Goal: Information Seeking & Learning: Learn about a topic

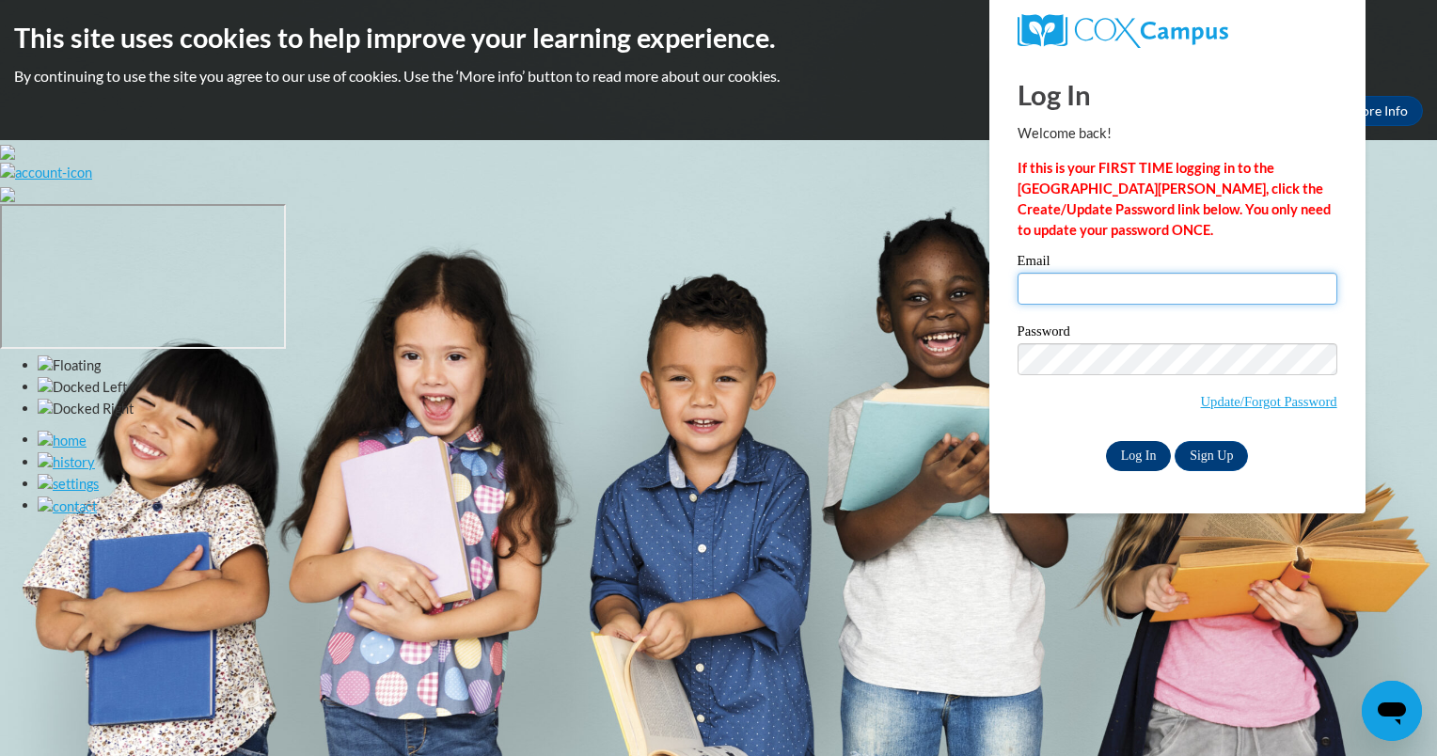
type input "aidahdoan1@gmail.com"
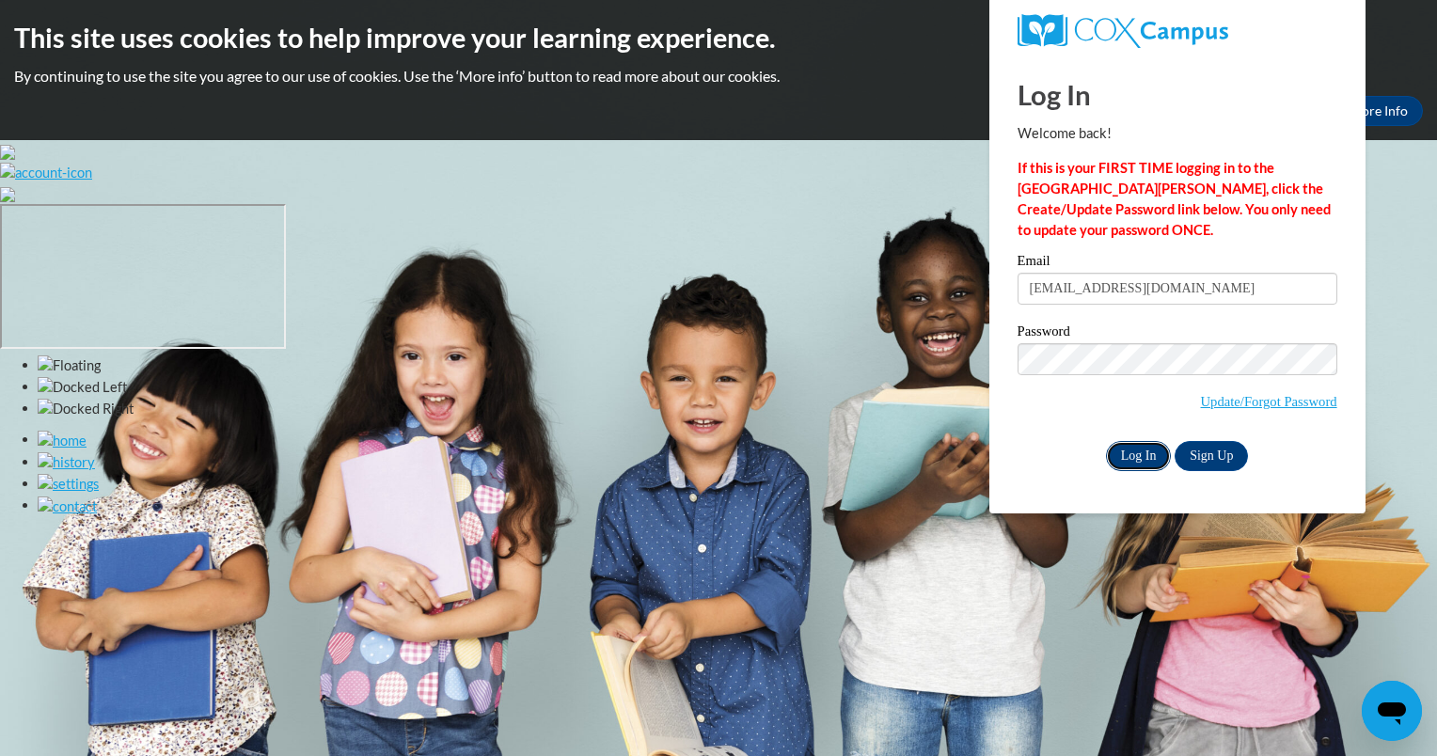
click at [1133, 452] on input "Log In" at bounding box center [1139, 456] width 66 height 30
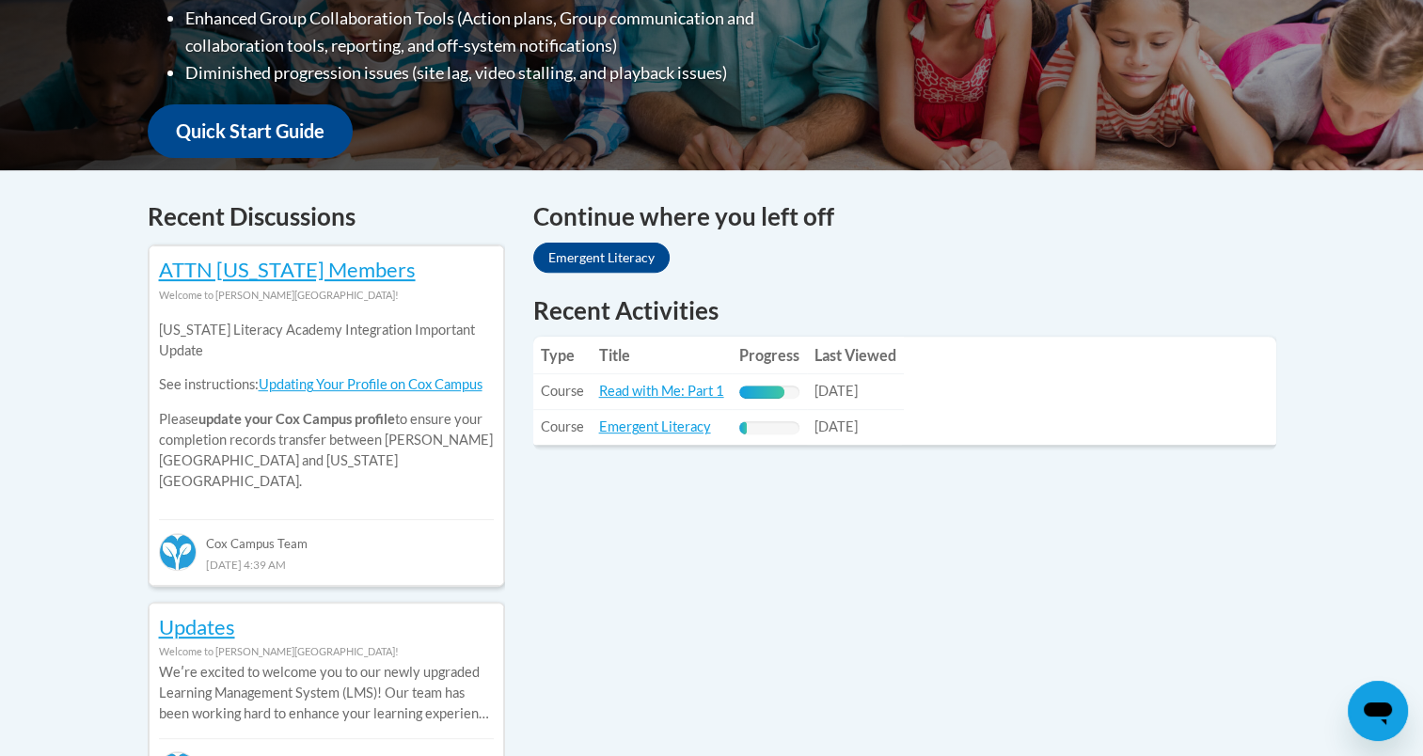
scroll to position [517, 0]
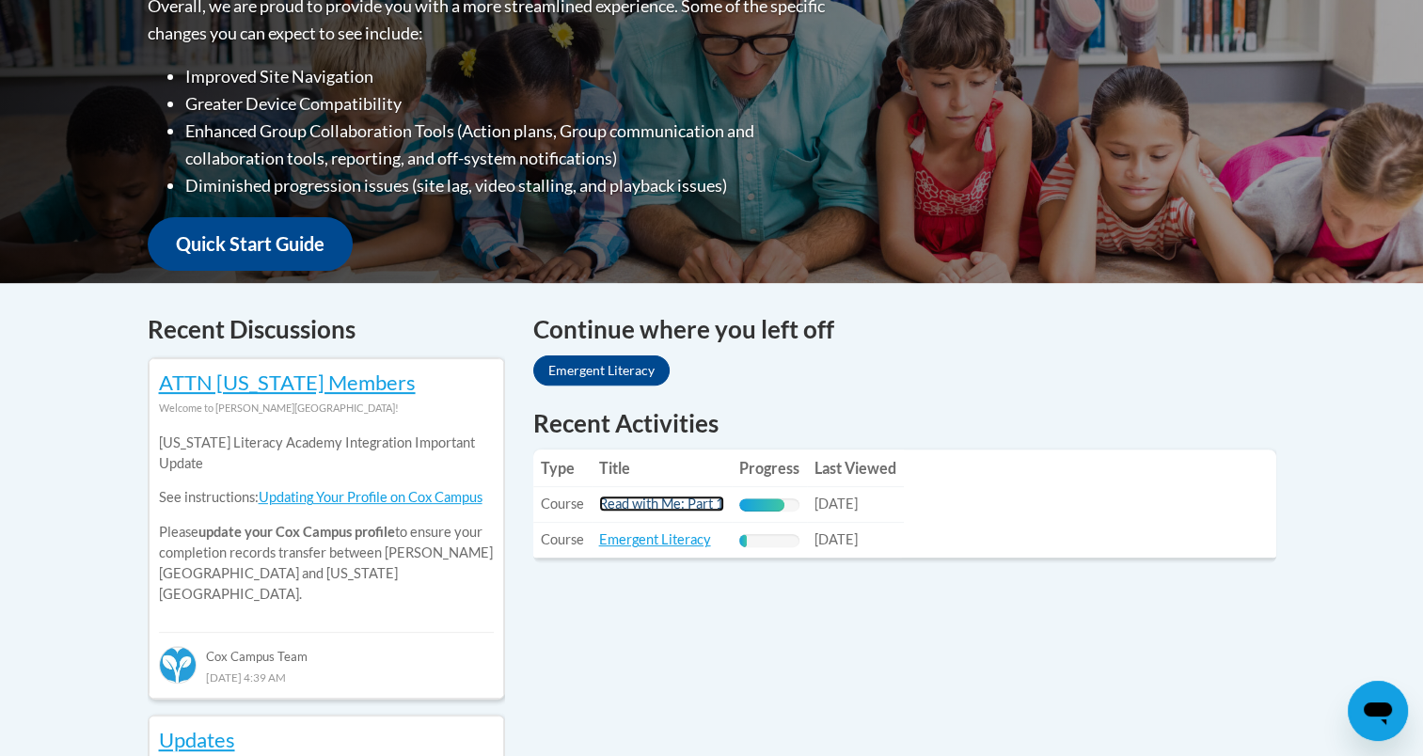
click at [707, 506] on link "Read with Me: Part 1" at bounding box center [661, 504] width 125 height 16
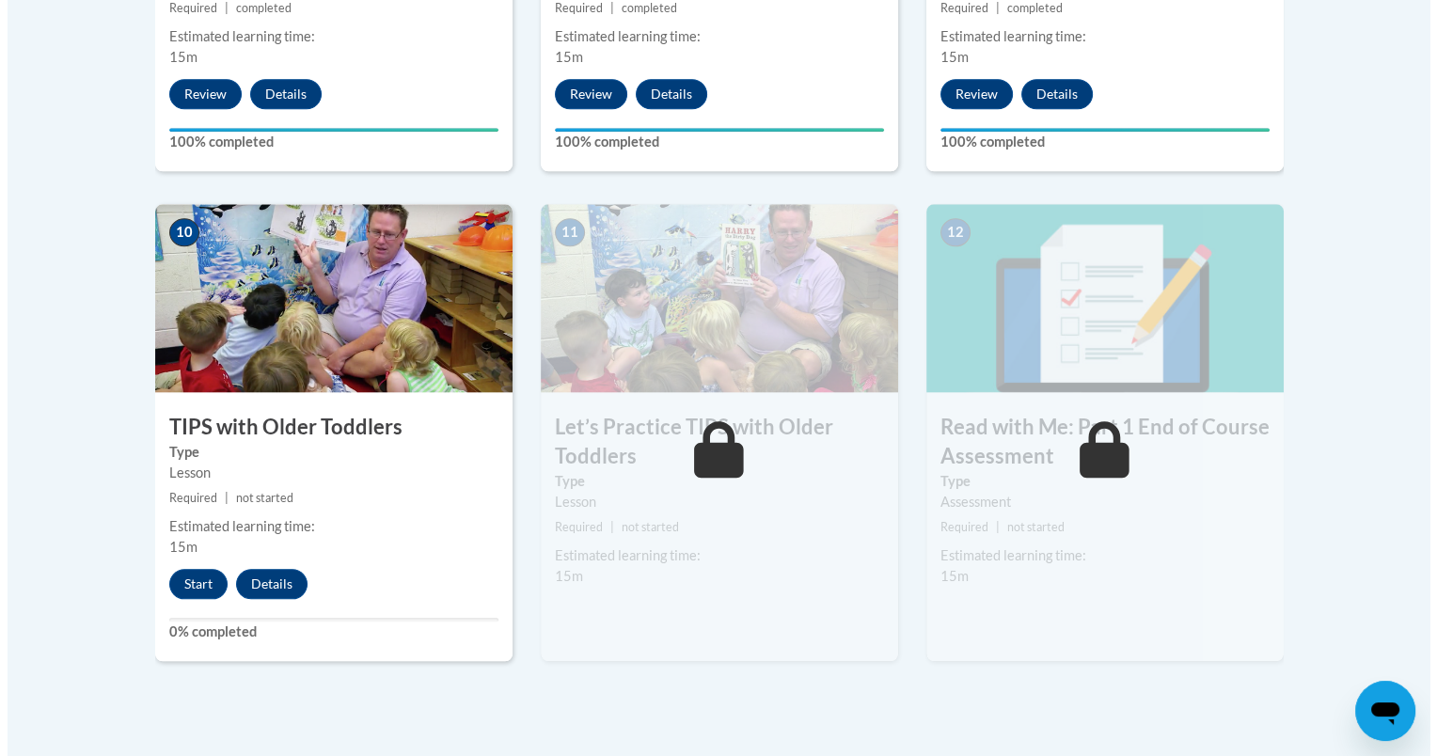
scroll to position [1901, 0]
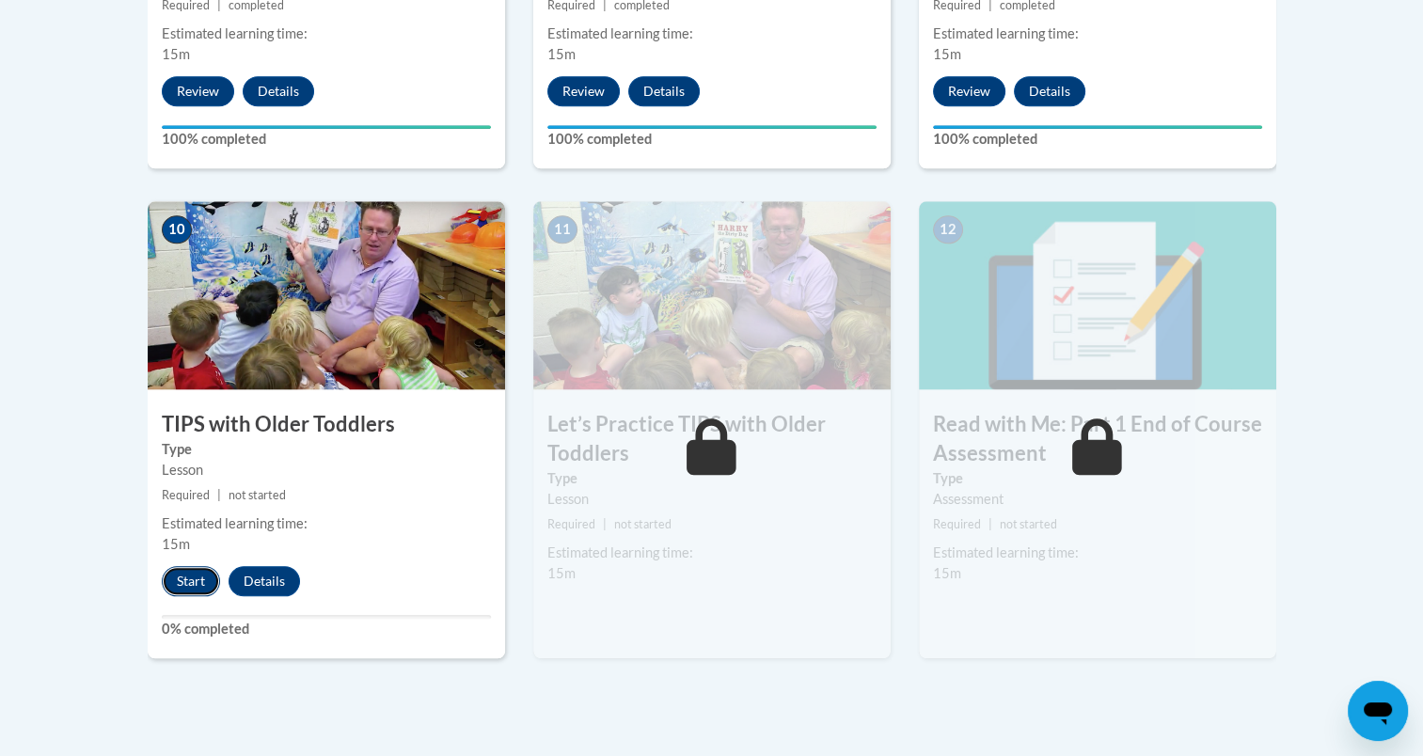
click at [183, 583] on button "Start" at bounding box center [191, 581] width 58 height 30
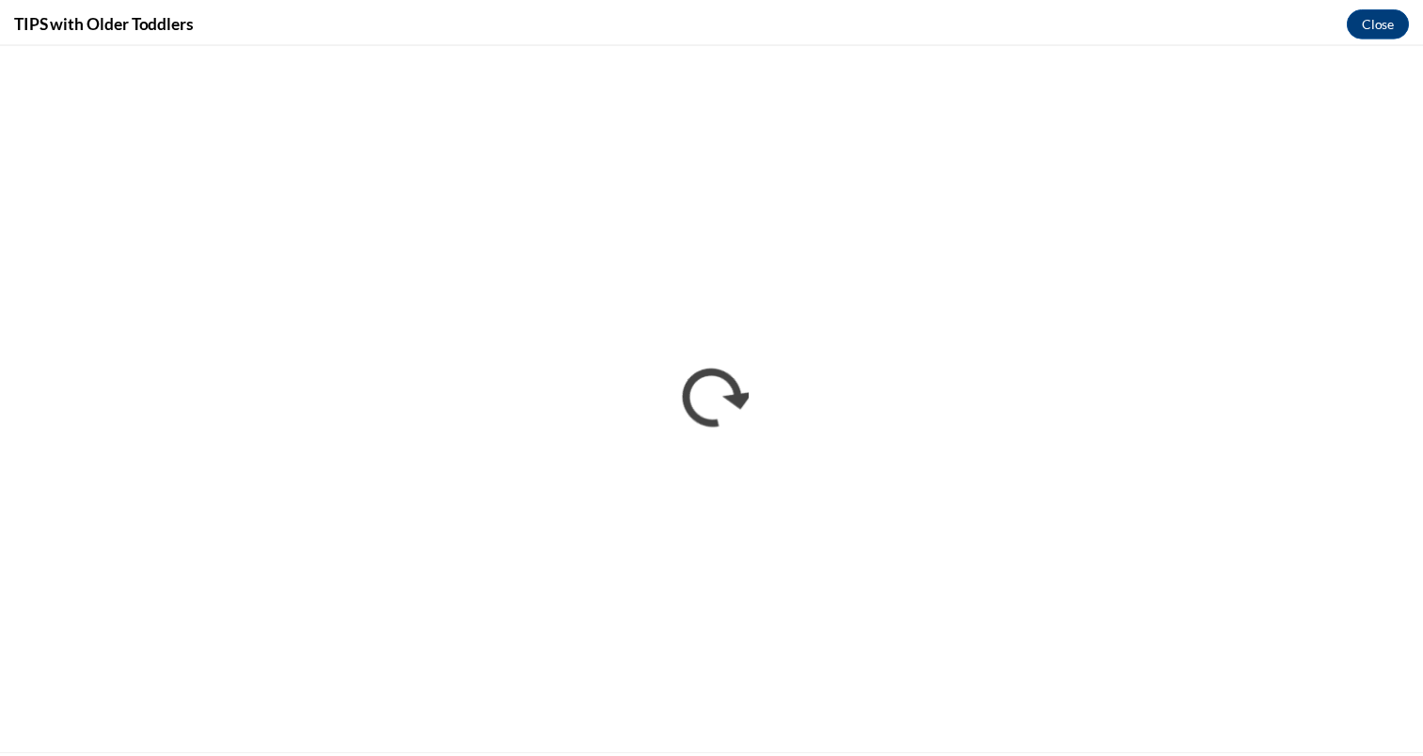
scroll to position [0, 0]
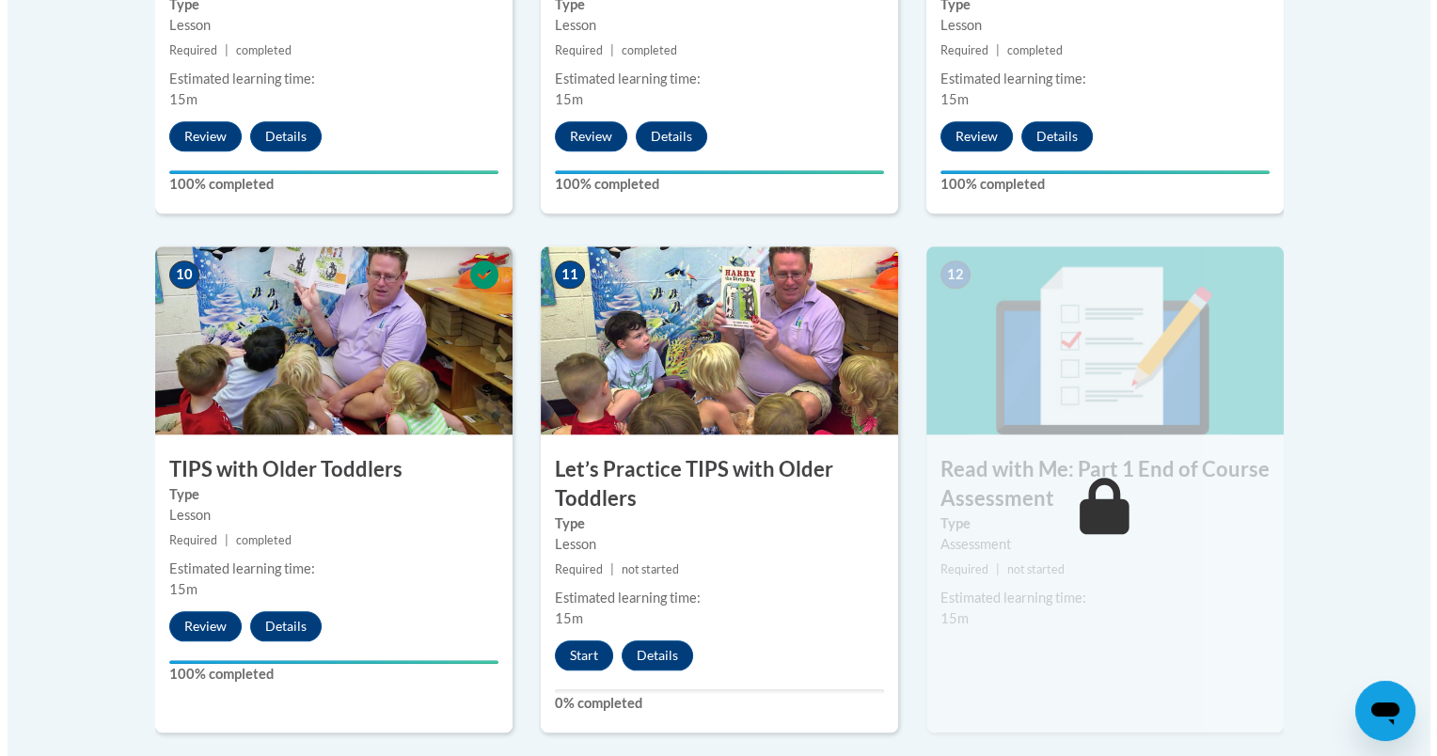
scroll to position [1894, 0]
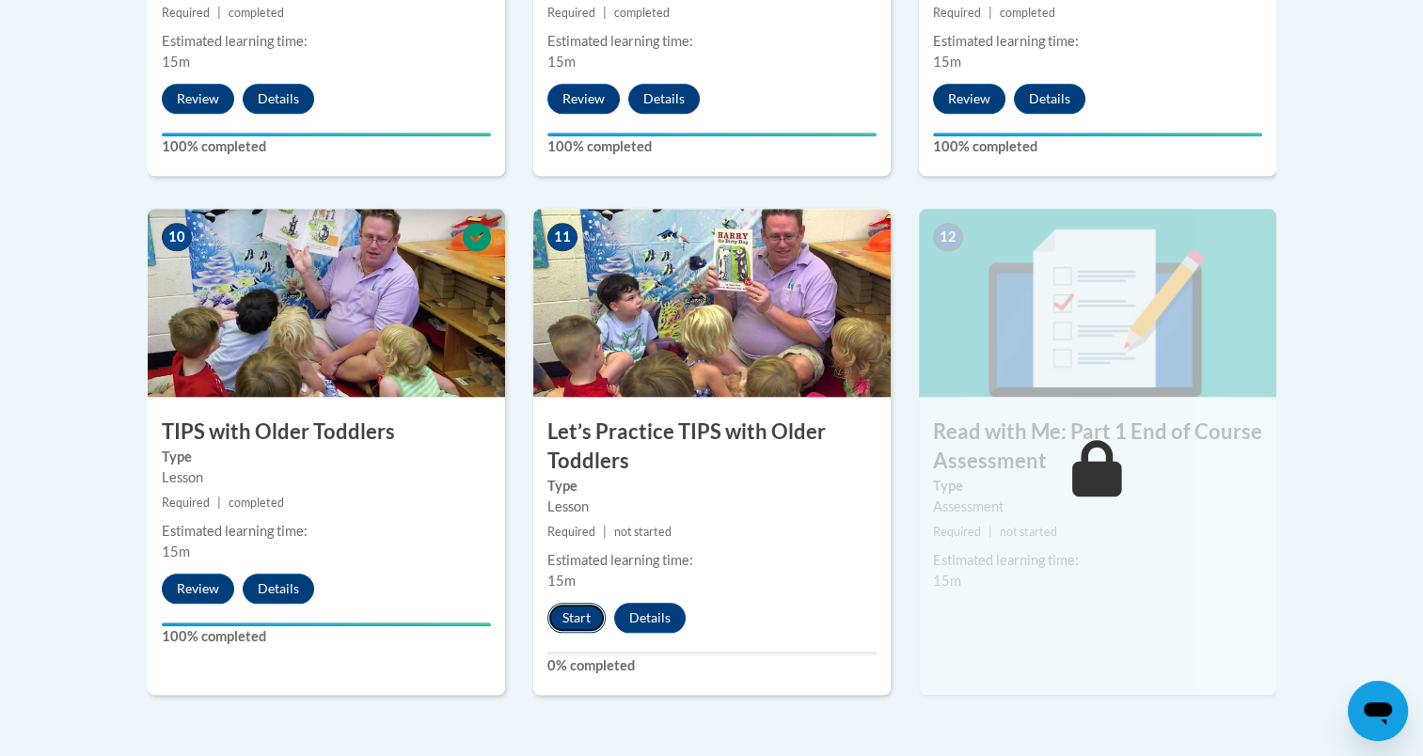
click at [591, 625] on button "Start" at bounding box center [577, 618] width 58 height 30
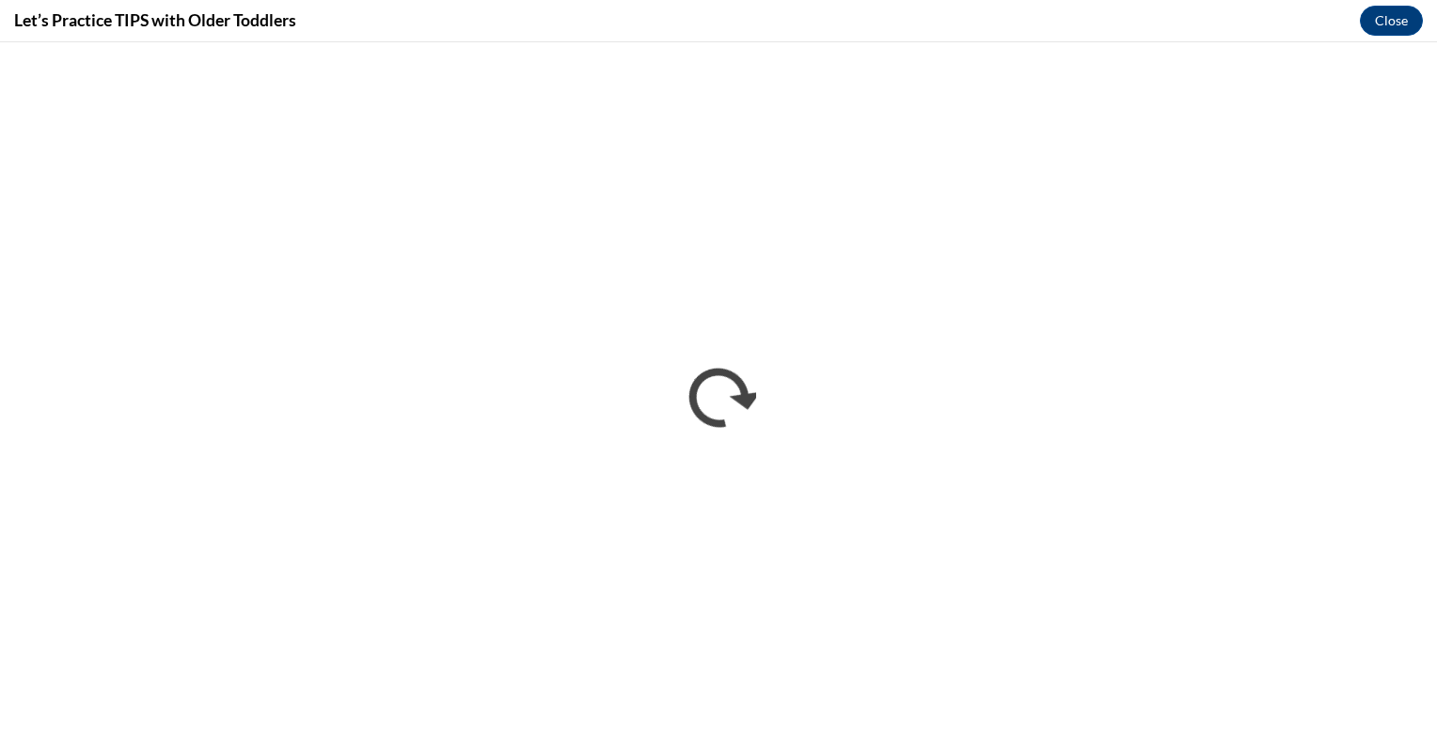
scroll to position [0, 0]
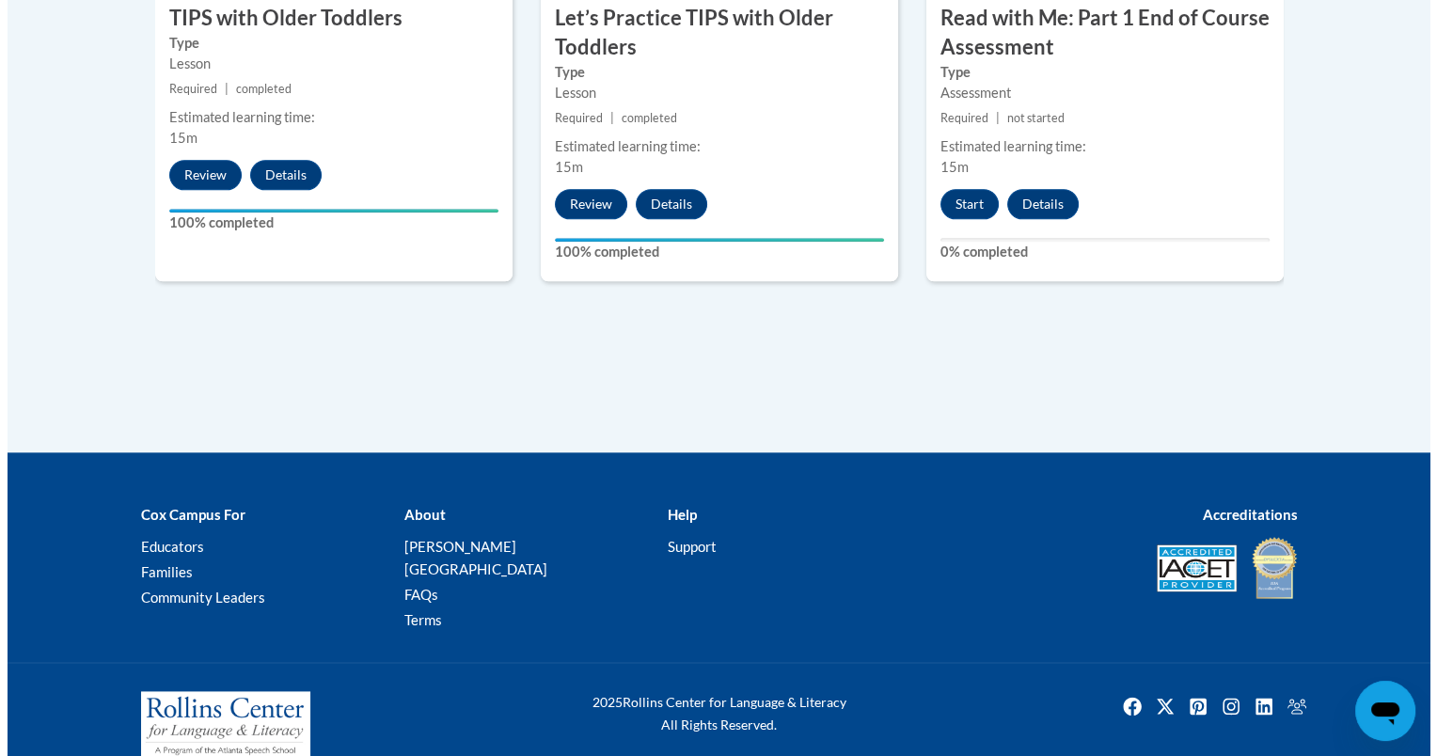
scroll to position [2312, 0]
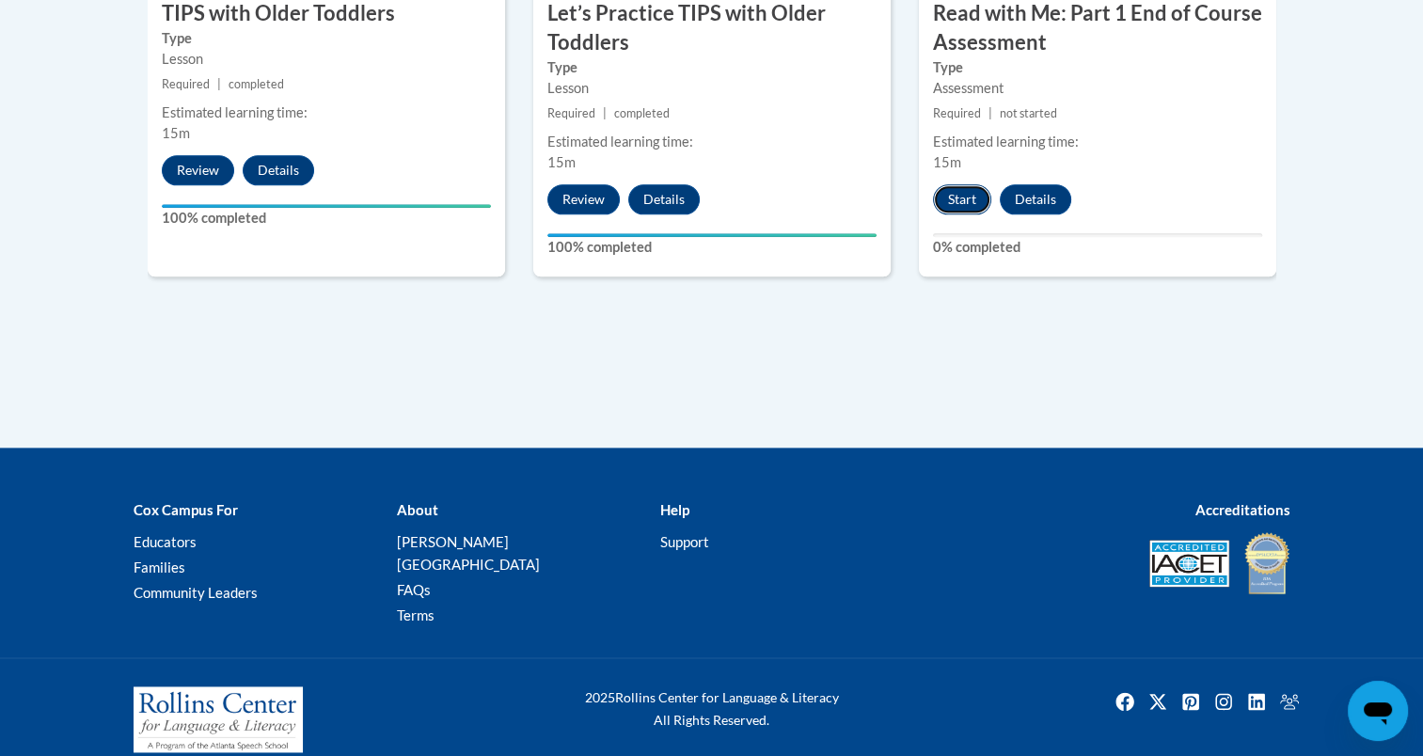
click at [956, 187] on button "Start" at bounding box center [962, 199] width 58 height 30
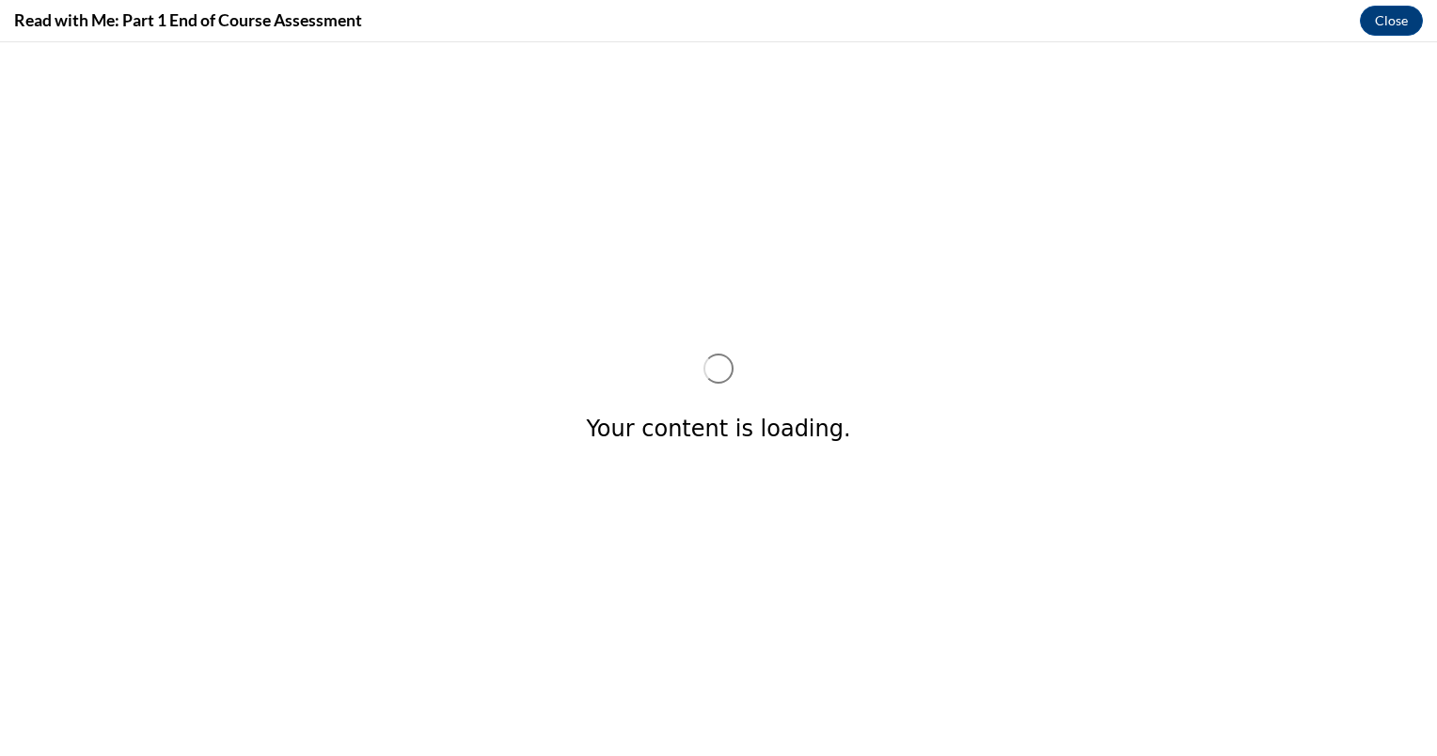
scroll to position [0, 0]
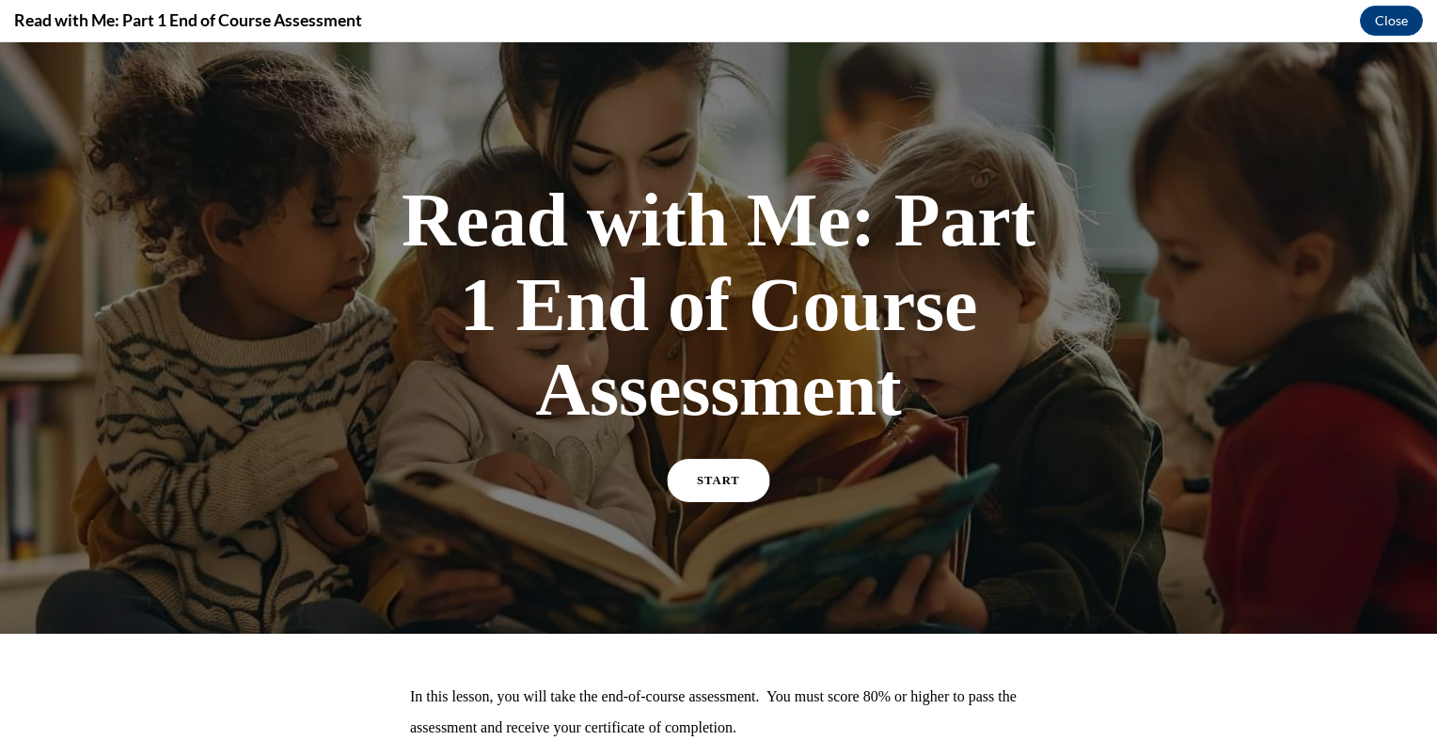
click at [706, 470] on link "START" at bounding box center [719, 480] width 103 height 43
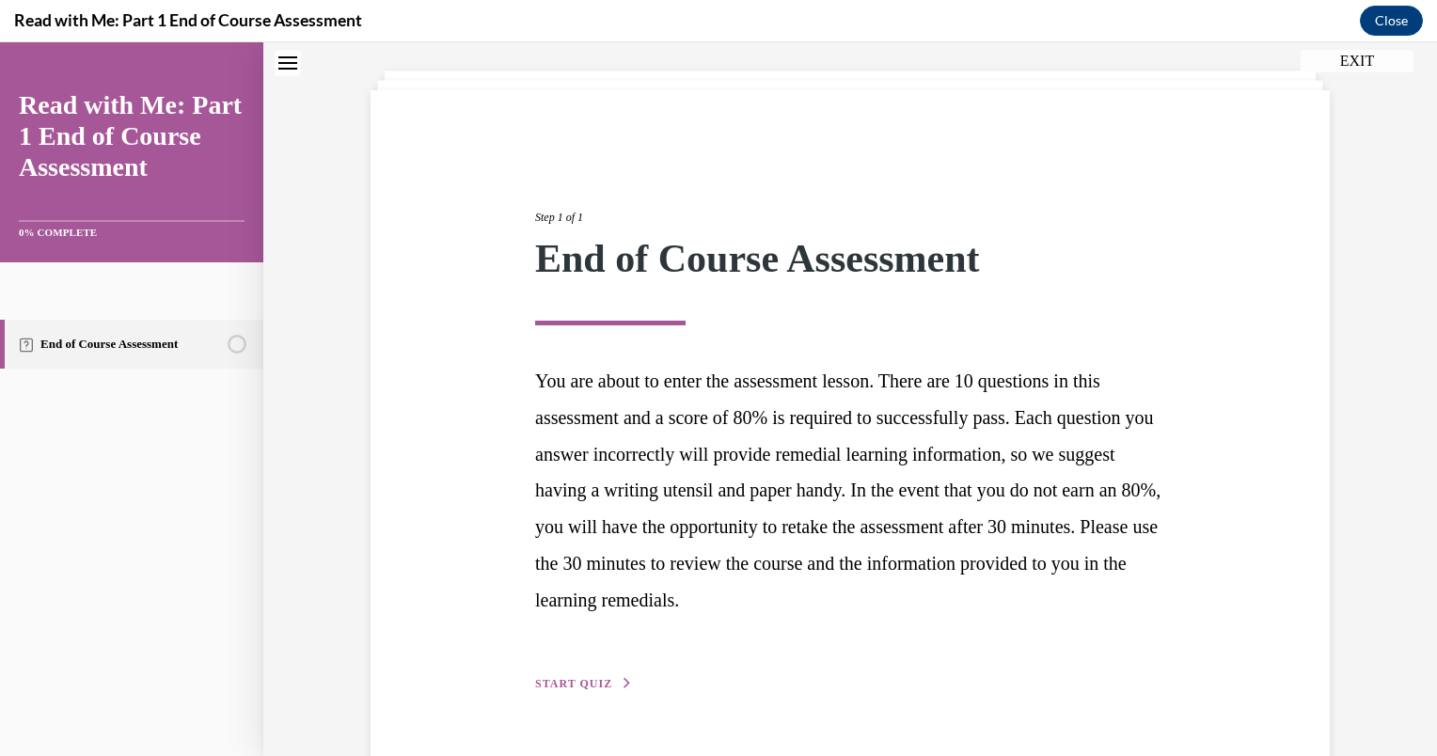
scroll to position [145, 0]
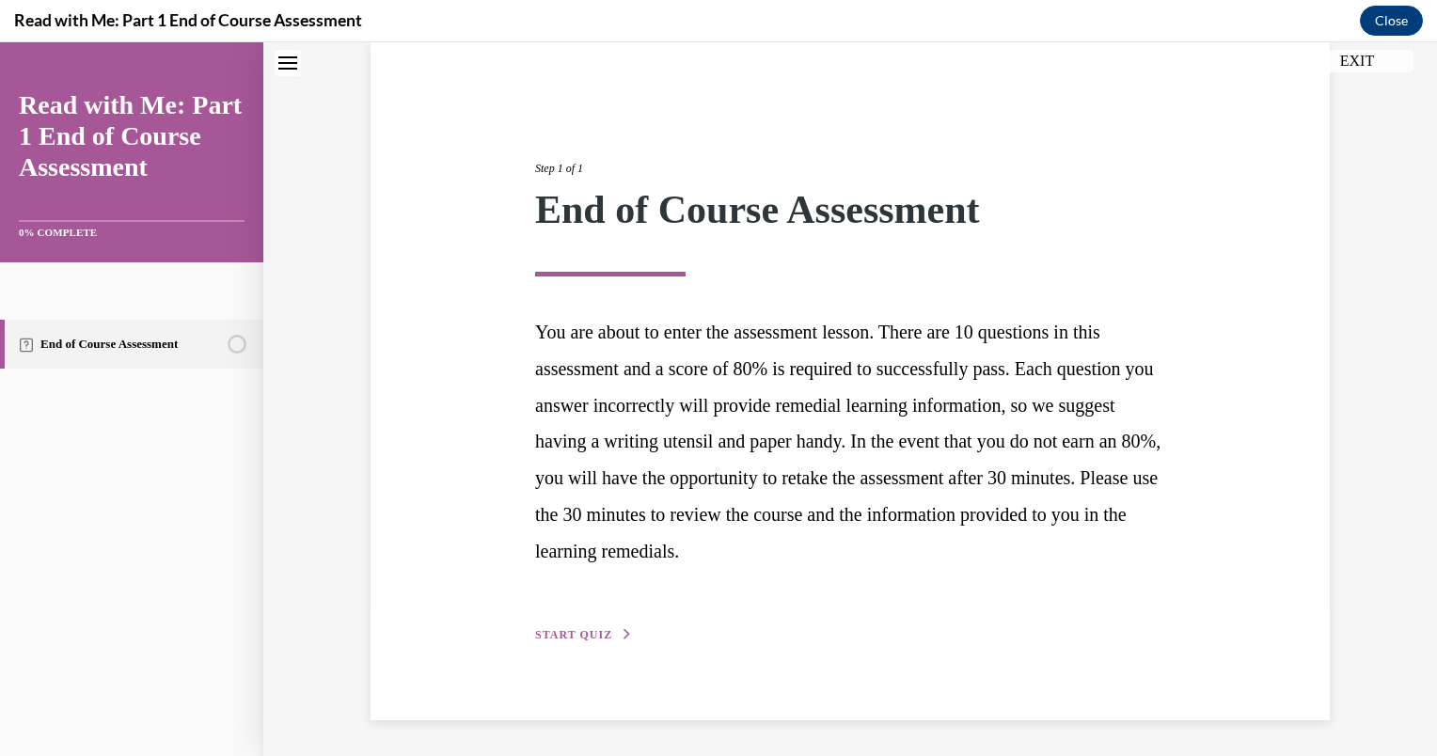
click at [572, 640] on button "START QUIZ" at bounding box center [584, 635] width 98 height 17
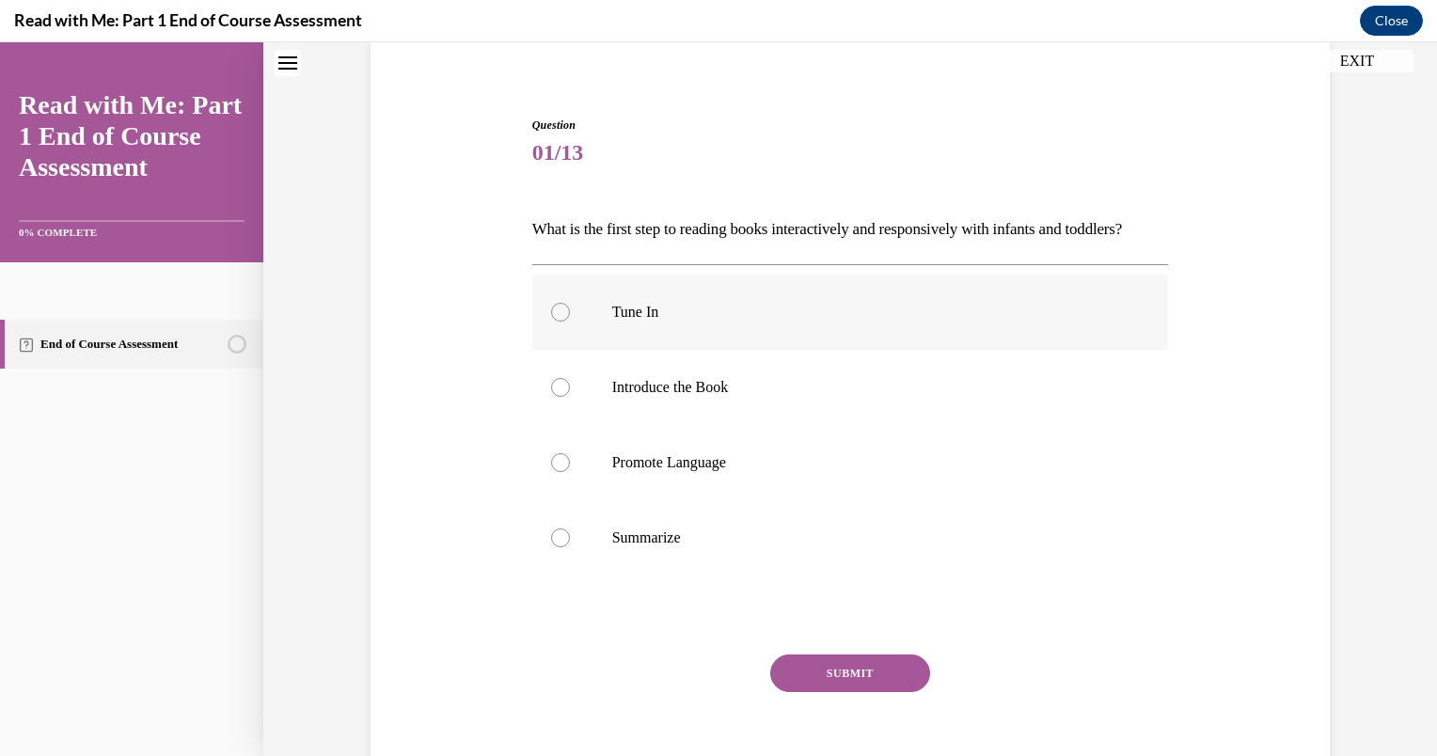
click at [553, 322] on div at bounding box center [560, 312] width 19 height 19
click at [553, 322] on input "Tune In" at bounding box center [560, 312] width 19 height 19
radio input "true"
click at [843, 692] on button "SUBMIT" at bounding box center [850, 674] width 160 height 38
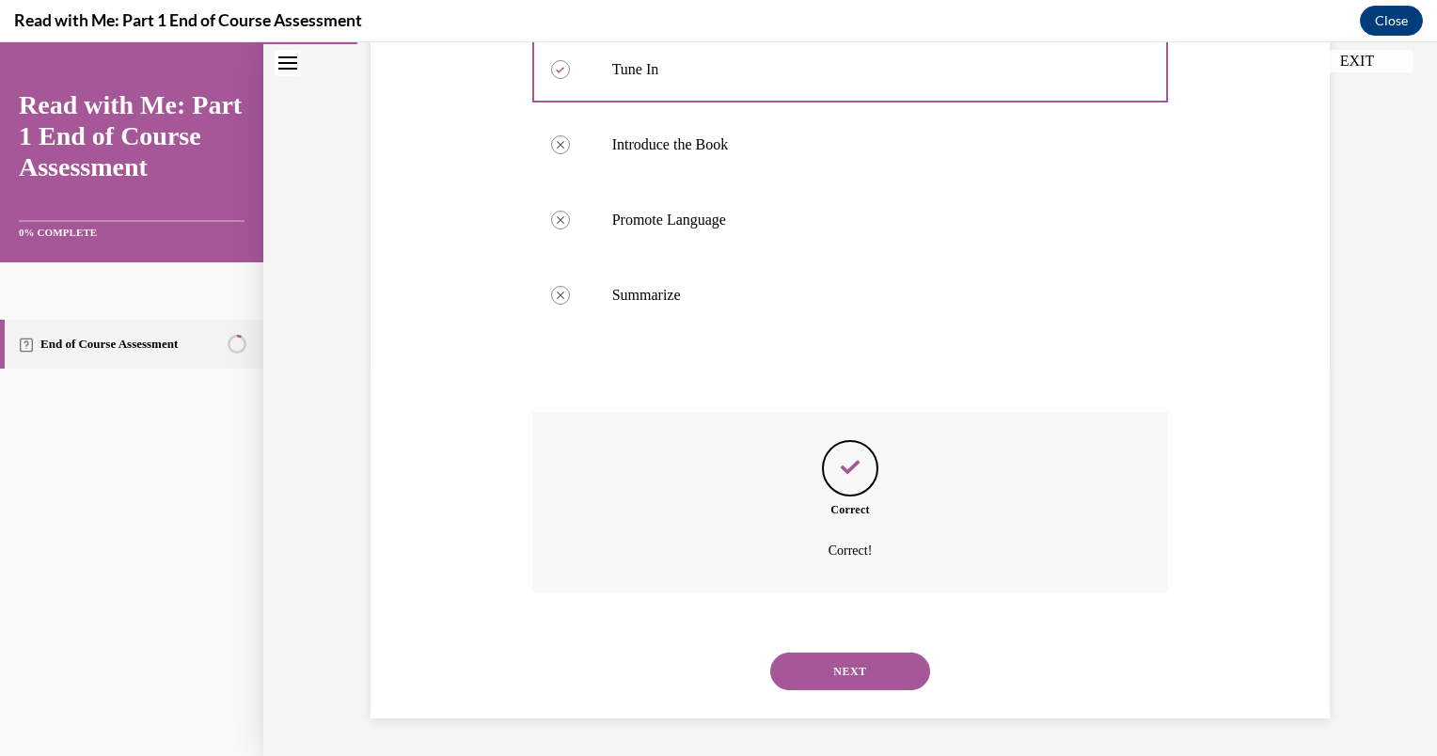
scroll to position [419, 0]
click at [850, 661] on button "NEXT" at bounding box center [850, 672] width 160 height 38
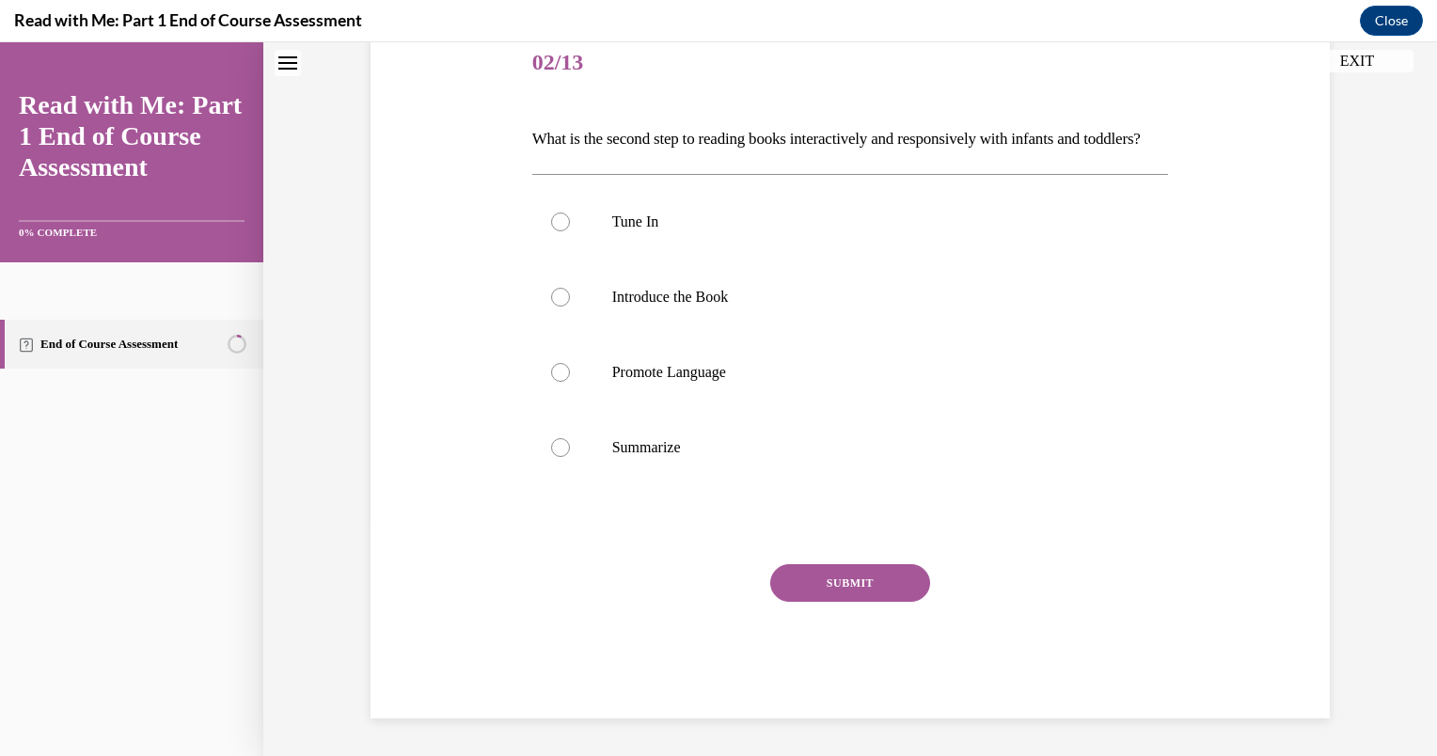
scroll to position [0, 0]
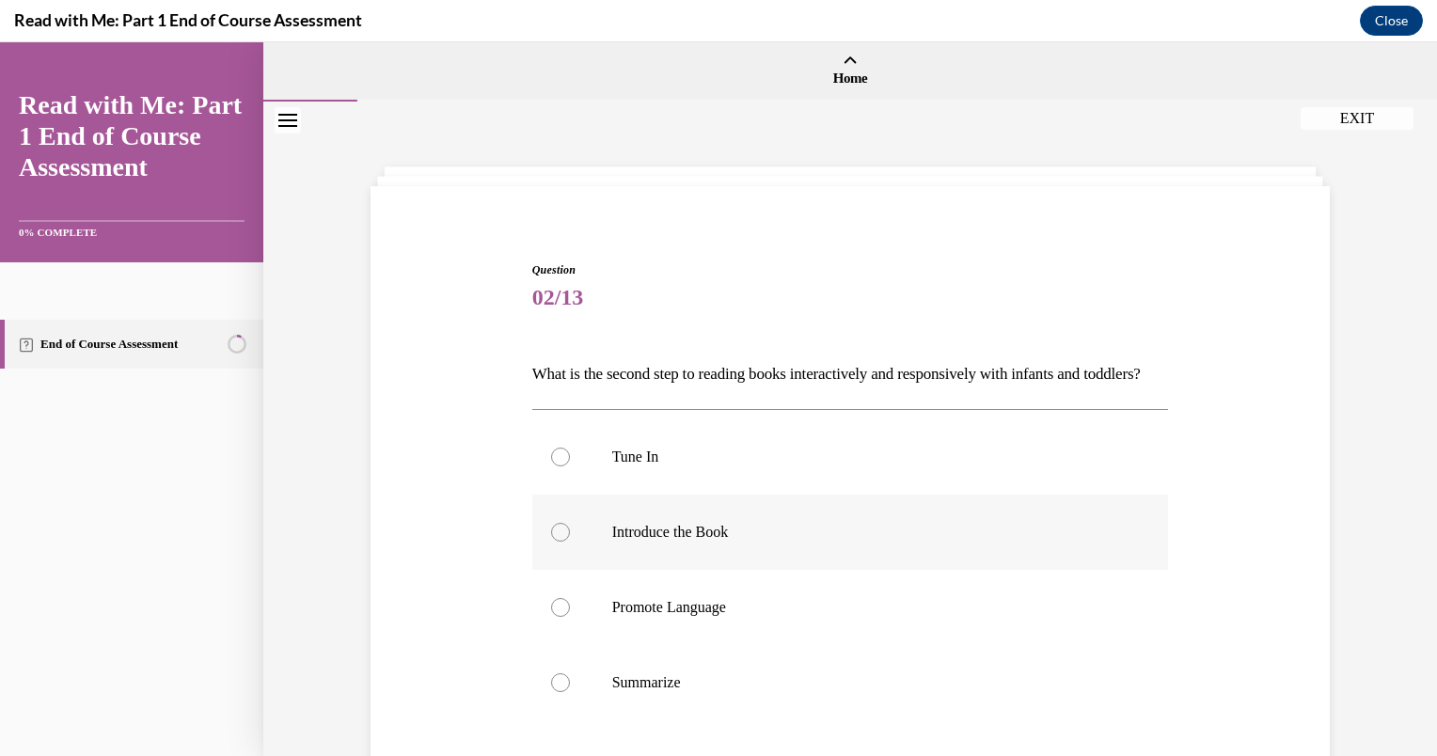
click at [551, 542] on div at bounding box center [560, 532] width 19 height 19
click at [551, 542] on input "Introduce the Book" at bounding box center [560, 532] width 19 height 19
radio input "true"
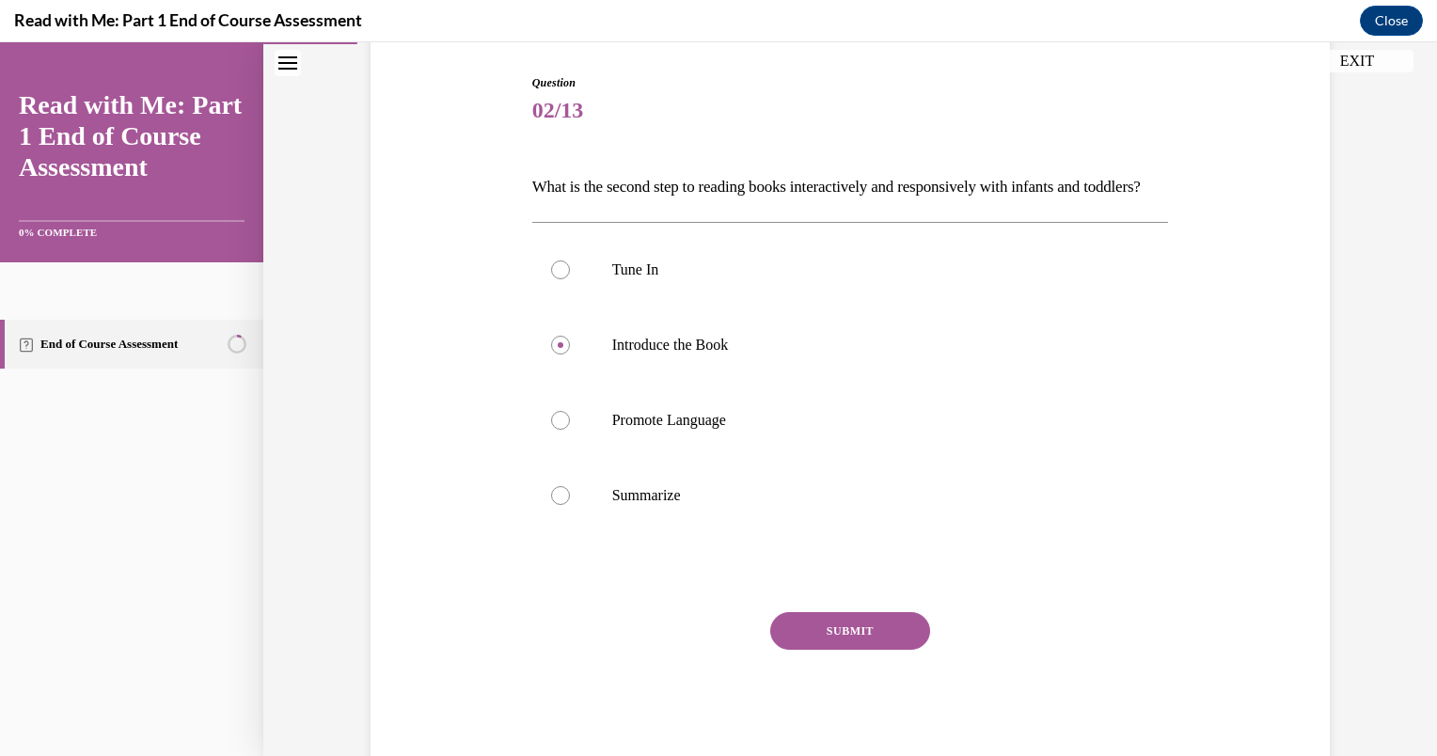
scroll to position [188, 0]
click at [859, 649] on button "SUBMIT" at bounding box center [850, 630] width 160 height 38
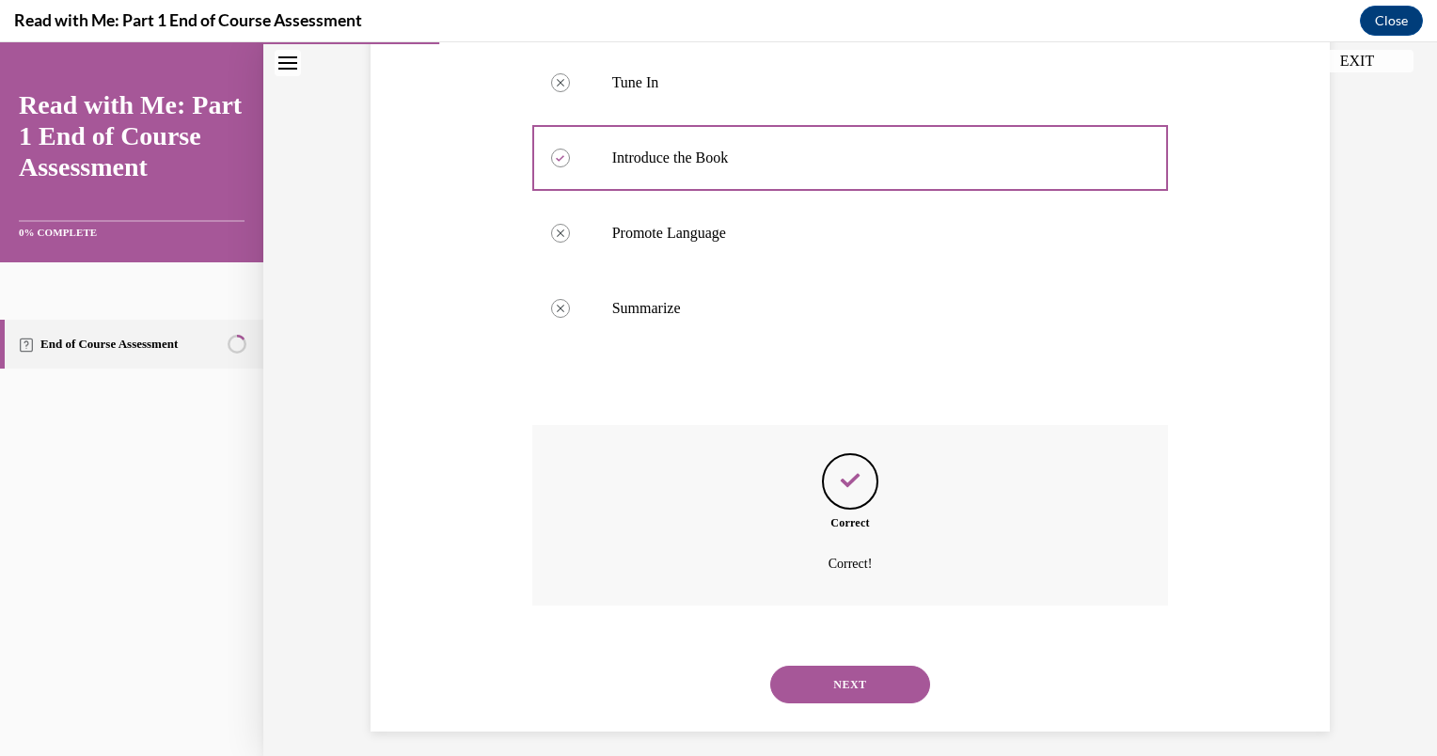
scroll to position [419, 0]
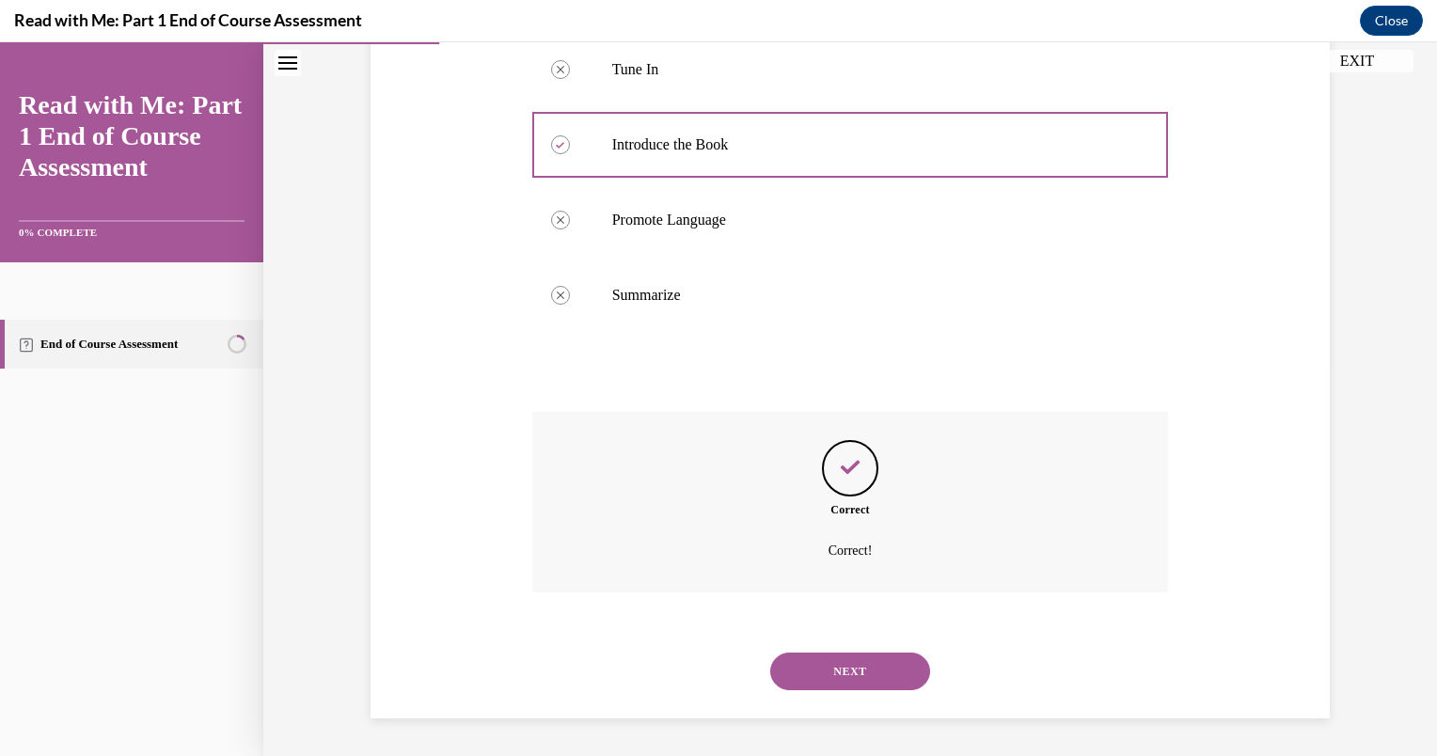
click at [865, 678] on button "NEXT" at bounding box center [850, 672] width 160 height 38
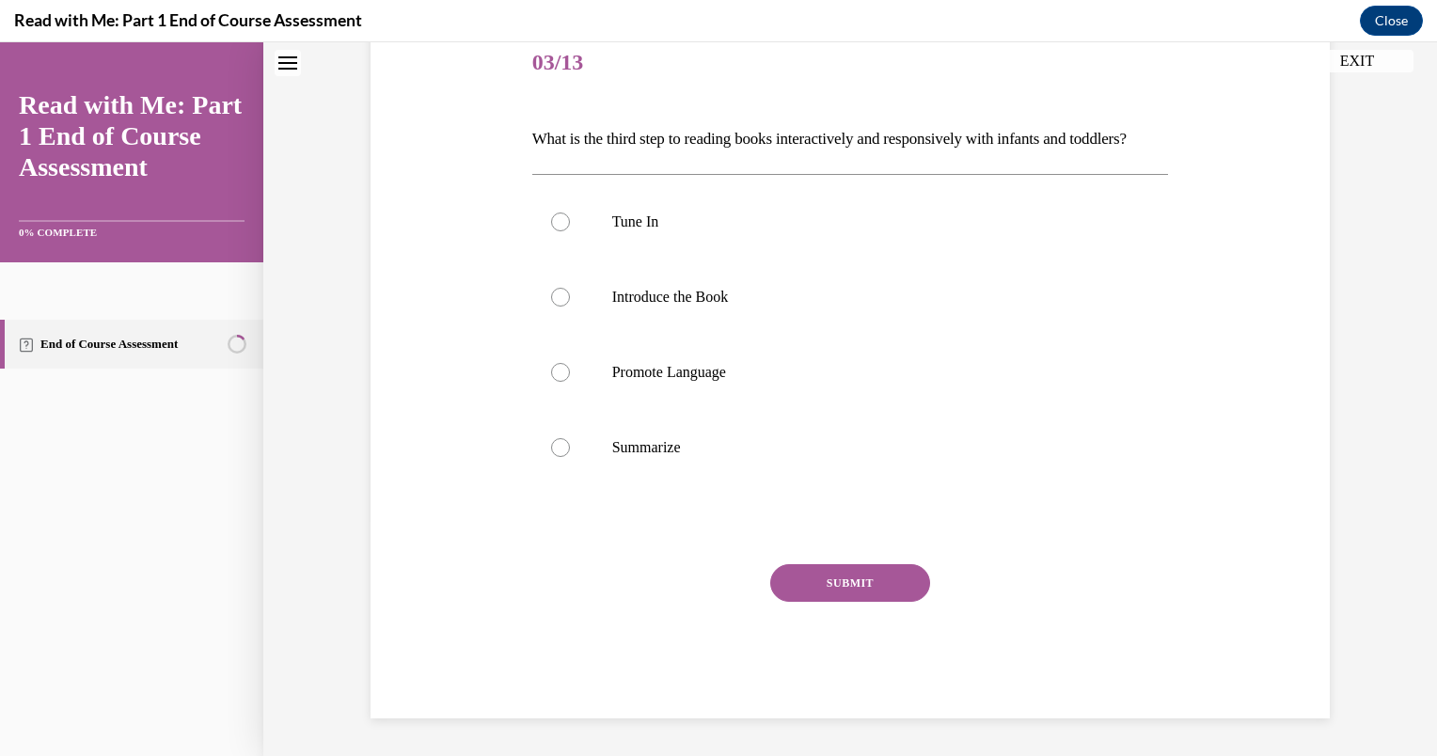
scroll to position [0, 0]
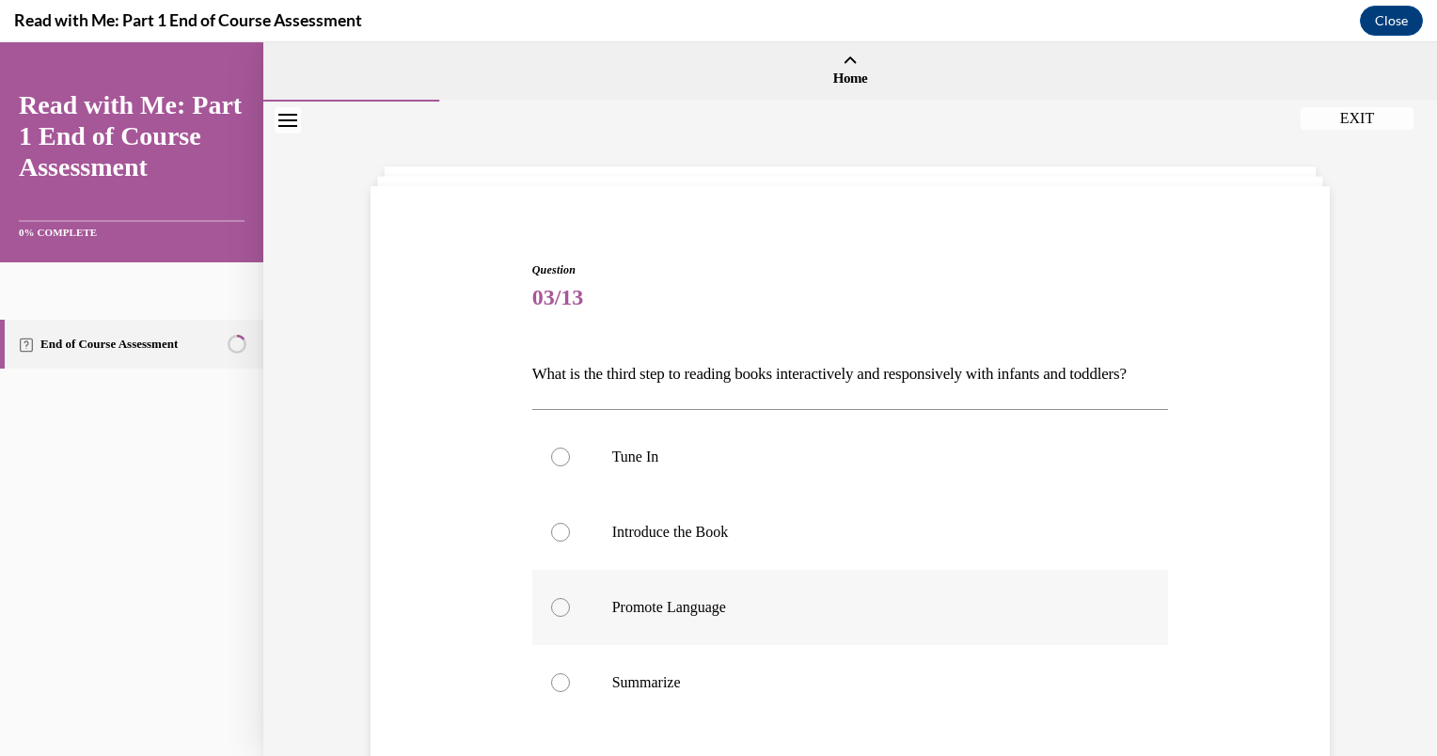
click at [551, 617] on div at bounding box center [560, 607] width 19 height 19
click at [551, 617] on input "Promote Language" at bounding box center [560, 607] width 19 height 19
radio input "true"
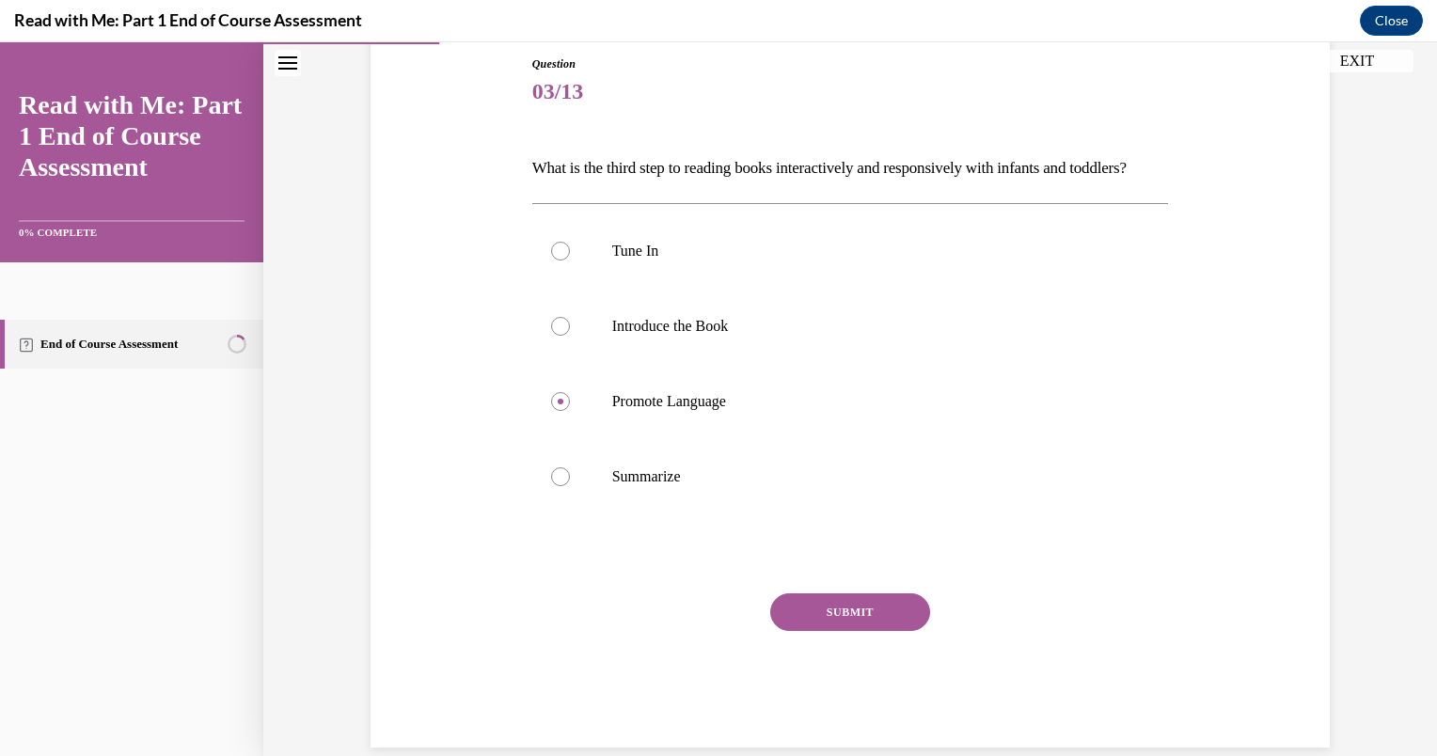
scroll to position [226, 0]
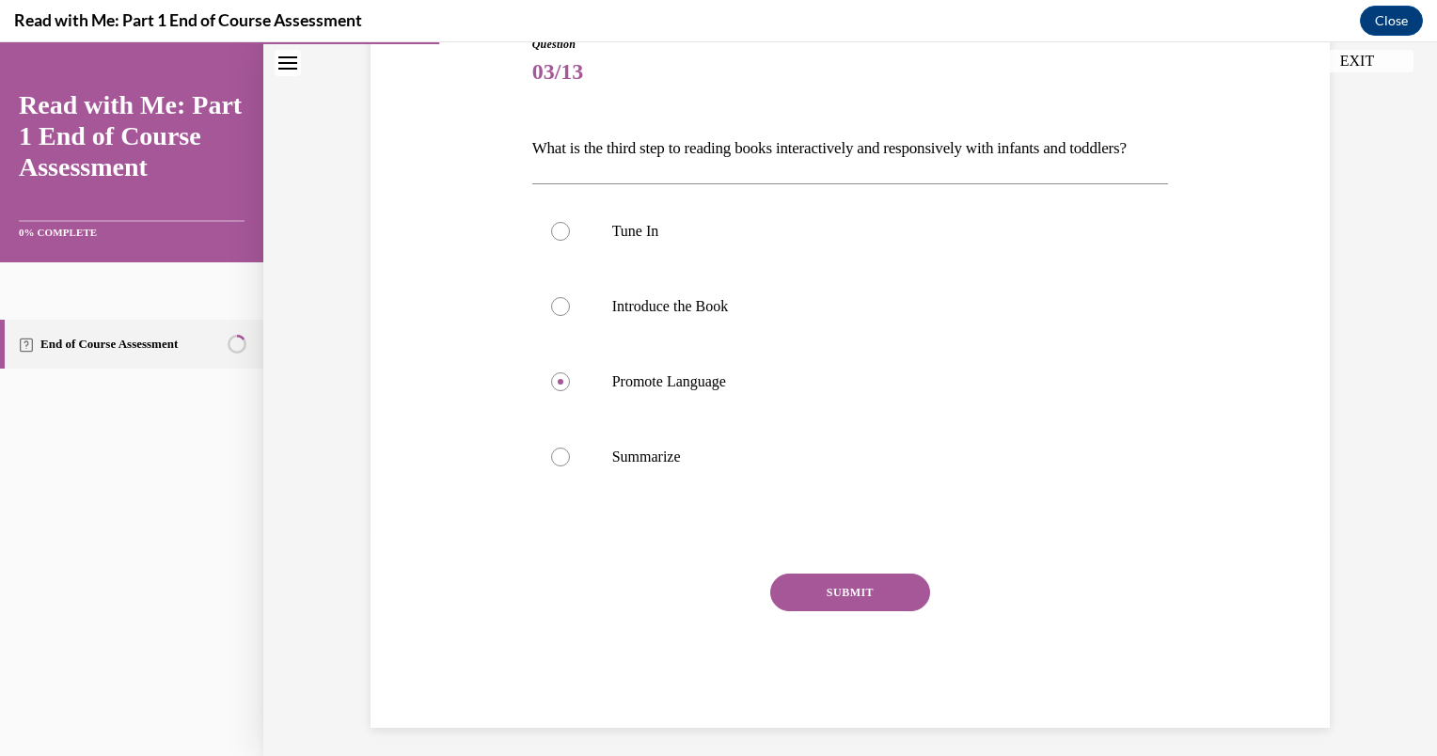
click at [832, 611] on button "SUBMIT" at bounding box center [850, 593] width 160 height 38
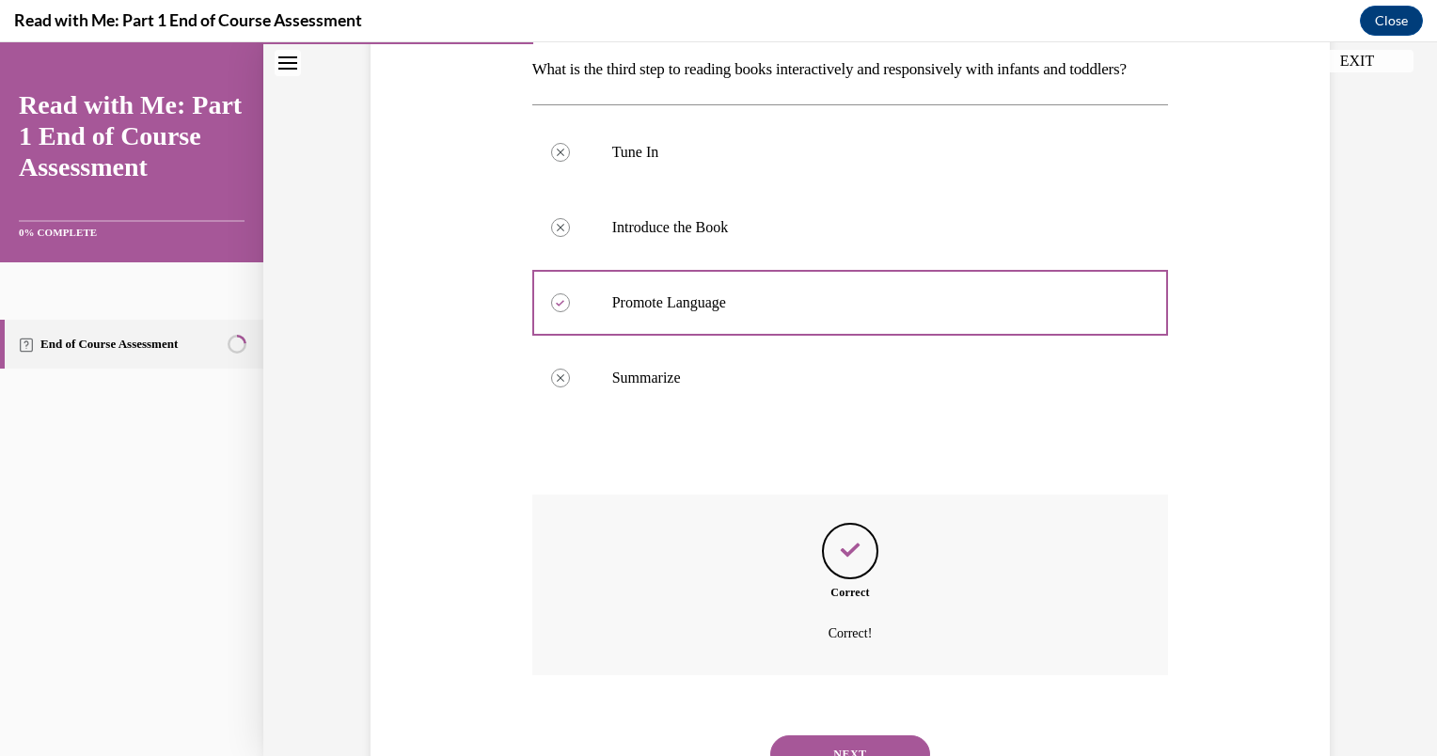
scroll to position [419, 0]
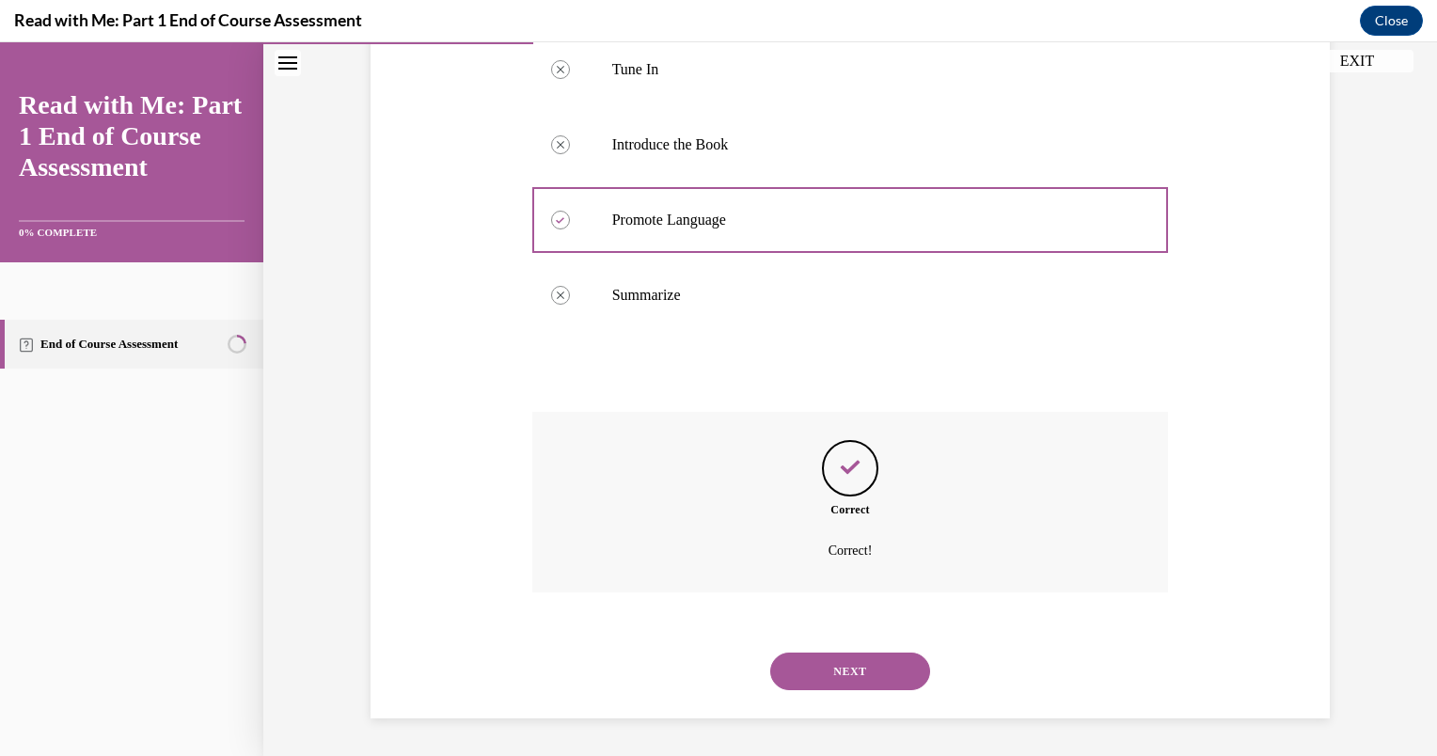
click at [865, 677] on button "NEXT" at bounding box center [850, 672] width 160 height 38
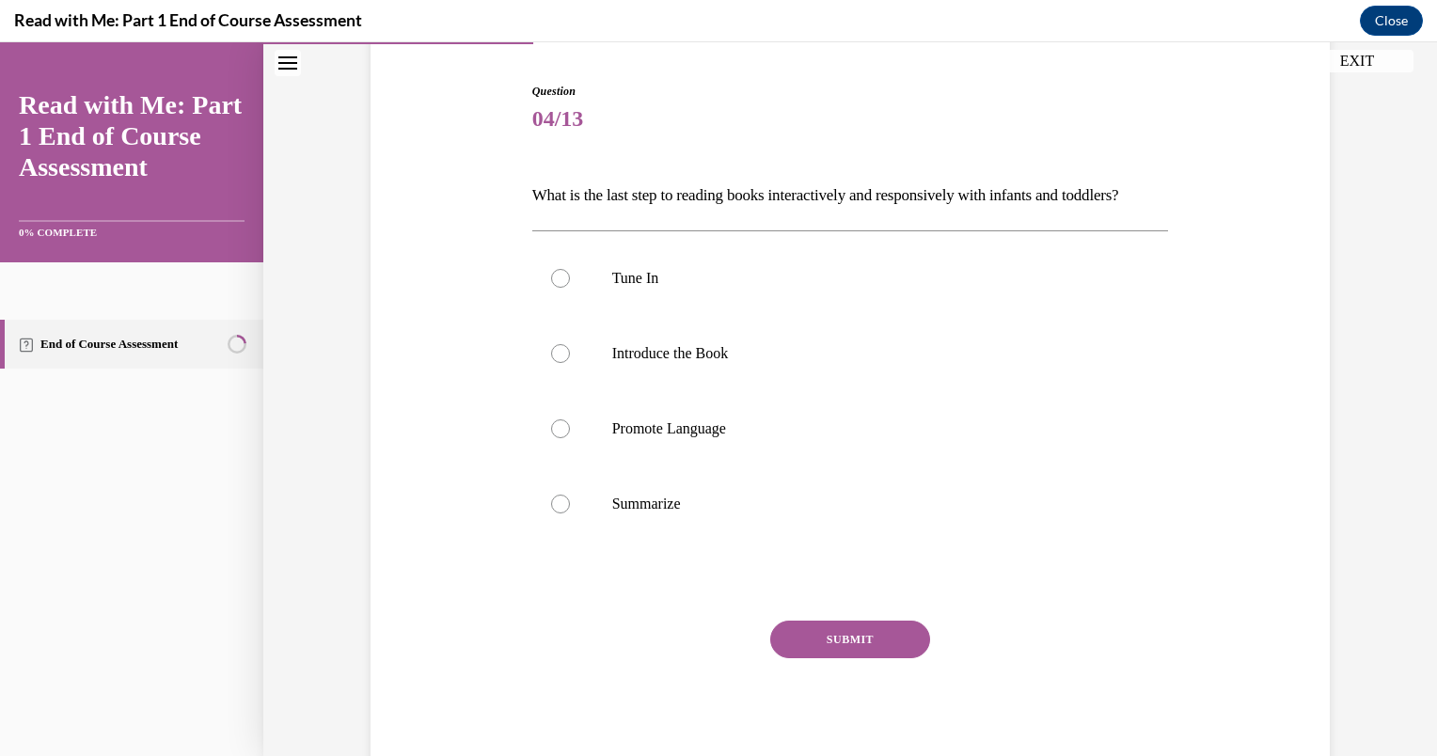
scroll to position [200, 0]
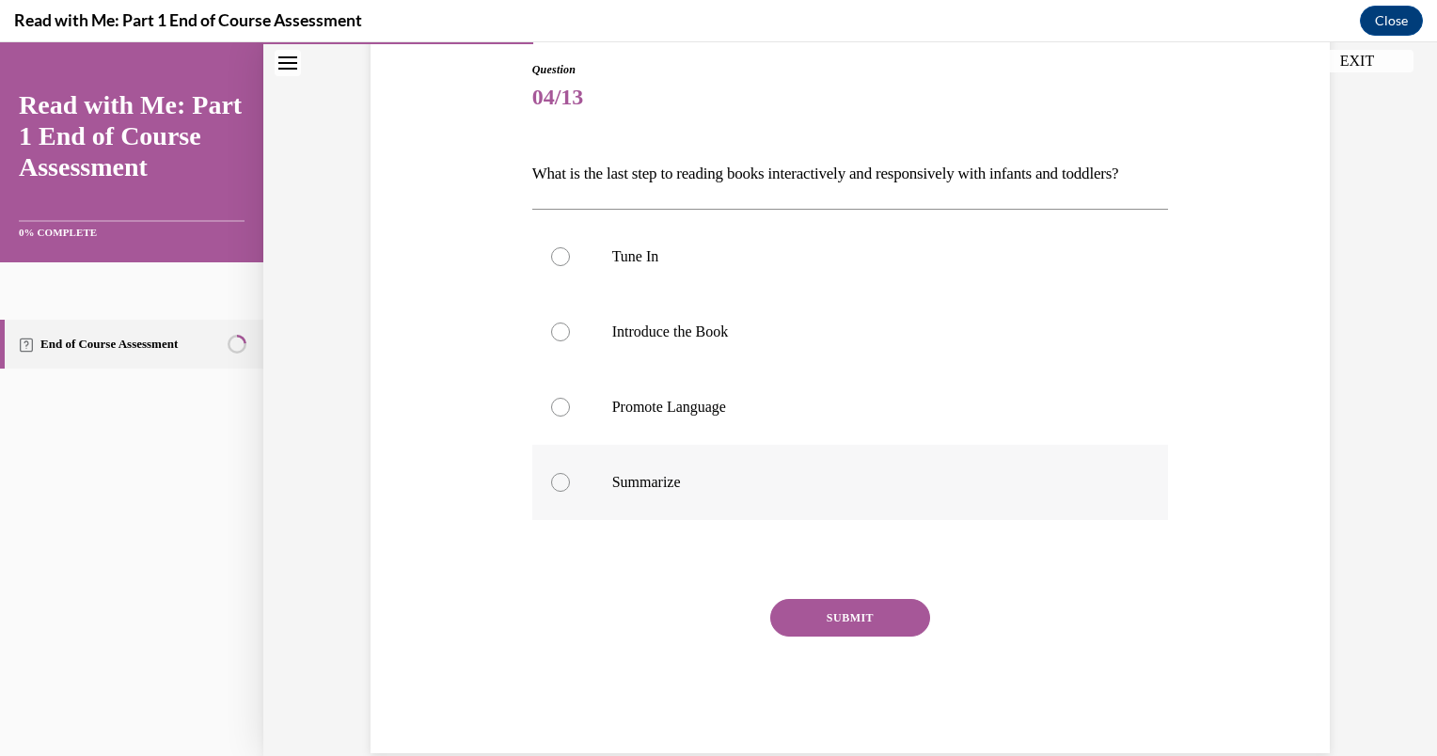
click at [555, 492] on div at bounding box center [560, 482] width 19 height 19
click at [555, 492] on input "Summarize" at bounding box center [560, 482] width 19 height 19
radio input "true"
click at [870, 636] on button "SUBMIT" at bounding box center [850, 618] width 160 height 38
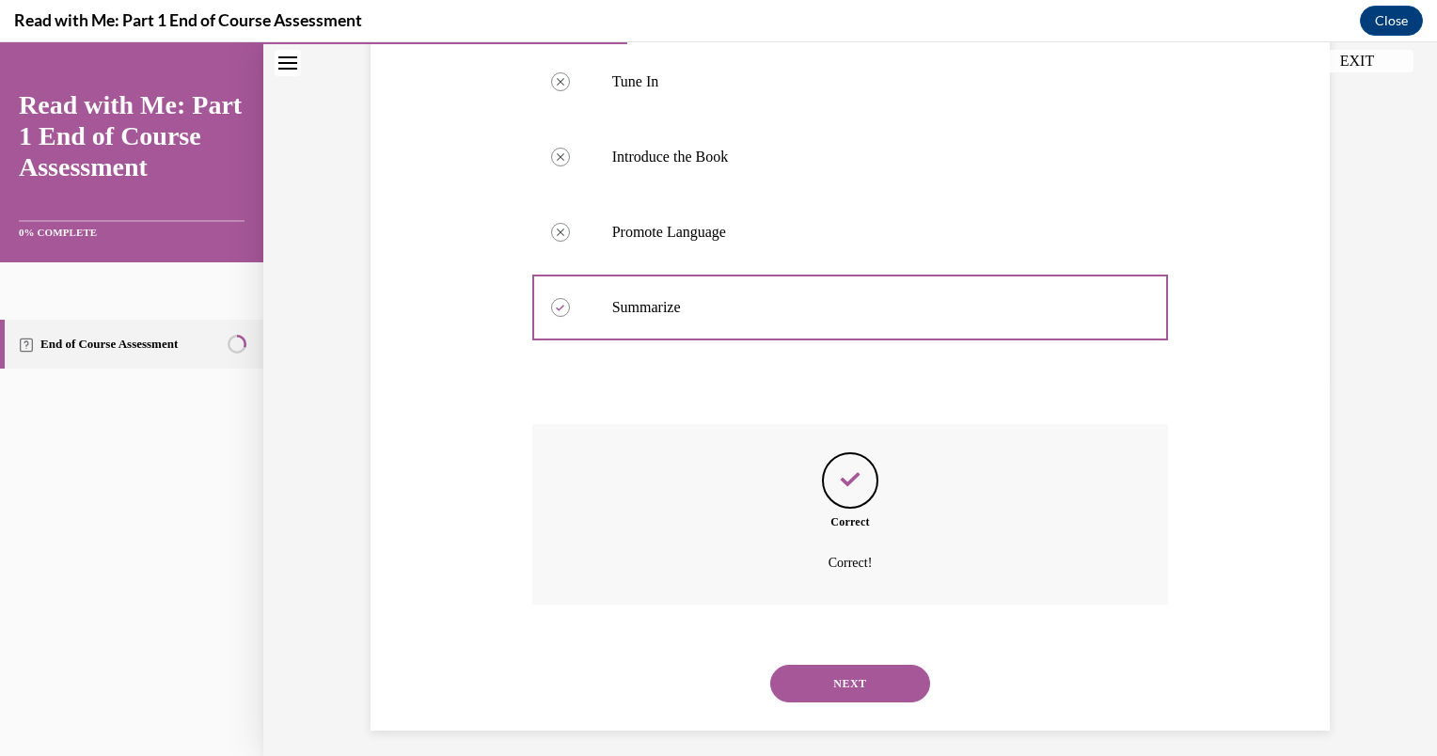
scroll to position [419, 0]
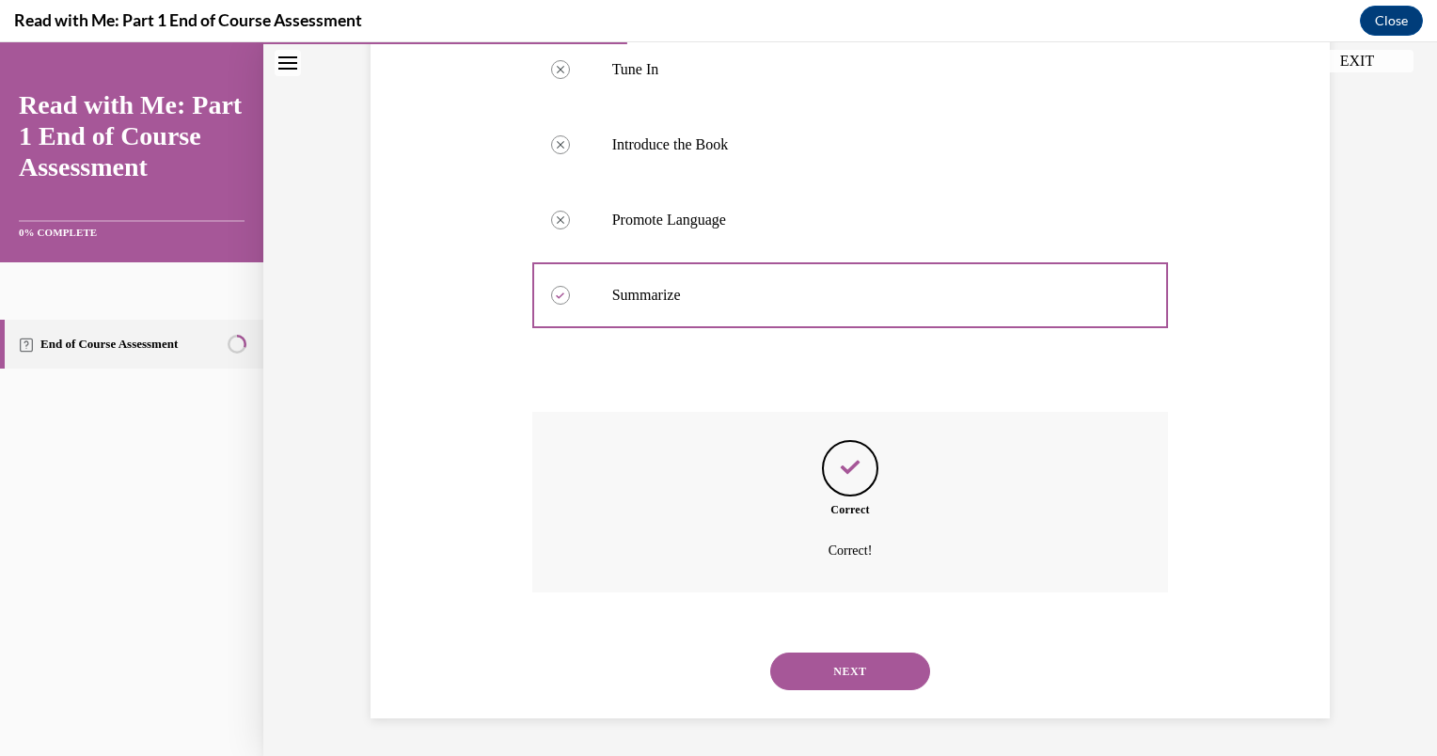
click at [860, 667] on button "NEXT" at bounding box center [850, 672] width 160 height 38
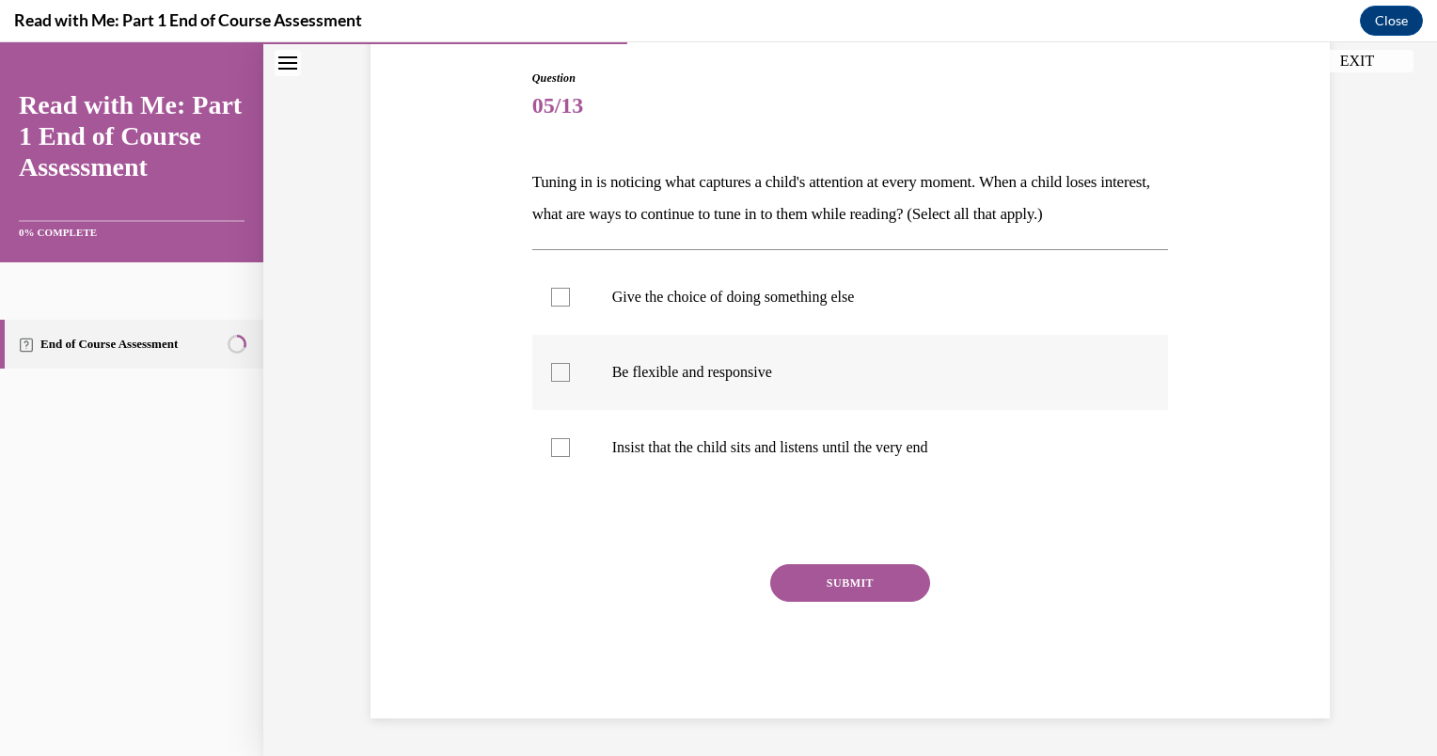
click at [555, 384] on label "Be flexible and responsive" at bounding box center [850, 372] width 637 height 75
click at [555, 382] on input "Be flexible and responsive" at bounding box center [560, 372] width 19 height 19
checkbox input "true"
click at [554, 302] on div at bounding box center [560, 297] width 19 height 19
click at [554, 302] on input "Give the choice of doing something else" at bounding box center [560, 297] width 19 height 19
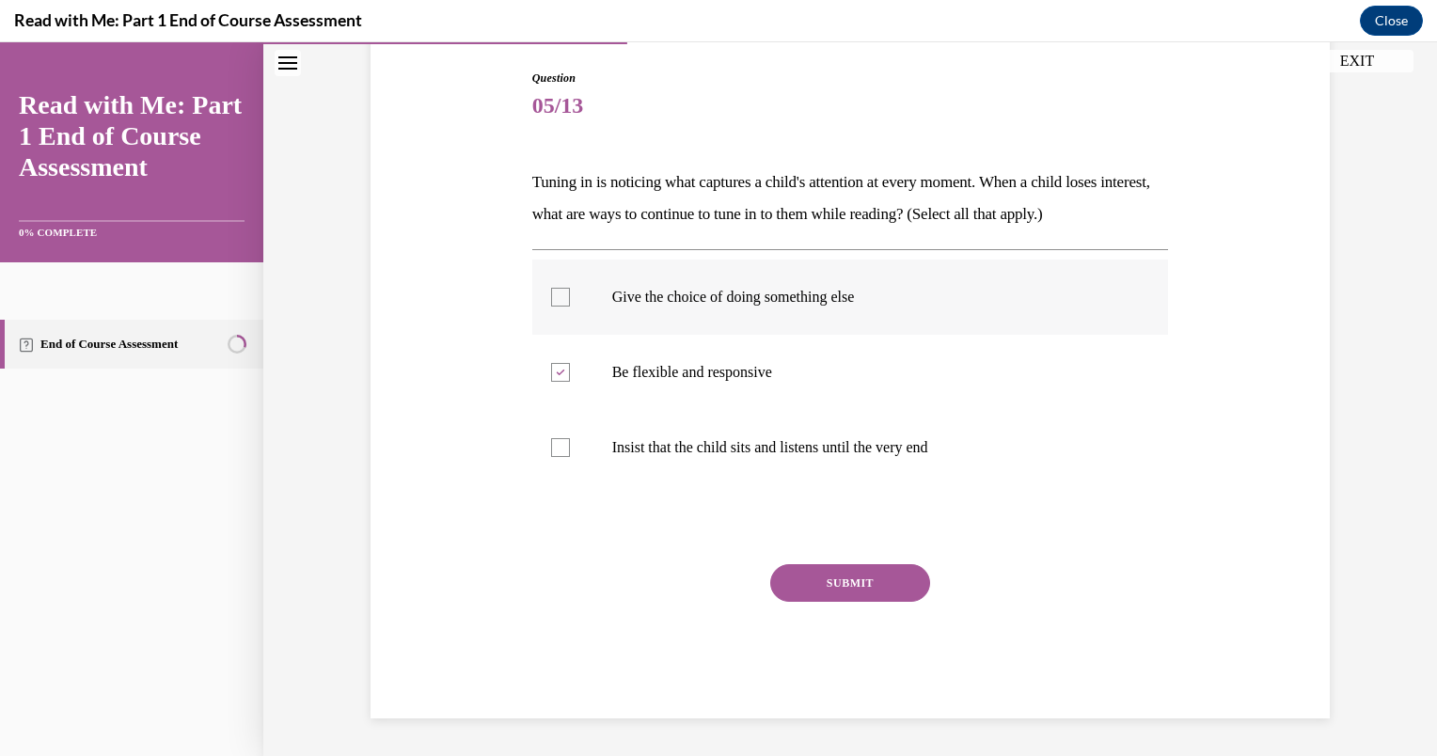
checkbox input "true"
click at [850, 573] on button "SUBMIT" at bounding box center [850, 583] width 160 height 38
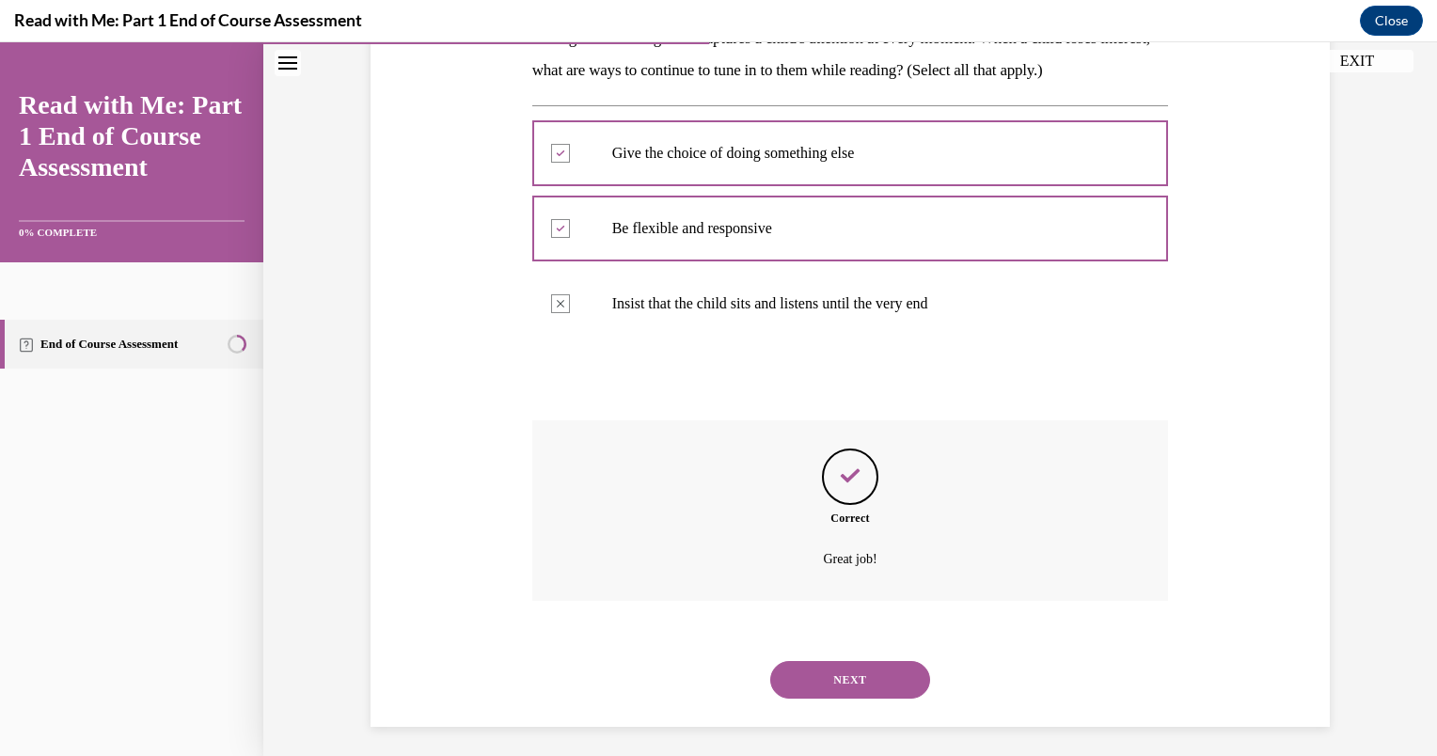
scroll to position [343, 0]
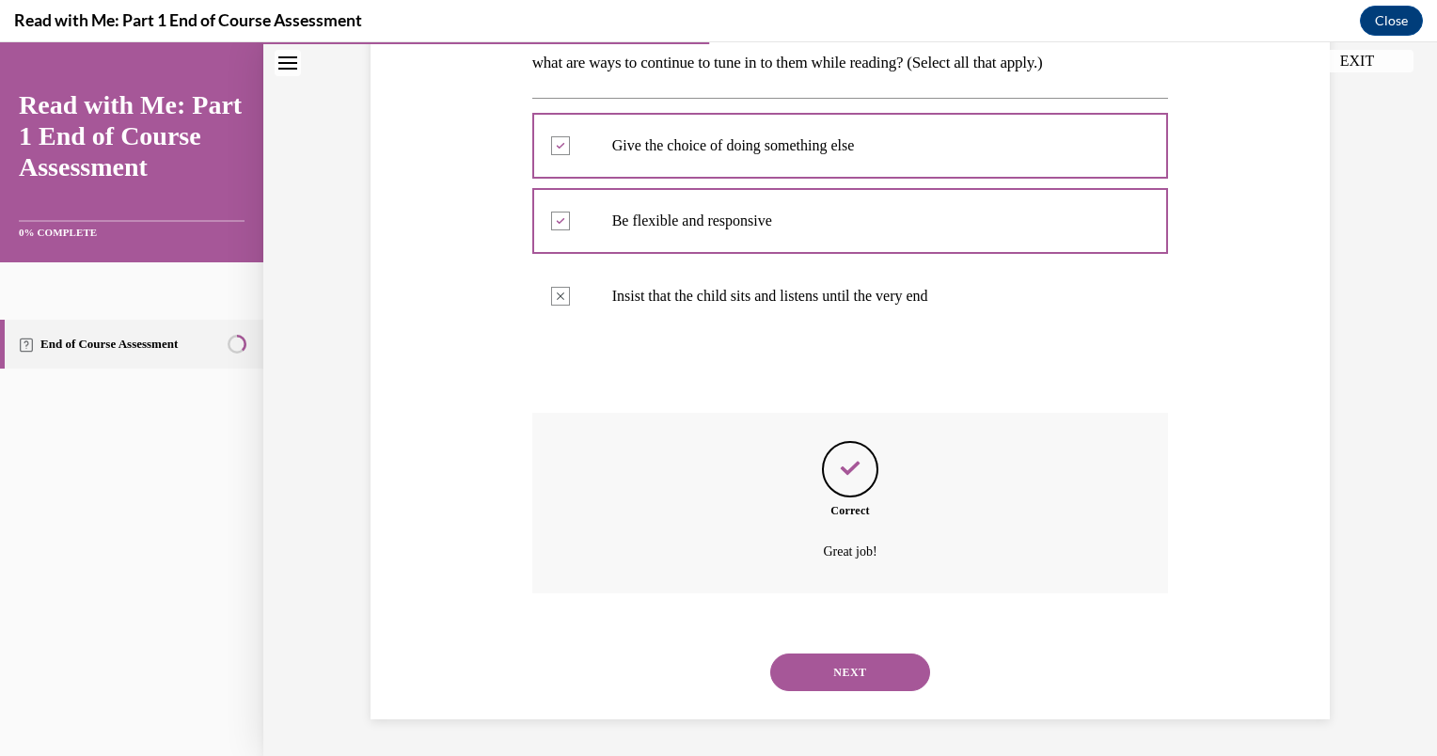
click at [866, 675] on button "NEXT" at bounding box center [850, 673] width 160 height 38
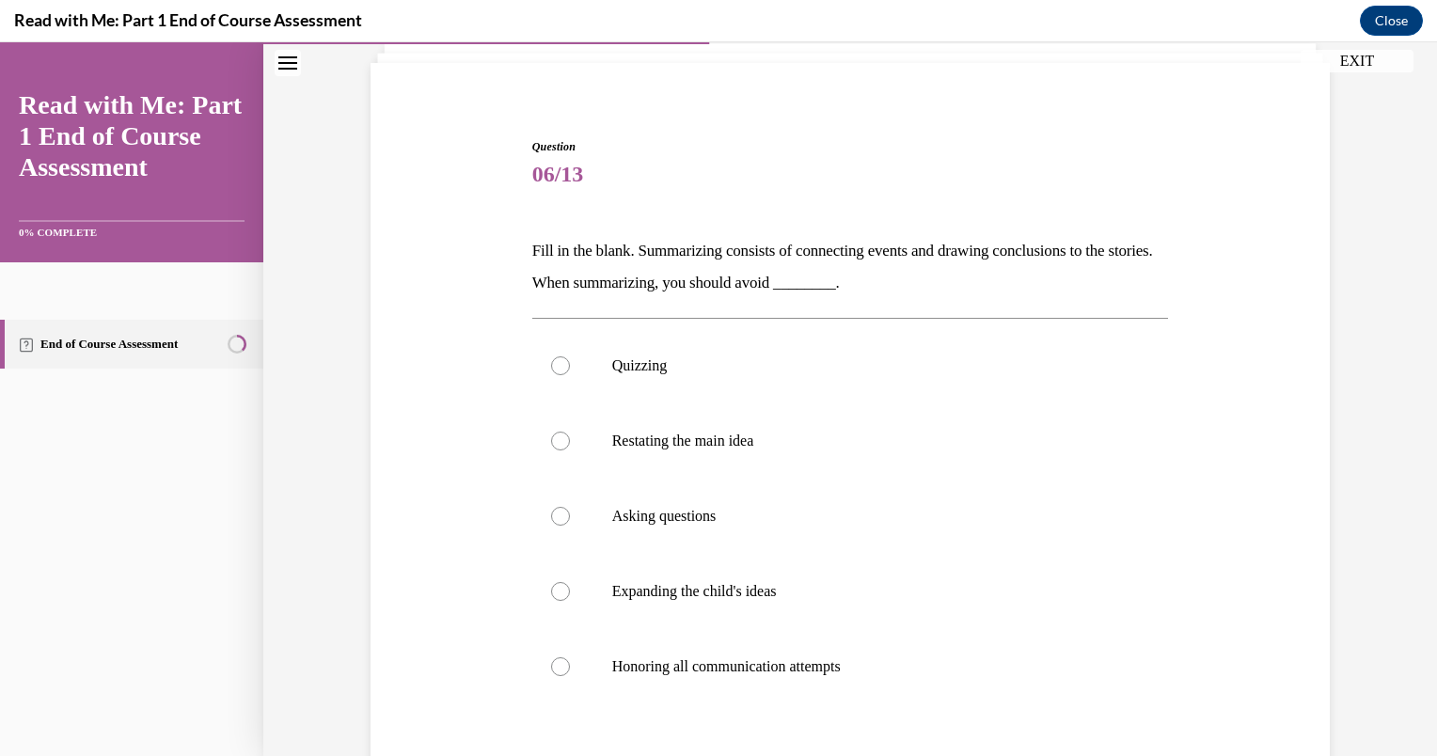
scroll to position [151, 0]
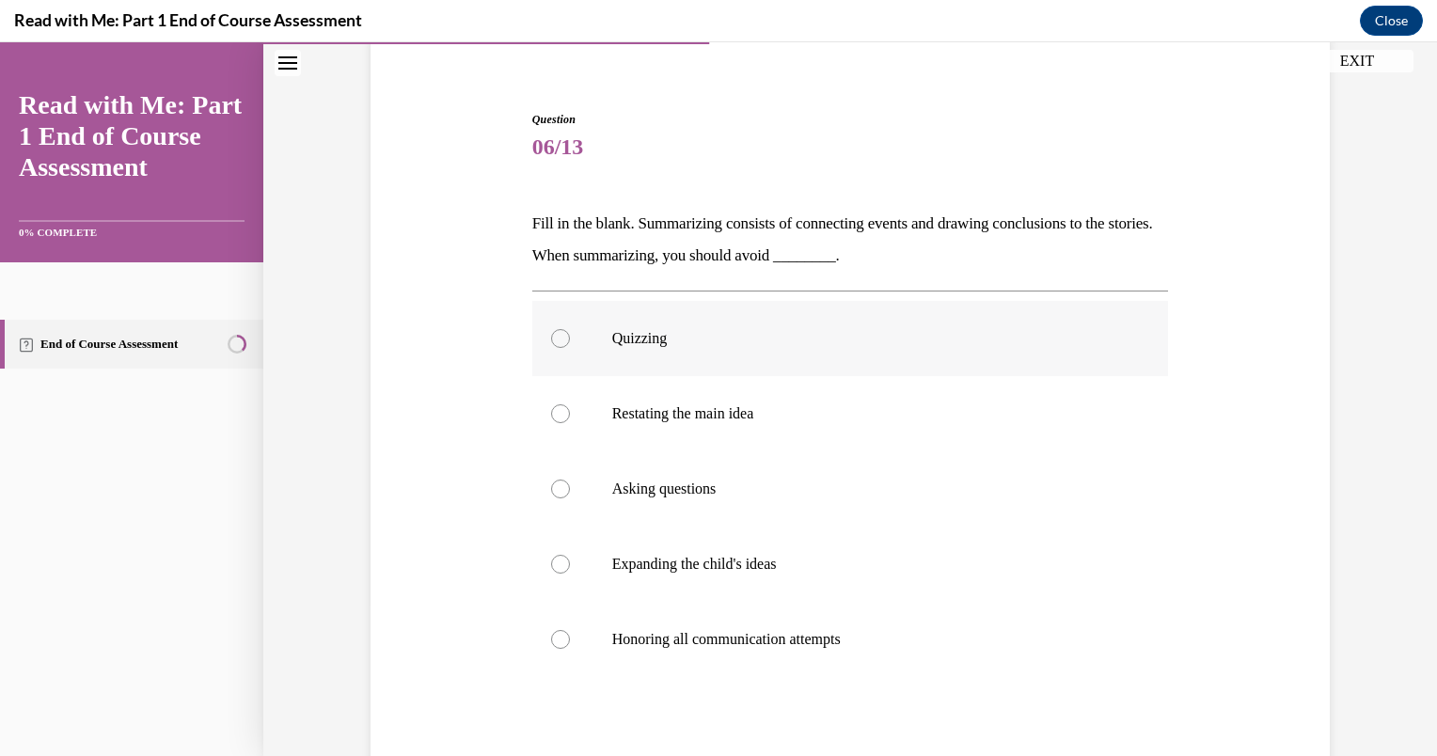
click at [559, 335] on div at bounding box center [560, 338] width 19 height 19
click at [559, 335] on input "Quizzing" at bounding box center [560, 338] width 19 height 19
radio input "true"
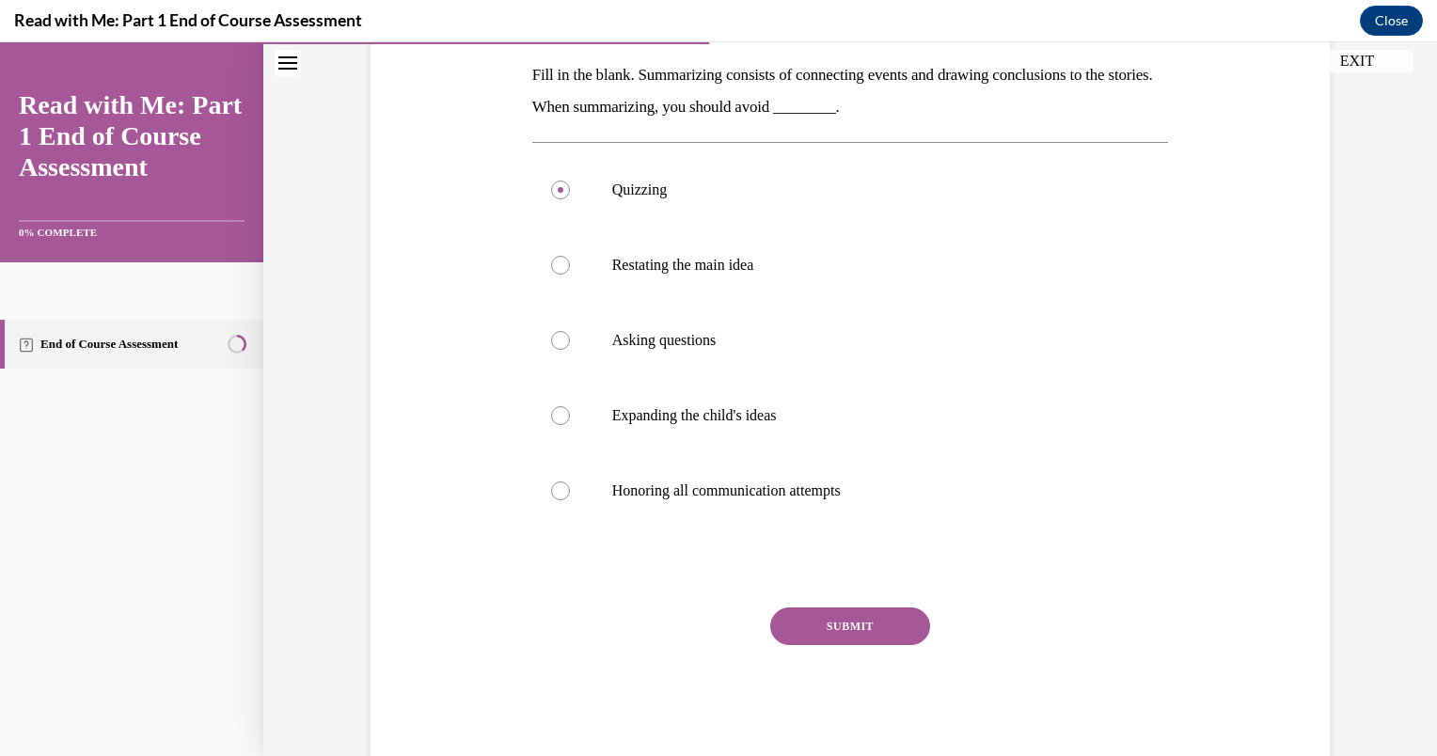
scroll to position [301, 0]
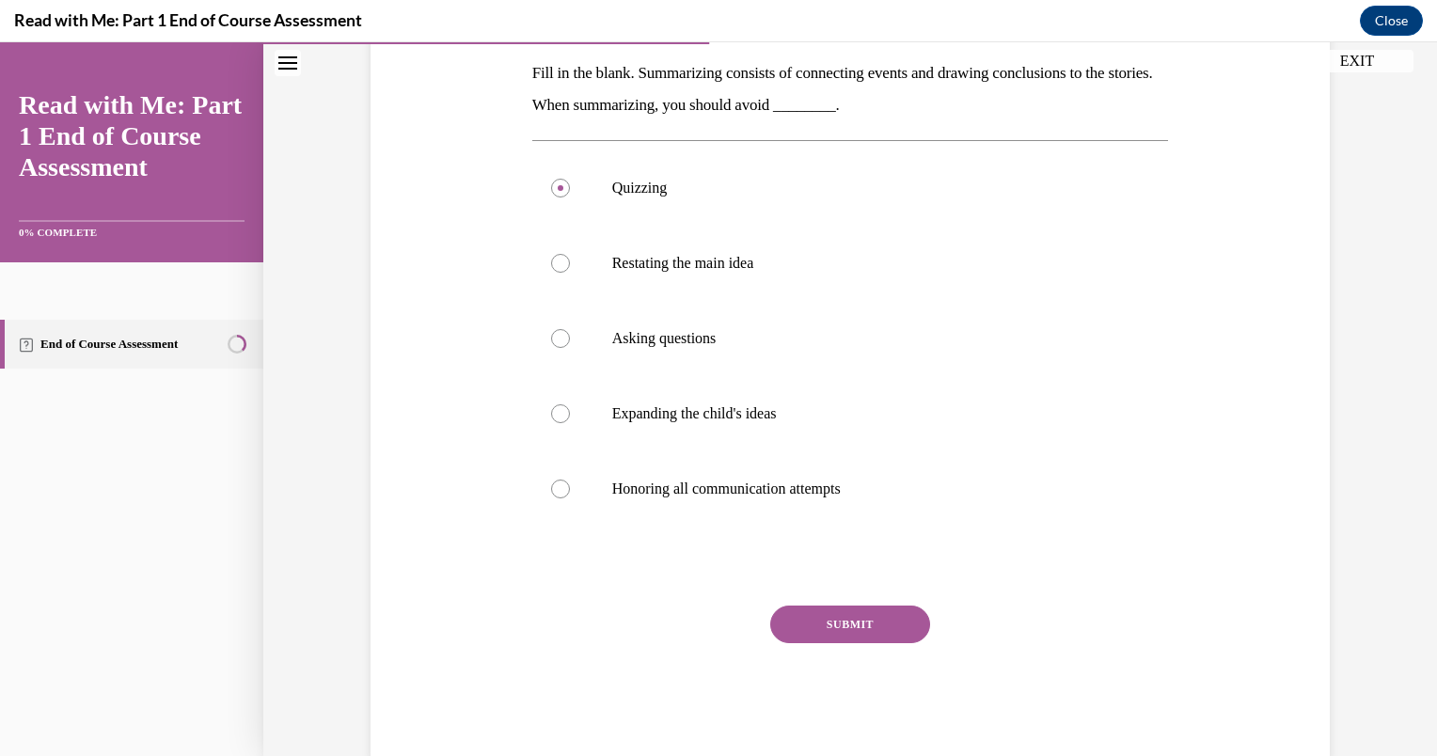
click at [828, 628] on button "SUBMIT" at bounding box center [850, 625] width 160 height 38
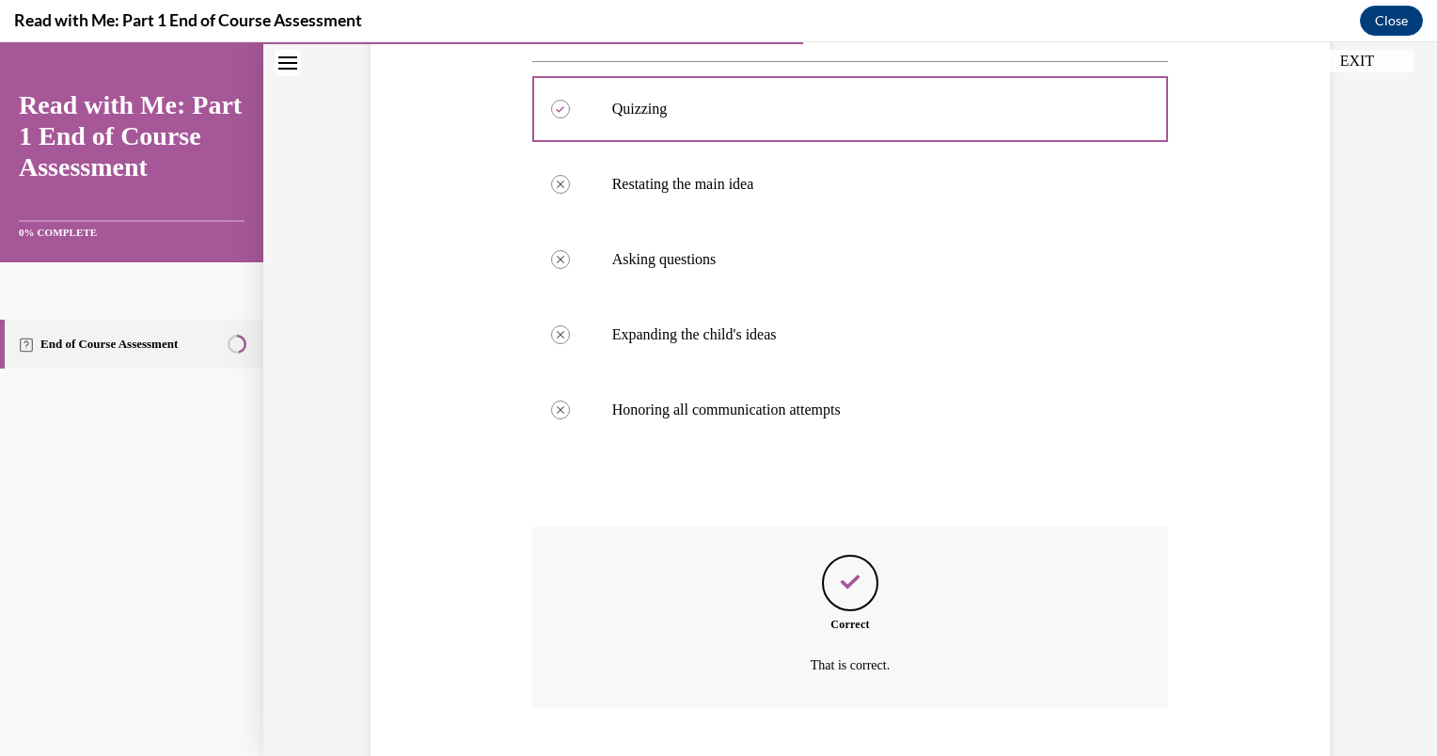
scroll to position [494, 0]
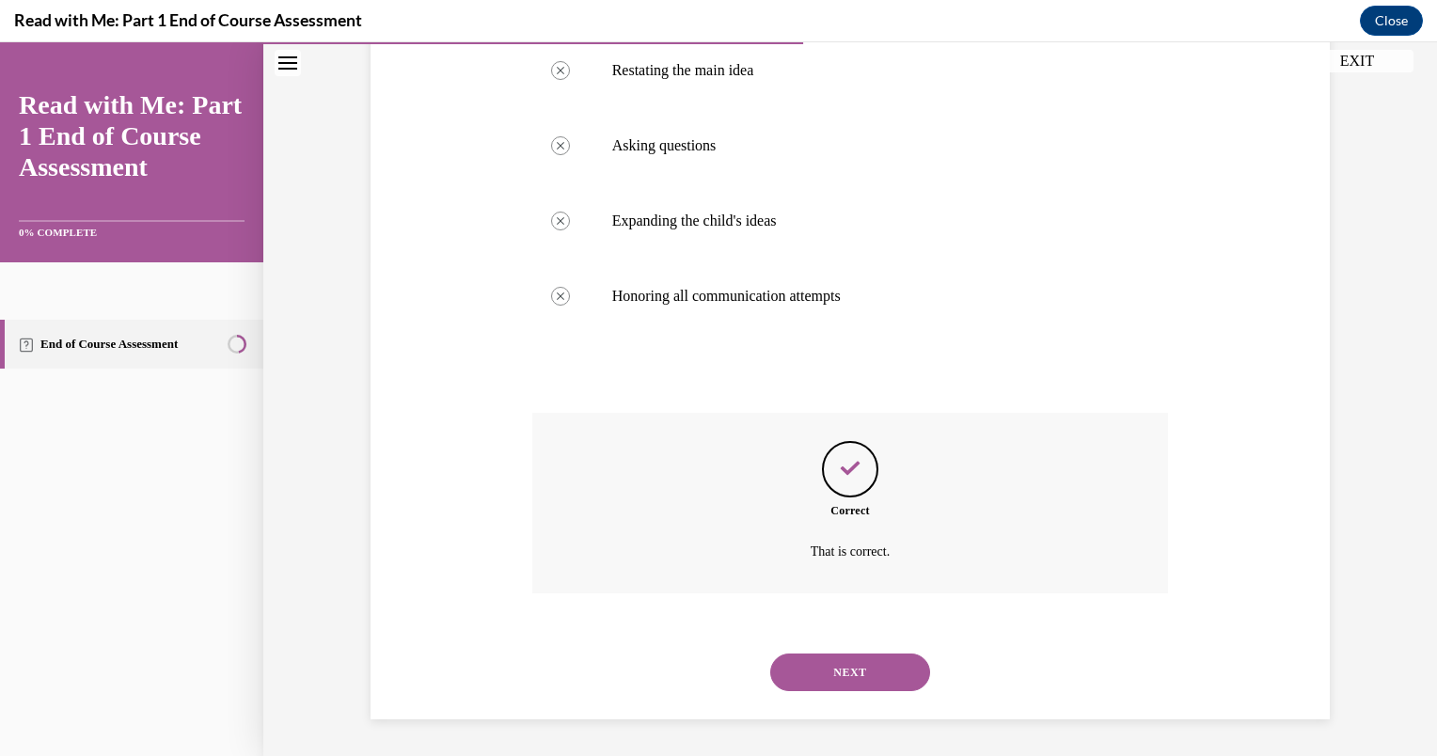
click at [854, 668] on button "NEXT" at bounding box center [850, 673] width 160 height 38
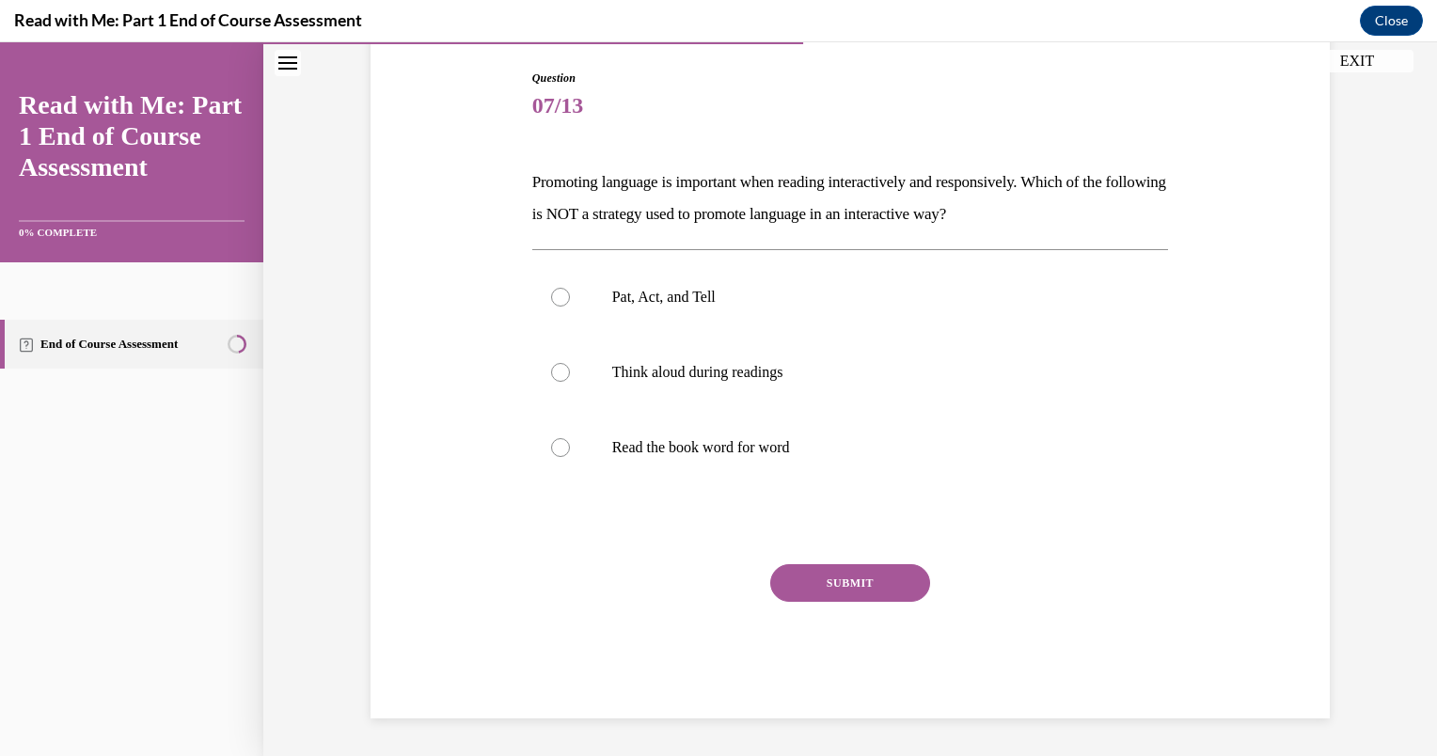
scroll to position [192, 0]
click at [847, 583] on button "SUBMIT" at bounding box center [850, 583] width 160 height 38
click at [704, 448] on p "Read the book word for word" at bounding box center [867, 447] width 510 height 19
click at [570, 448] on input "Read the book word for word" at bounding box center [560, 447] width 19 height 19
radio input "true"
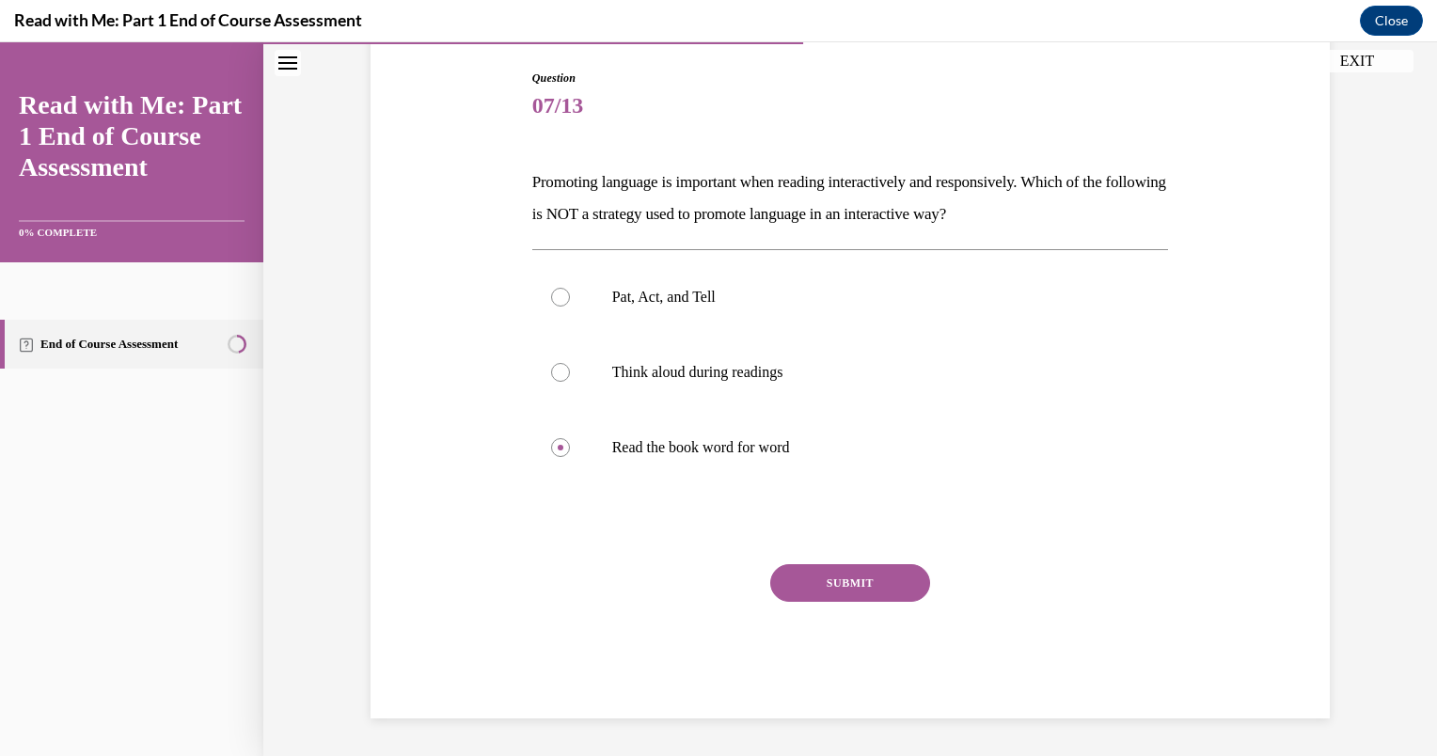
click at [820, 577] on button "SUBMIT" at bounding box center [850, 583] width 160 height 38
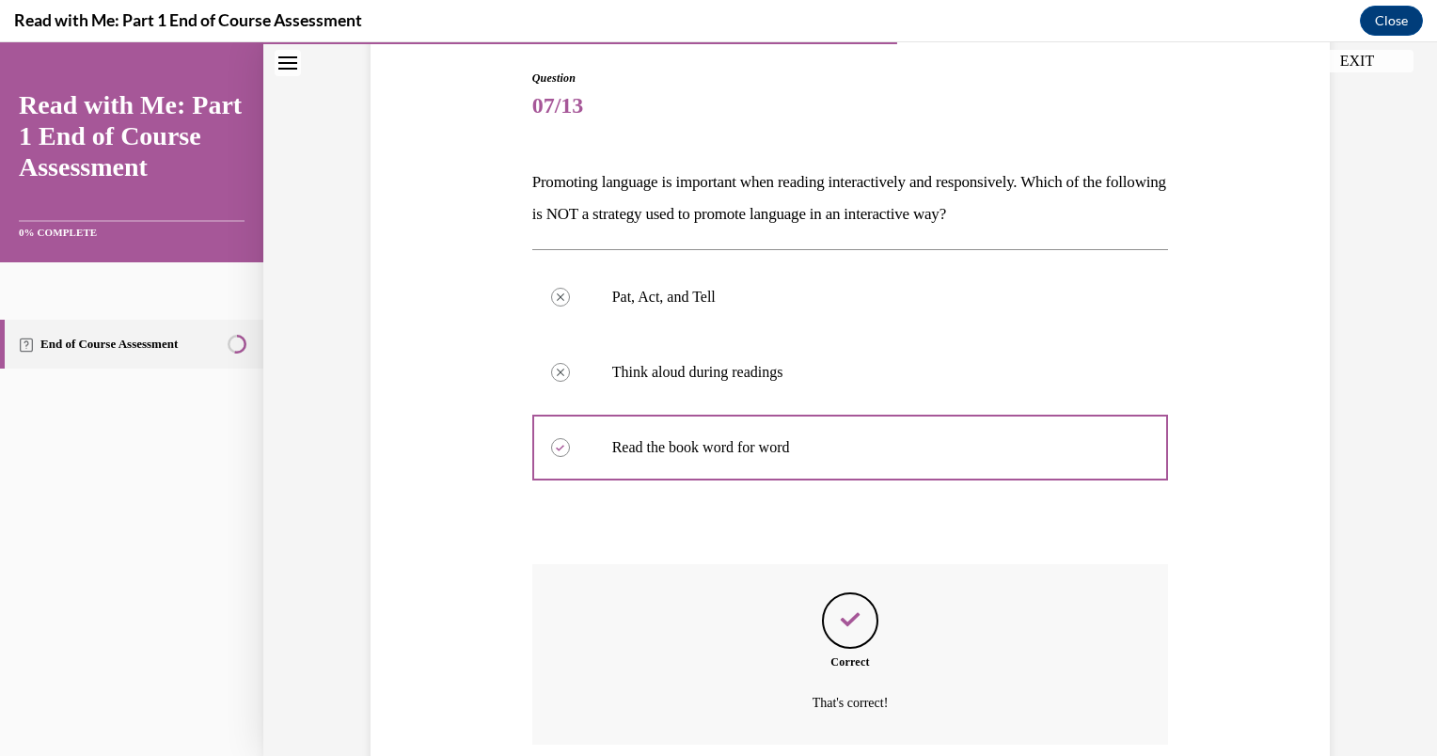
scroll to position [343, 0]
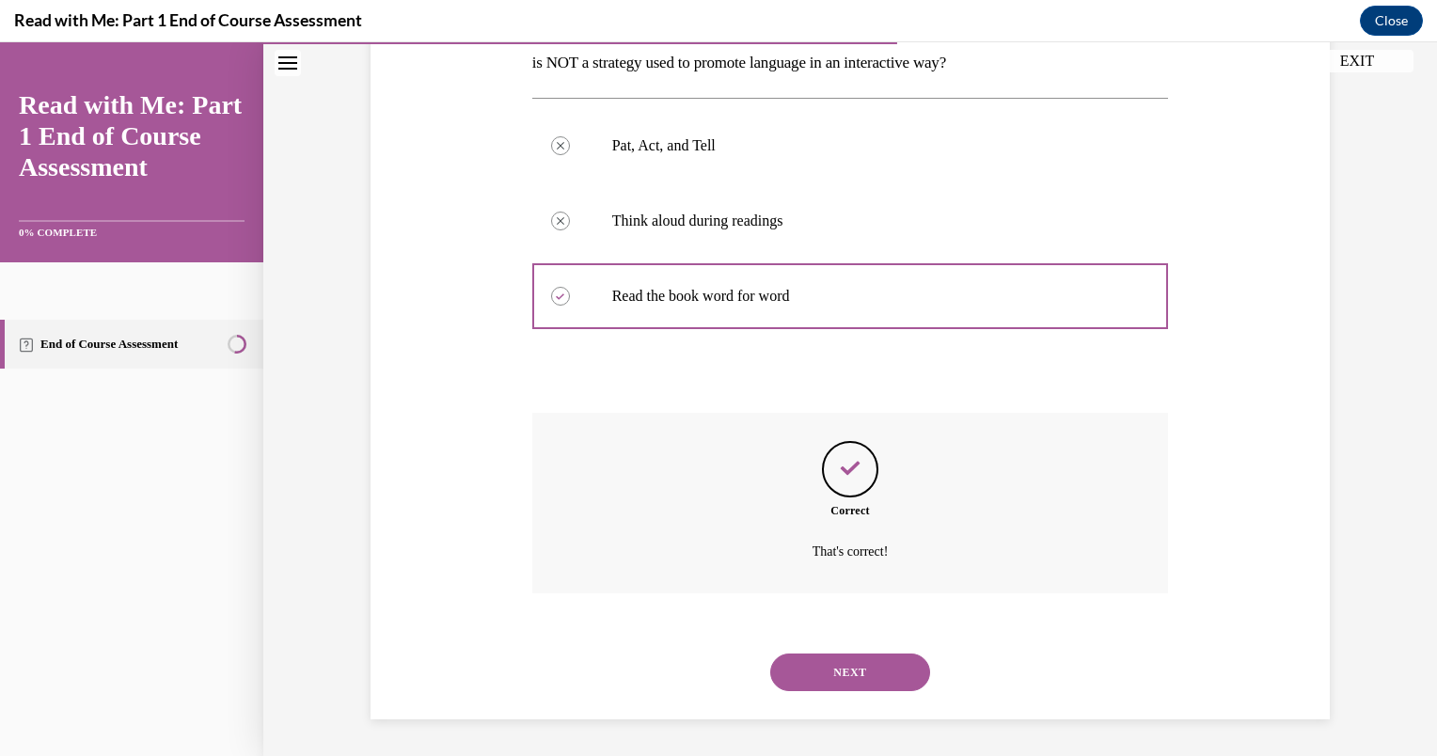
click at [854, 676] on button "NEXT" at bounding box center [850, 673] width 160 height 38
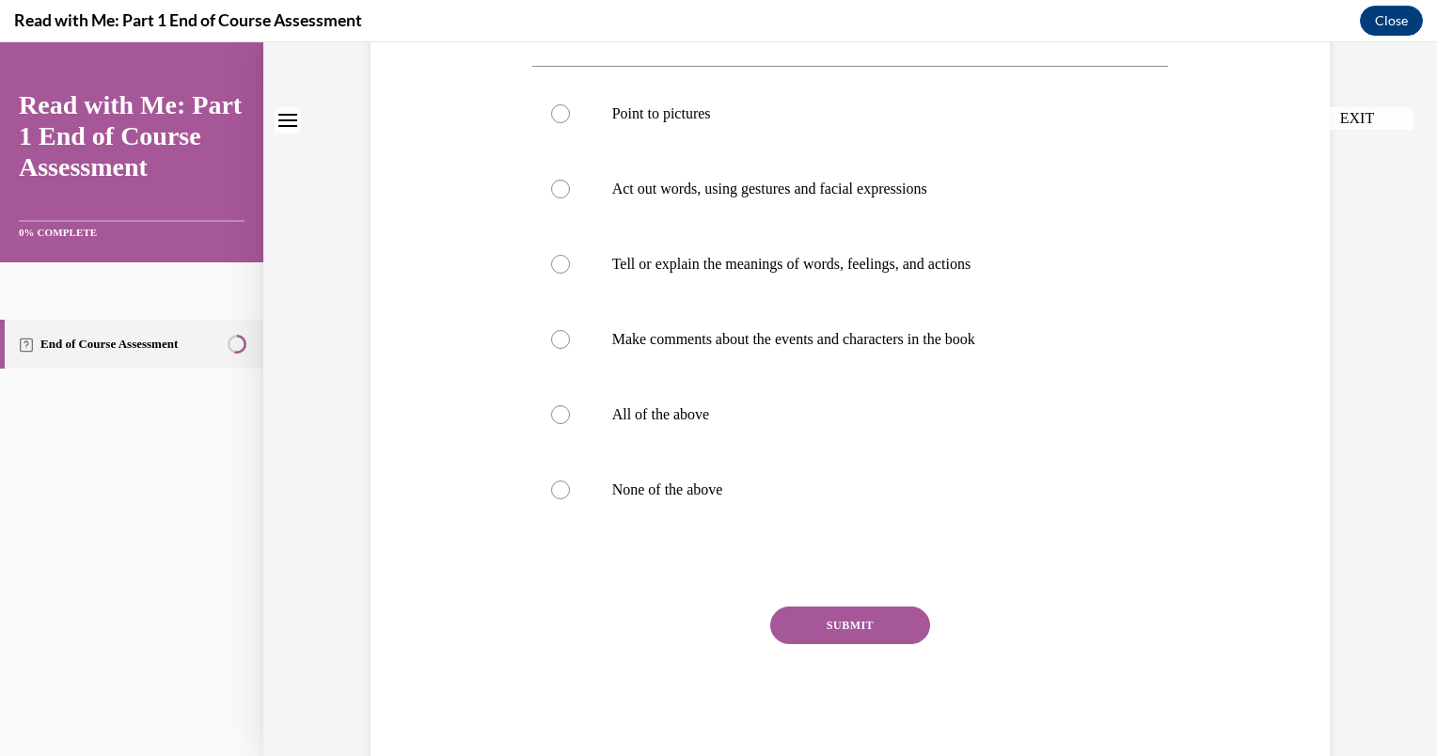
scroll to position [0, 0]
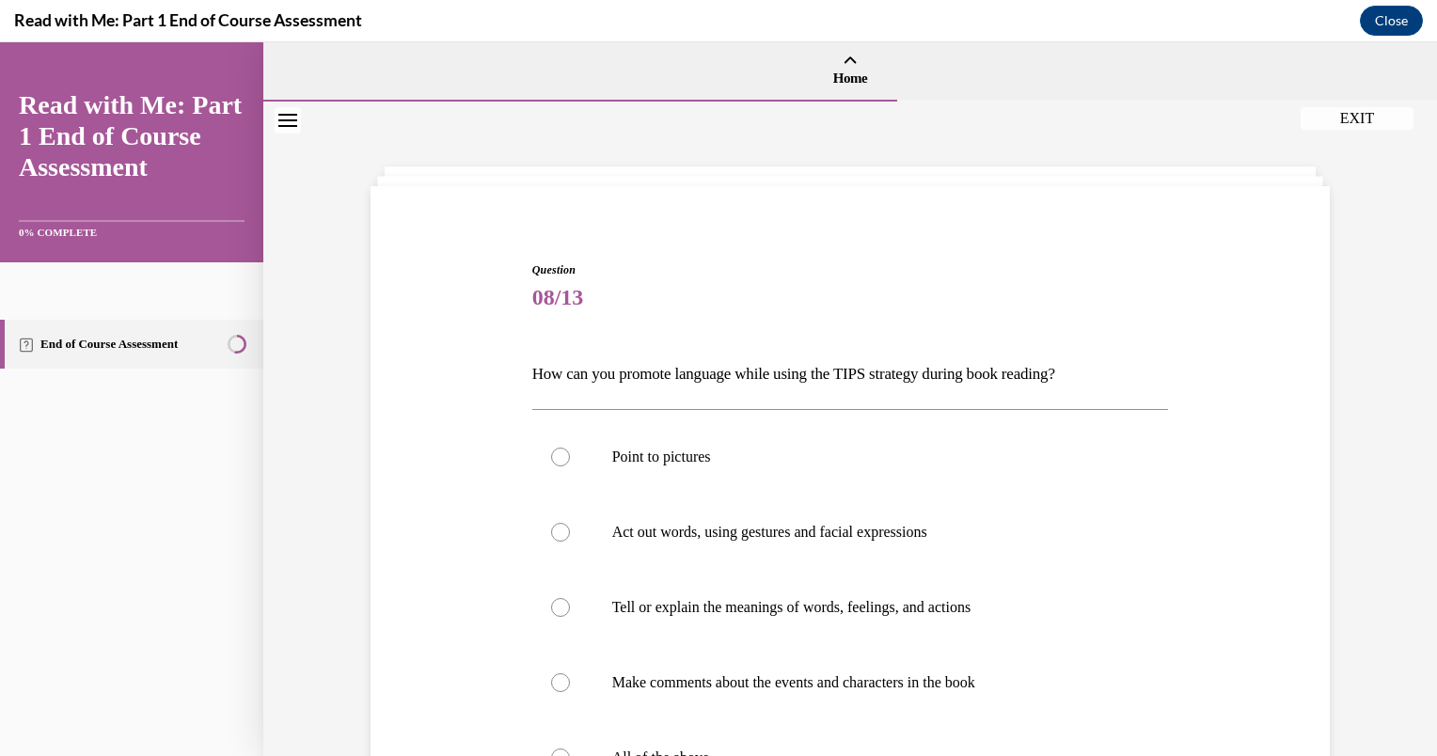
click at [1422, 741] on div "Question 08/13 How can you promote language while using the TIPS strategy durin…" at bounding box center [850, 622] width 1174 height 1040
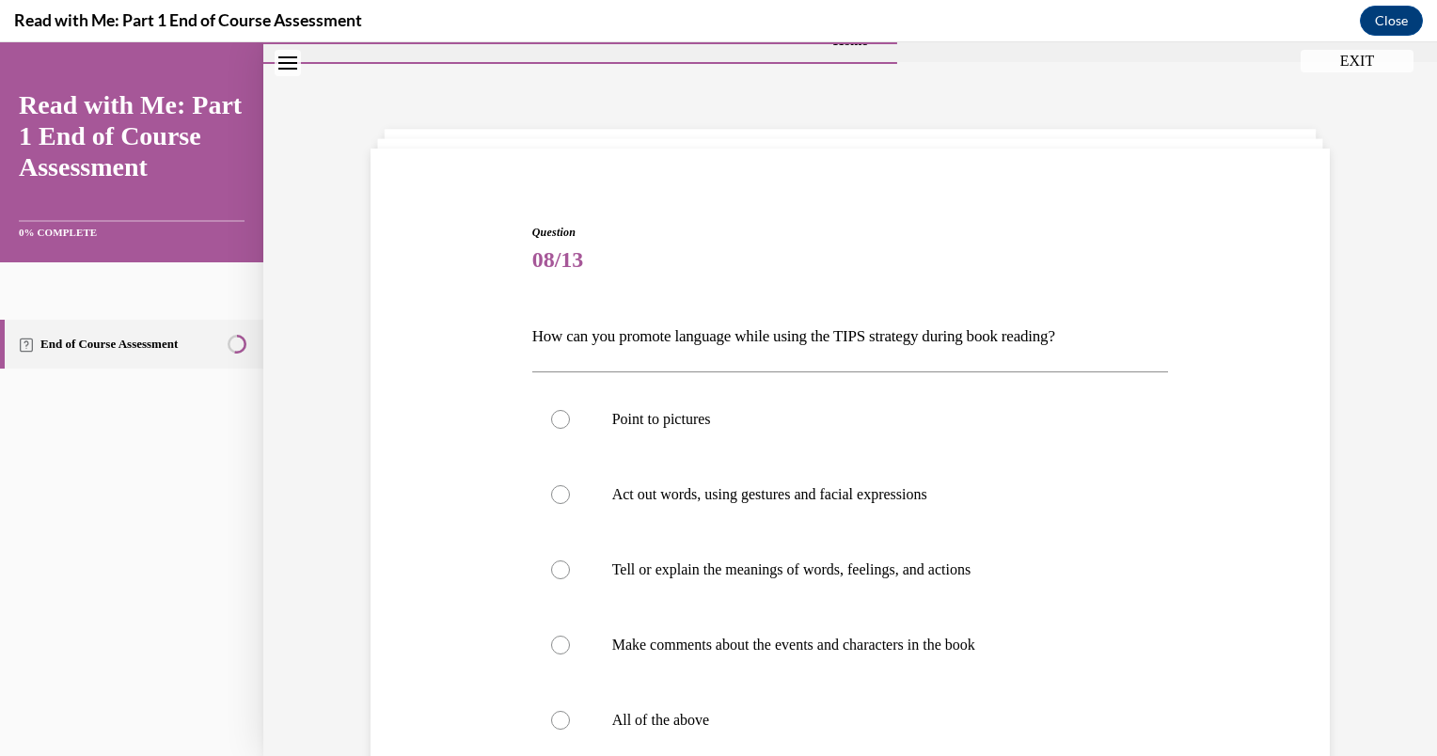
scroll to position [226, 0]
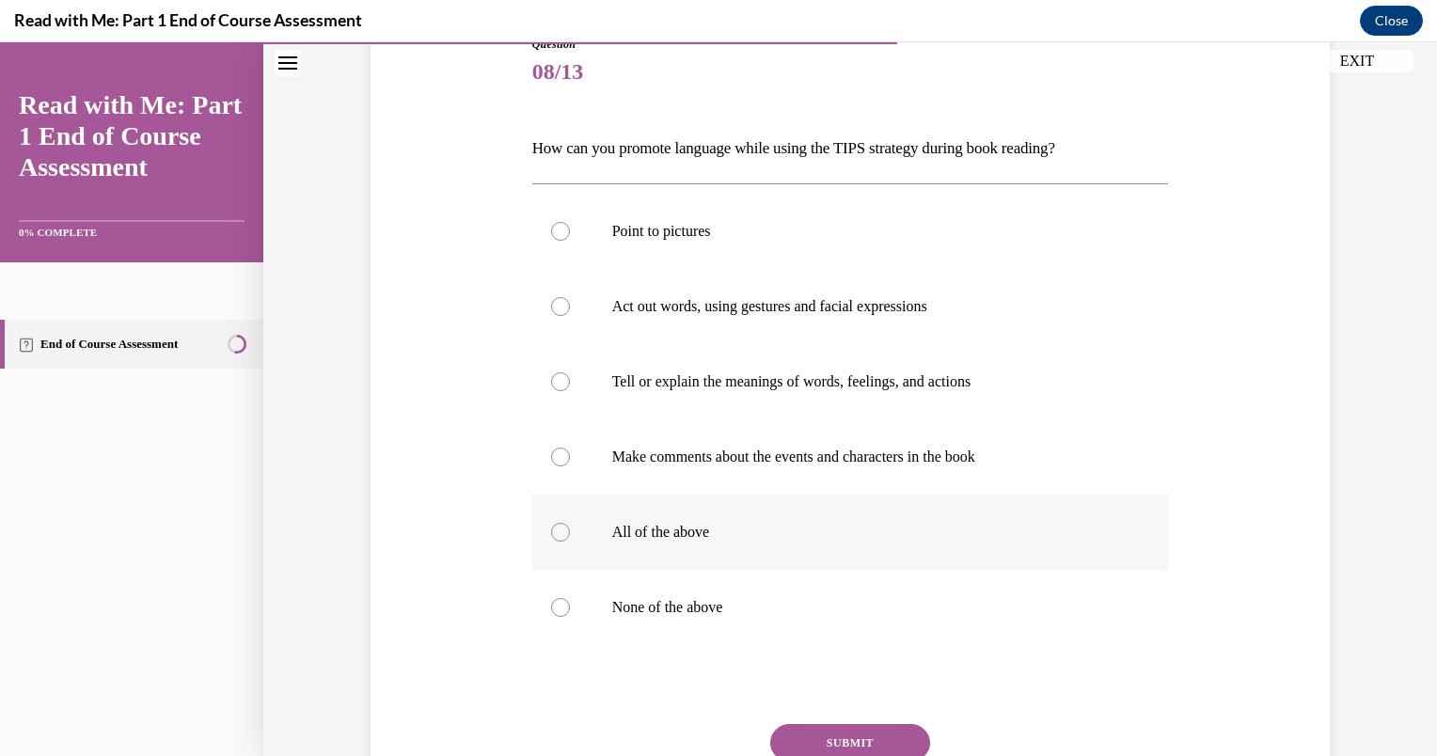
click at [559, 537] on div at bounding box center [560, 532] width 19 height 19
click at [559, 537] on input "All of the above" at bounding box center [560, 532] width 19 height 19
radio input "true"
click at [832, 740] on button "SUBMIT" at bounding box center [850, 743] width 160 height 38
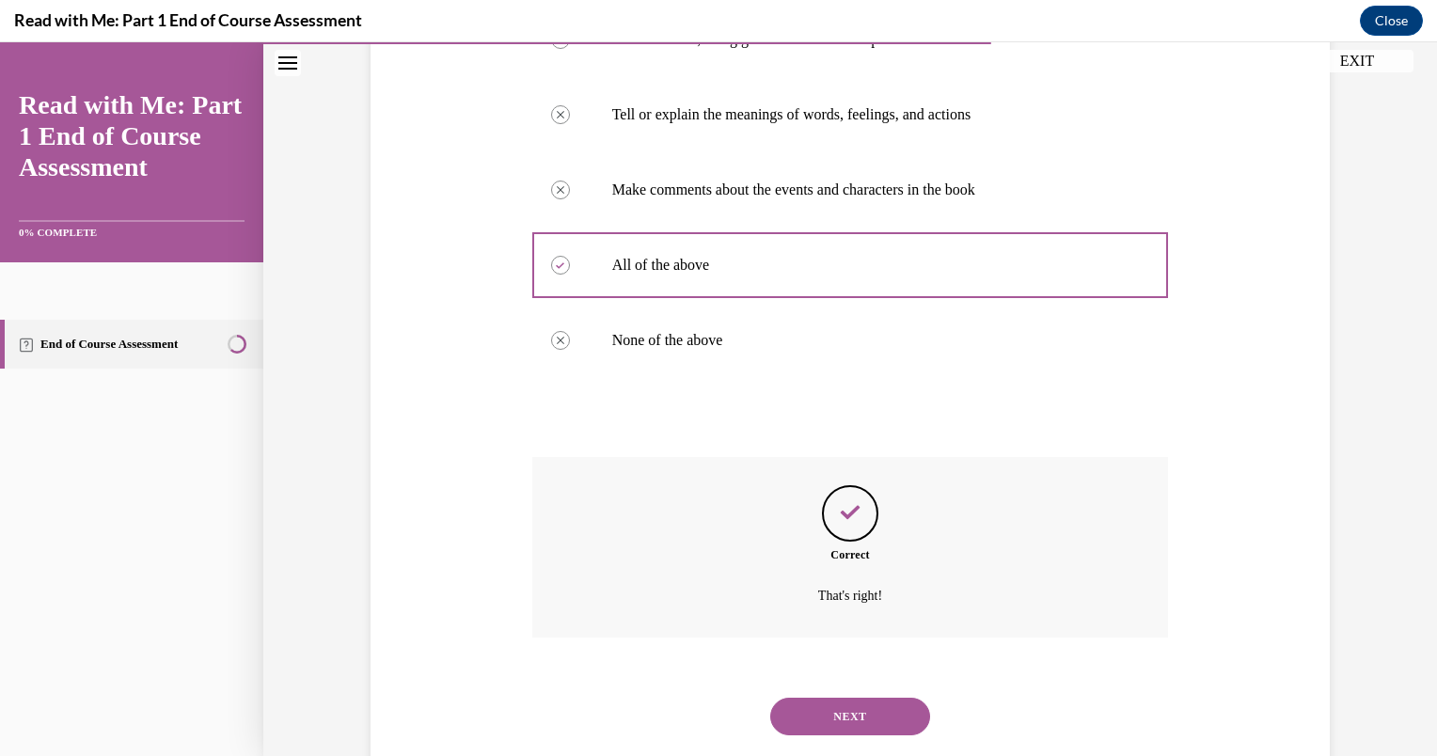
scroll to position [537, 0]
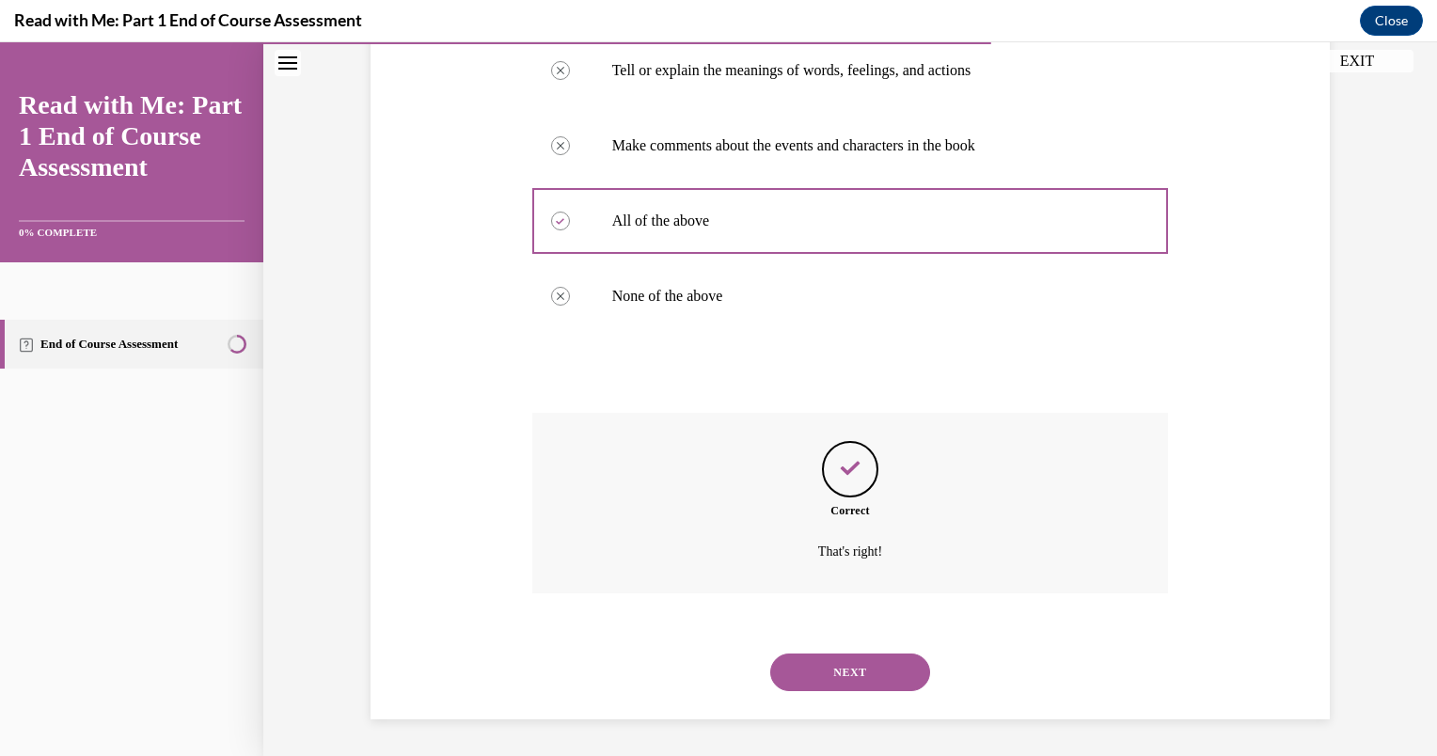
click at [868, 667] on button "NEXT" at bounding box center [850, 673] width 160 height 38
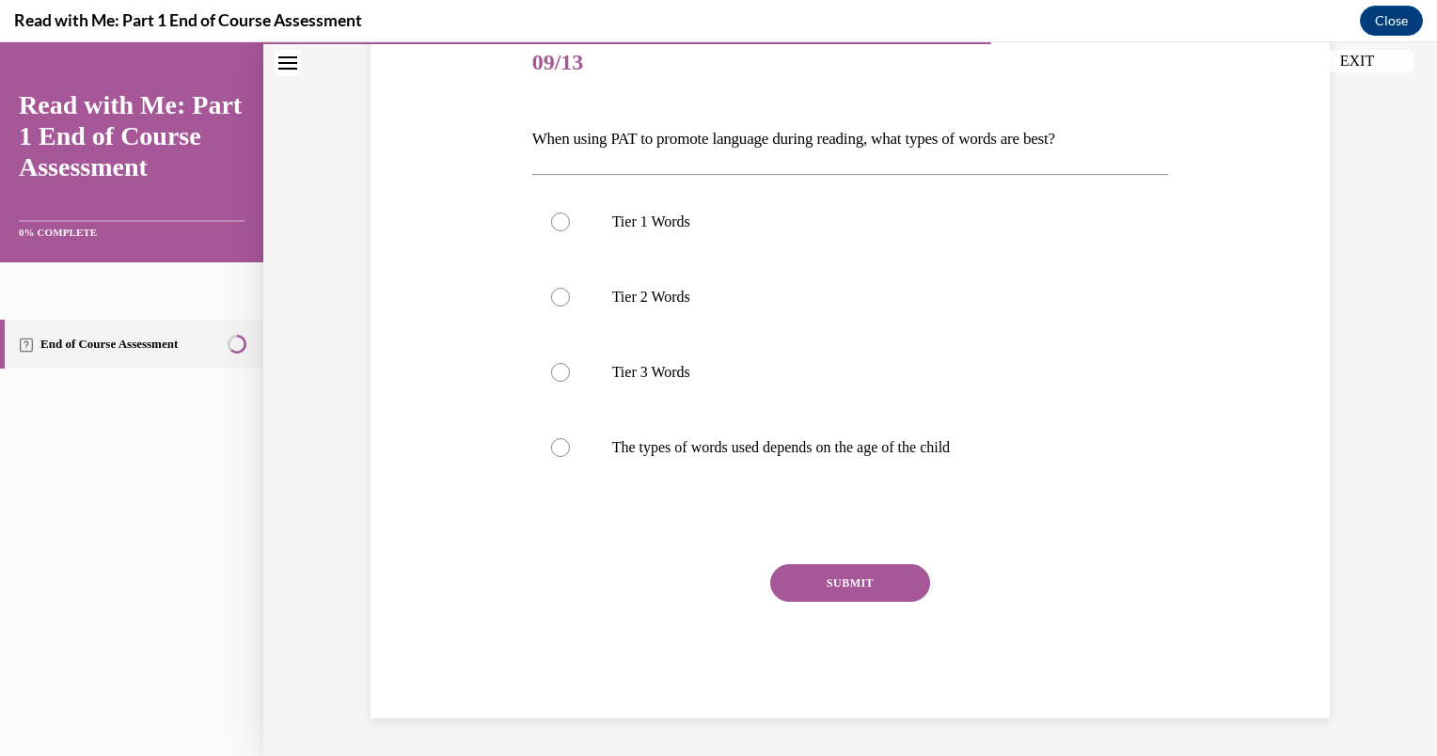
scroll to position [209, 0]
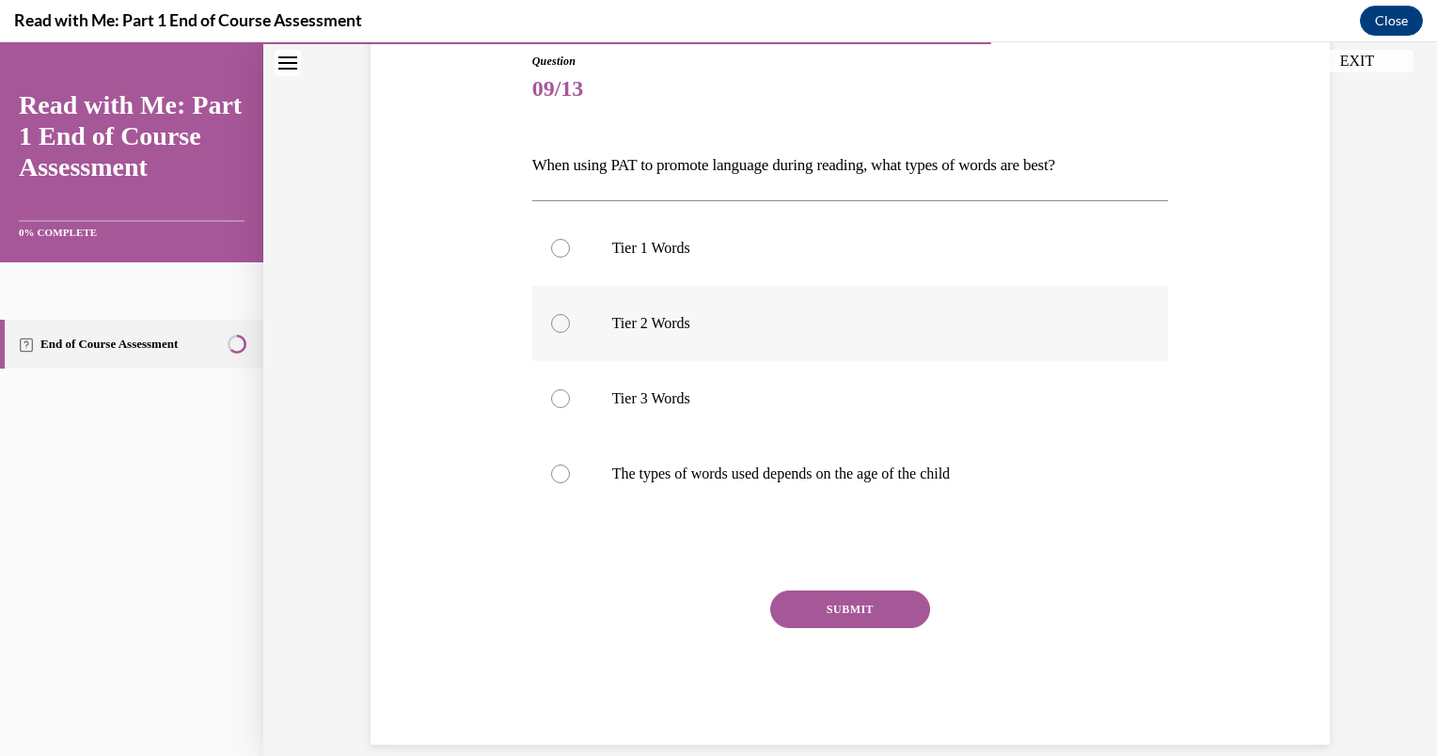
click at [724, 324] on p "Tier 2 Words" at bounding box center [867, 323] width 510 height 19
click at [570, 324] on input "Tier 2 Words" at bounding box center [560, 323] width 19 height 19
radio input "true"
click at [852, 601] on button "SUBMIT" at bounding box center [850, 610] width 160 height 38
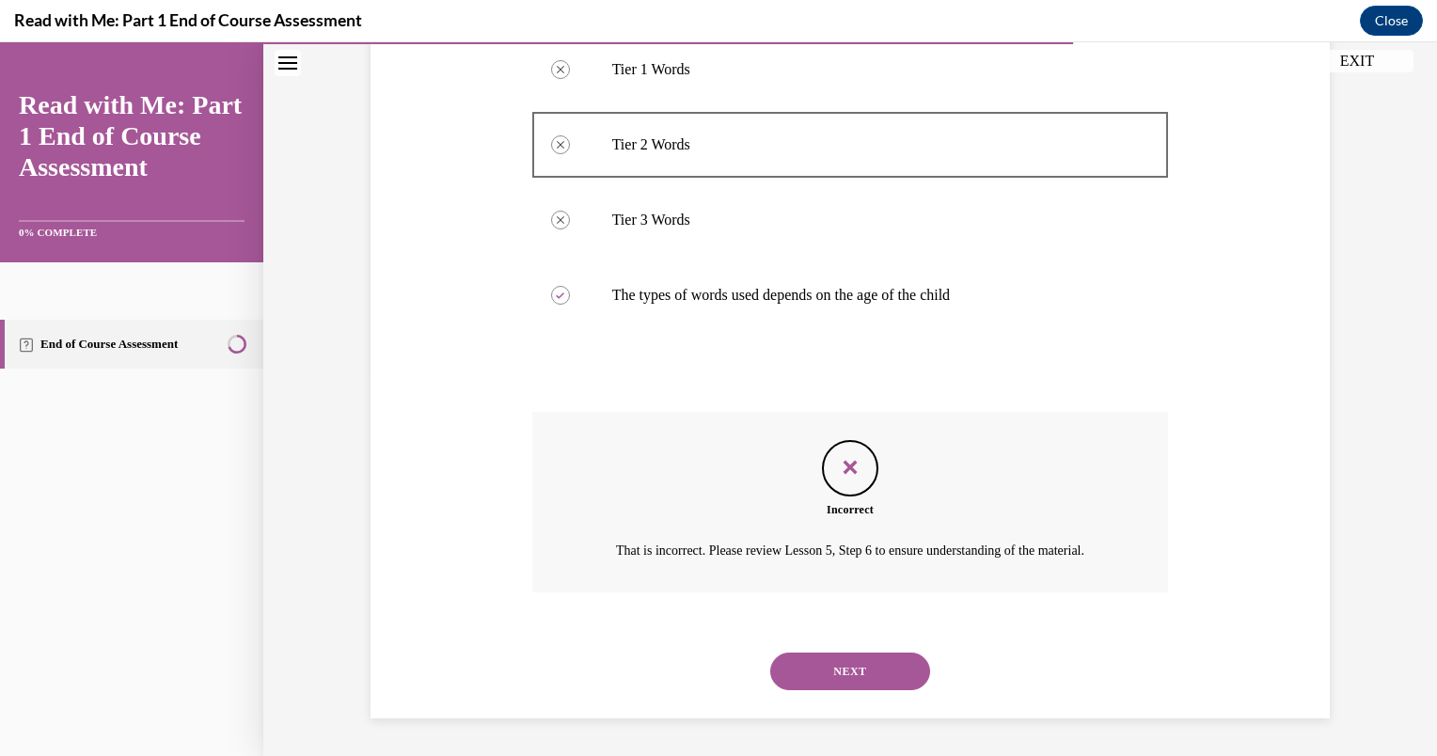
scroll to position [409, 0]
click at [843, 453] on icon "Feedback" at bounding box center [850, 467] width 28 height 28
click at [715, 286] on p "The types of words used depends on the age of the child" at bounding box center [867, 295] width 510 height 19
click at [842, 680] on button "NEXT" at bounding box center [850, 672] width 160 height 38
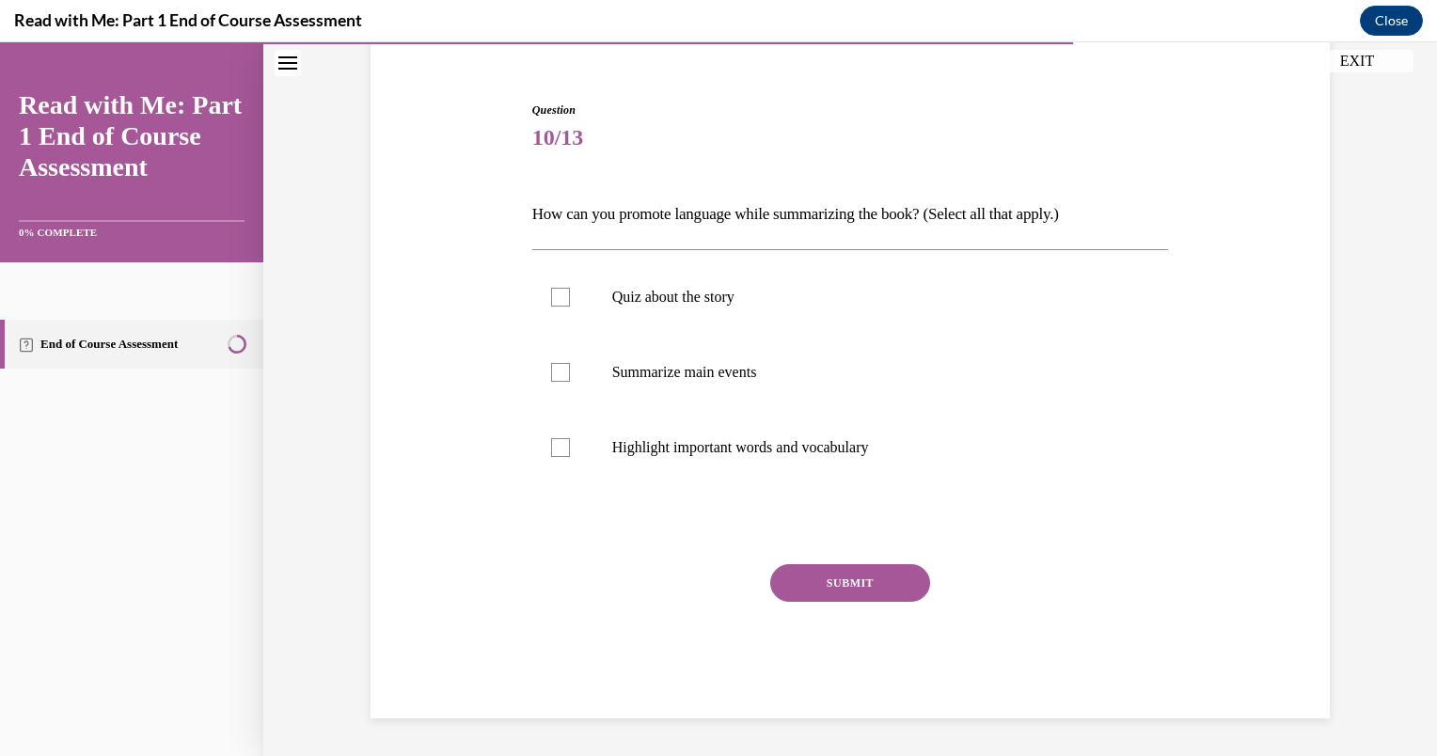
scroll to position [159, 0]
click at [561, 370] on div at bounding box center [560, 373] width 19 height 19
click at [561, 370] on input "Summarize main events" at bounding box center [560, 373] width 19 height 19
checkbox input "true"
click at [551, 445] on div at bounding box center [560, 448] width 19 height 19
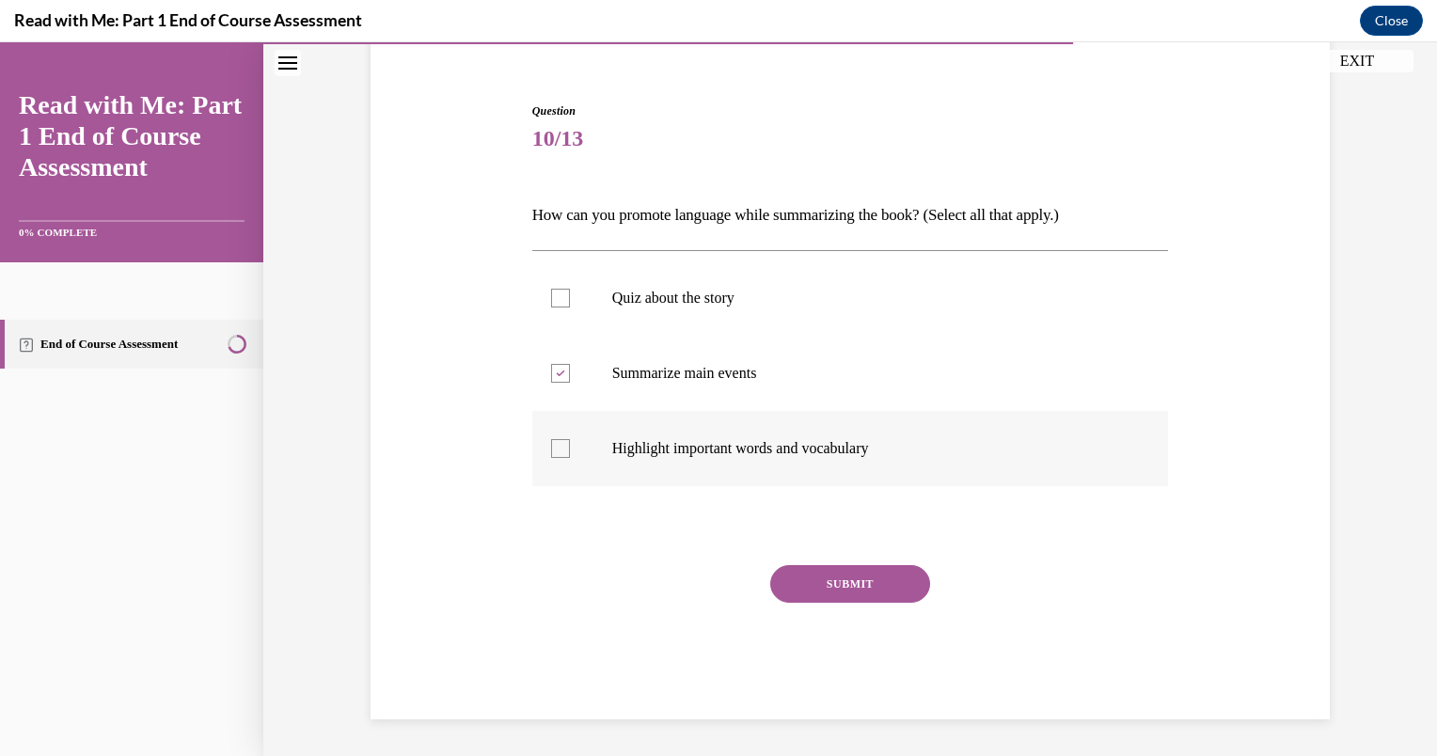
click at [551, 445] on input "Highlight important words and vocabulary" at bounding box center [560, 448] width 19 height 19
checkbox input "true"
click at [815, 569] on button "SUBMIT" at bounding box center [850, 584] width 160 height 38
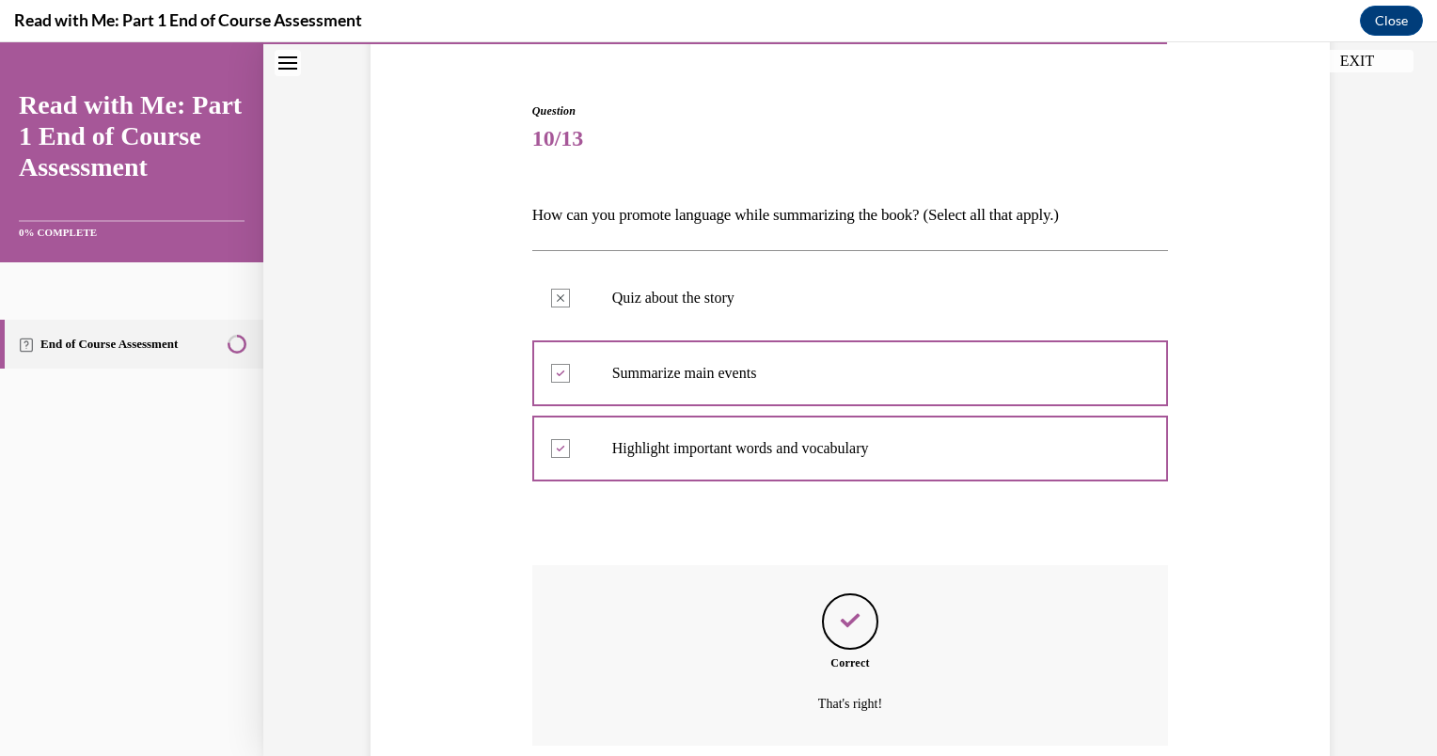
scroll to position [311, 0]
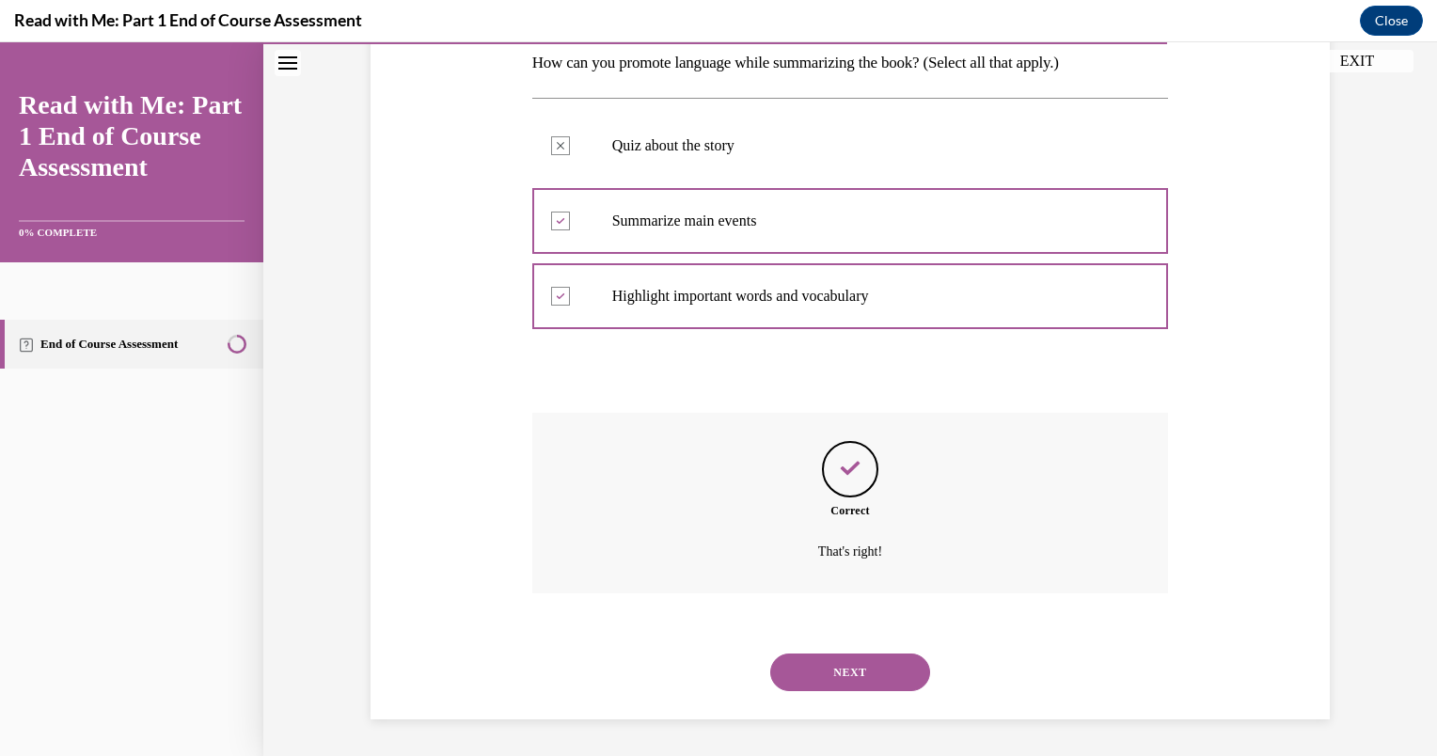
click at [824, 659] on button "NEXT" at bounding box center [850, 673] width 160 height 38
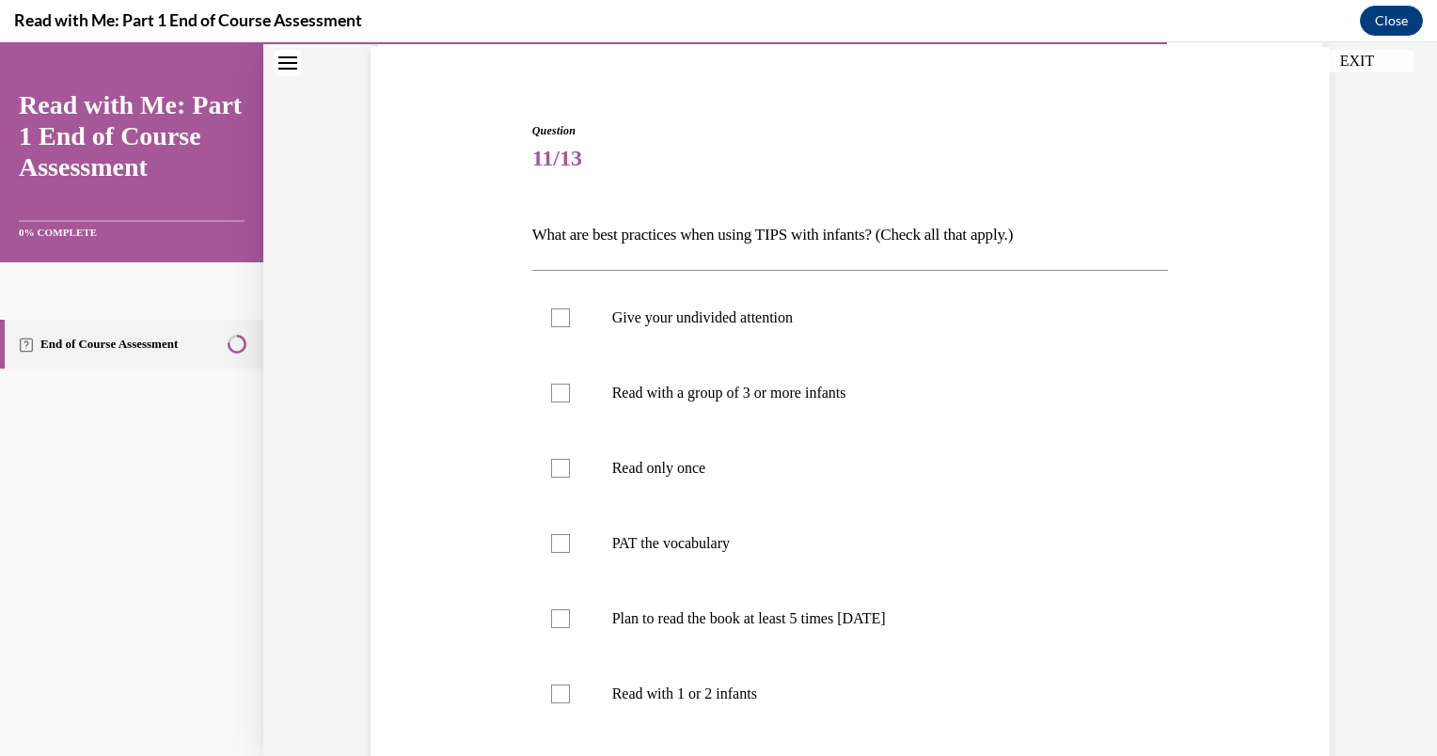
scroll to position [151, 0]
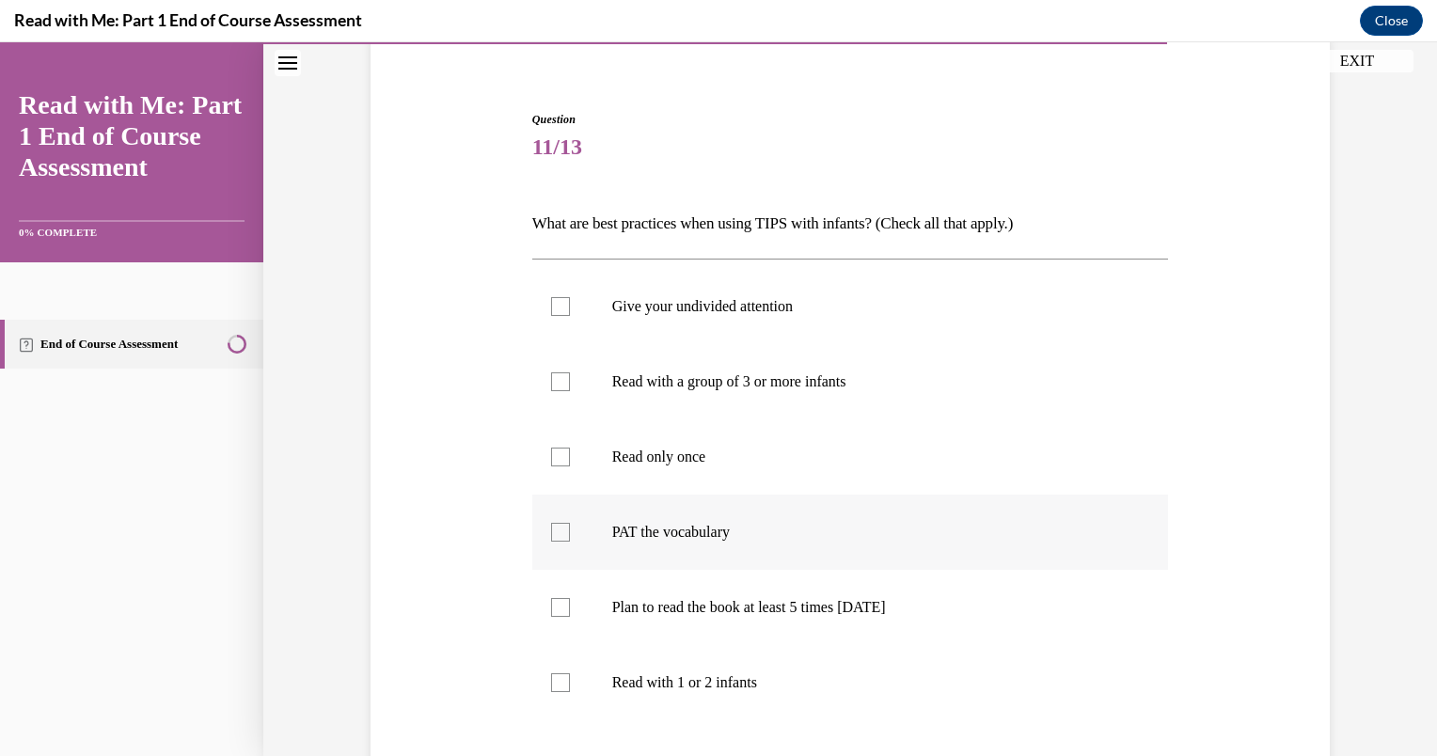
click at [551, 523] on div at bounding box center [560, 532] width 19 height 19
click at [551, 523] on input "PAT the vocabulary" at bounding box center [560, 532] width 19 height 19
click at [551, 527] on div at bounding box center [560, 532] width 19 height 19
click at [551, 527] on input "PAT the vocabulary" at bounding box center [560, 532] width 19 height 19
click at [551, 527] on div at bounding box center [560, 532] width 19 height 19
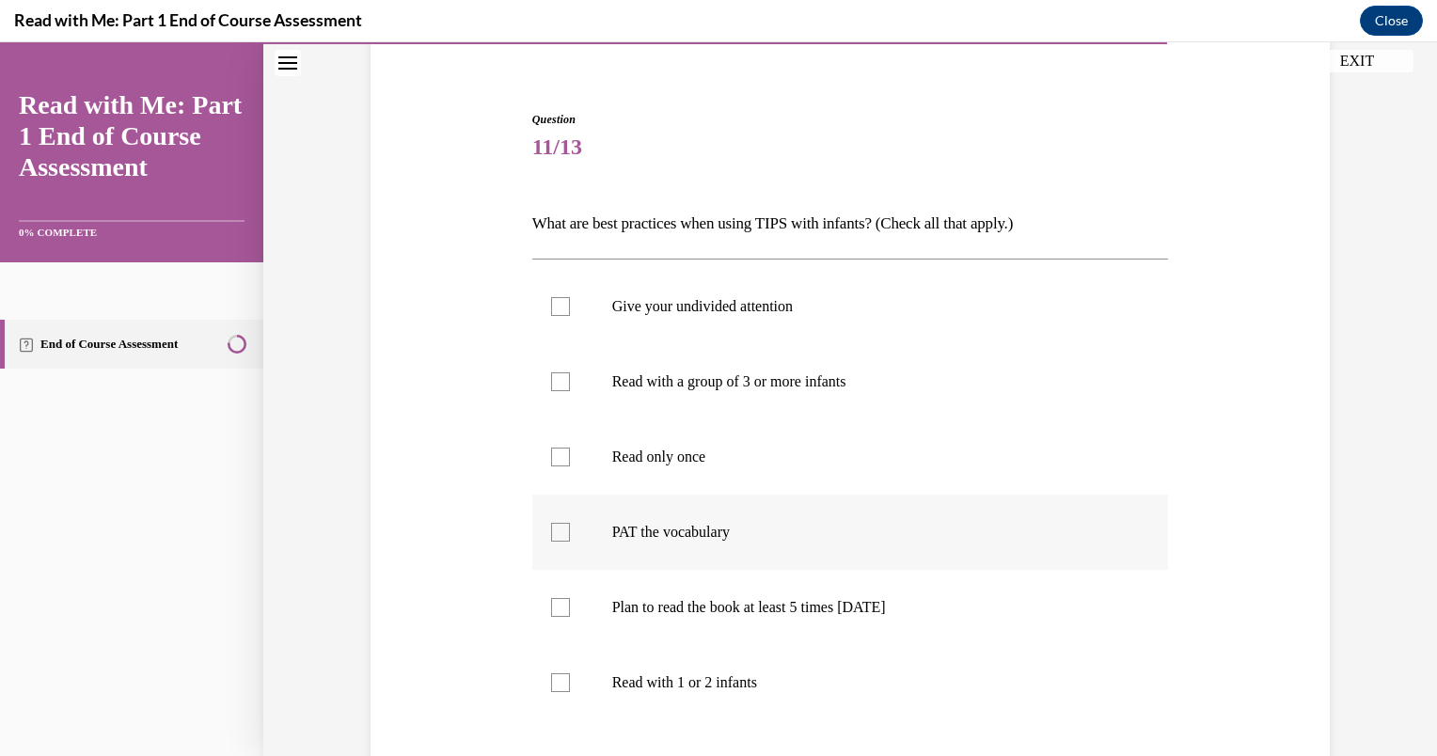
click at [551, 527] on input "PAT the vocabulary" at bounding box center [560, 532] width 19 height 19
checkbox input "true"
click at [551, 612] on div at bounding box center [560, 607] width 19 height 19
click at [551, 612] on input "Plan to read the book at least 5 times in 2 weeks" at bounding box center [560, 607] width 19 height 19
checkbox input "true"
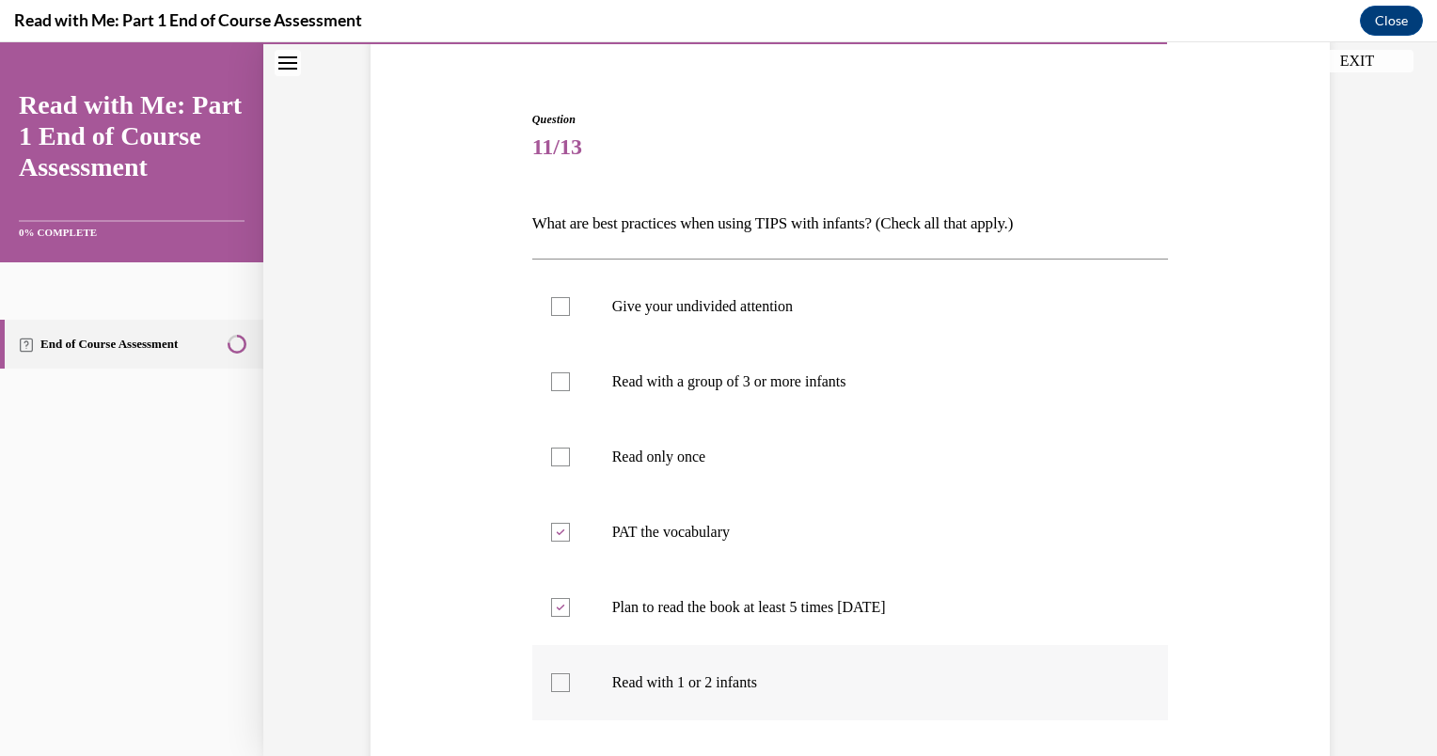
click at [551, 674] on div at bounding box center [560, 683] width 19 height 19
click at [551, 674] on input "Read with 1 or 2 infants" at bounding box center [560, 683] width 19 height 19
checkbox input "true"
click at [561, 297] on div at bounding box center [560, 306] width 19 height 19
click at [561, 297] on input "Give your undivided attention" at bounding box center [560, 306] width 19 height 19
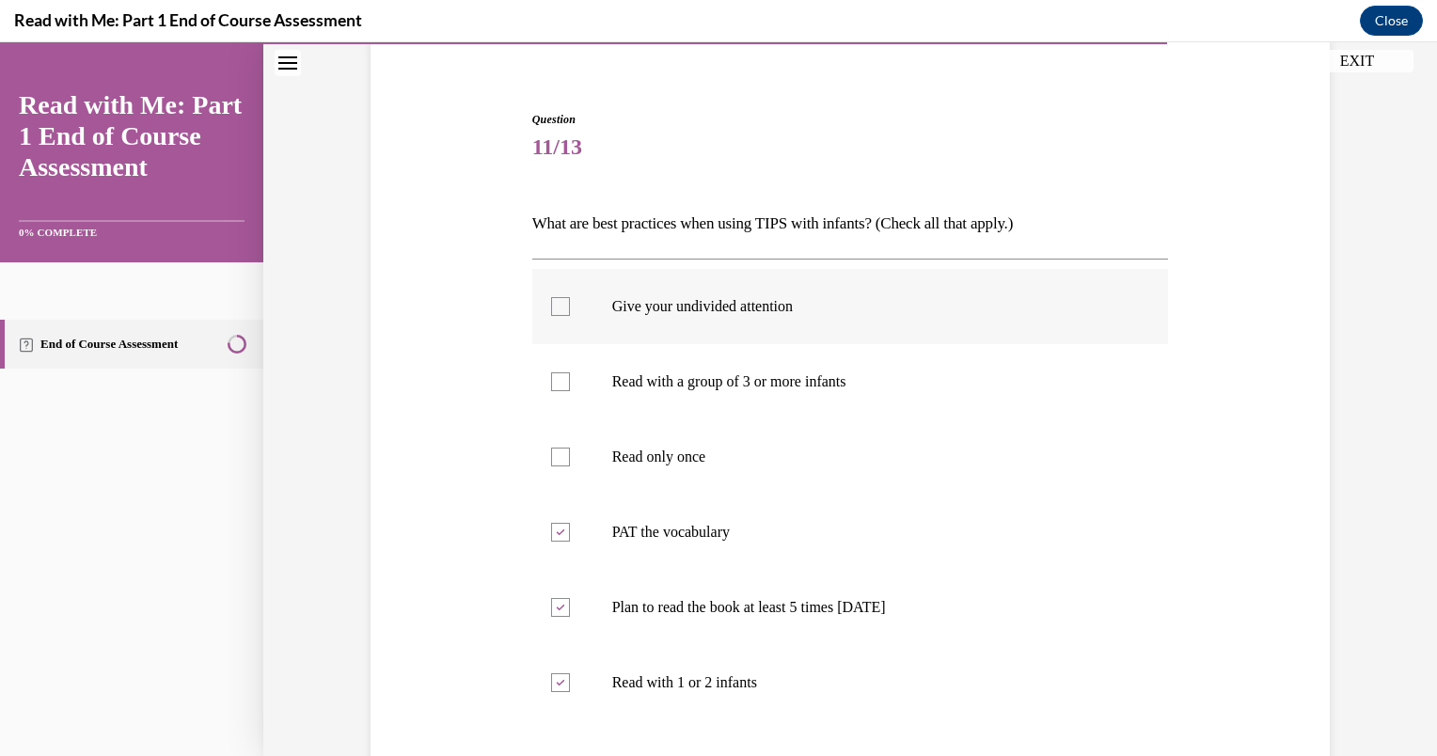
checkbox input "true"
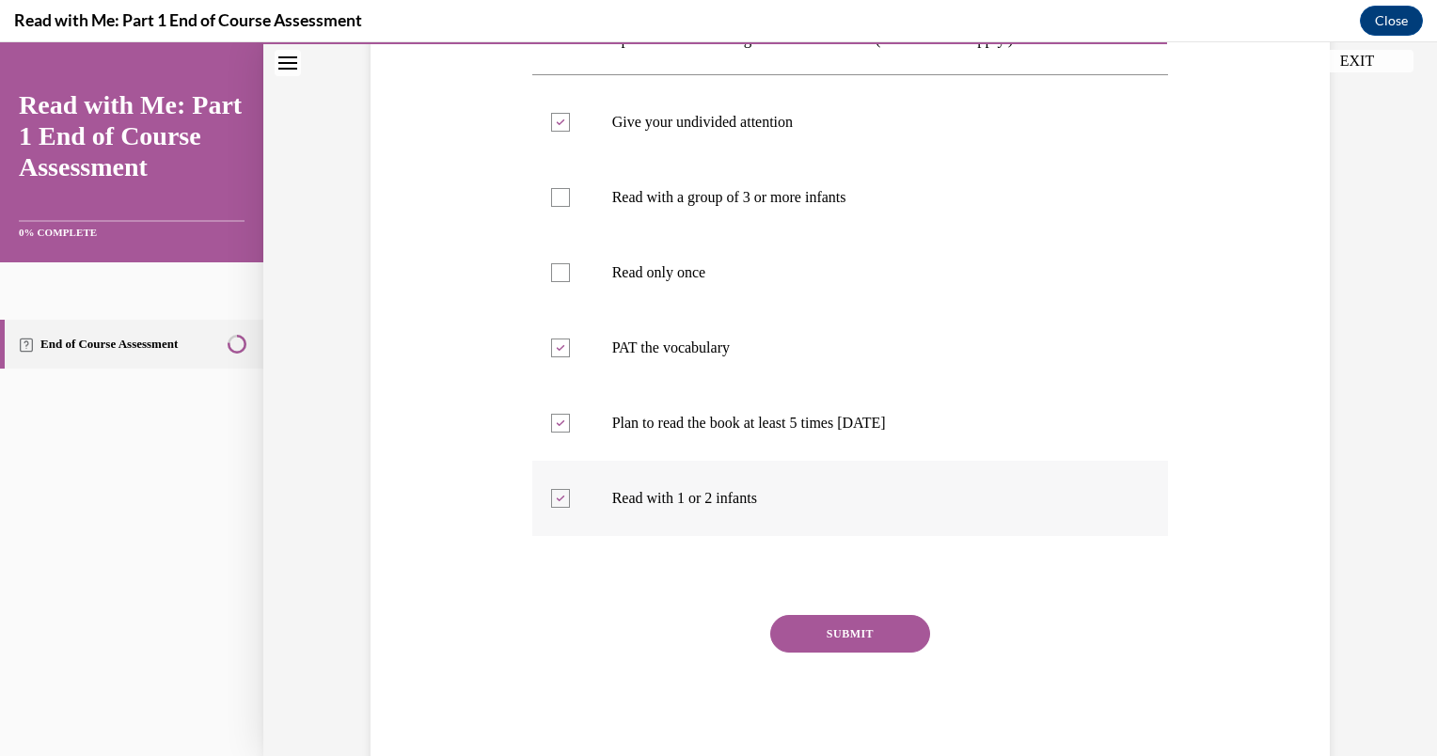
scroll to position [339, 0]
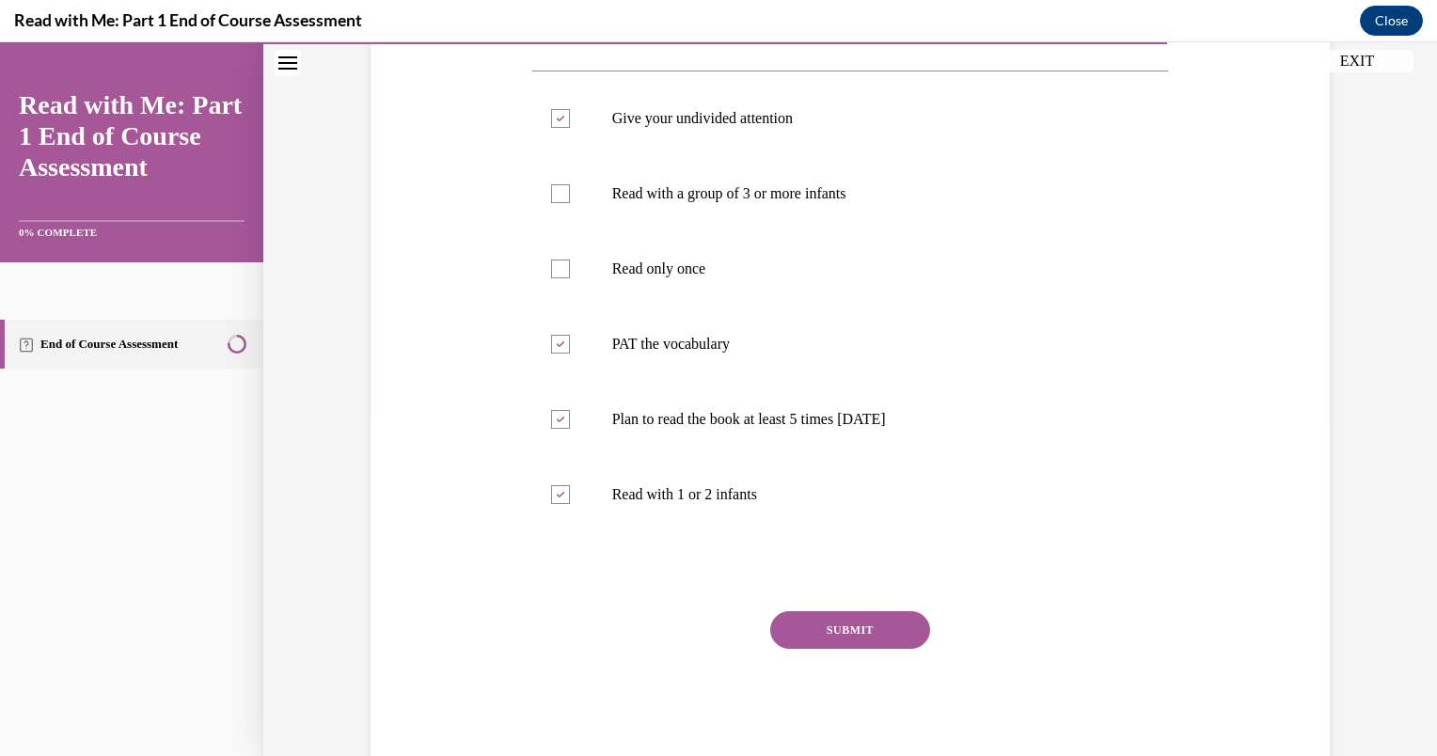
click at [888, 613] on button "SUBMIT" at bounding box center [850, 630] width 160 height 38
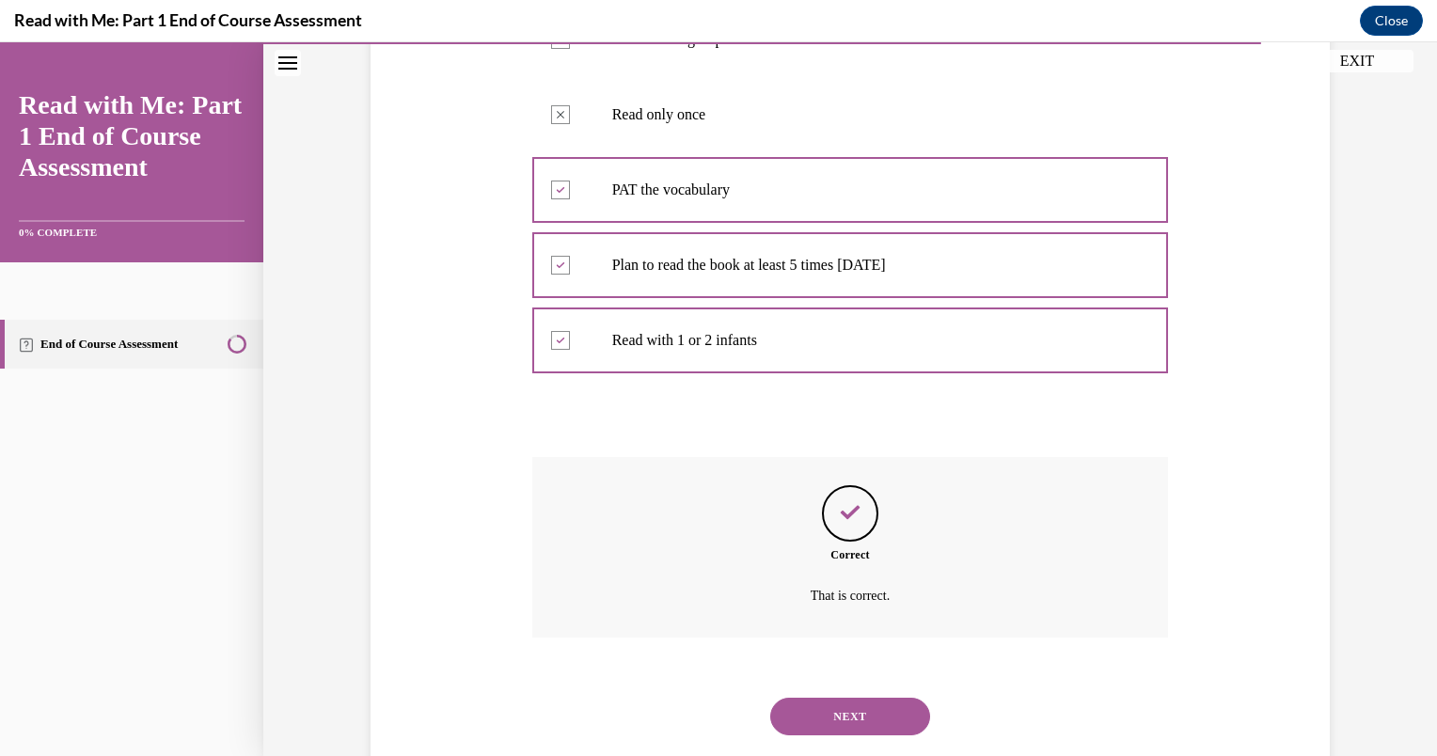
scroll to position [537, 0]
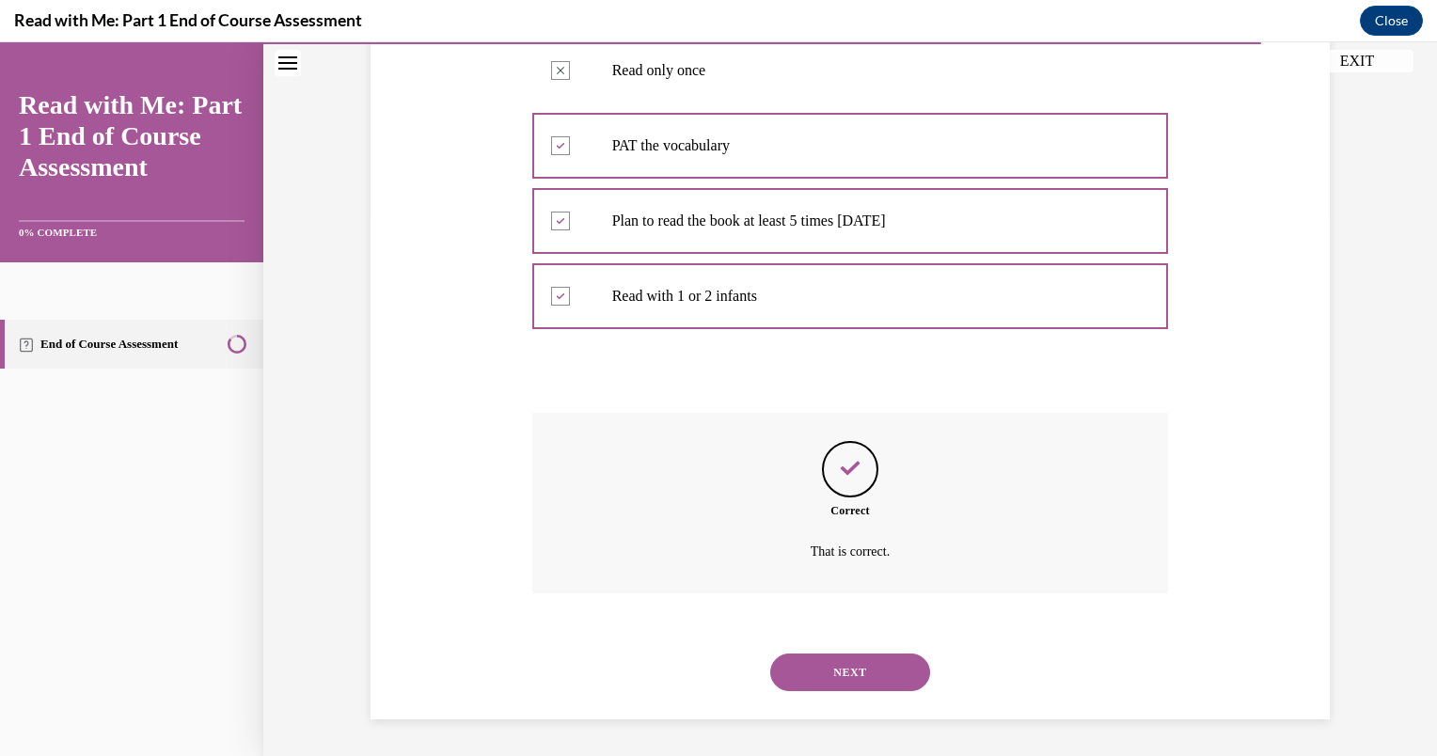
click at [869, 670] on button "NEXT" at bounding box center [850, 673] width 160 height 38
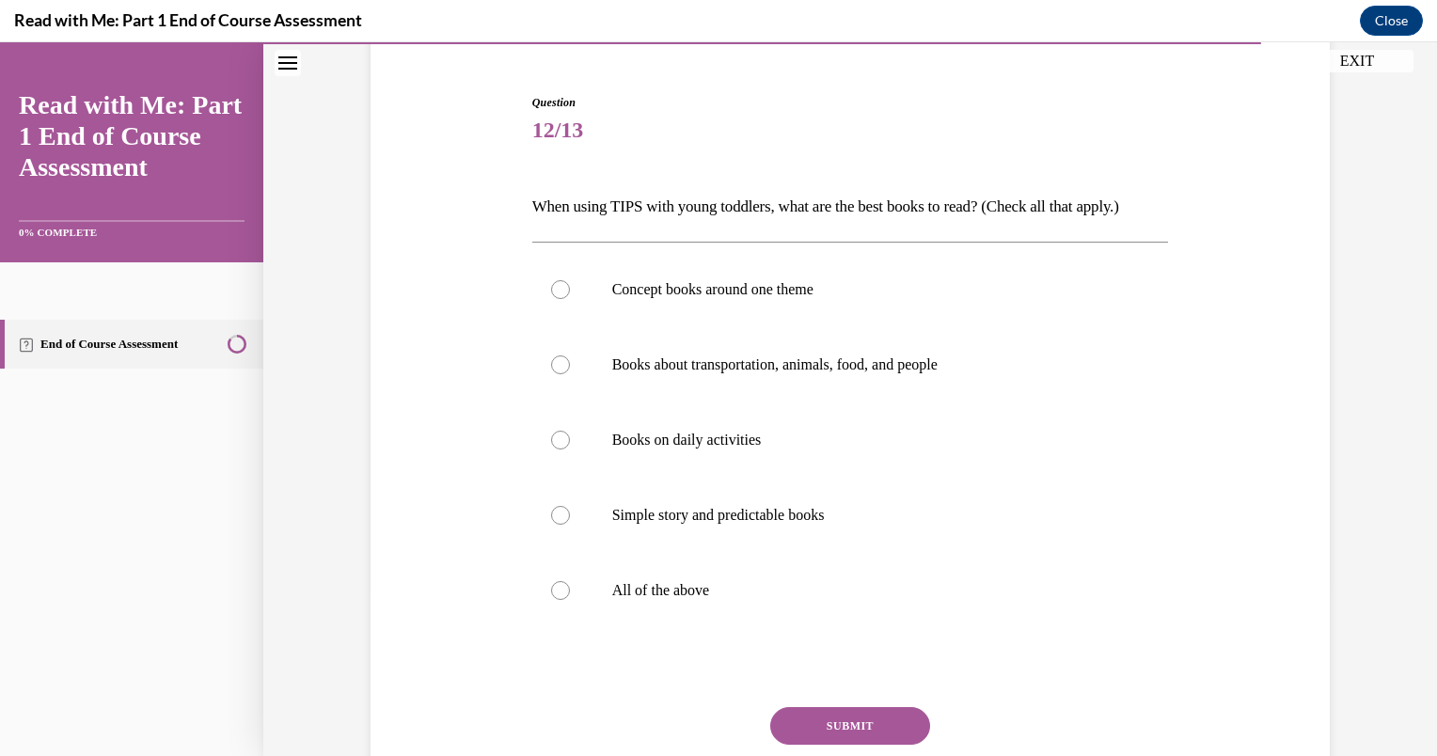
scroll to position [188, 0]
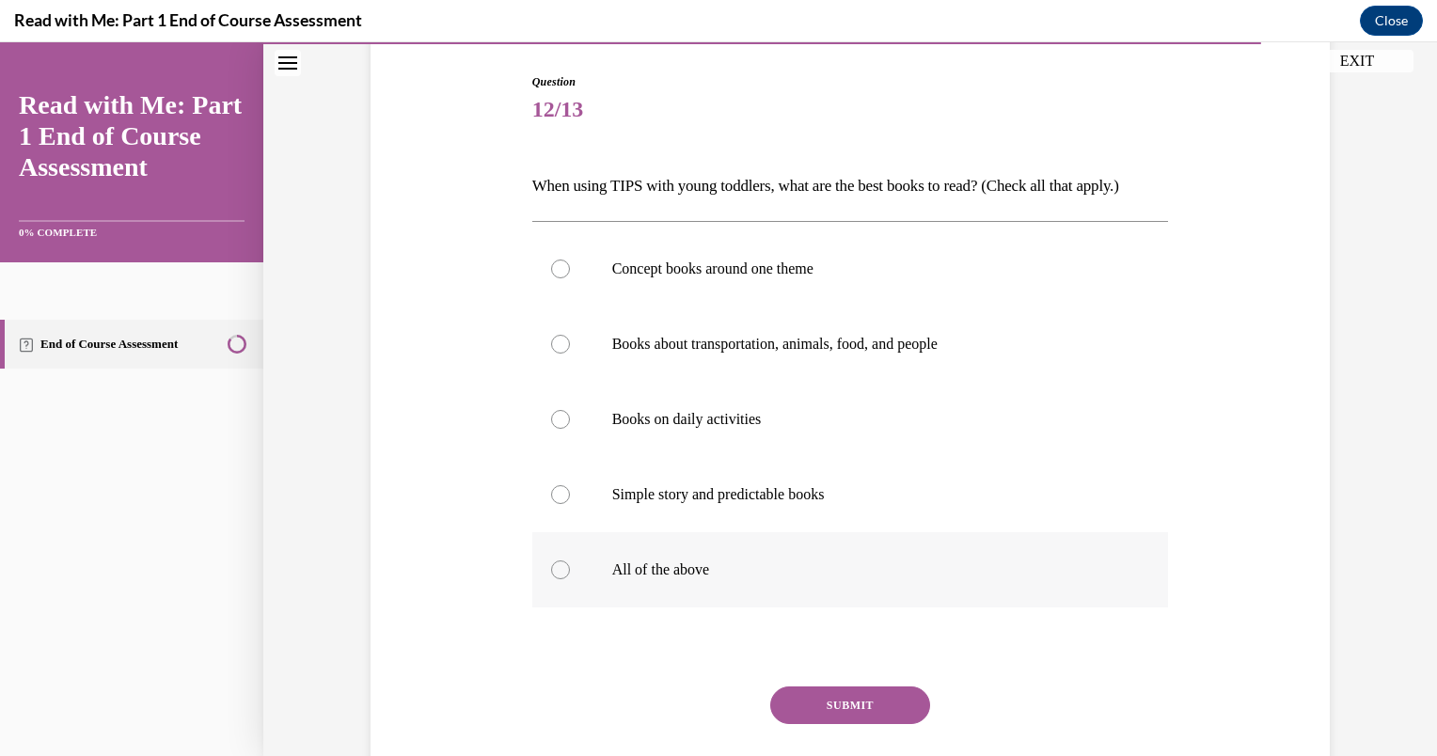
click at [555, 563] on div at bounding box center [560, 570] width 19 height 19
click at [555, 563] on input "All of the above" at bounding box center [560, 570] width 19 height 19
radio input "true"
click at [844, 706] on button "SUBMIT" at bounding box center [850, 706] width 160 height 38
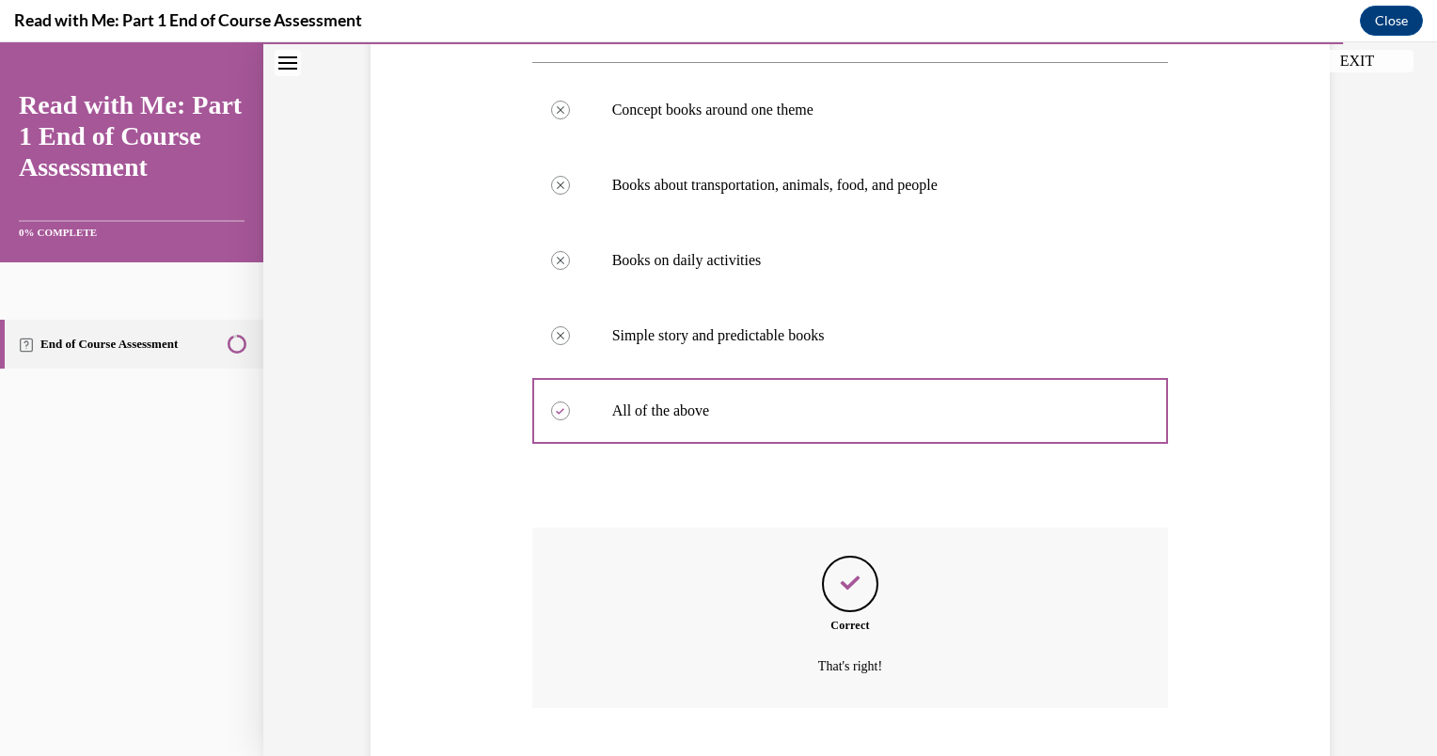
scroll to position [462, 0]
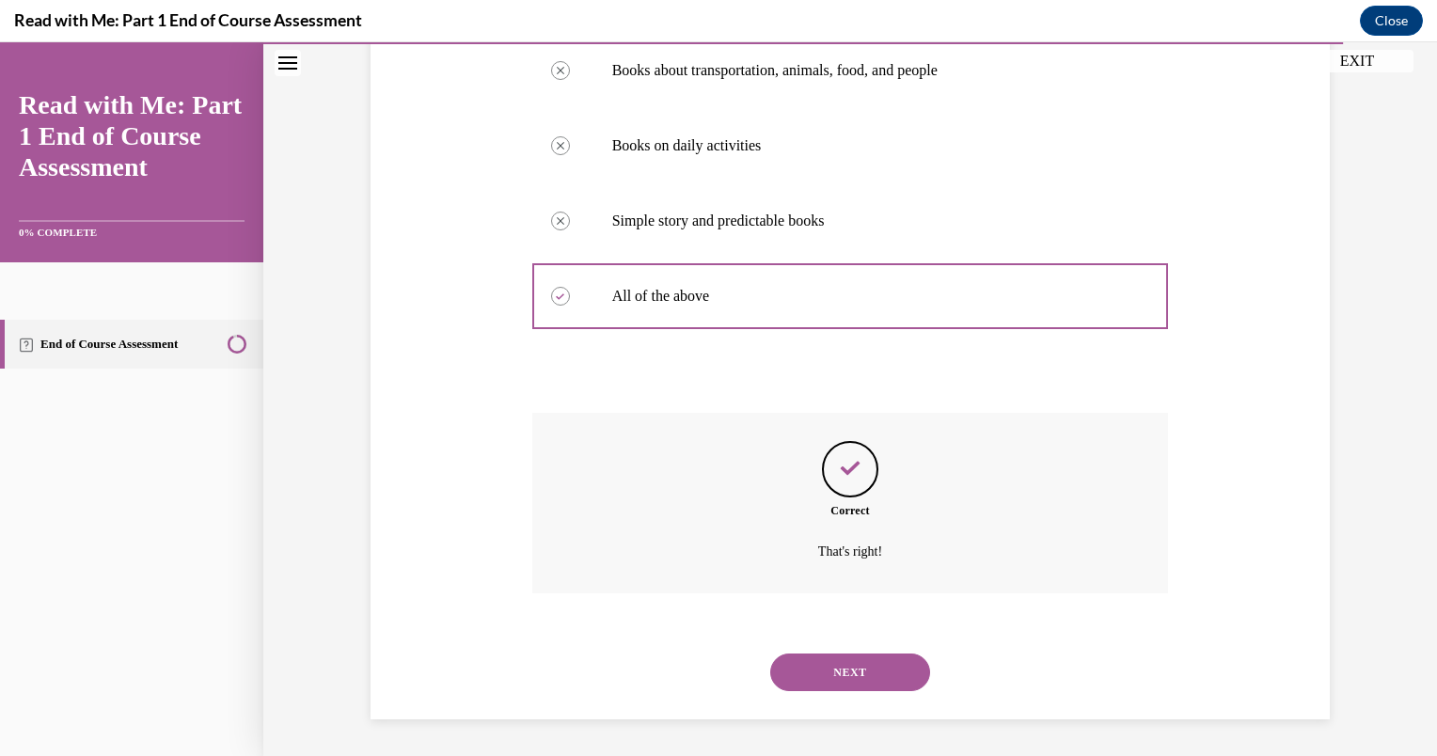
click at [862, 670] on button "NEXT" at bounding box center [850, 673] width 160 height 38
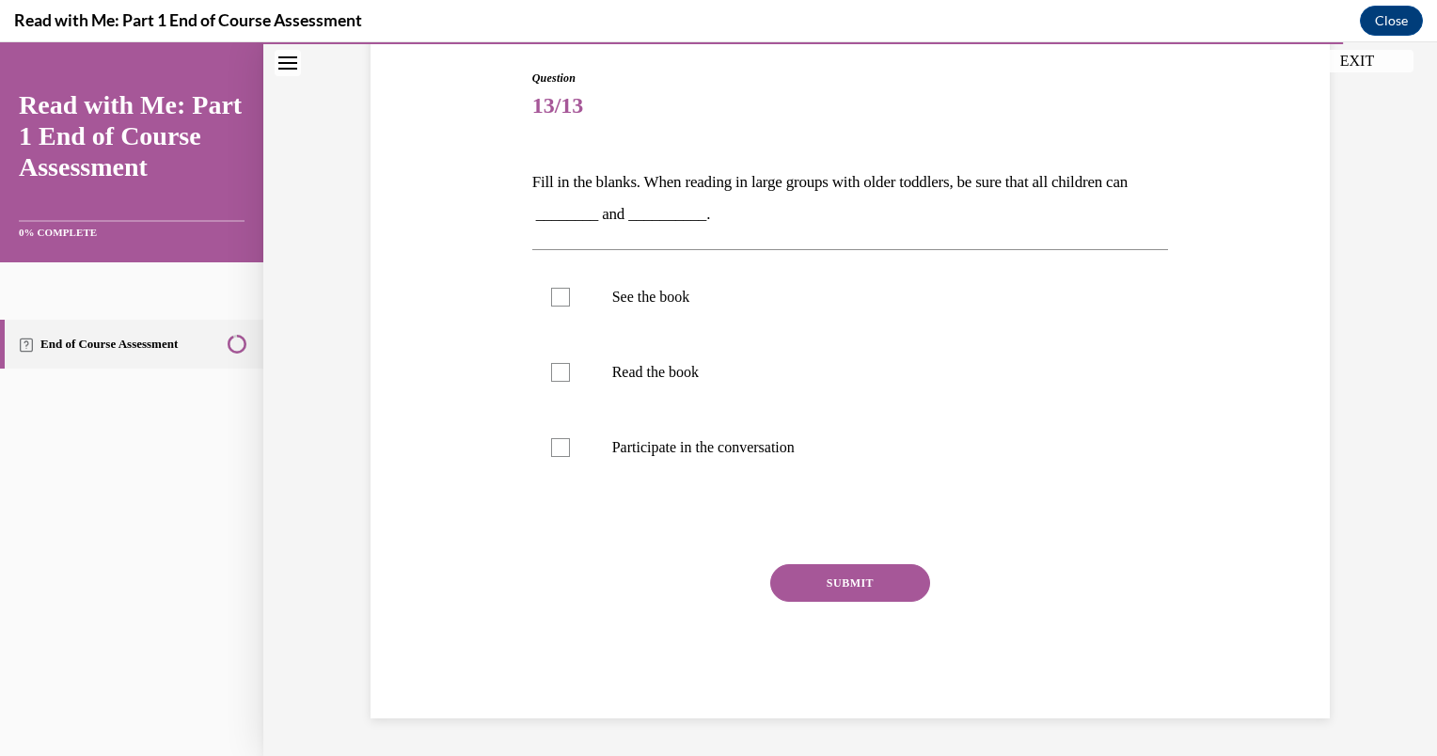
scroll to position [192, 0]
click at [554, 293] on div at bounding box center [560, 297] width 19 height 19
click at [554, 293] on input "See the book" at bounding box center [560, 297] width 19 height 19
checkbox input "true"
click at [556, 446] on div at bounding box center [560, 447] width 19 height 19
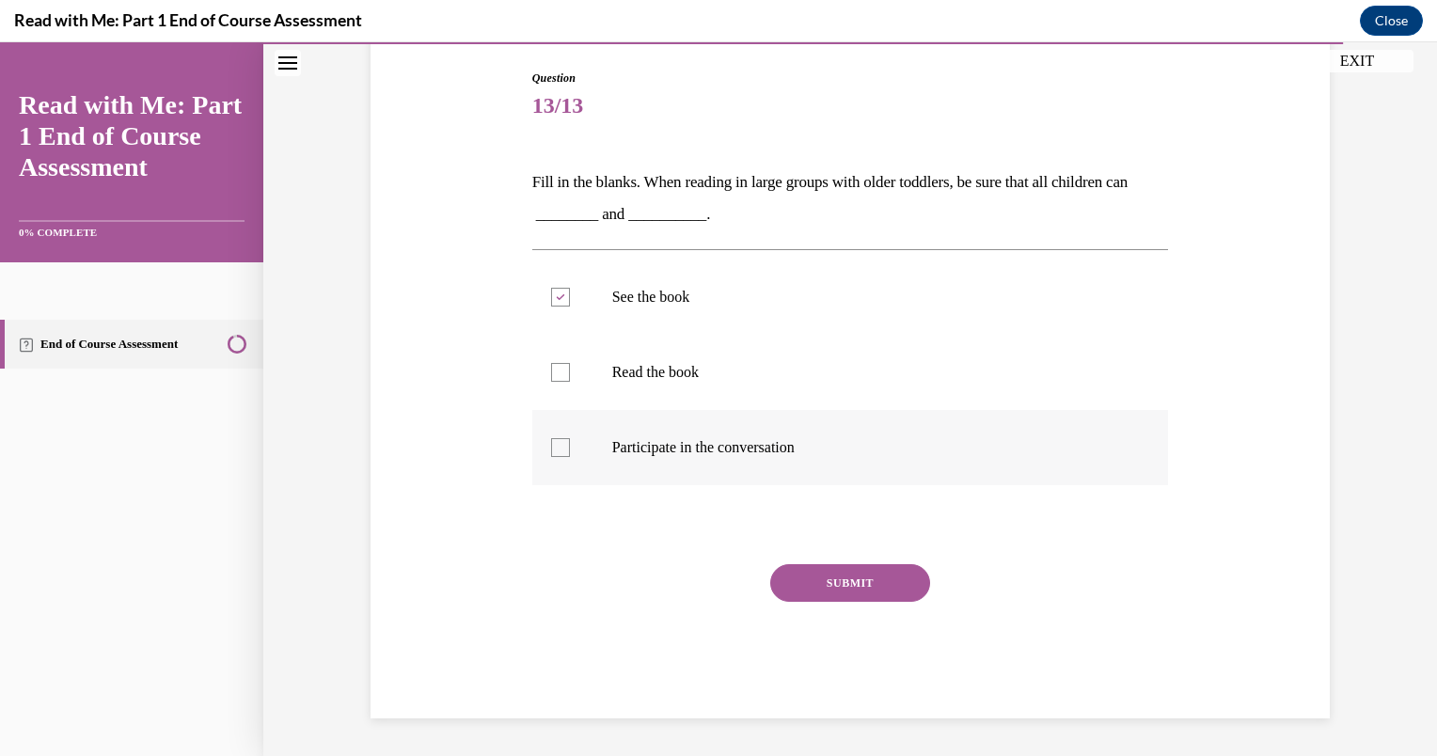
click at [556, 446] on input "Participate in the conversation" at bounding box center [560, 447] width 19 height 19
checkbox input "true"
click at [825, 576] on button "SUBMIT" at bounding box center [850, 583] width 160 height 38
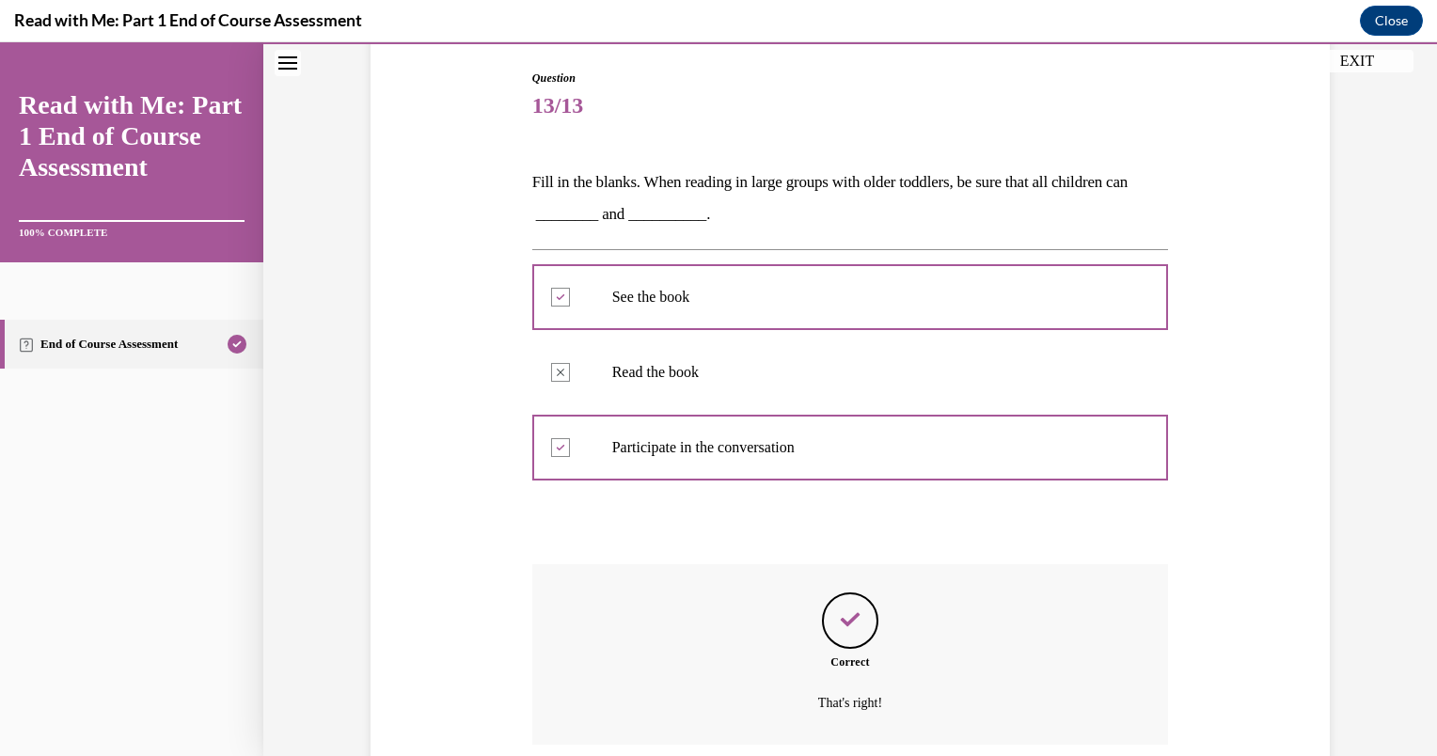
scroll to position [343, 0]
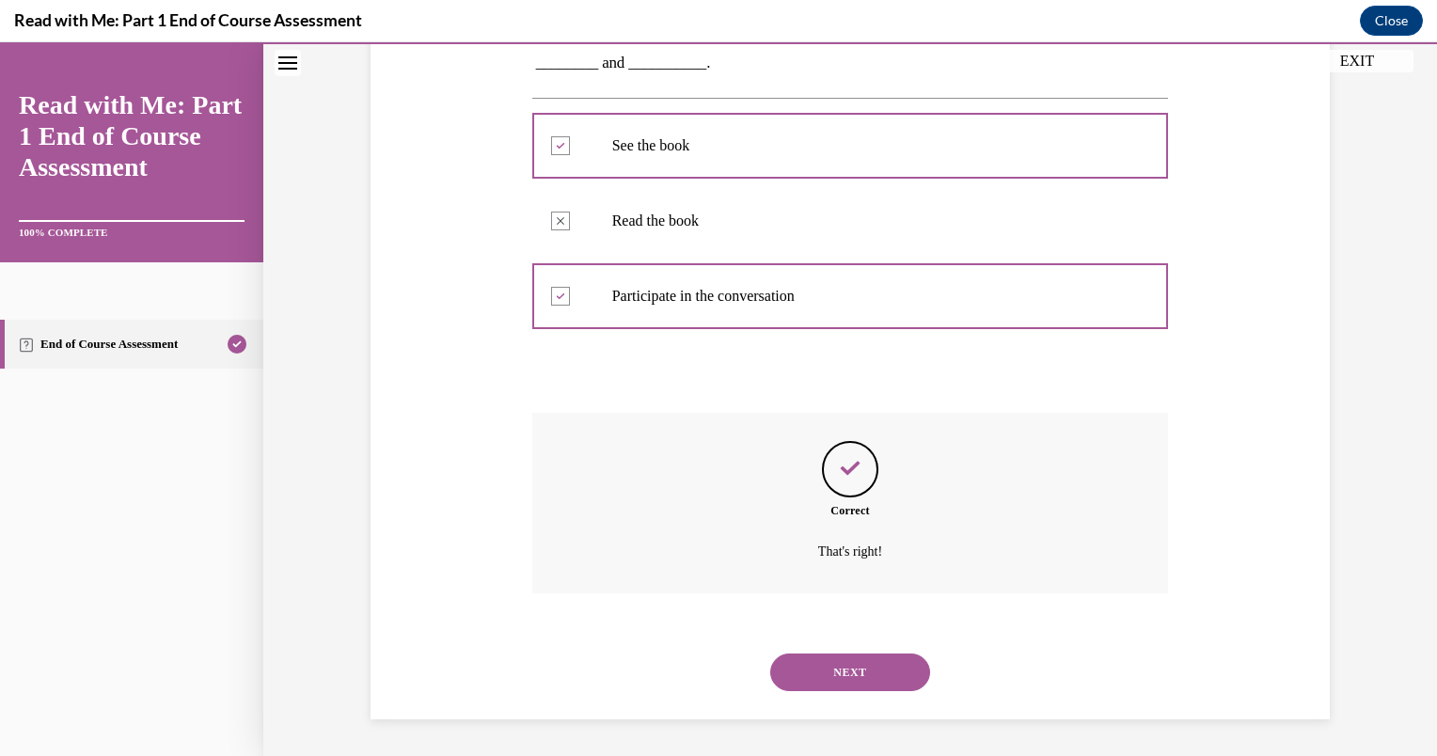
click at [852, 662] on button "NEXT" at bounding box center [850, 673] width 160 height 38
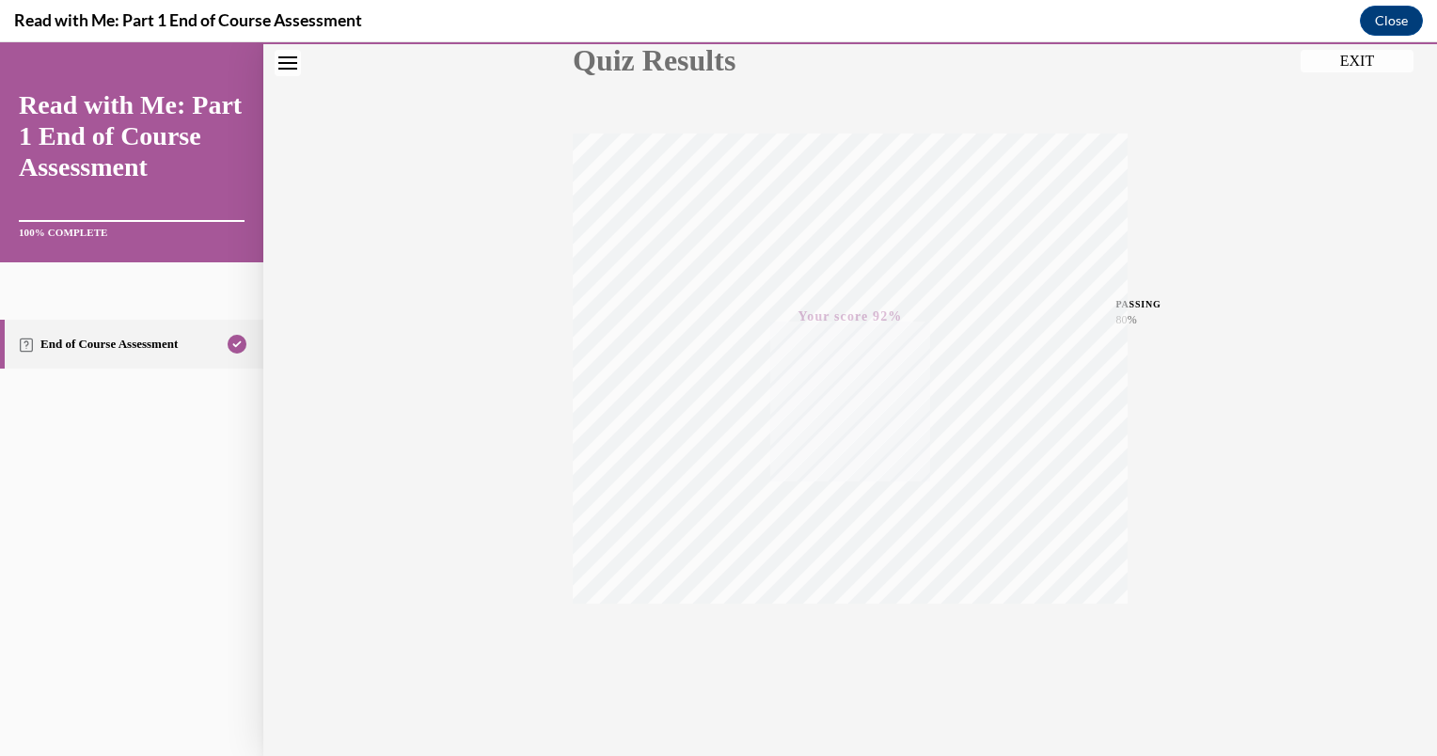
scroll to position [249, 0]
click at [852, 609] on div "TAKE AGAIN" at bounding box center [850, 631] width 67 height 44
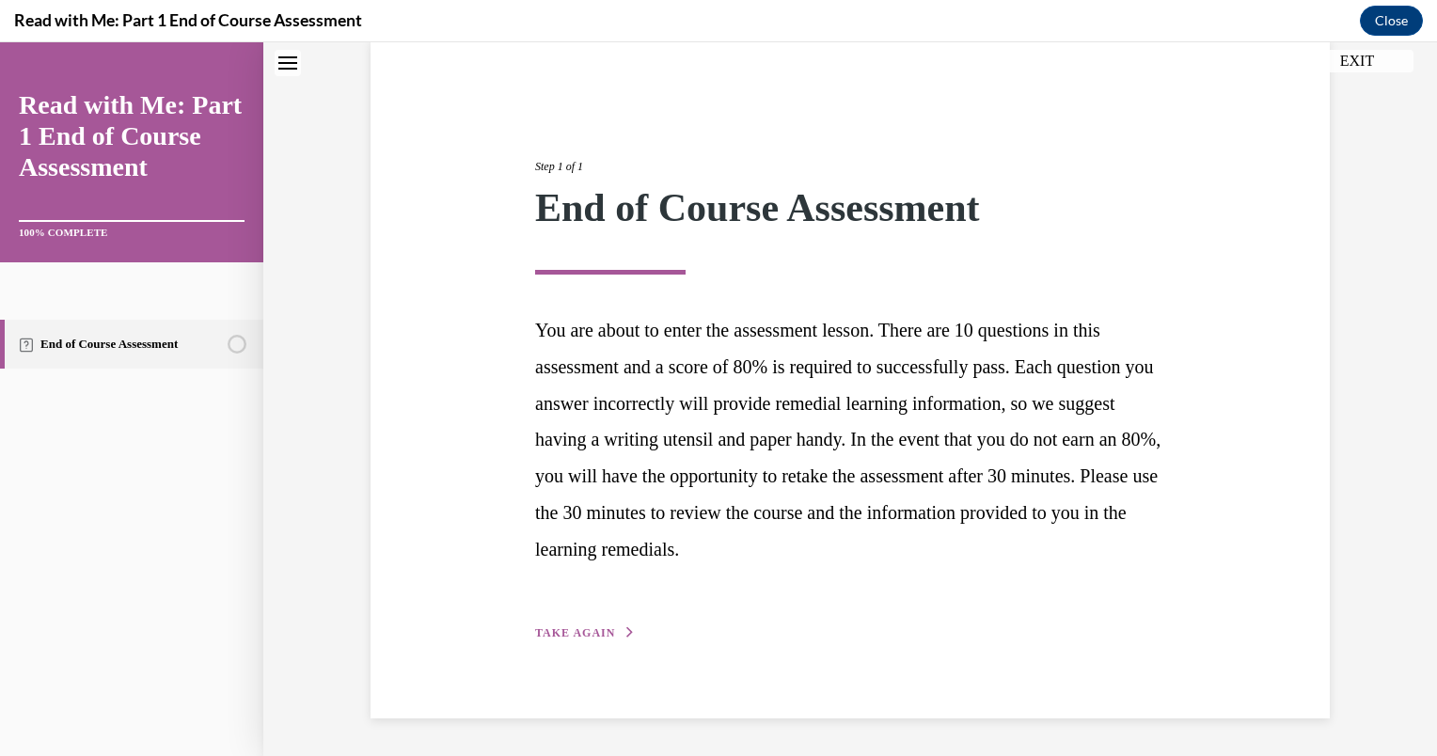
scroll to position [145, 0]
click at [595, 631] on span "TAKE AGAIN" at bounding box center [575, 634] width 80 height 13
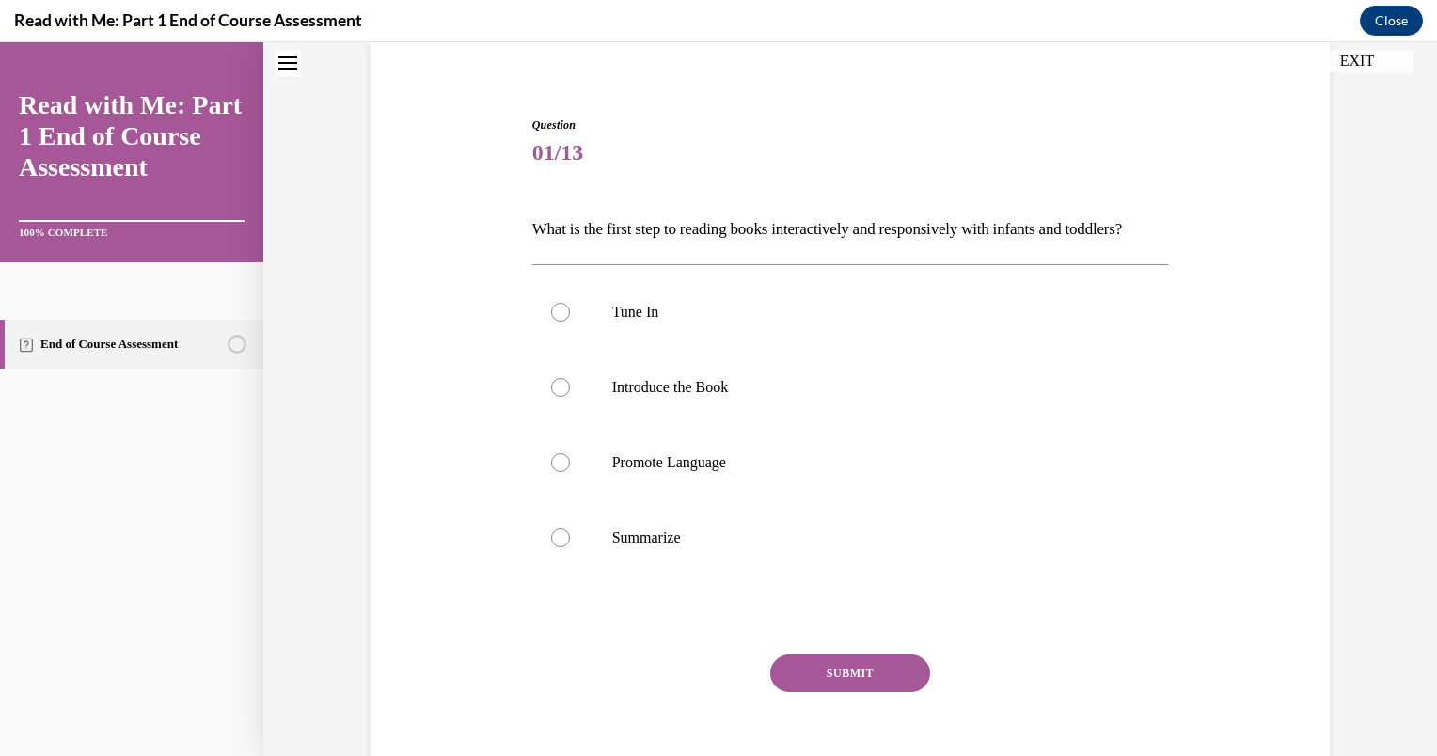
click at [595, 631] on div "Question 01/13 What is the first step to reading books interactively and respon…" at bounding box center [850, 463] width 637 height 692
click at [583, 328] on label "Tune In" at bounding box center [850, 312] width 637 height 75
click at [570, 322] on input "Tune In" at bounding box center [560, 312] width 19 height 19
radio input "true"
click at [829, 692] on button "SUBMIT" at bounding box center [850, 674] width 160 height 38
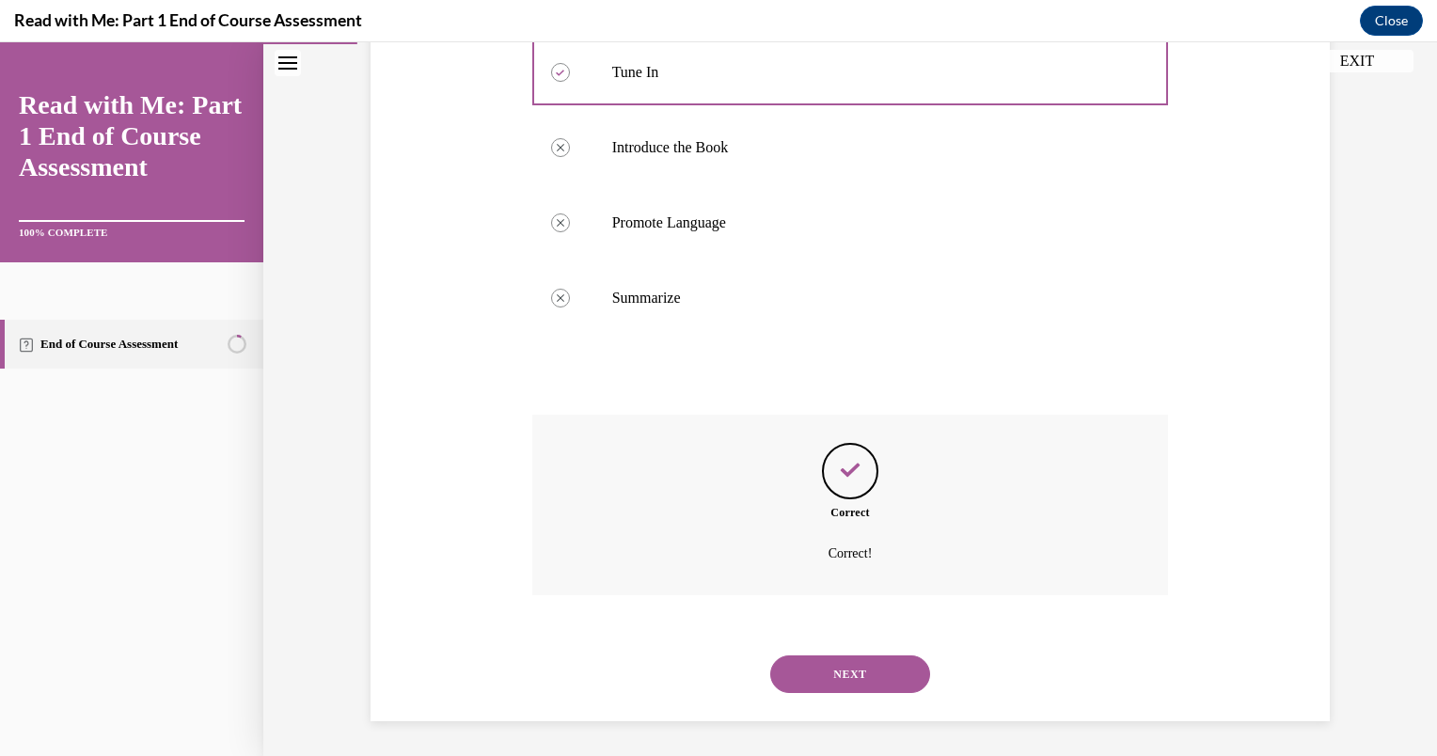
scroll to position [419, 0]
click at [859, 681] on button "NEXT" at bounding box center [850, 672] width 160 height 38
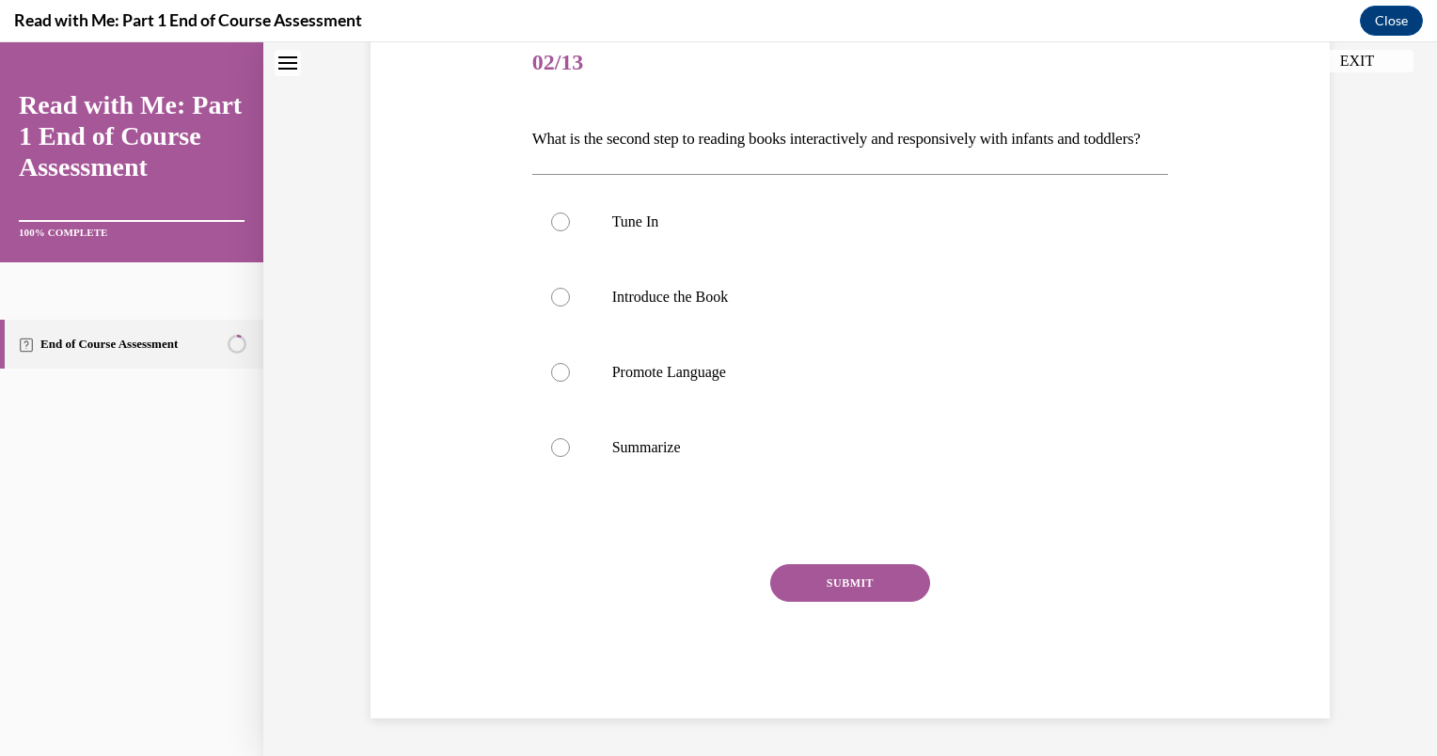
scroll to position [0, 0]
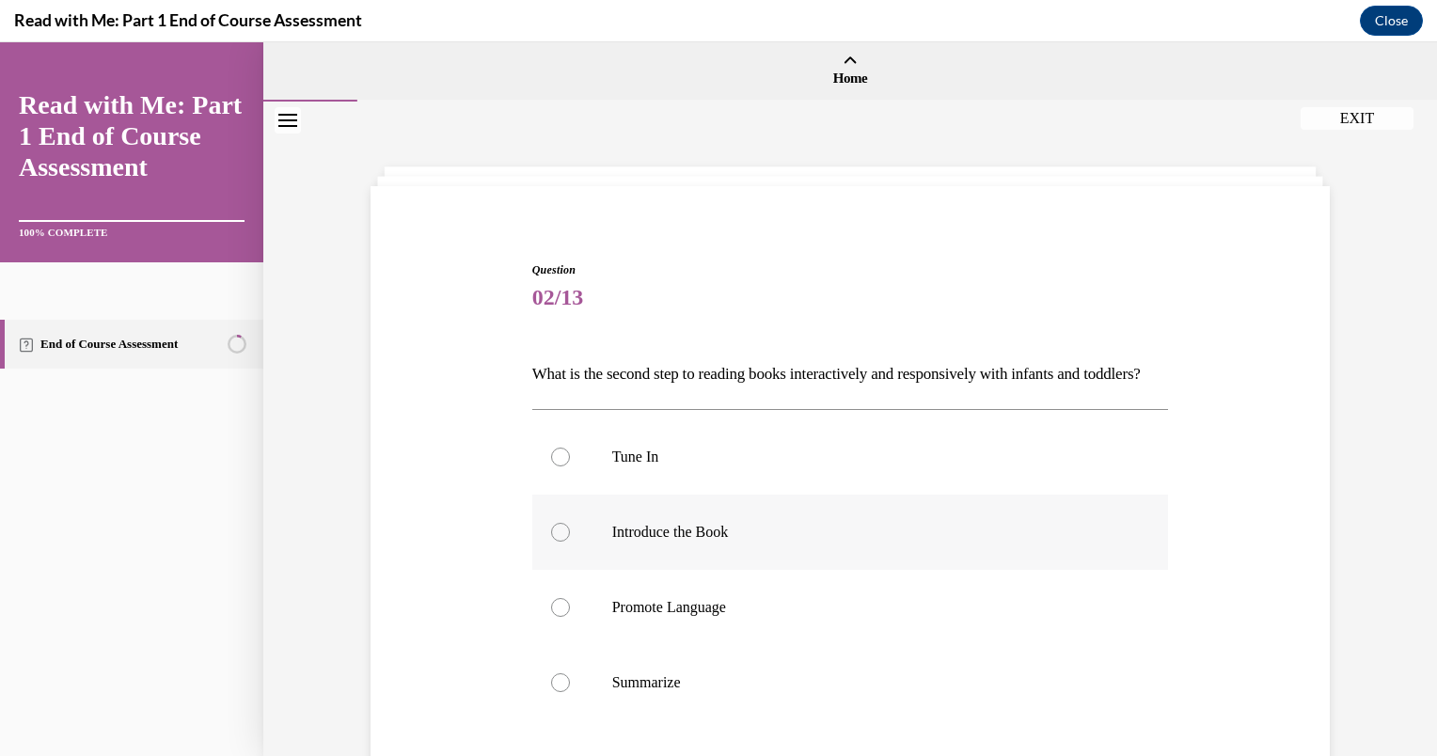
click at [612, 542] on p "Introduce the Book" at bounding box center [867, 532] width 510 height 19
click at [570, 542] on input "Introduce the Book" at bounding box center [560, 532] width 19 height 19
radio input "true"
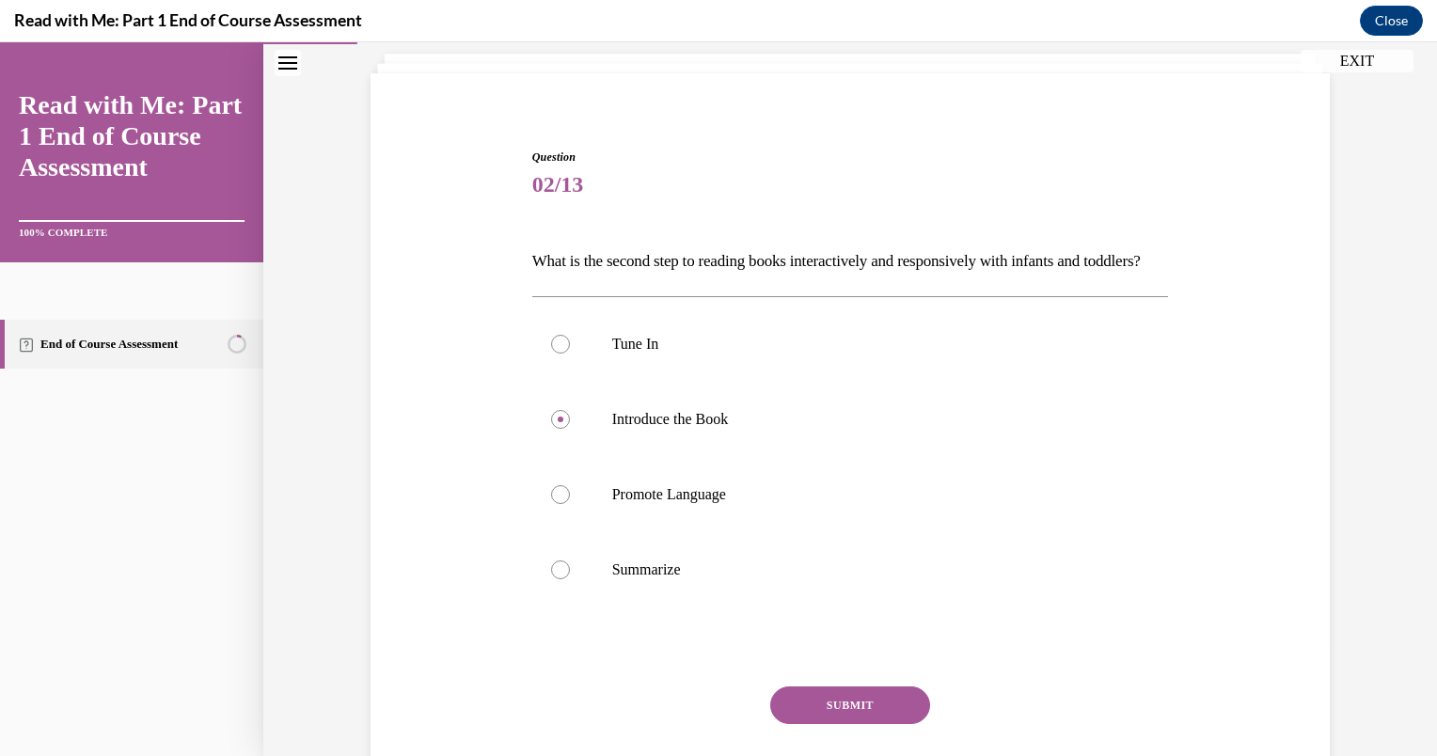
scroll to position [151, 0]
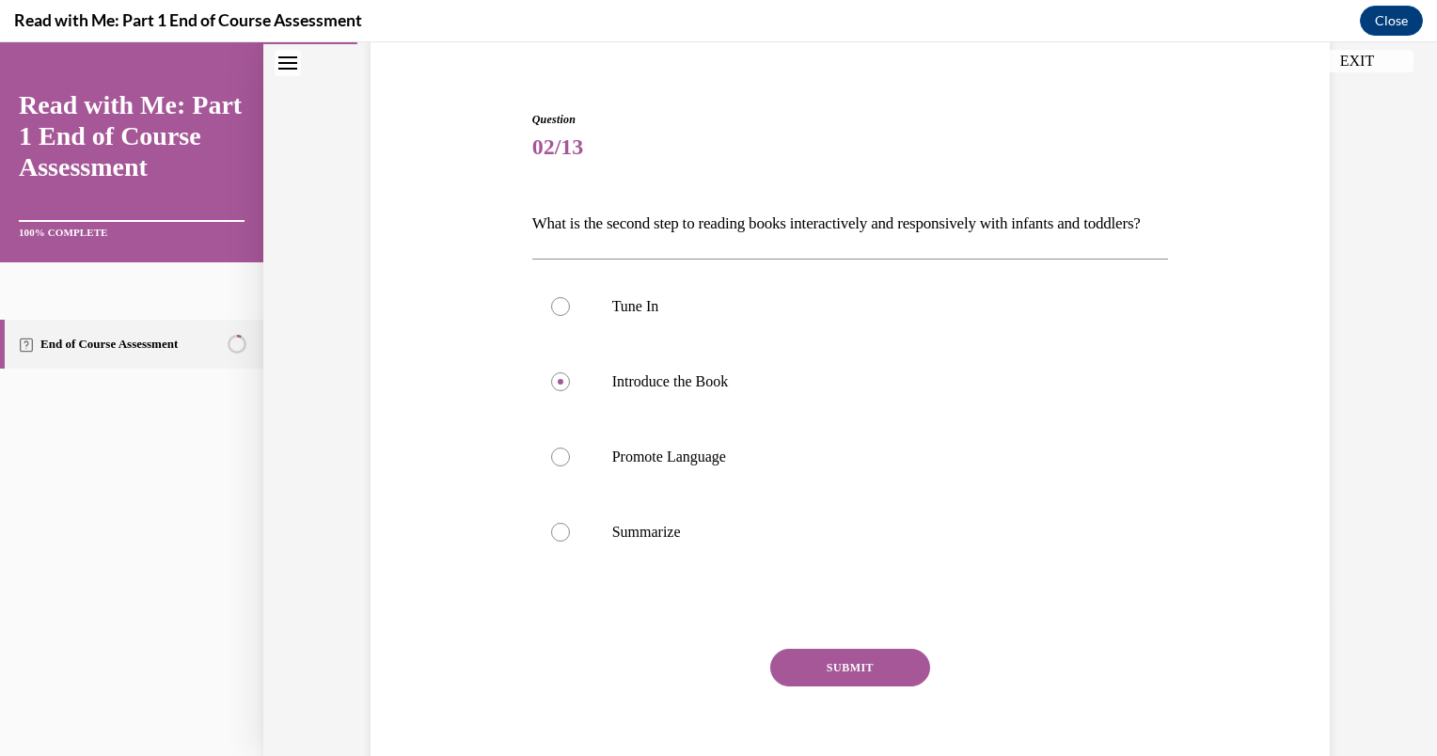
click at [856, 687] on button "SUBMIT" at bounding box center [850, 668] width 160 height 38
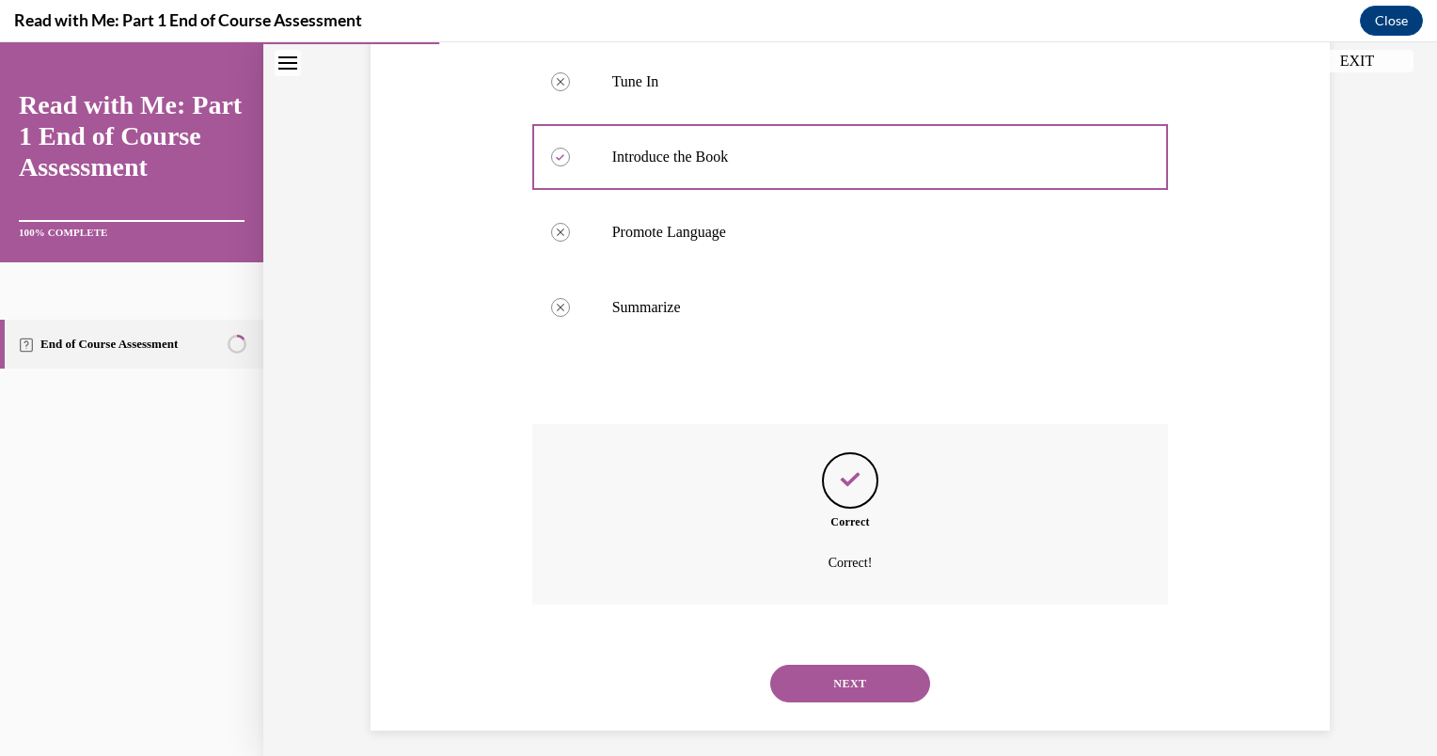
scroll to position [419, 0]
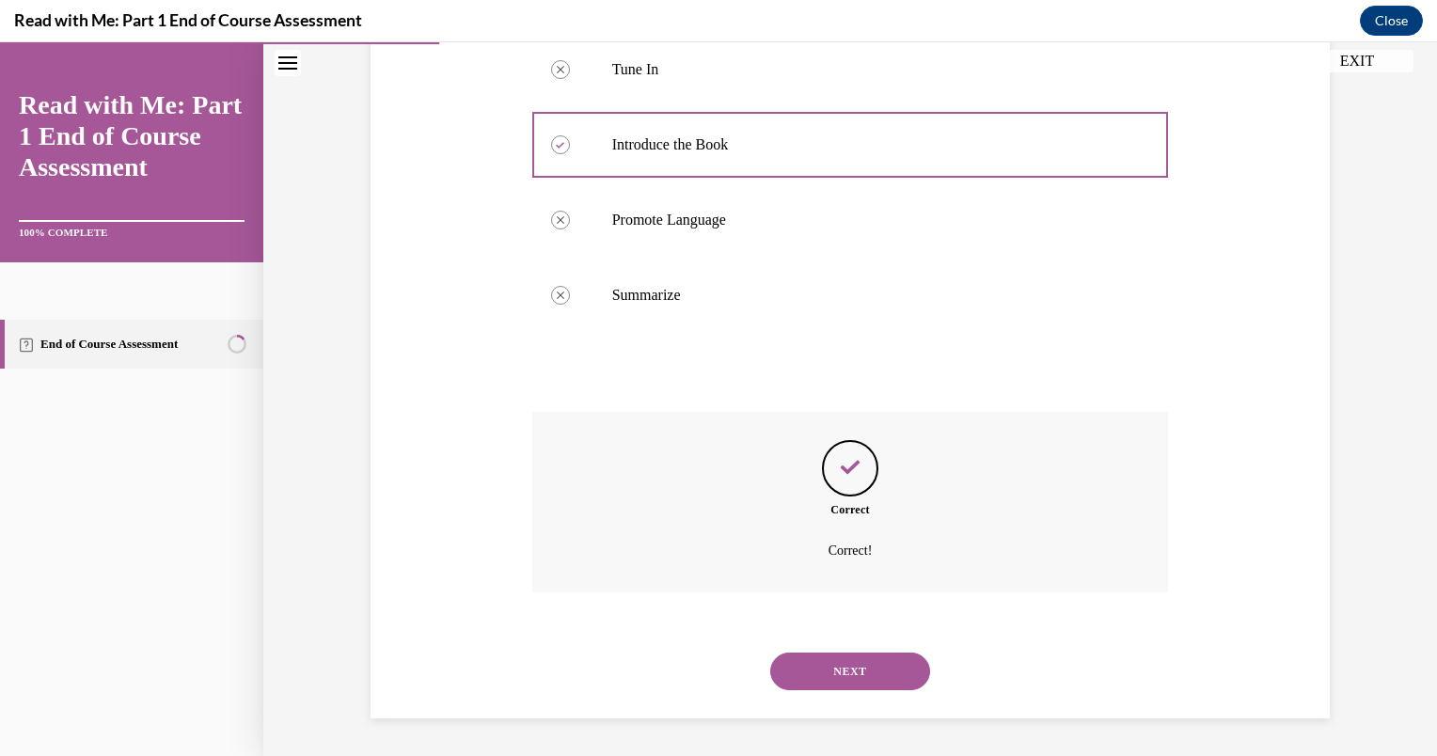
click at [848, 656] on button "NEXT" at bounding box center [850, 672] width 160 height 38
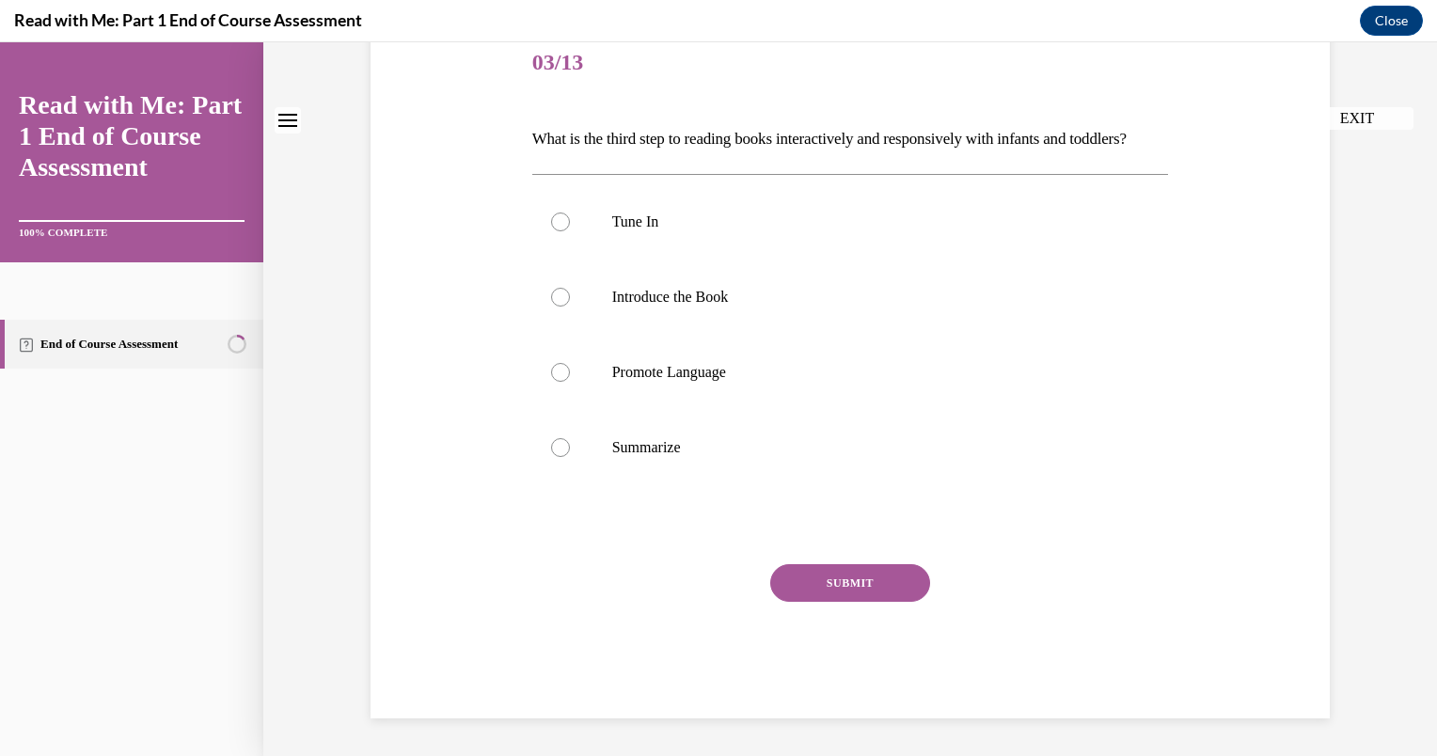
scroll to position [0, 0]
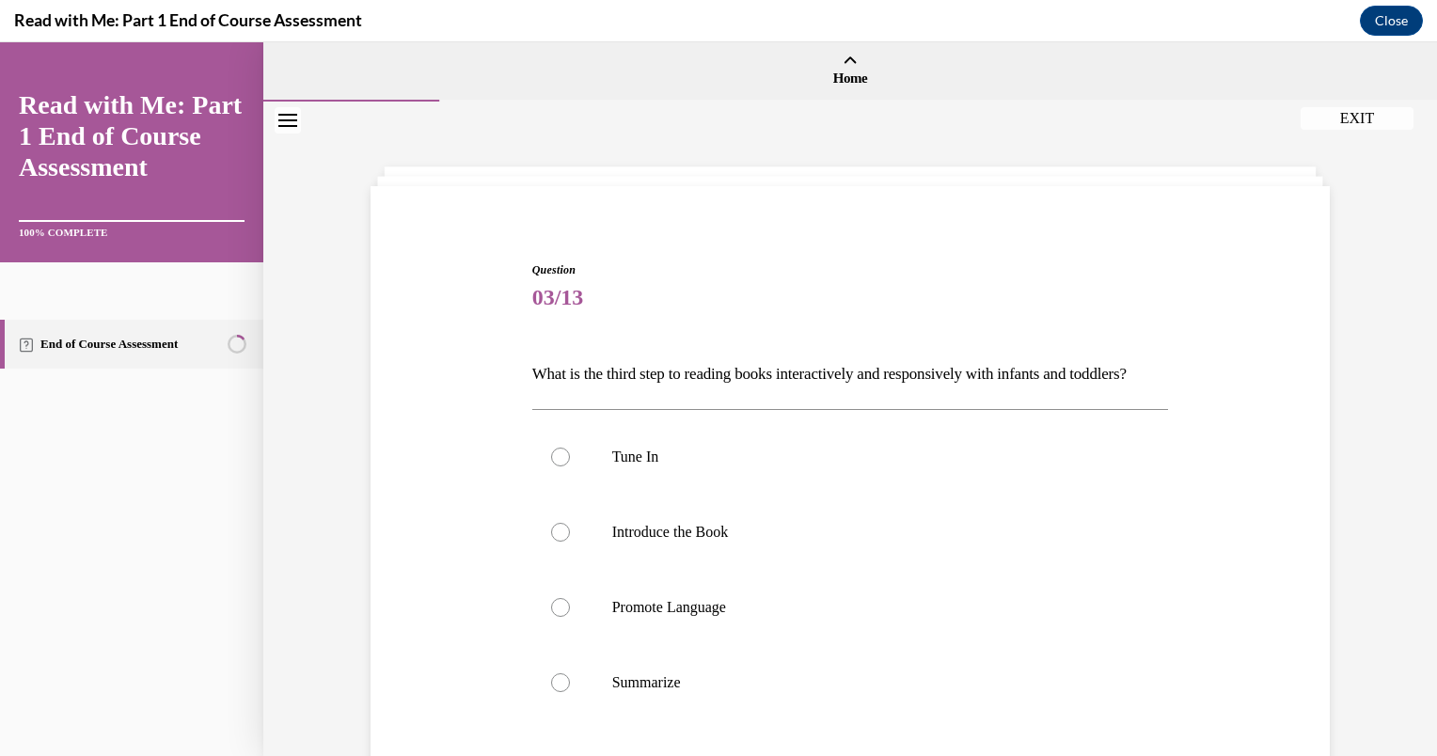
click at [848, 645] on label "Promote Language" at bounding box center [850, 607] width 637 height 75
click at [570, 617] on input "Promote Language" at bounding box center [560, 607] width 19 height 19
radio input "true"
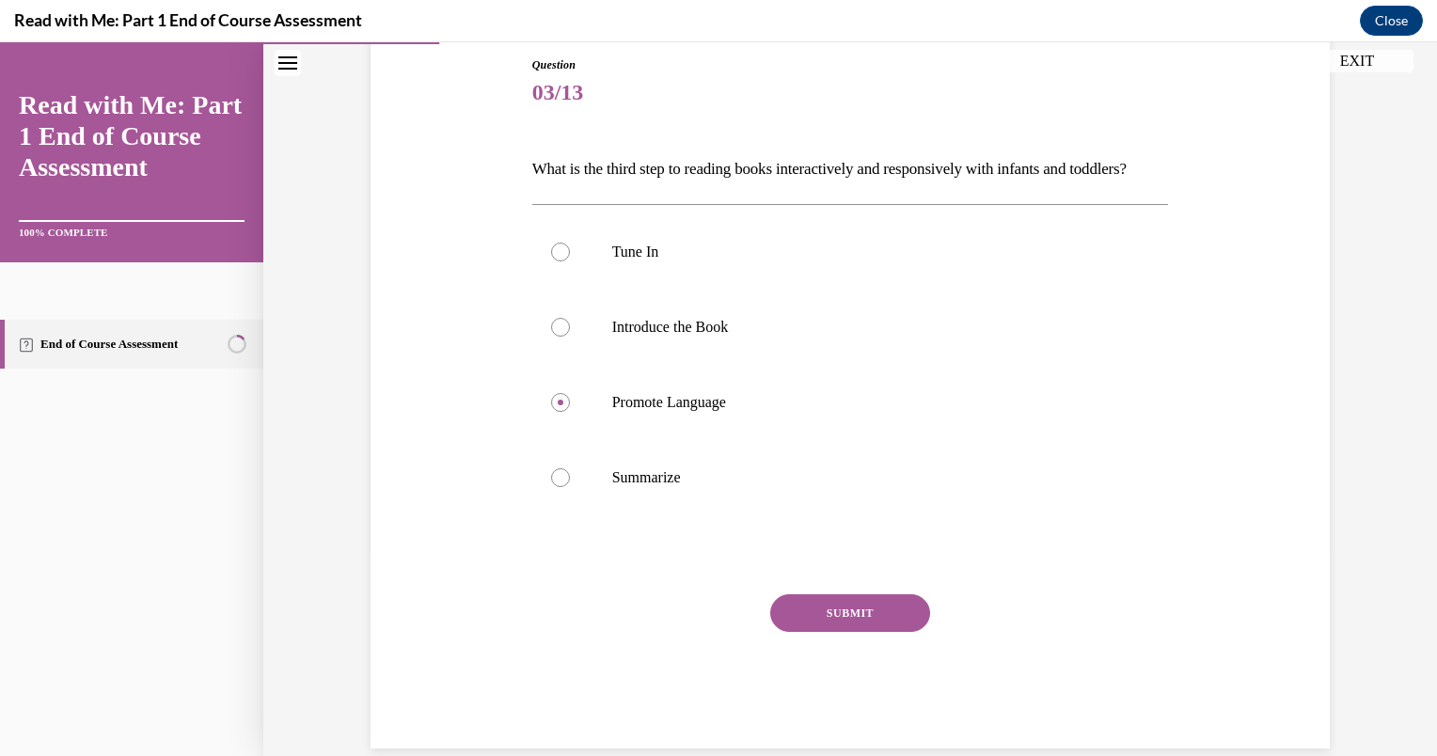
scroll to position [226, 0]
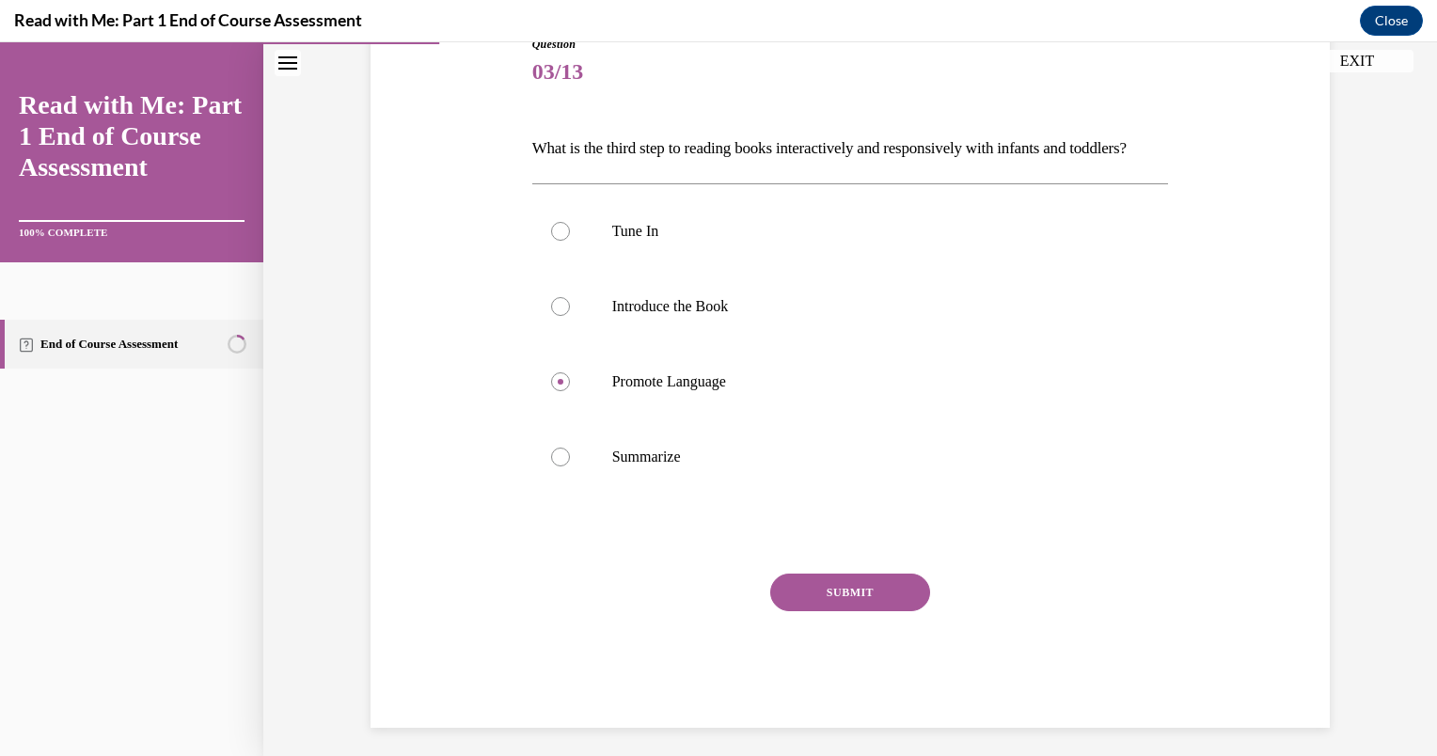
click at [871, 611] on button "SUBMIT" at bounding box center [850, 593] width 160 height 38
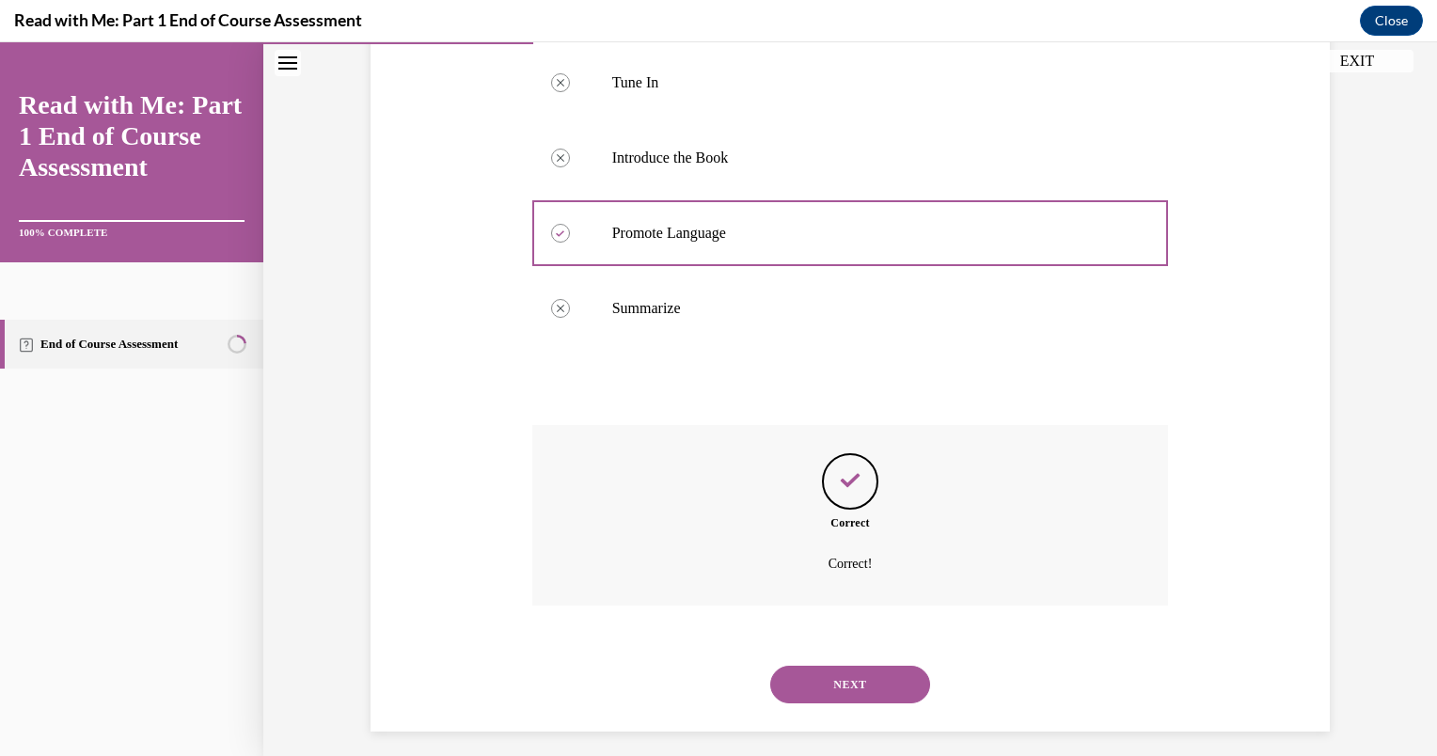
scroll to position [419, 0]
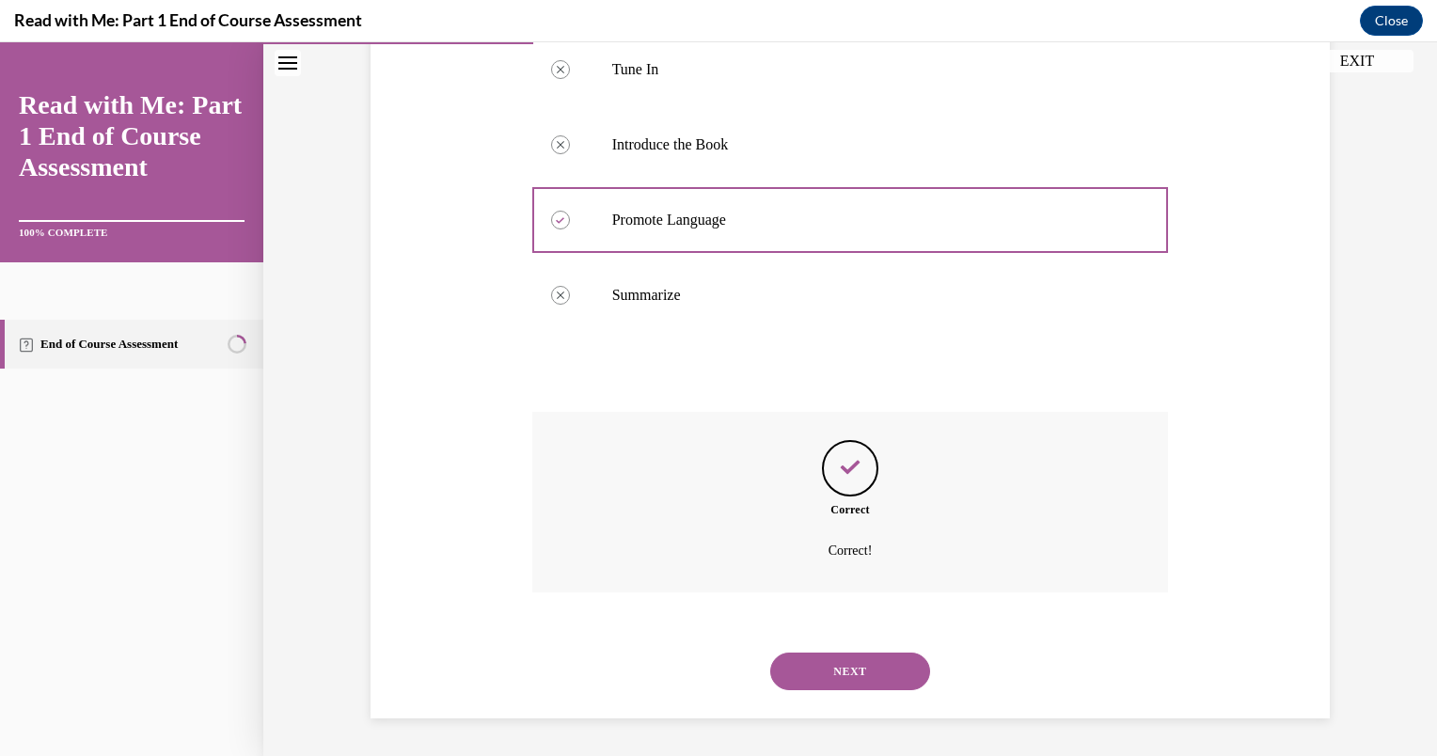
click at [869, 666] on button "NEXT" at bounding box center [850, 672] width 160 height 38
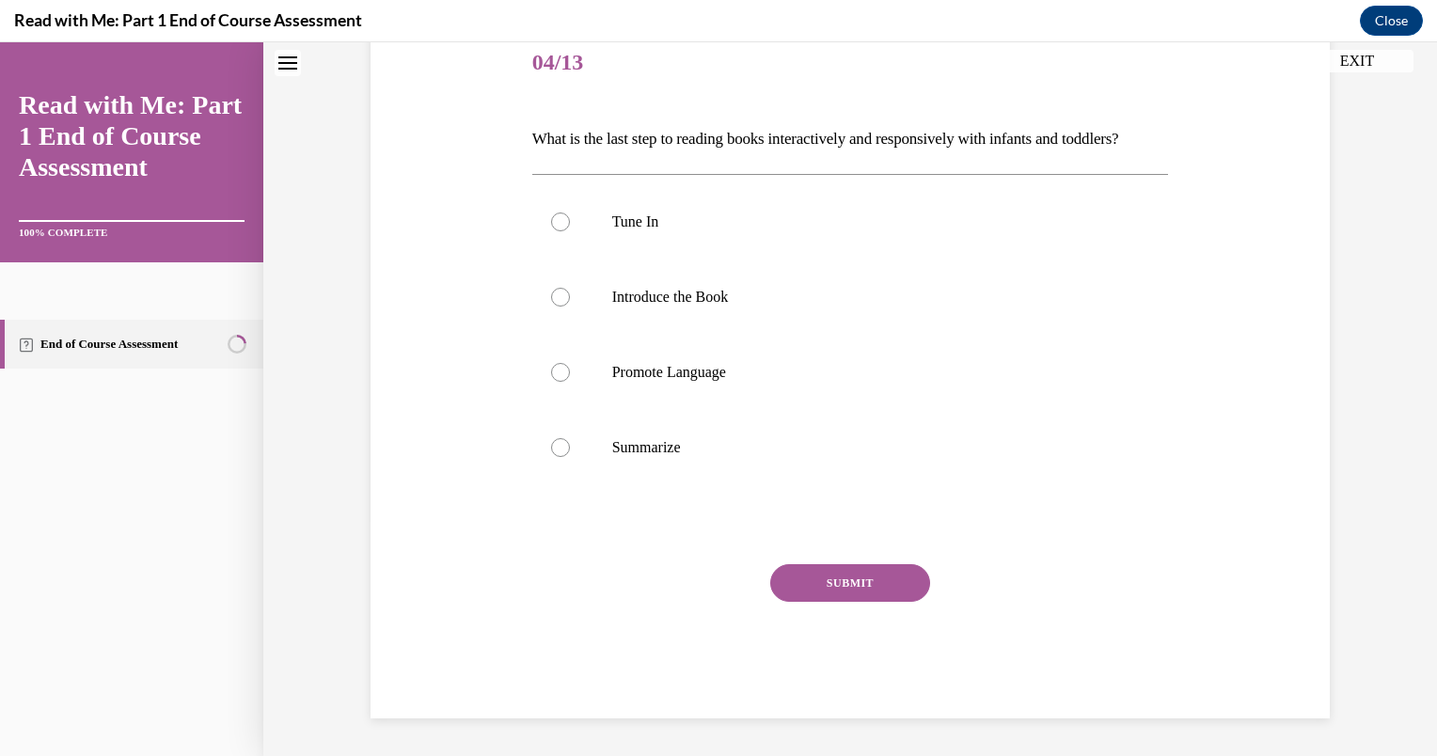
scroll to position [0, 0]
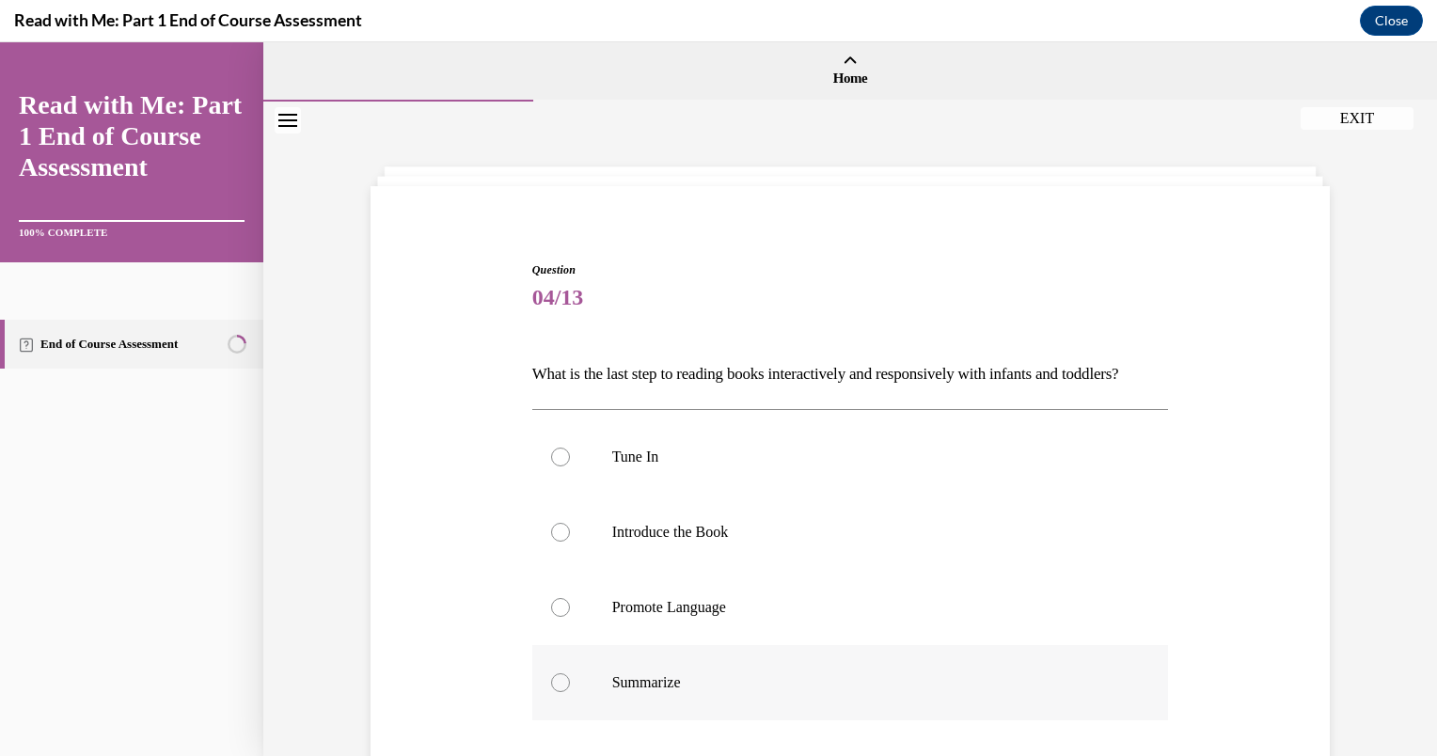
click at [665, 692] on p "Summarize" at bounding box center [867, 683] width 510 height 19
click at [570, 692] on input "Summarize" at bounding box center [560, 683] width 19 height 19
radio input "true"
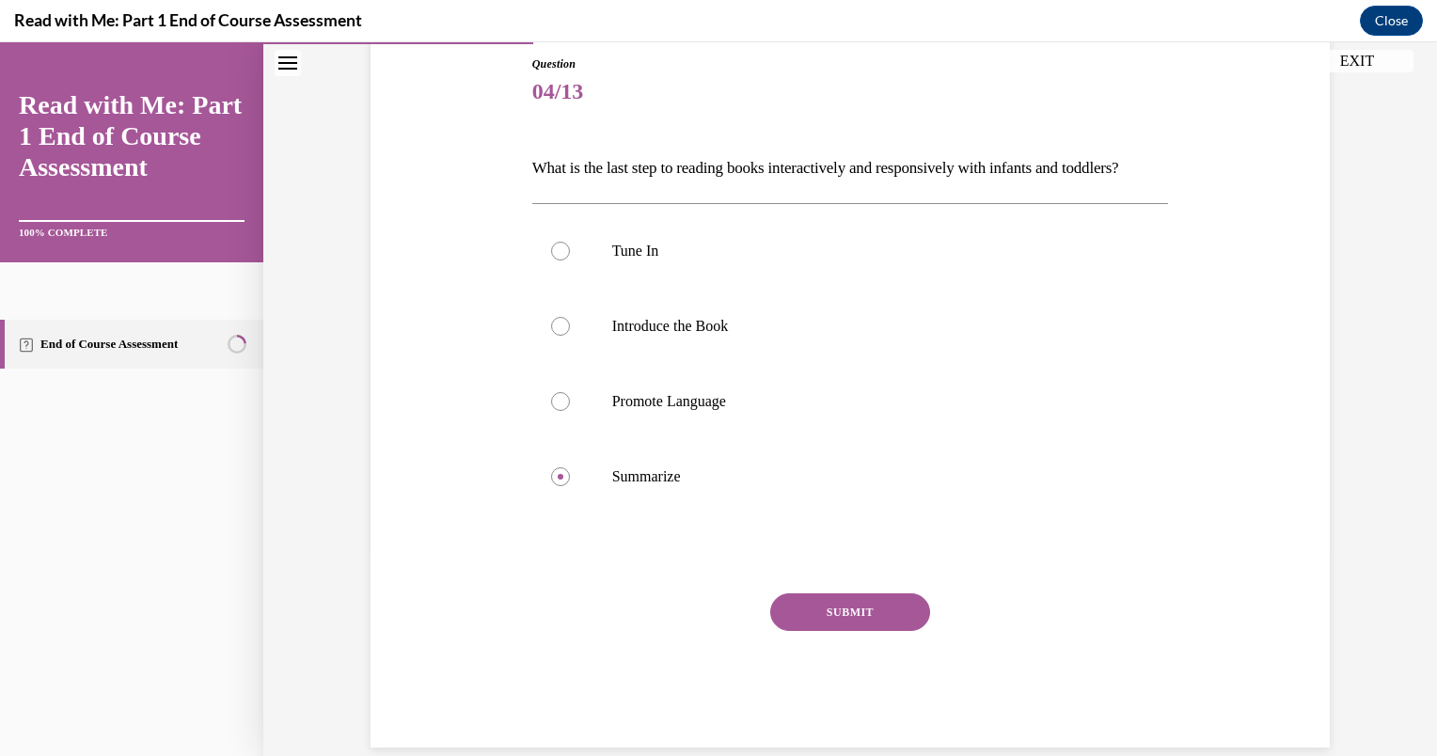
scroll to position [226, 0]
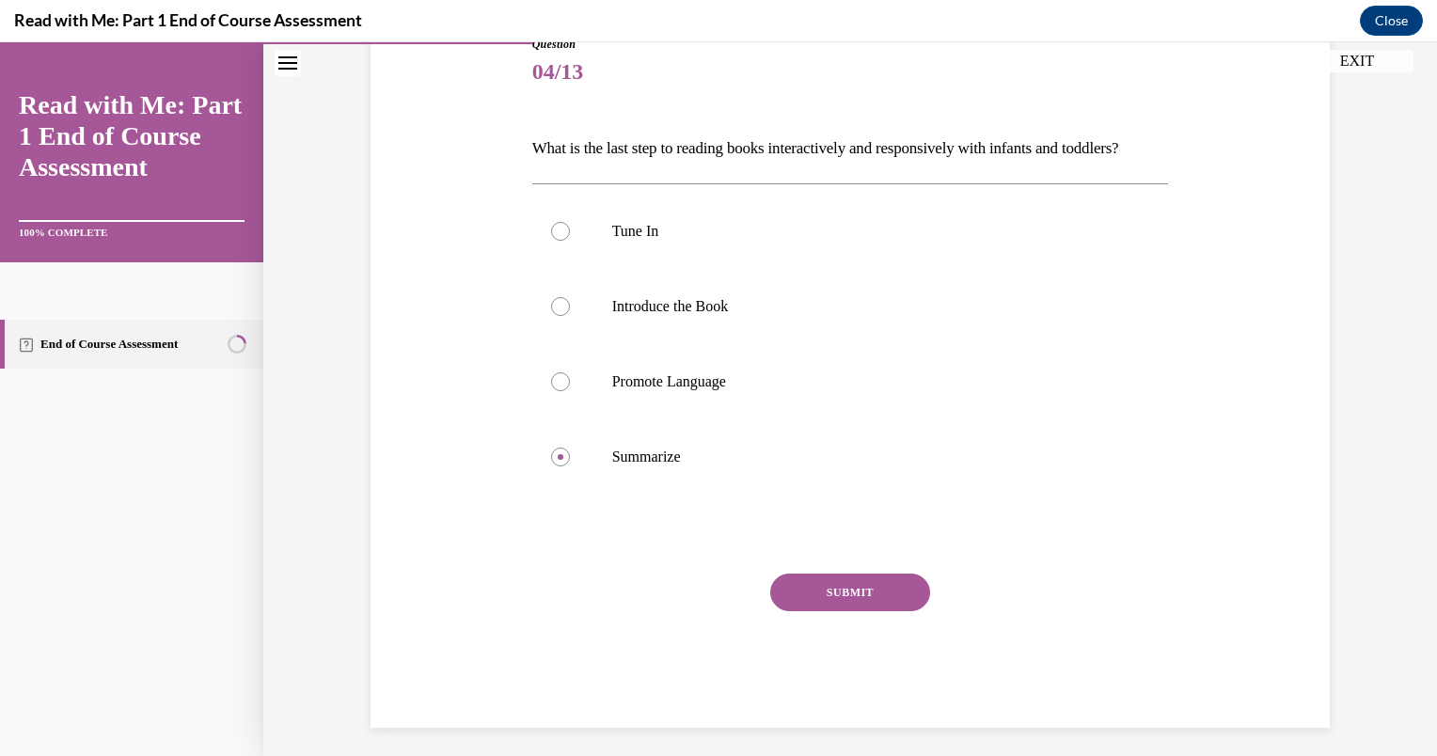
click at [895, 611] on button "SUBMIT" at bounding box center [850, 593] width 160 height 38
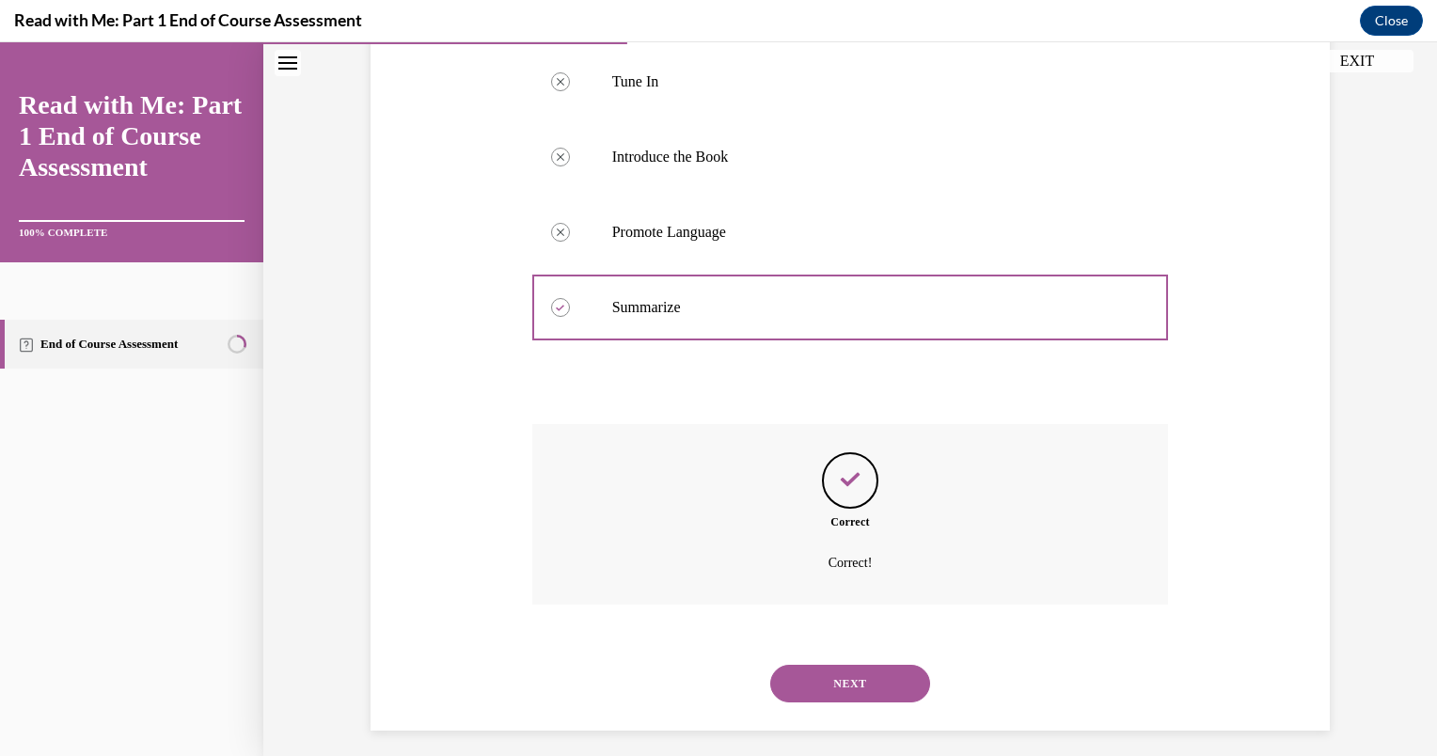
scroll to position [419, 0]
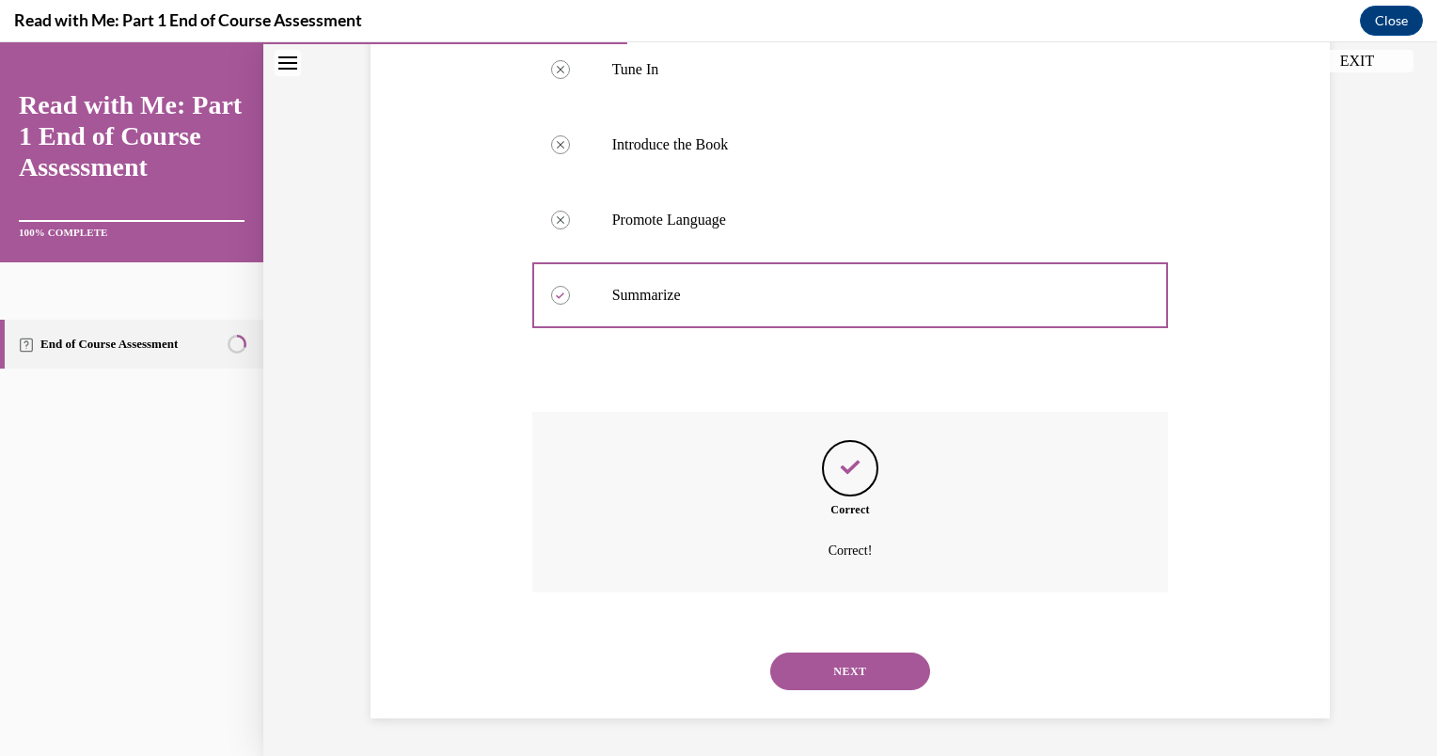
click at [863, 674] on button "NEXT" at bounding box center [850, 672] width 160 height 38
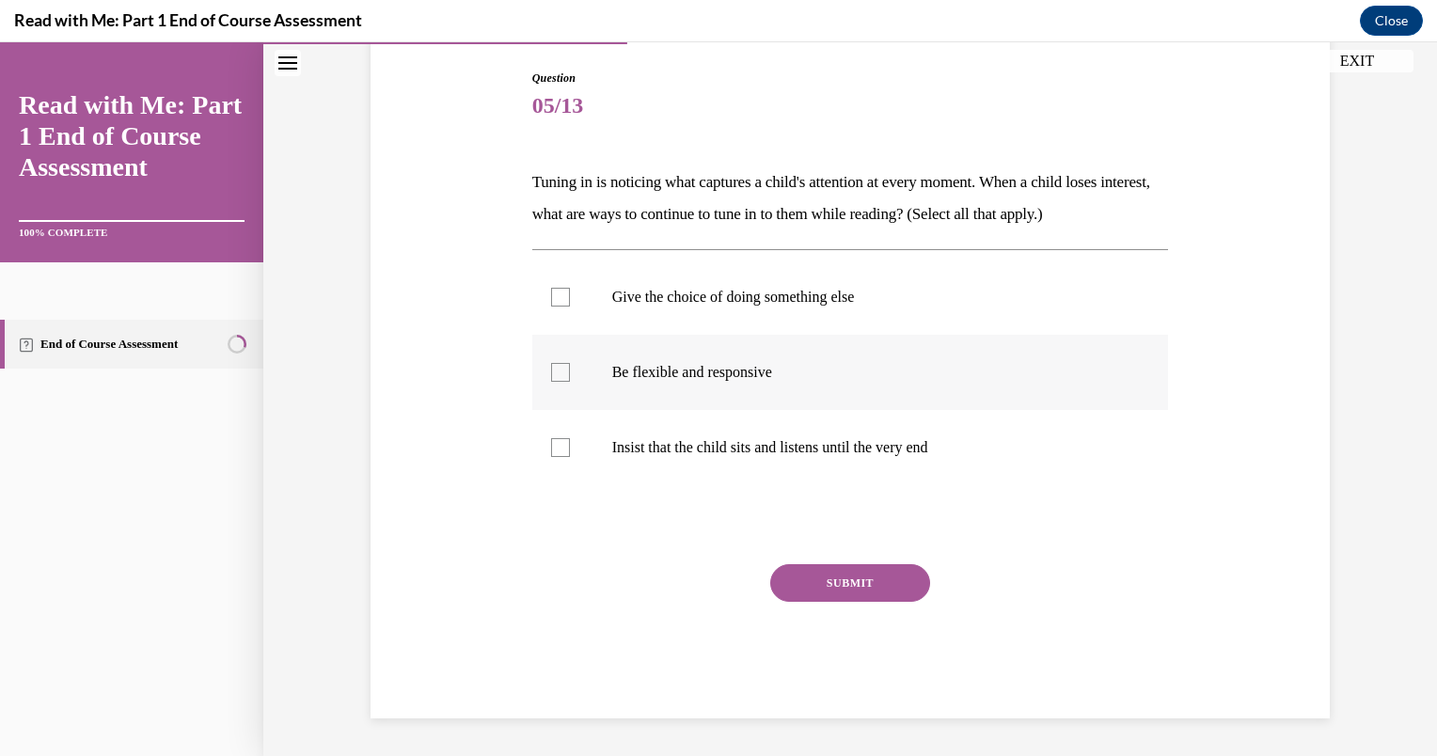
click at [557, 373] on div at bounding box center [560, 372] width 19 height 19
click at [557, 373] on input "Be flexible and responsive" at bounding box center [560, 372] width 19 height 19
checkbox input "true"
click at [553, 297] on div at bounding box center [560, 297] width 19 height 19
click at [553, 297] on input "Give the choice of doing something else" at bounding box center [560, 297] width 19 height 19
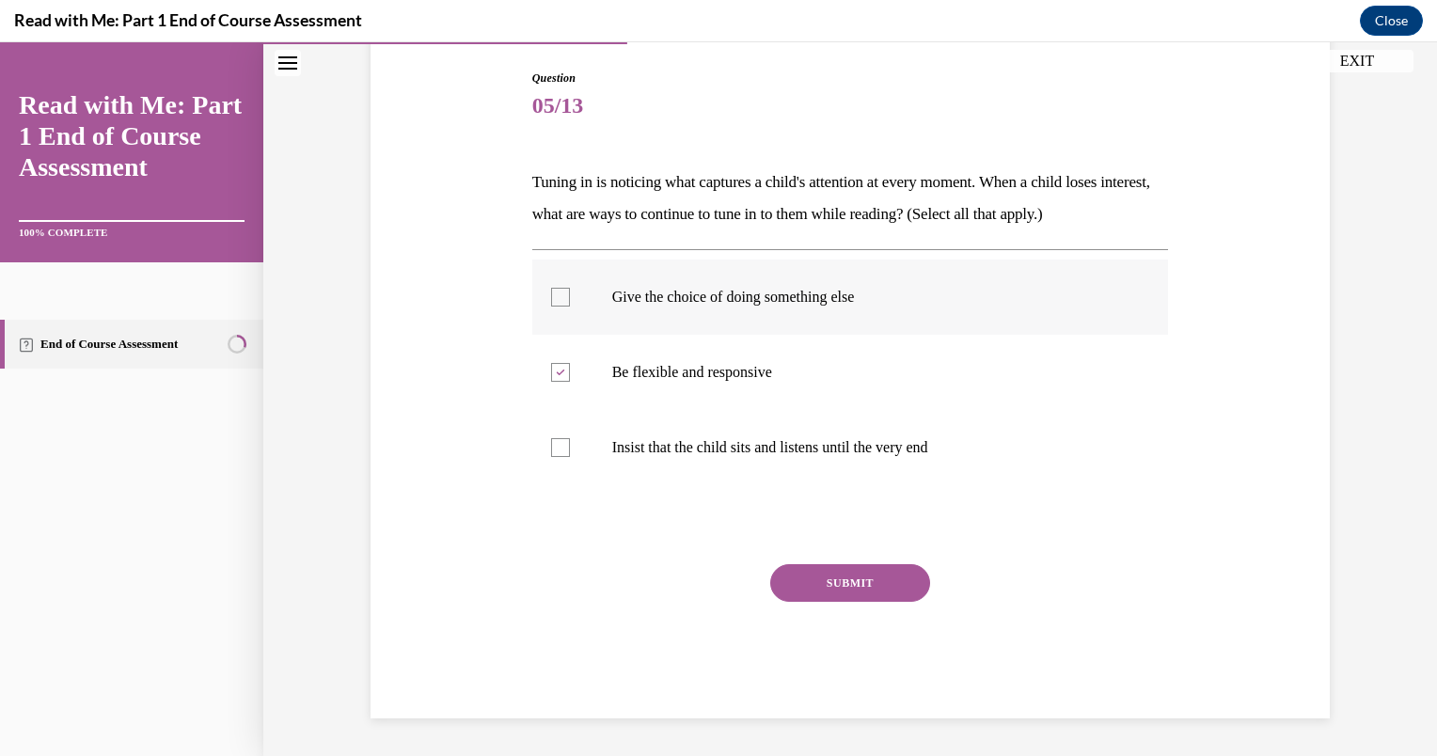
checkbox input "true"
click at [837, 576] on button "SUBMIT" at bounding box center [850, 583] width 160 height 38
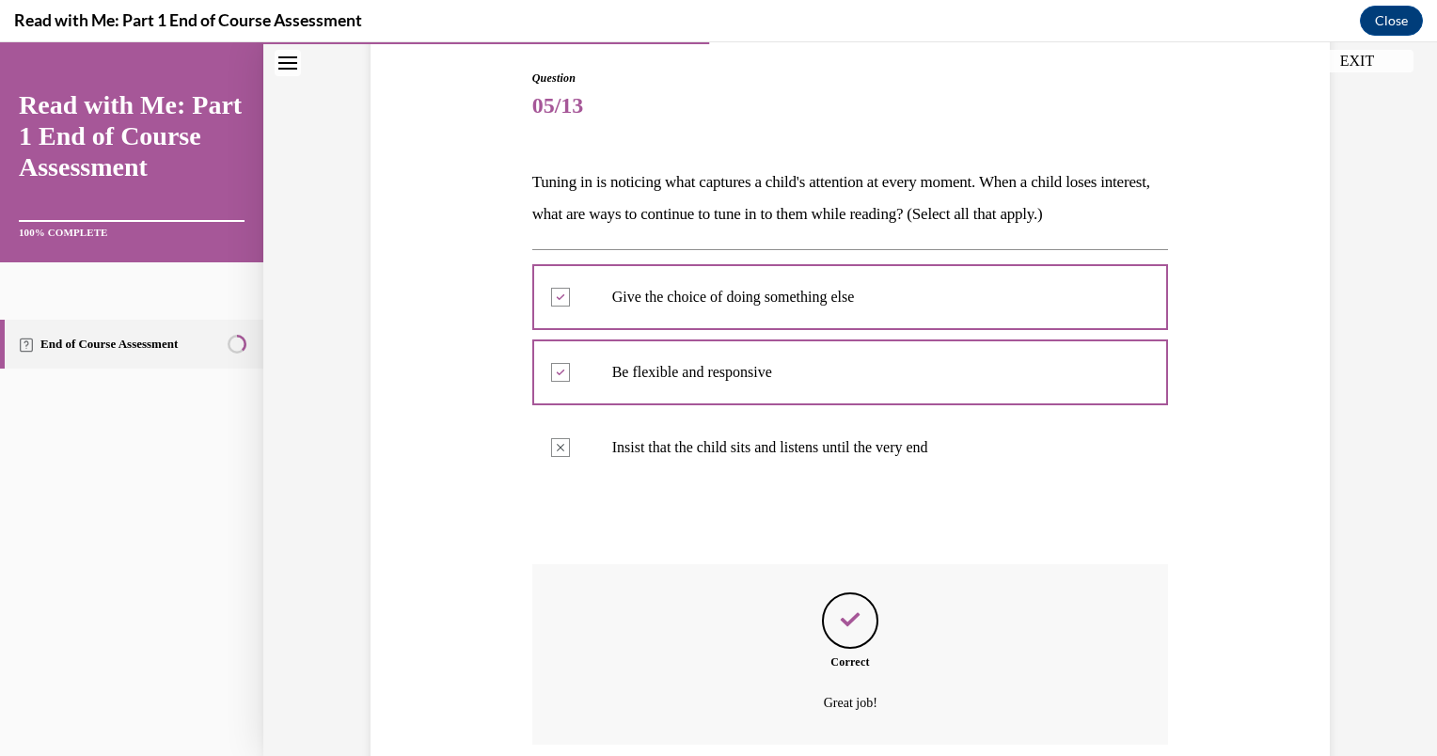
scroll to position [343, 0]
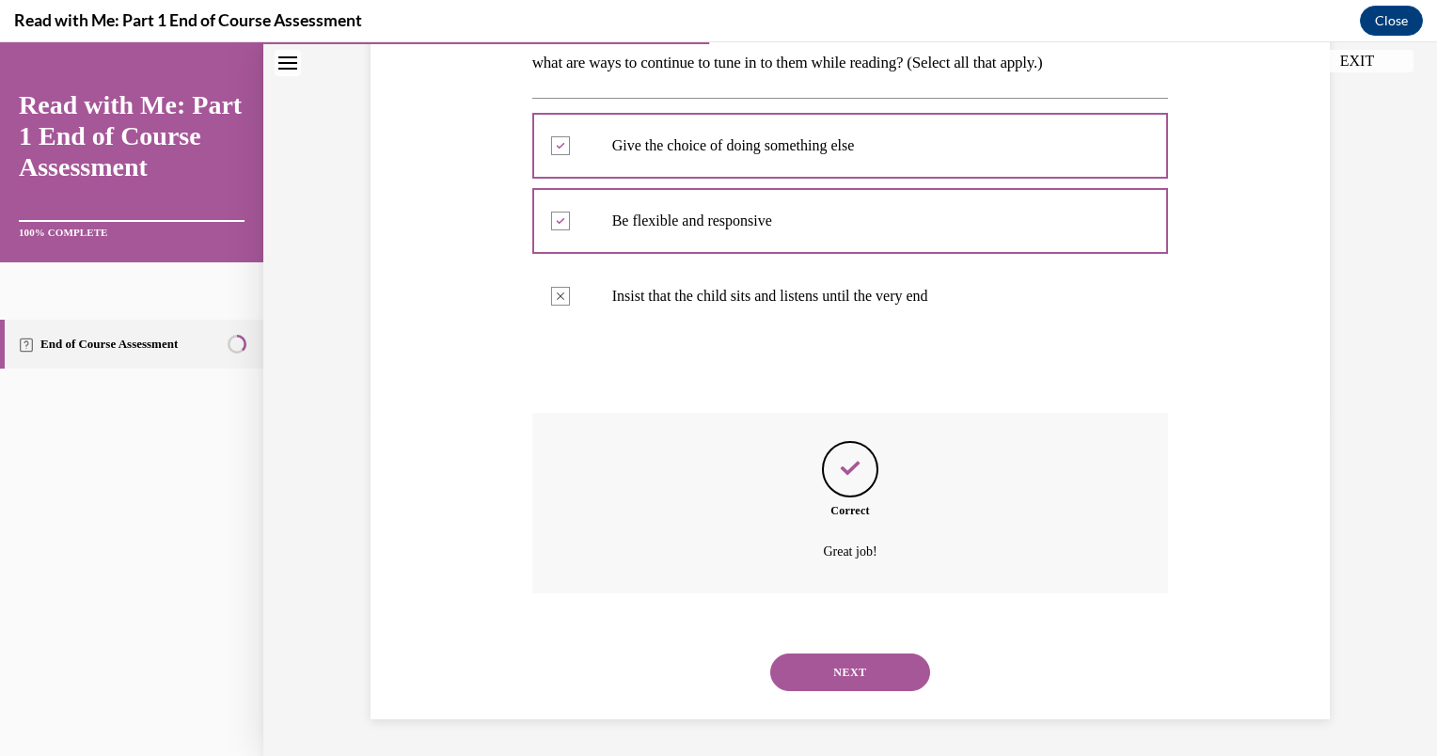
click at [849, 667] on button "NEXT" at bounding box center [850, 673] width 160 height 38
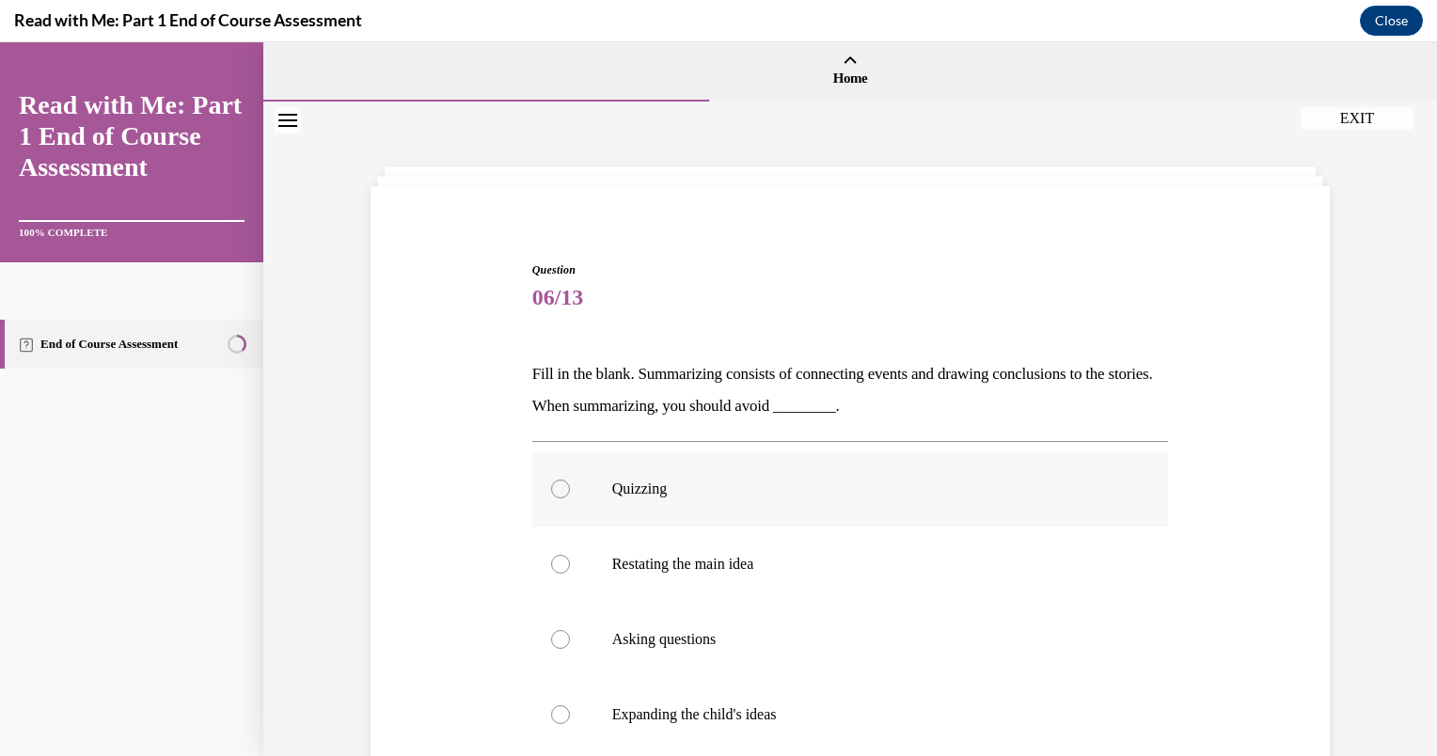
click at [552, 485] on div at bounding box center [560, 489] width 19 height 19
click at [552, 485] on input "Quizzing" at bounding box center [560, 489] width 19 height 19
radio input "true"
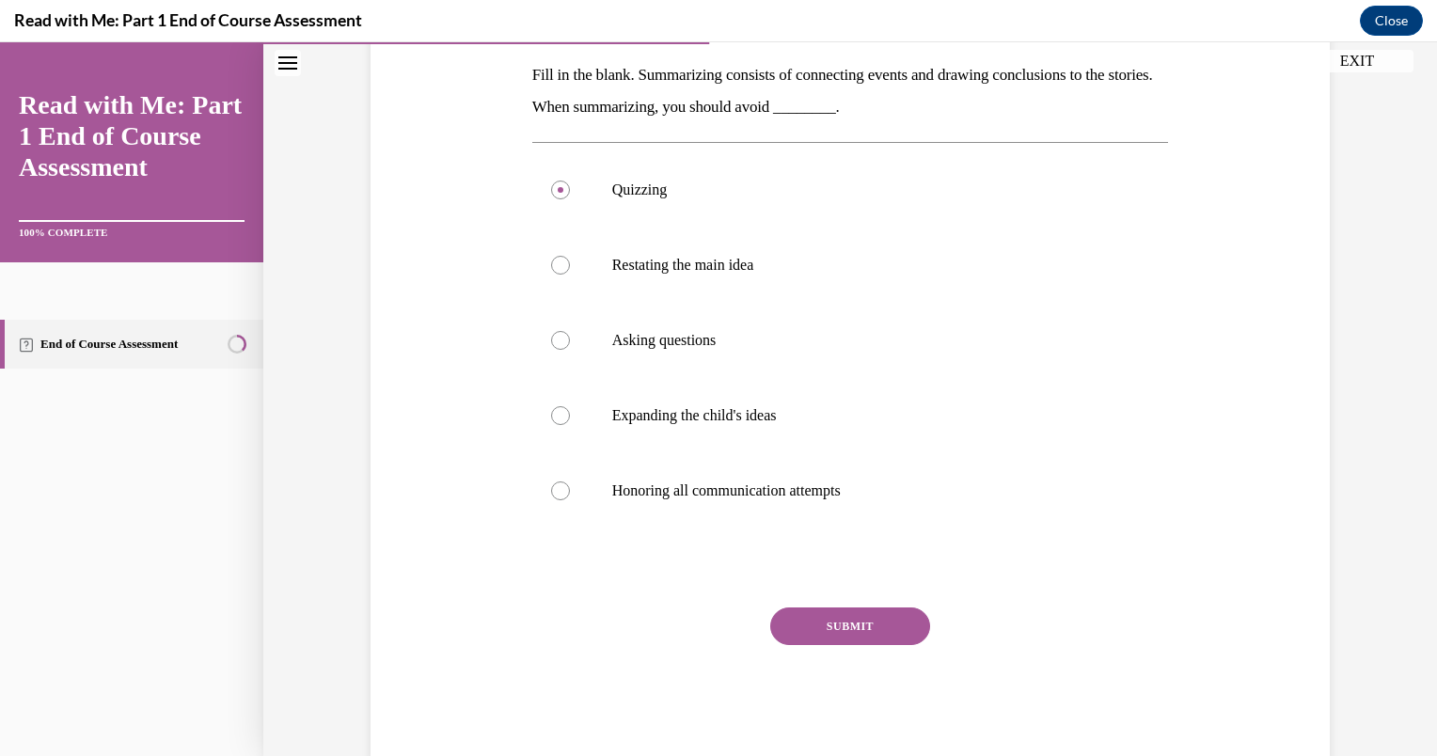
scroll to position [301, 0]
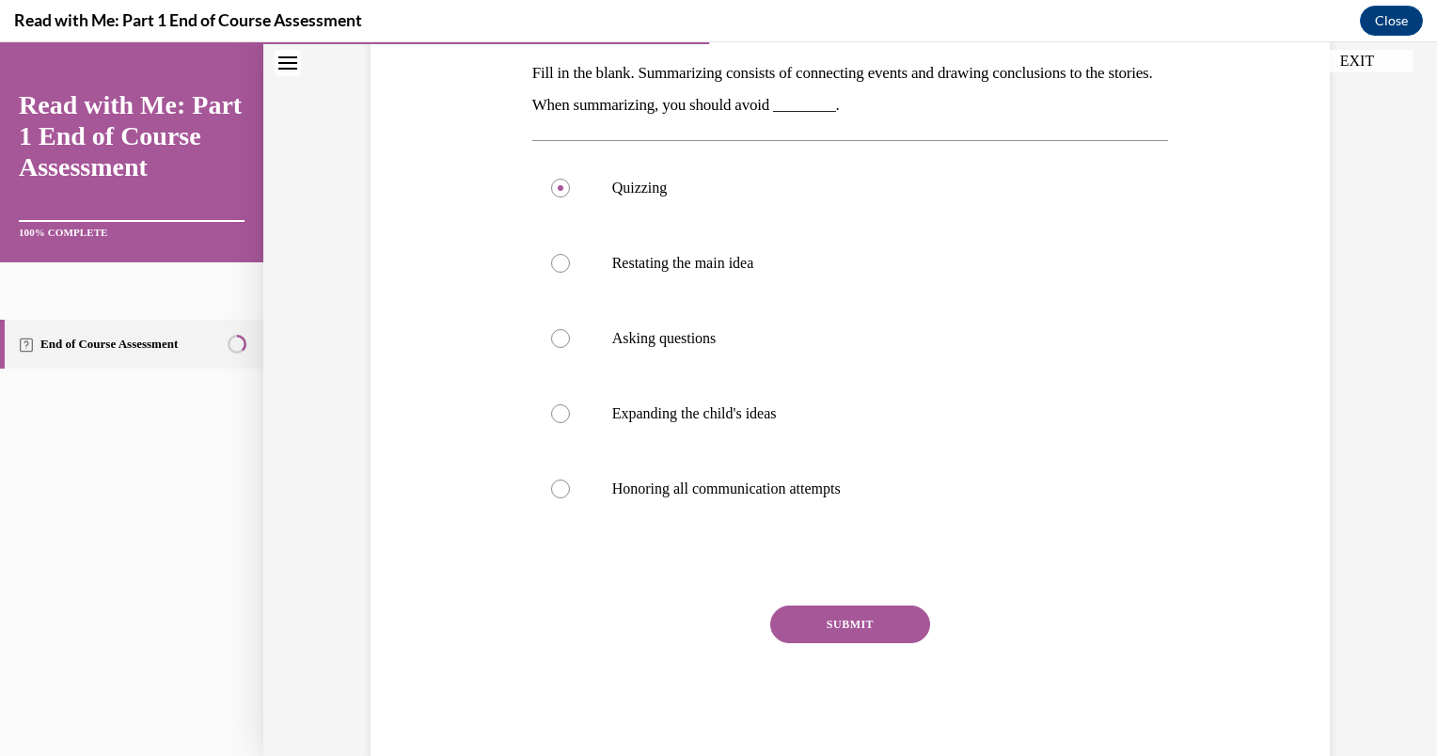
click at [874, 639] on button "SUBMIT" at bounding box center [850, 625] width 160 height 38
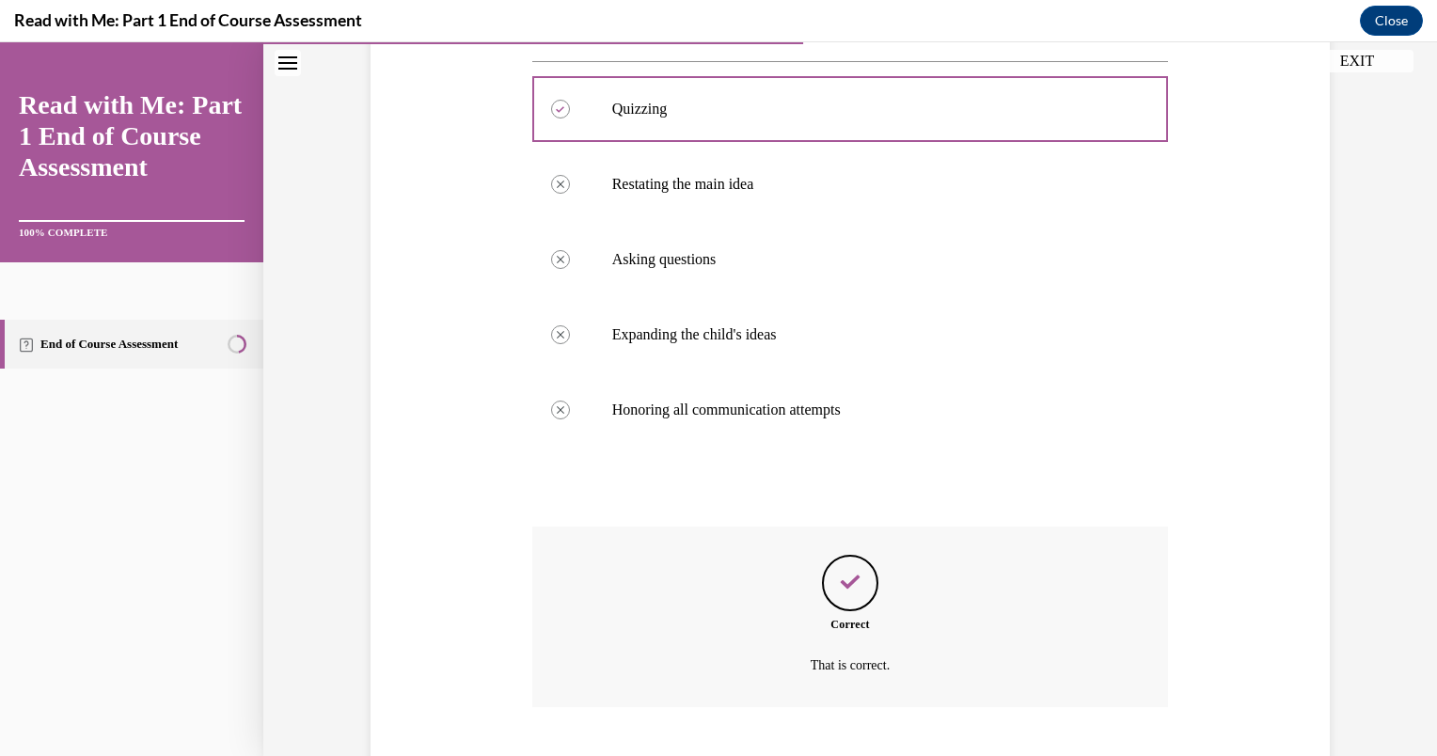
scroll to position [494, 0]
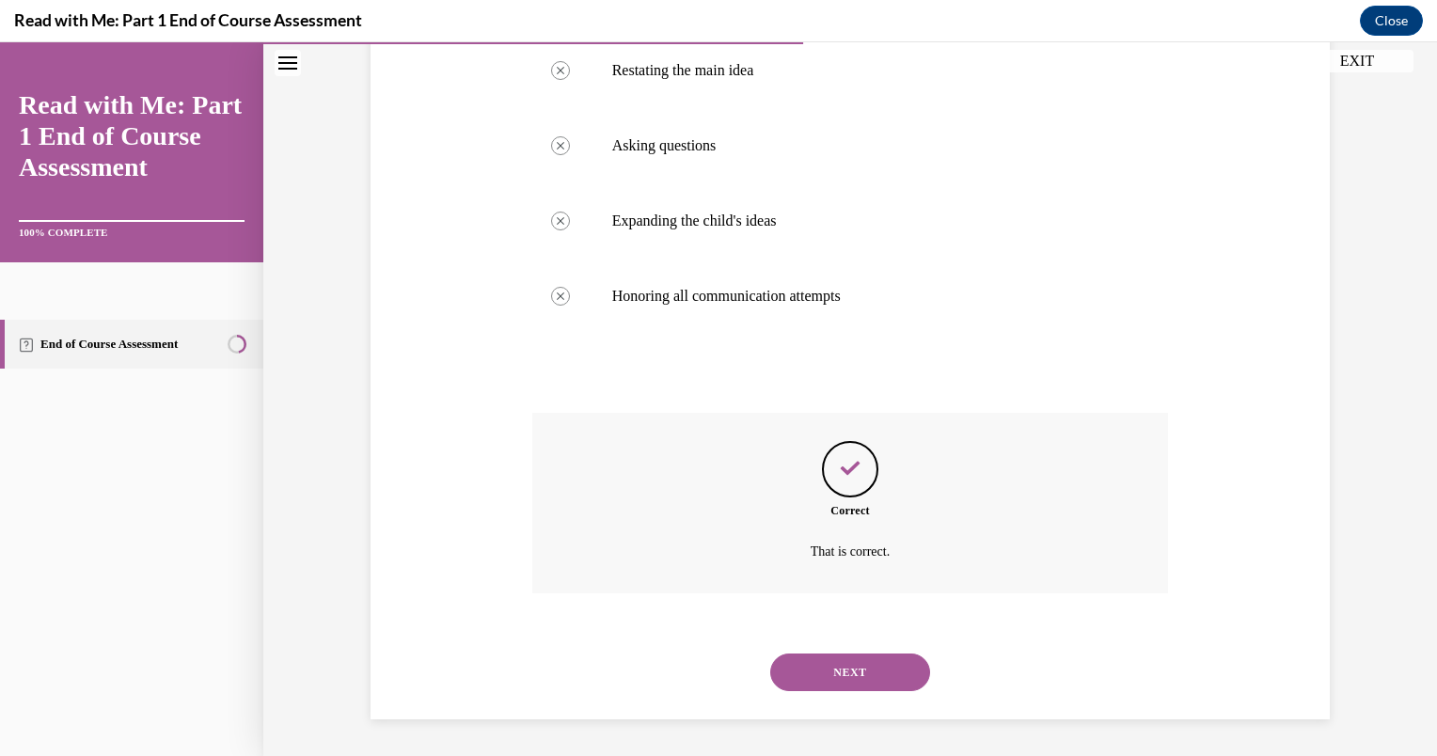
click at [871, 661] on button "NEXT" at bounding box center [850, 673] width 160 height 38
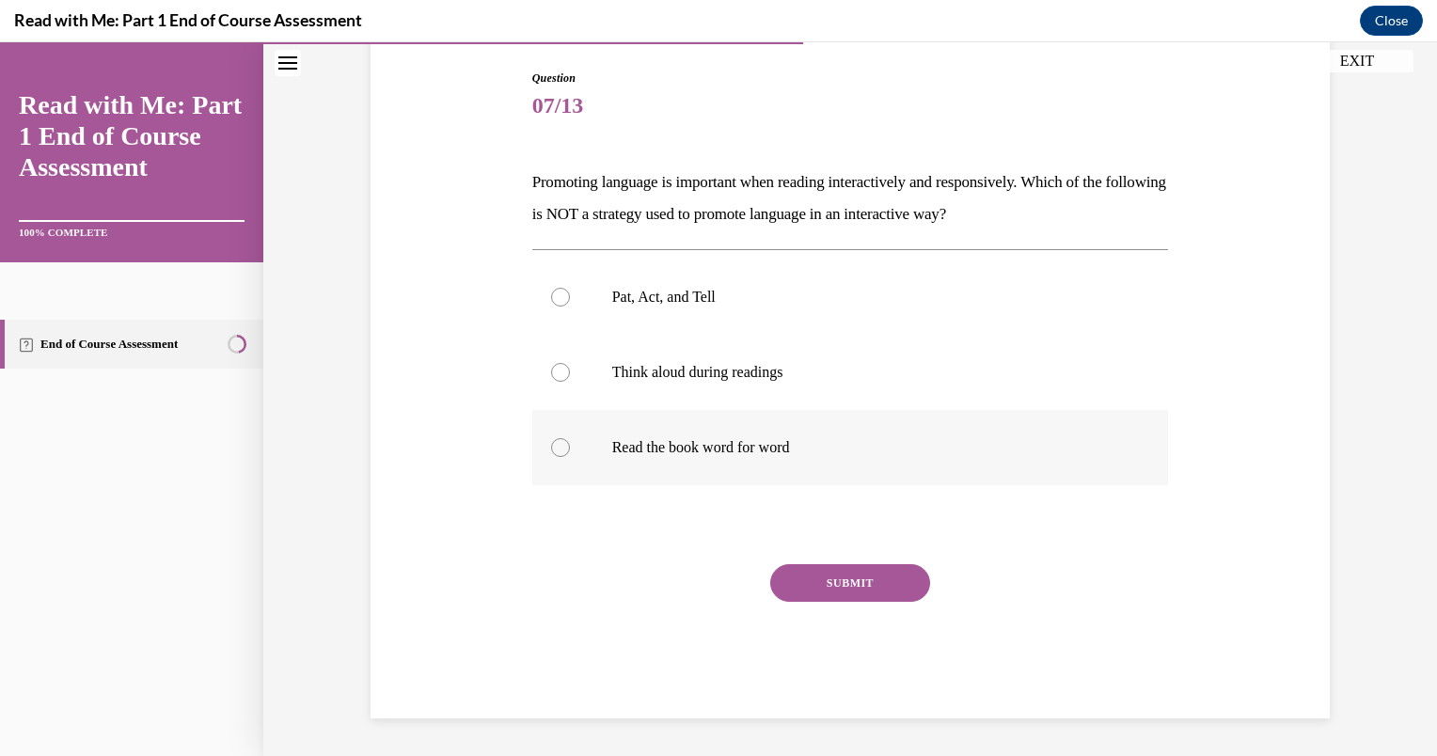
click at [553, 438] on div at bounding box center [560, 447] width 19 height 19
click at [553, 438] on input "Read the book word for word" at bounding box center [560, 447] width 19 height 19
radio input "true"
click at [843, 581] on button "SUBMIT" at bounding box center [850, 583] width 160 height 38
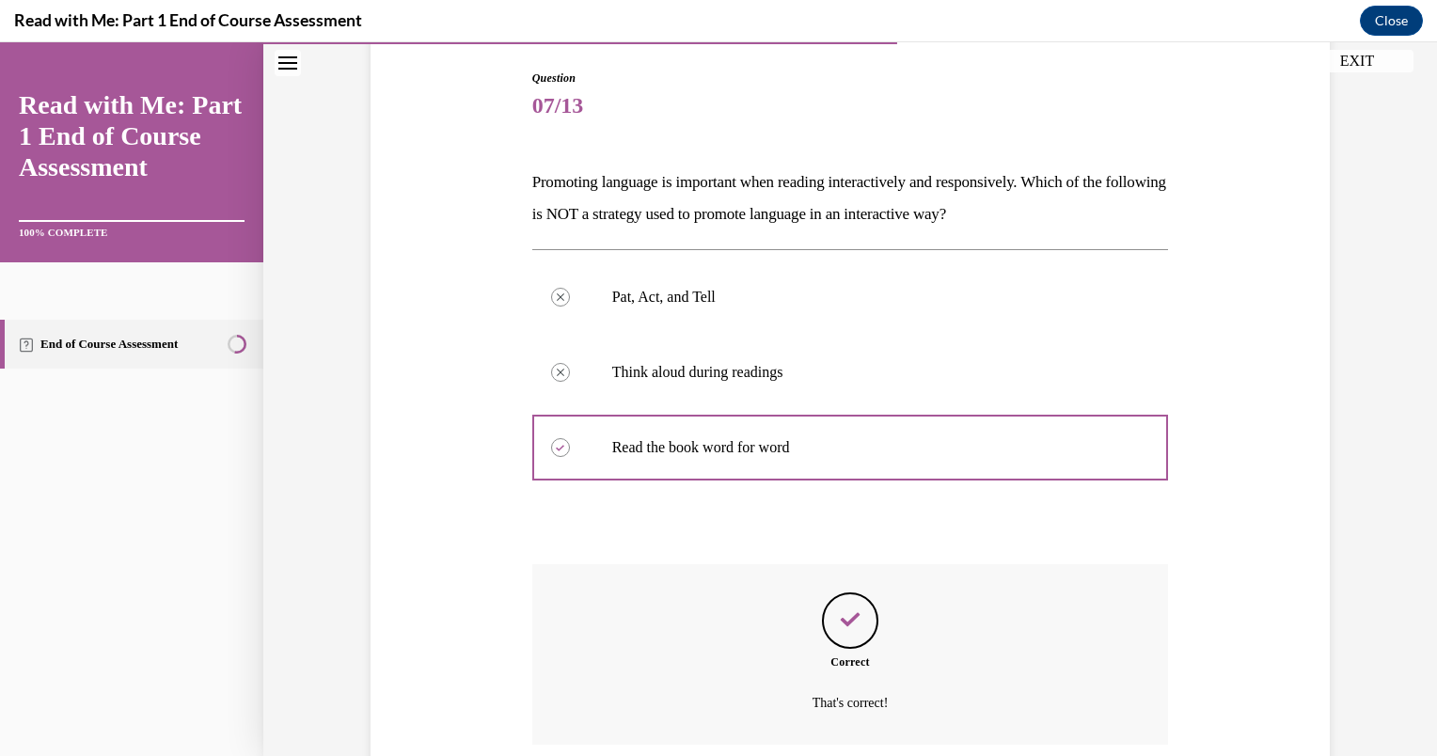
scroll to position [343, 0]
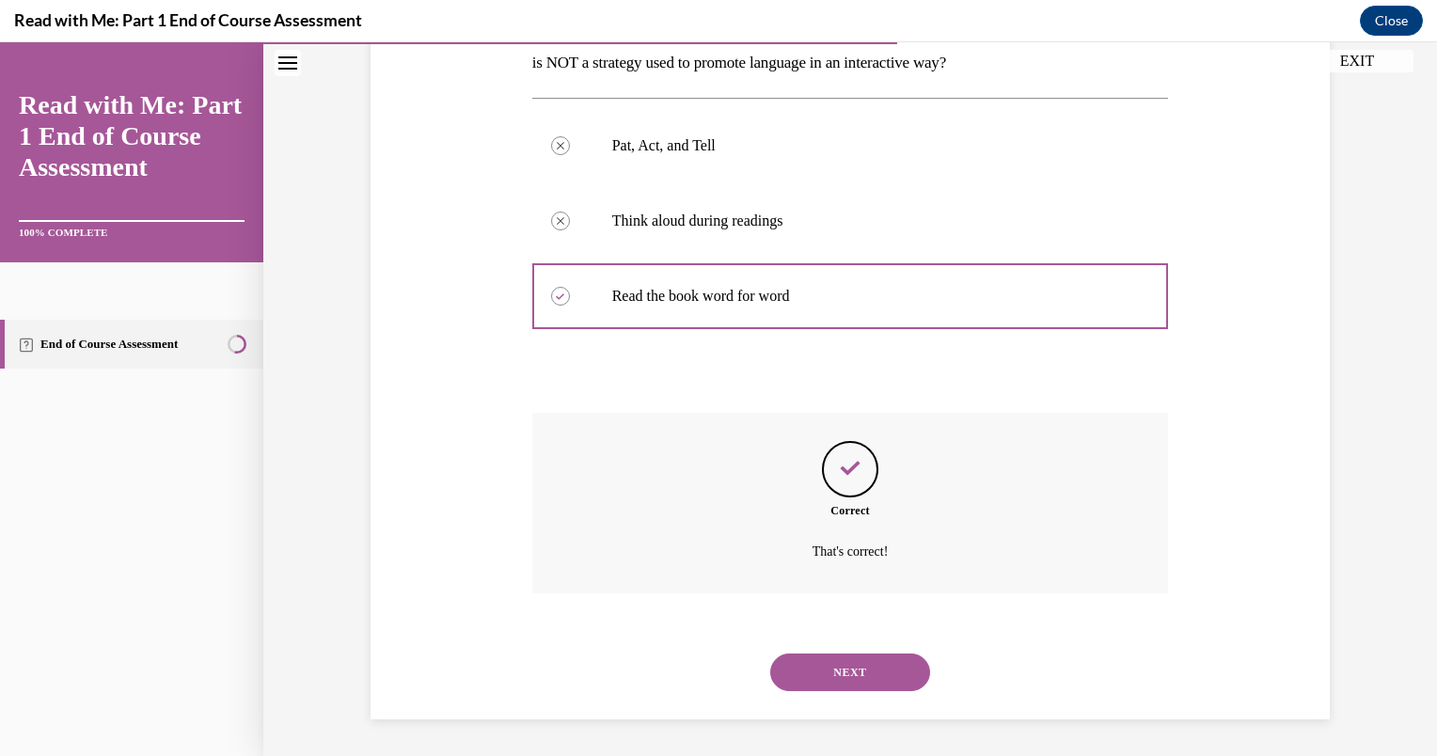
click at [844, 676] on button "NEXT" at bounding box center [850, 673] width 160 height 38
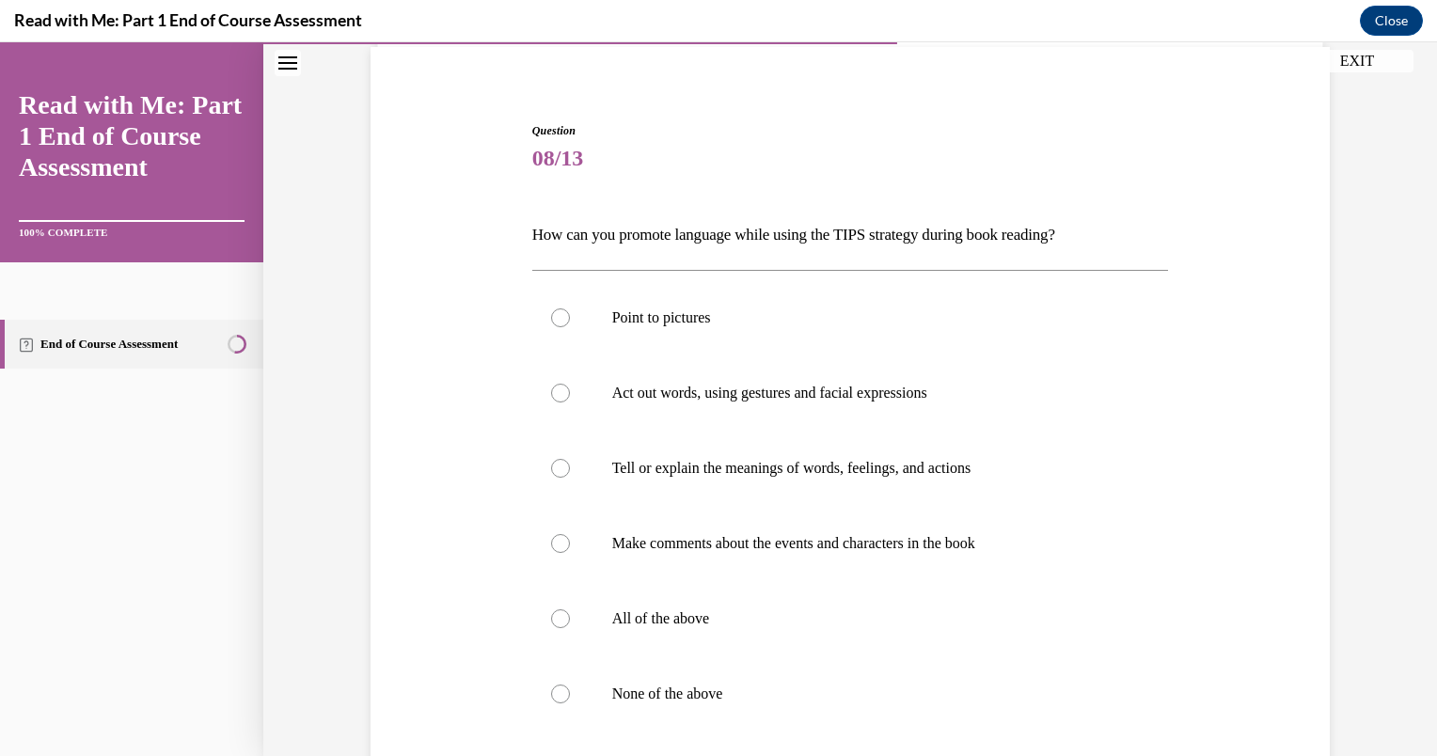
scroll to position [151, 0]
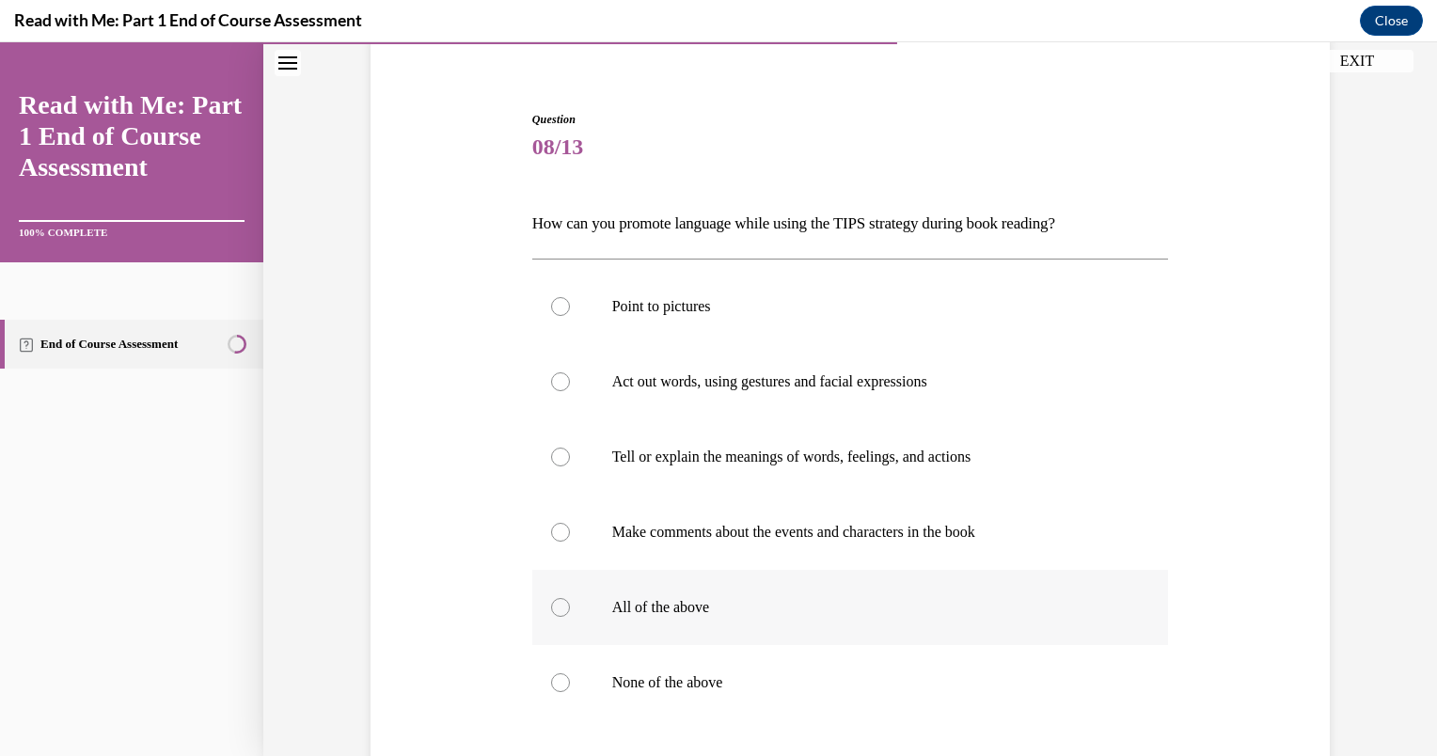
click at [621, 599] on p "All of the above" at bounding box center [867, 607] width 510 height 19
click at [570, 599] on input "All of the above" at bounding box center [560, 607] width 19 height 19
radio input "true"
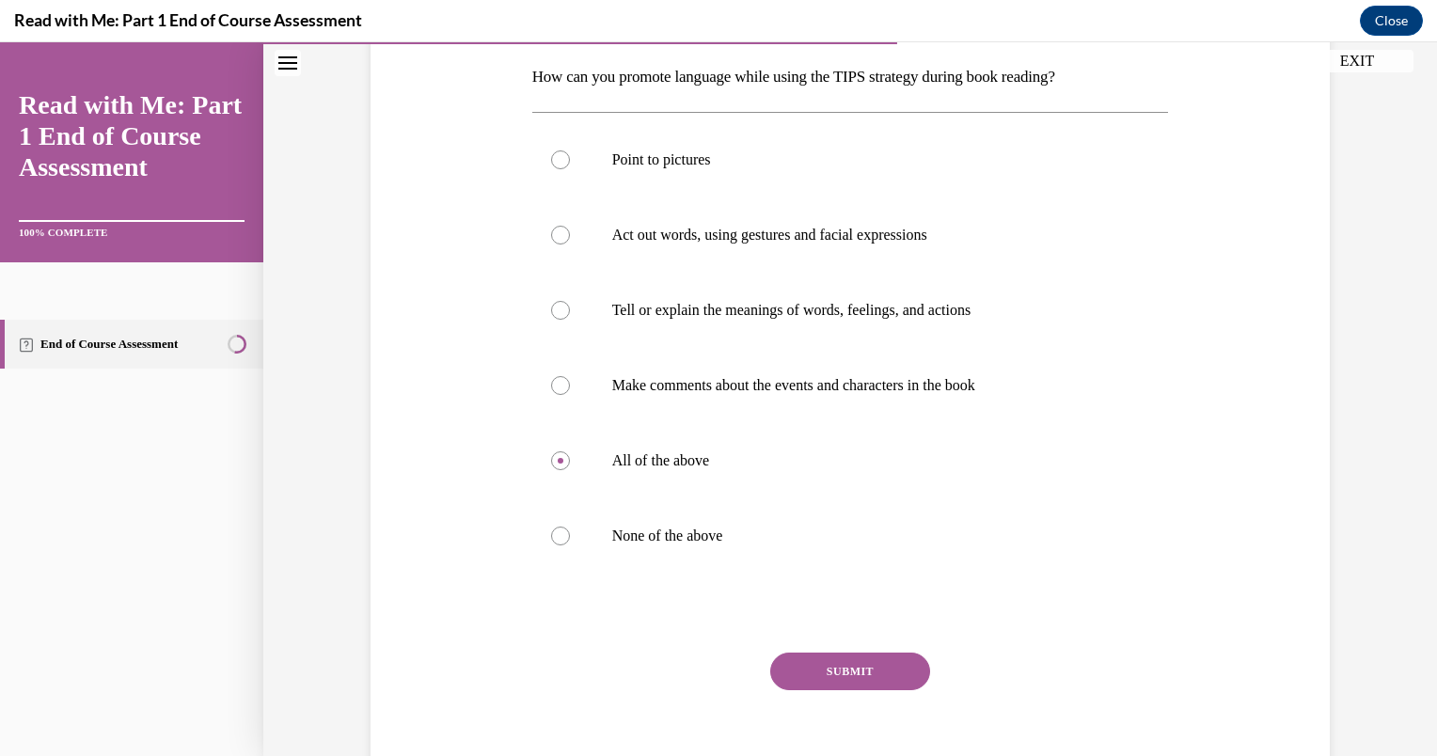
scroll to position [339, 0]
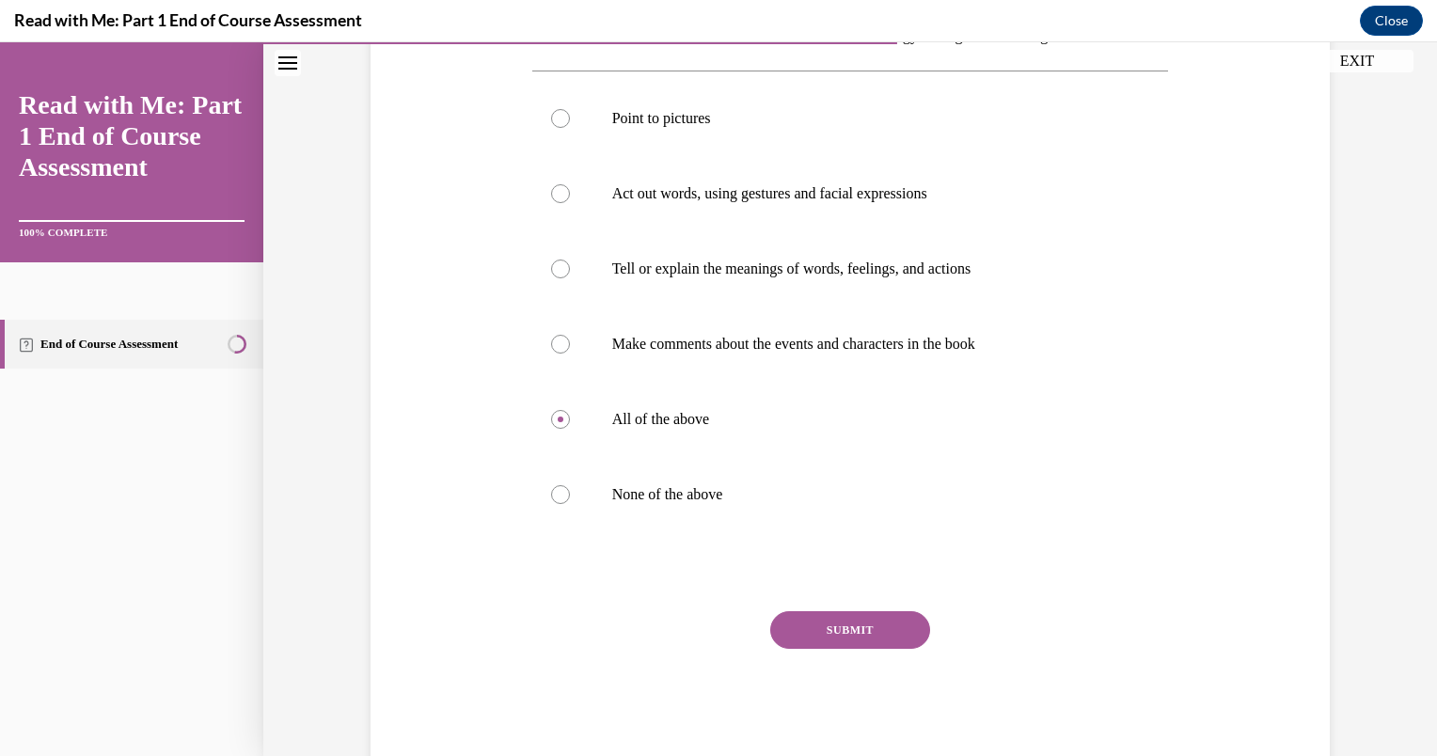
click at [862, 636] on button "SUBMIT" at bounding box center [850, 630] width 160 height 38
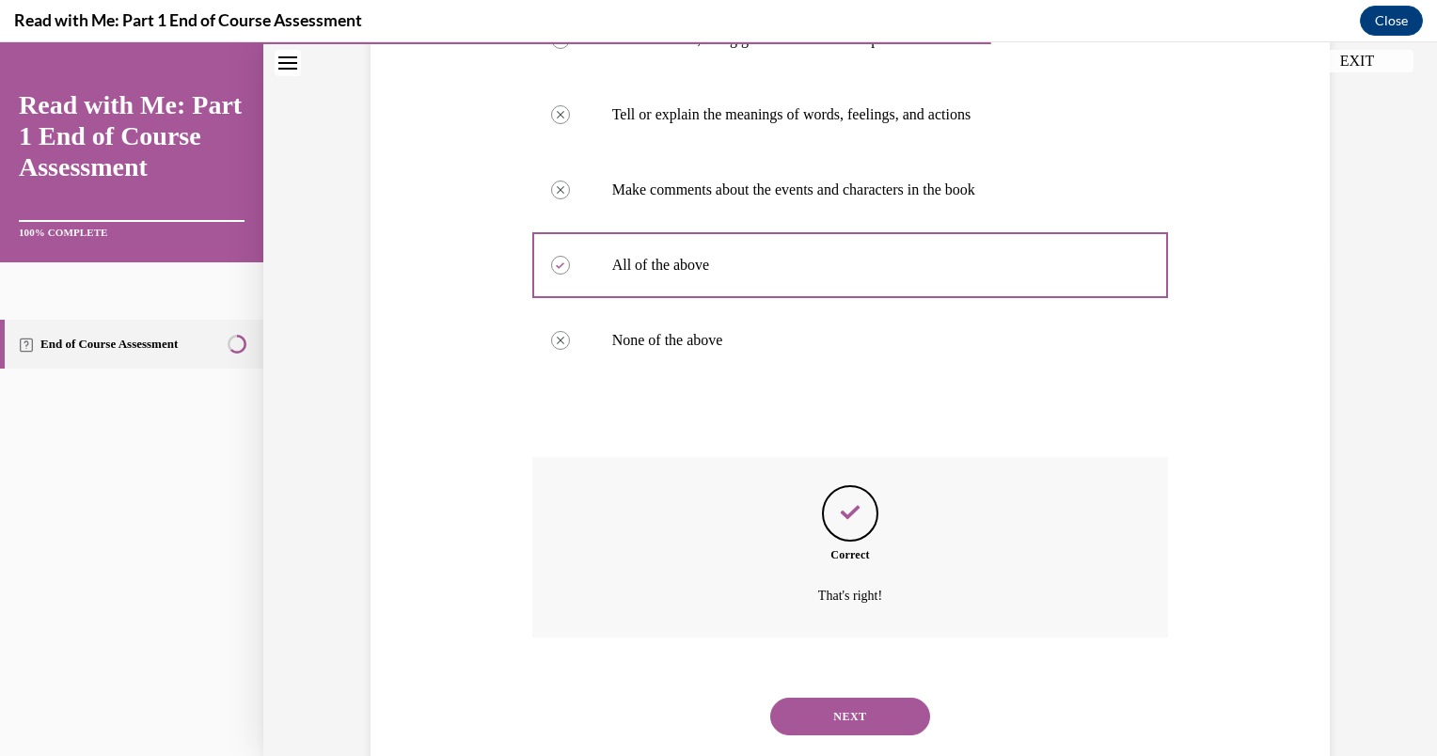
scroll to position [537, 0]
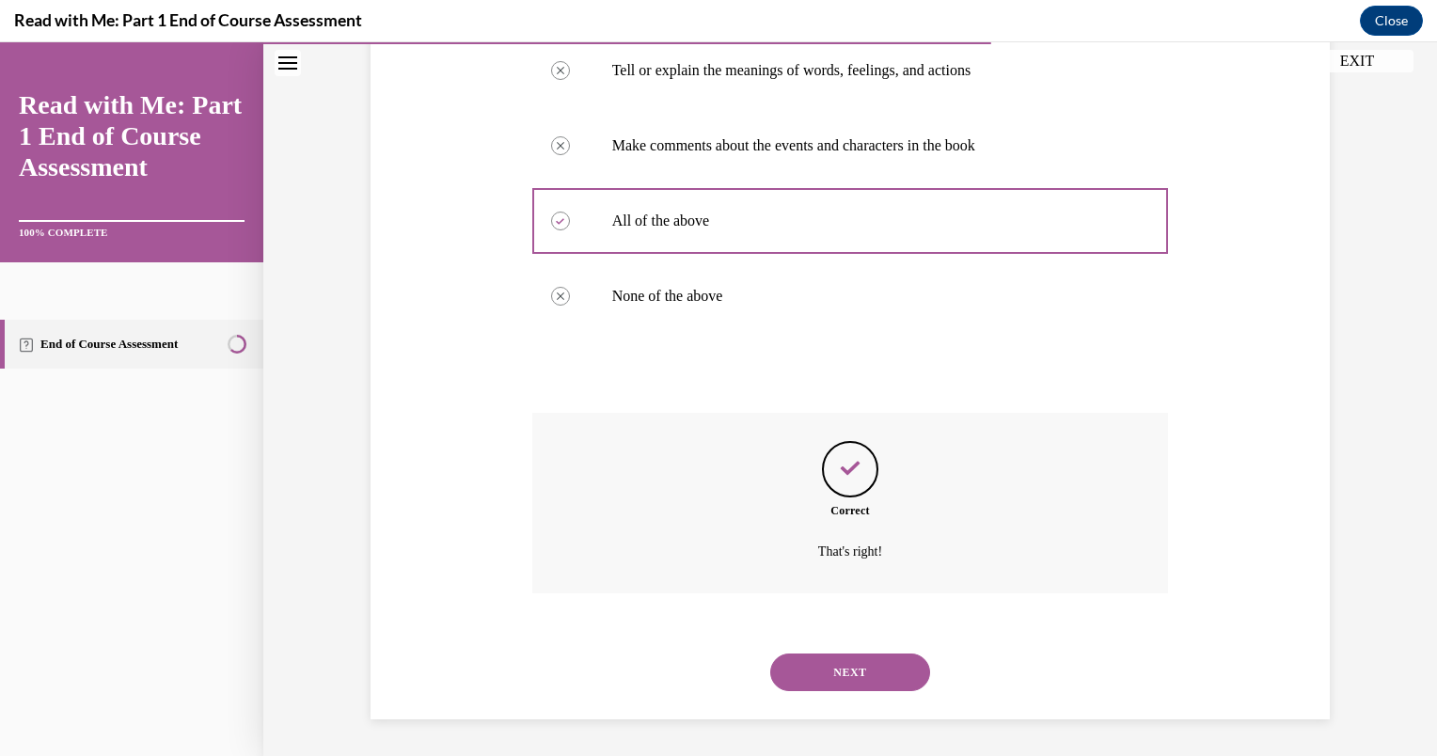
click at [859, 664] on button "NEXT" at bounding box center [850, 673] width 160 height 38
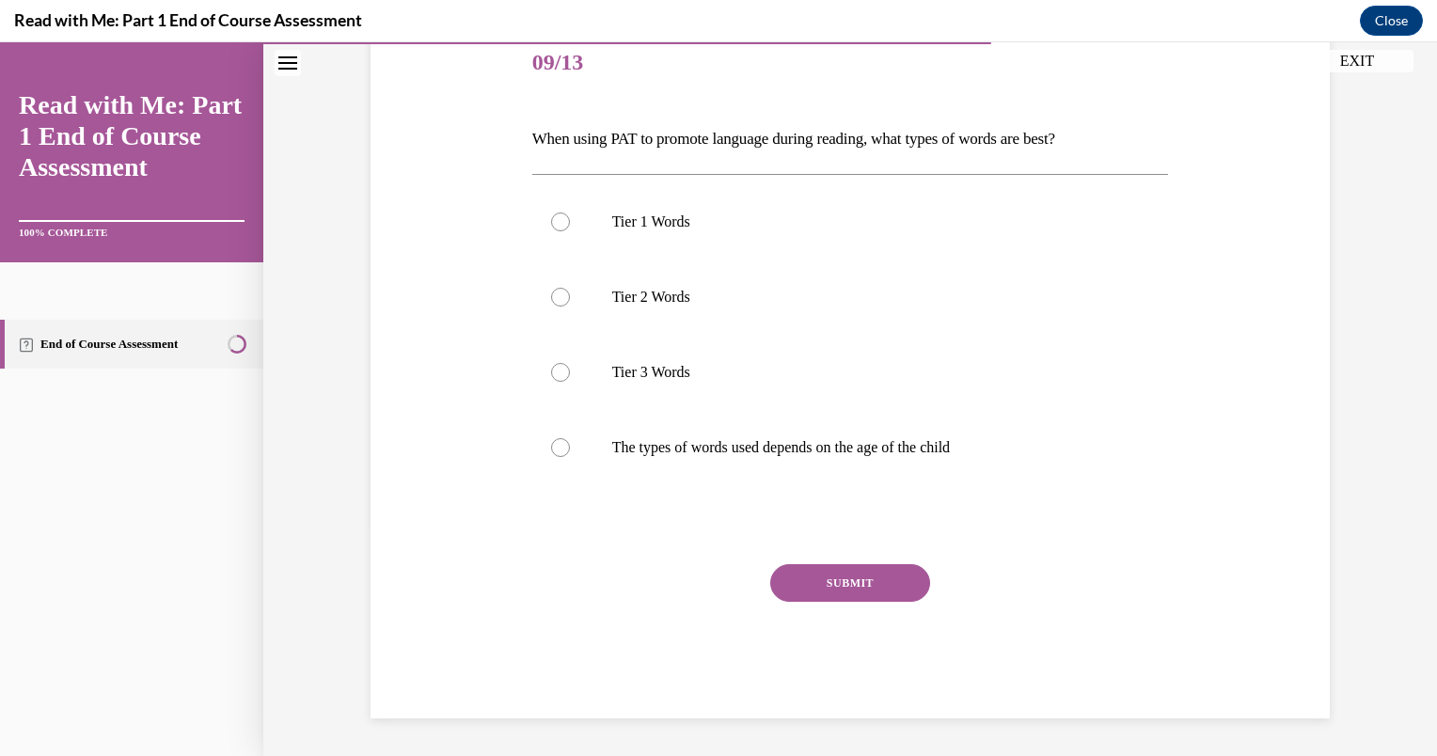
scroll to position [209, 0]
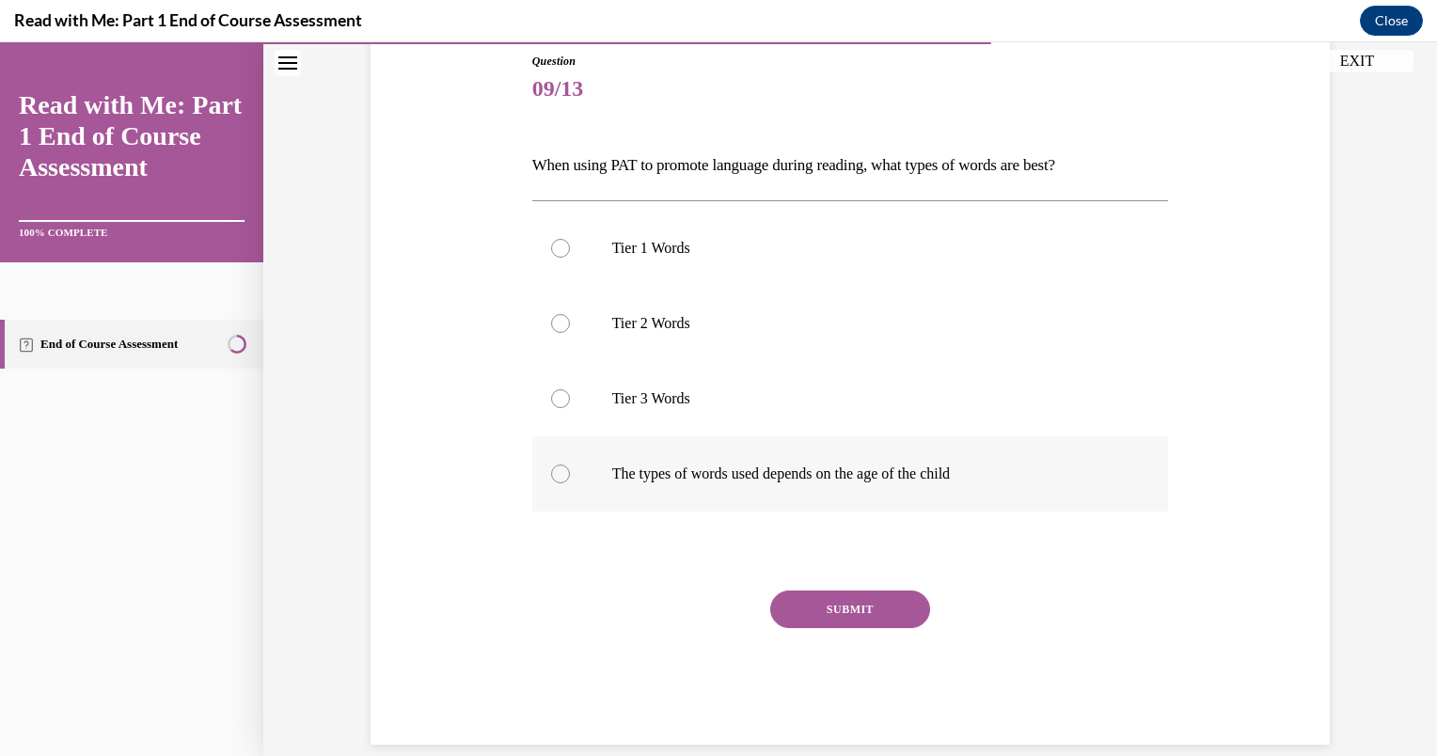
click at [553, 472] on div at bounding box center [560, 474] width 19 height 19
click at [553, 472] on input "The types of words used depends on the age of the child" at bounding box center [560, 474] width 19 height 19
radio input "true"
click at [839, 602] on button "SUBMIT" at bounding box center [850, 610] width 160 height 38
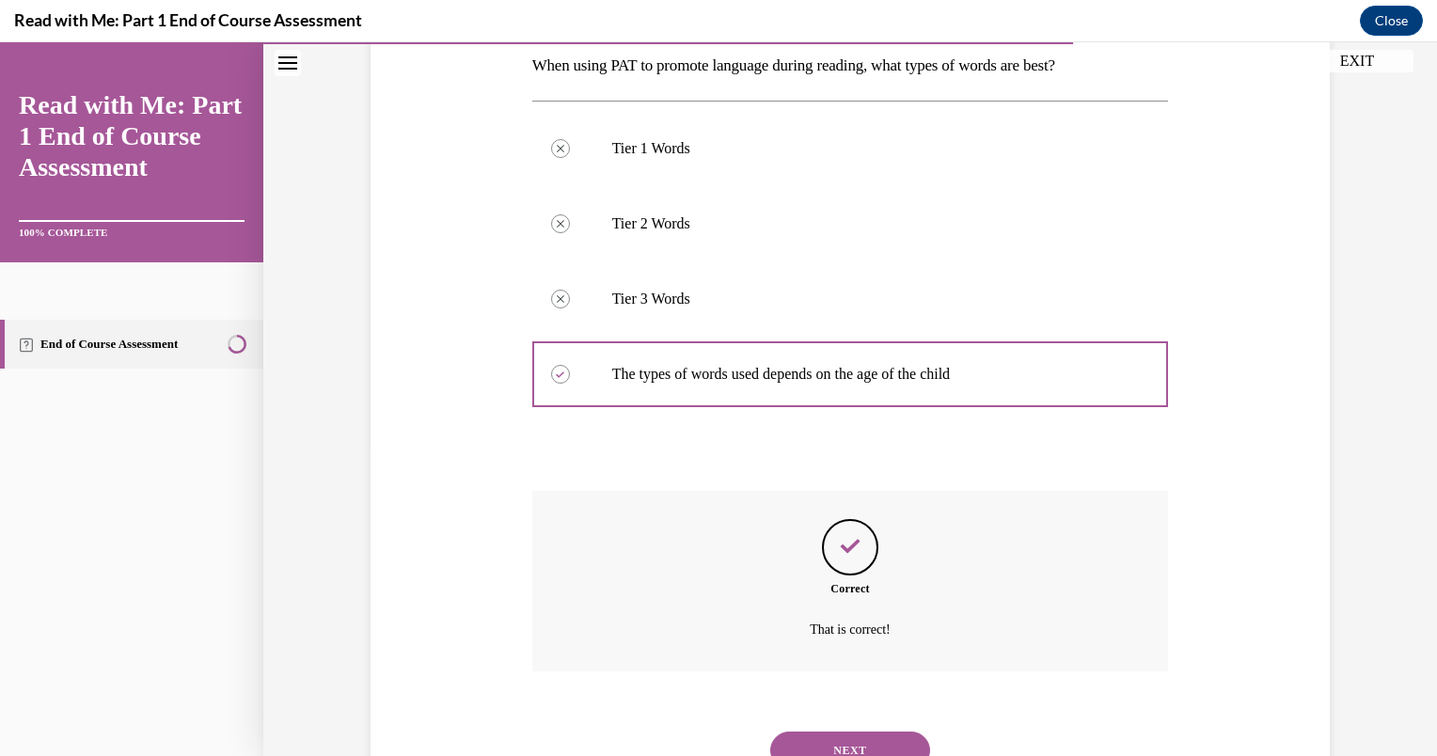
scroll to position [387, 0]
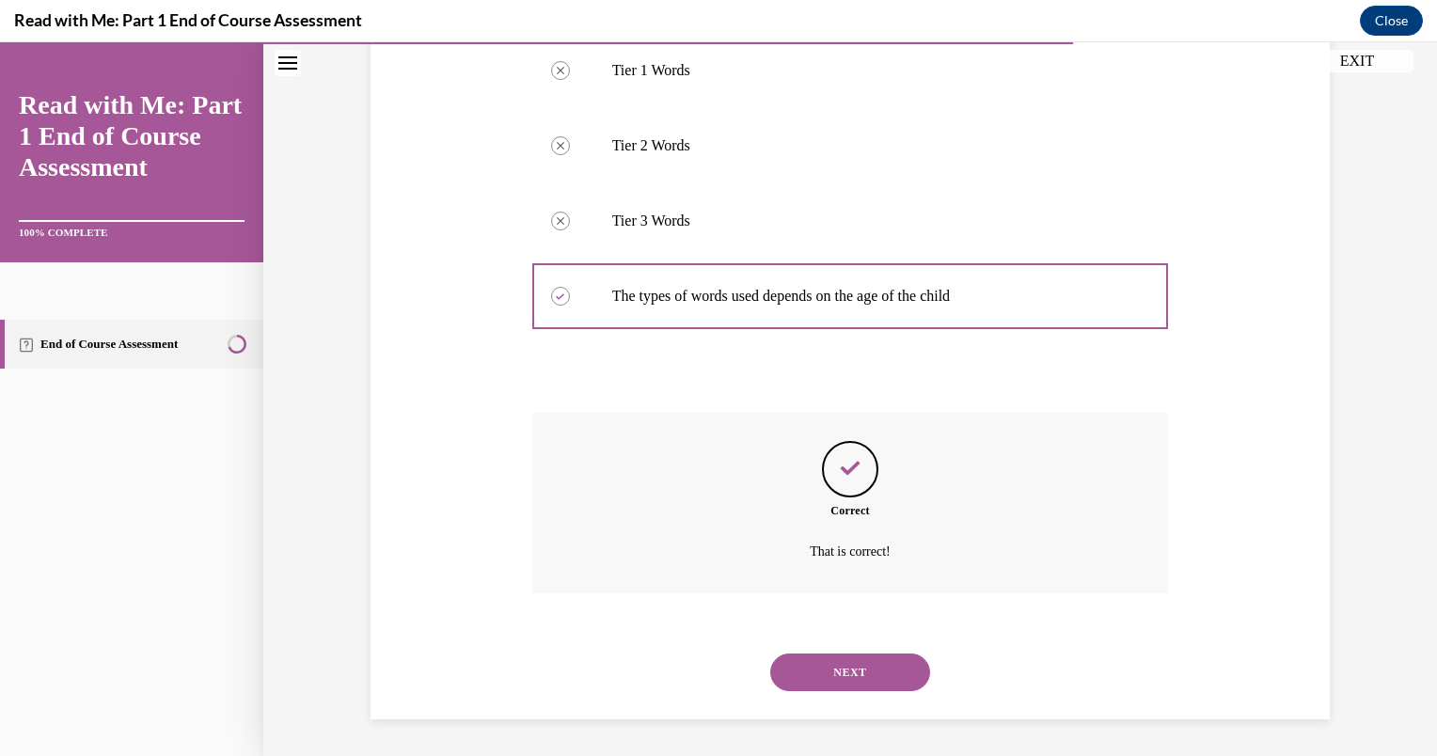
click at [848, 669] on button "NEXT" at bounding box center [850, 673] width 160 height 38
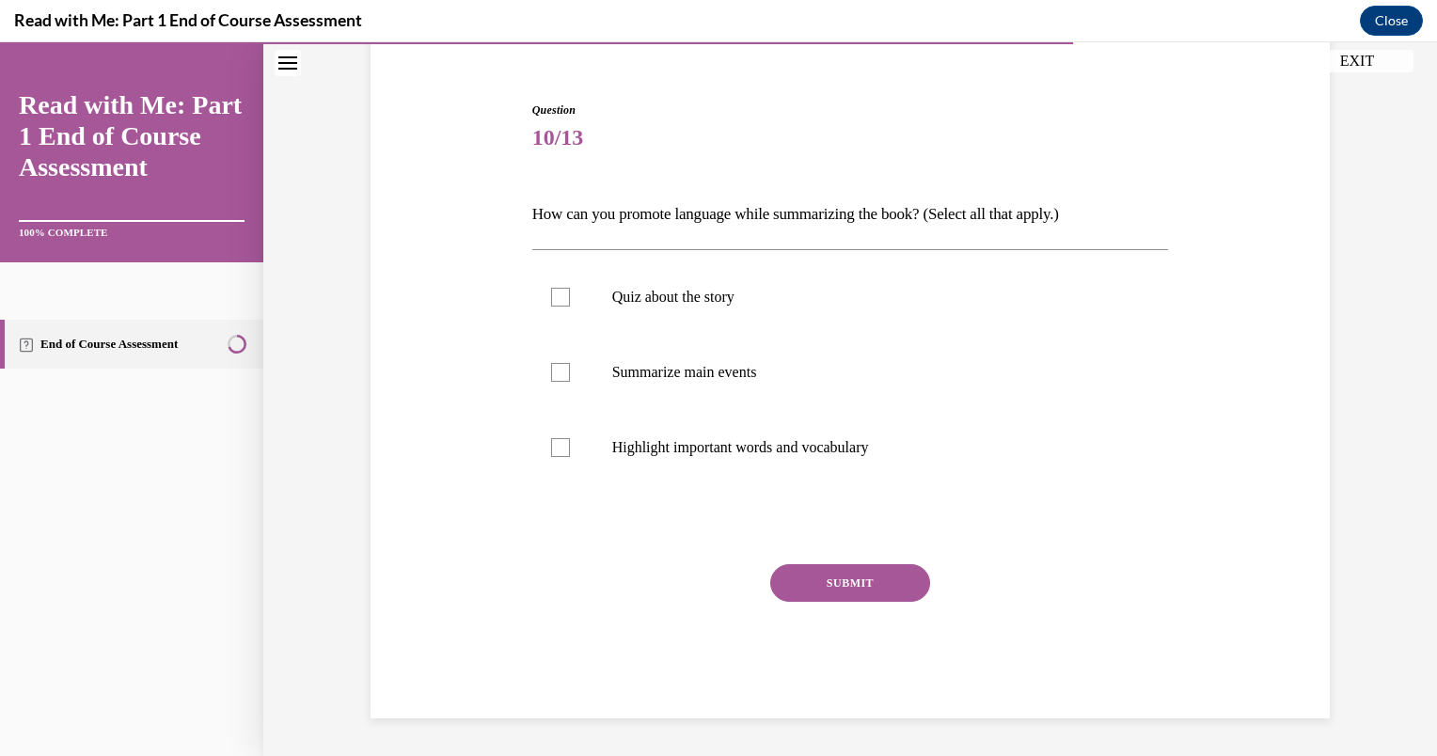
scroll to position [159, 0]
click at [557, 370] on div at bounding box center [560, 373] width 19 height 19
click at [557, 370] on input "Summarize main events" at bounding box center [560, 373] width 19 height 19
checkbox input "true"
click at [555, 453] on div at bounding box center [560, 448] width 19 height 19
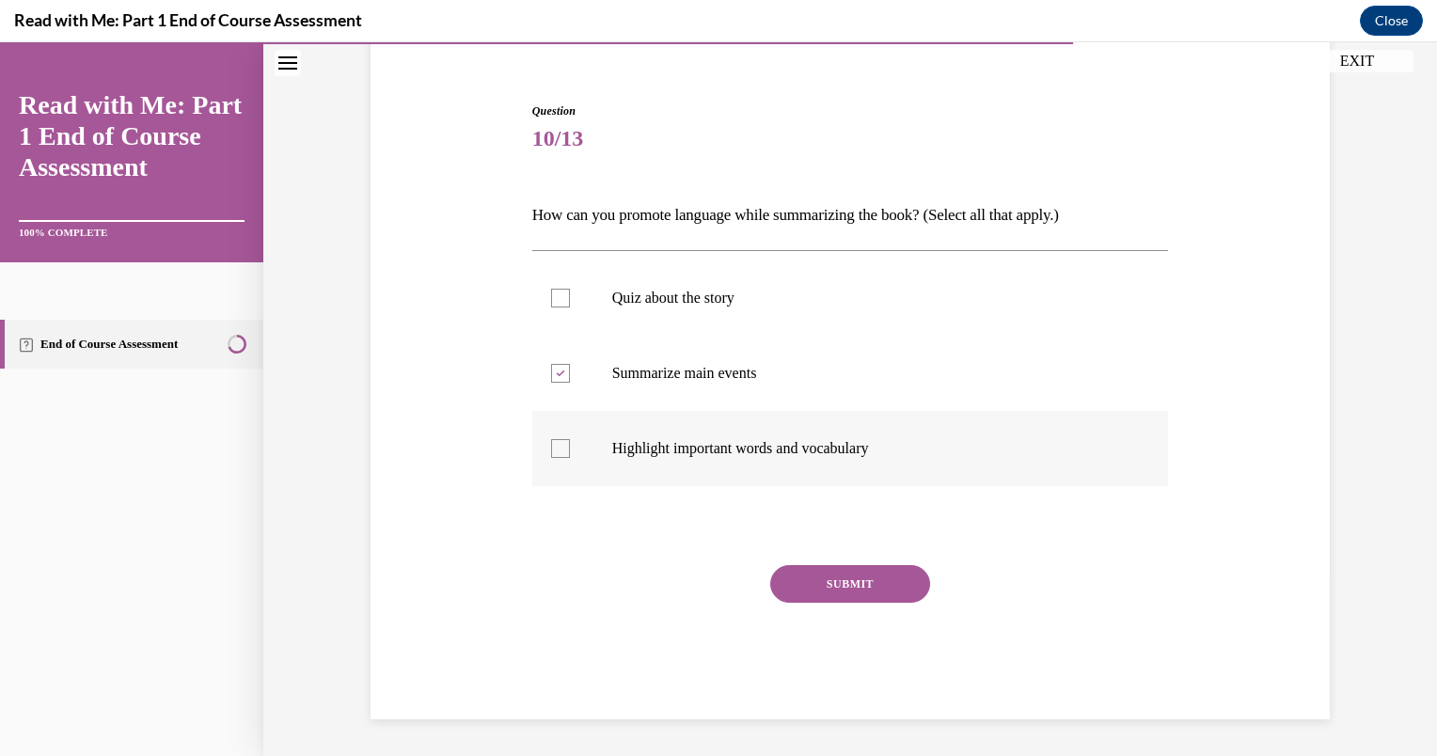
click at [555, 453] on input "Highlight important words and vocabulary" at bounding box center [560, 448] width 19 height 19
checkbox input "true"
click at [806, 587] on button "SUBMIT" at bounding box center [850, 584] width 160 height 38
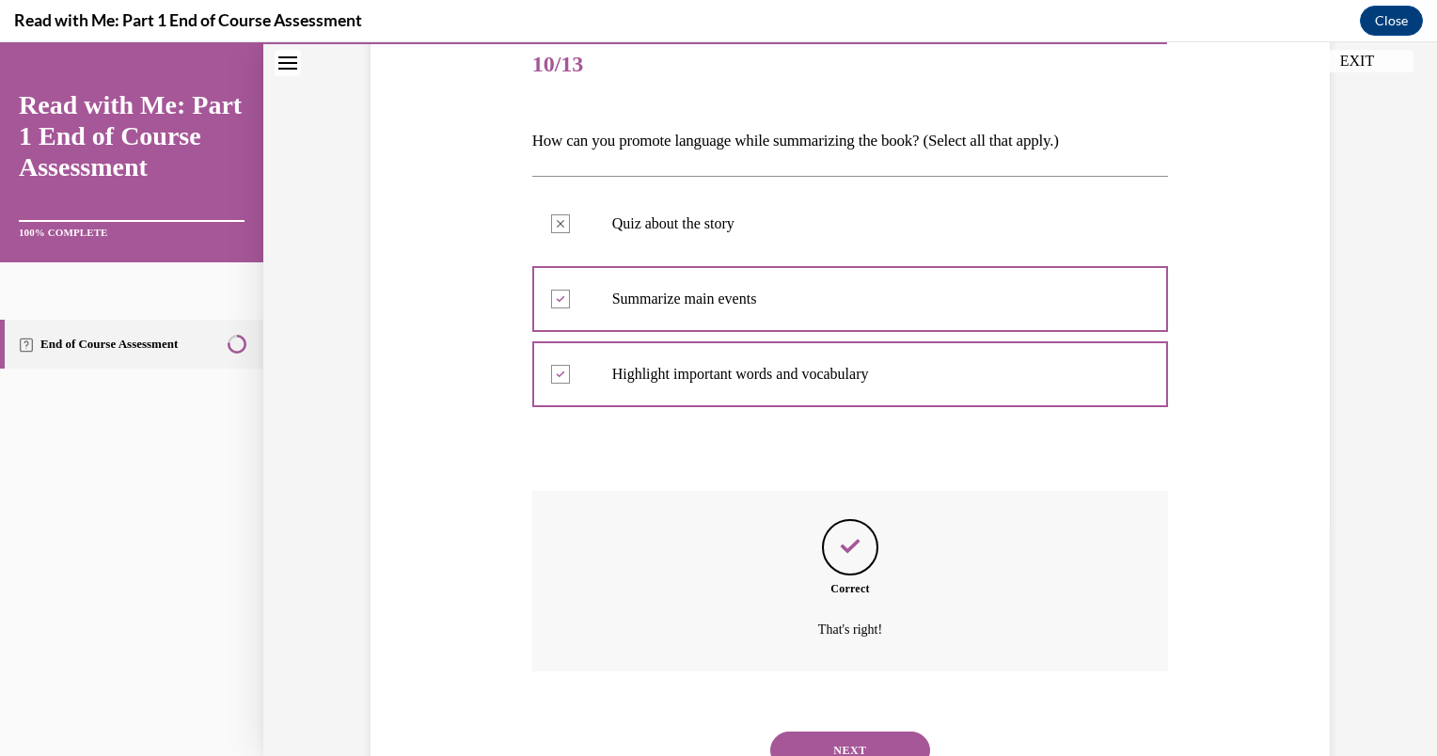
scroll to position [311, 0]
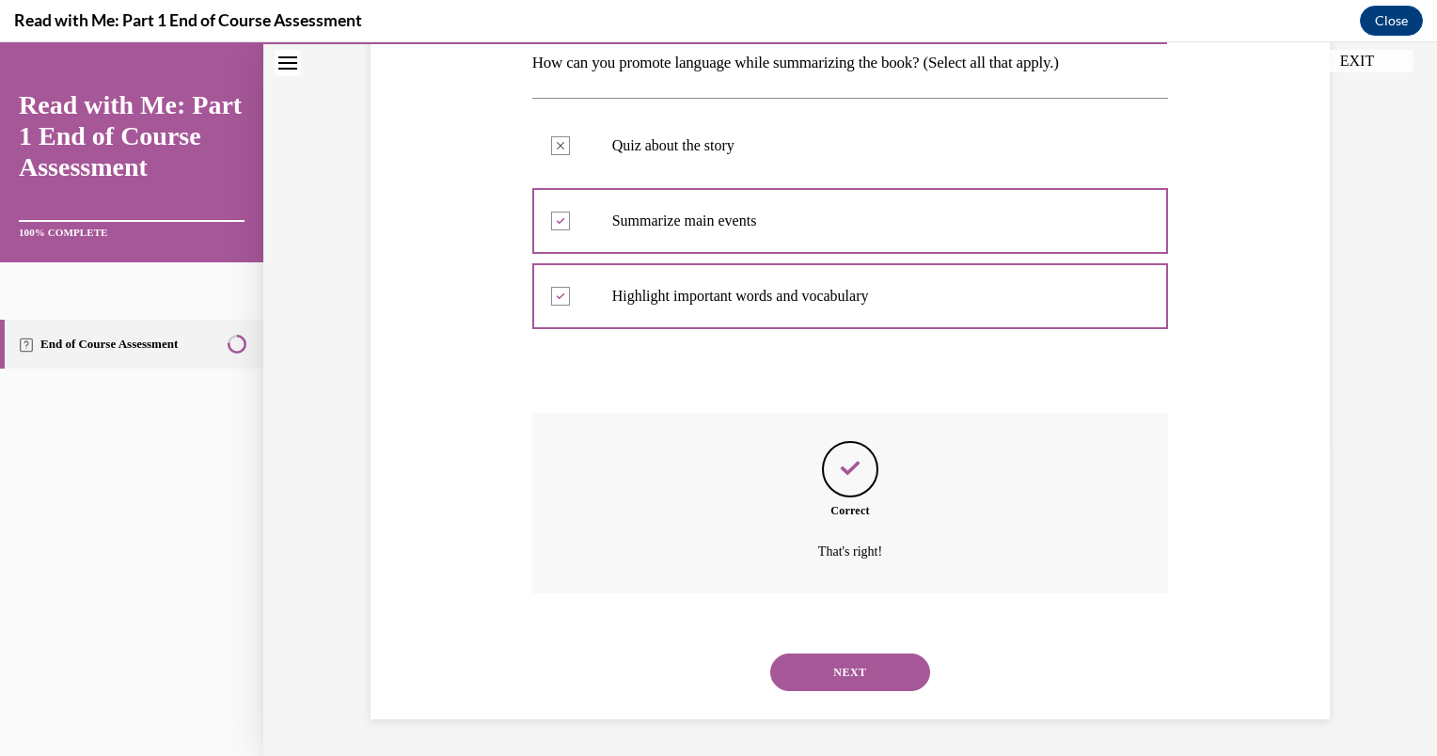
click at [833, 668] on button "NEXT" at bounding box center [850, 673] width 160 height 38
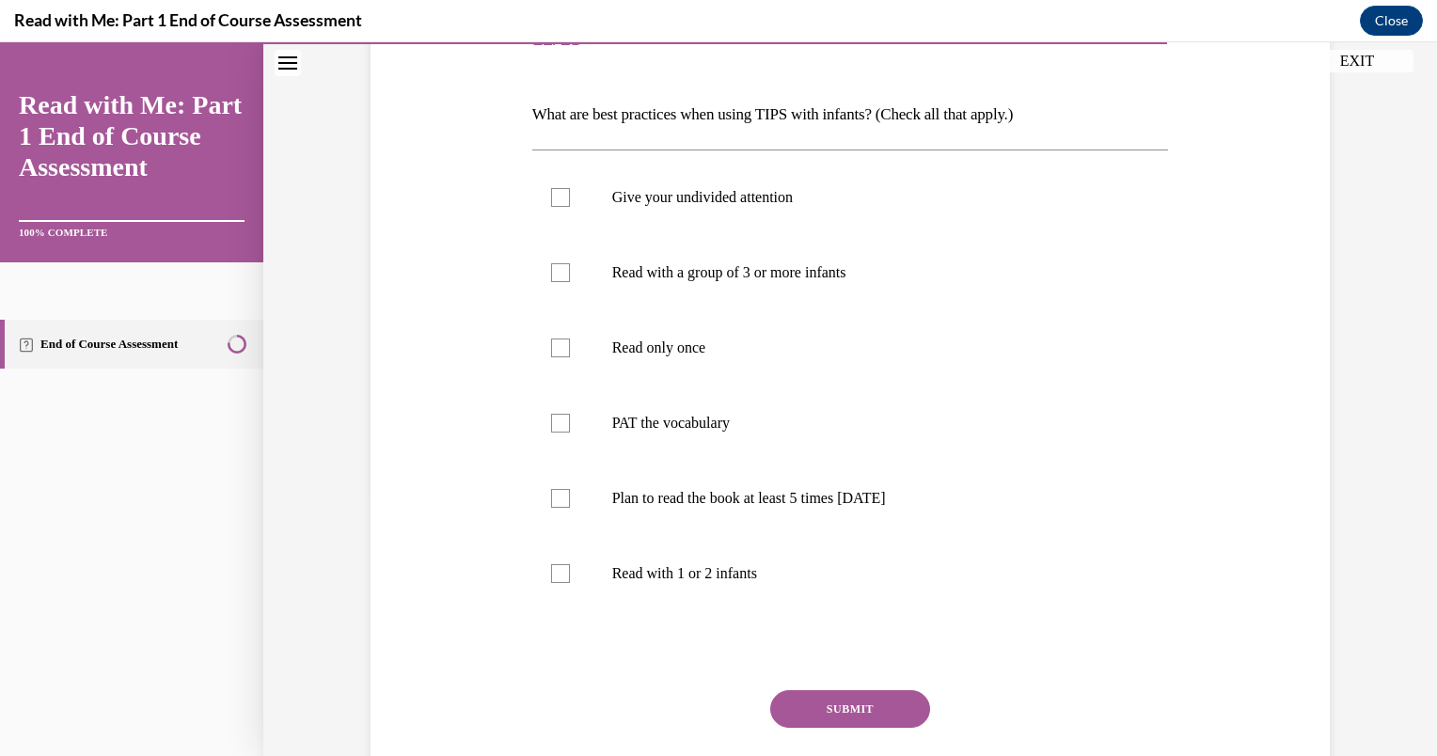
scroll to position [263, 0]
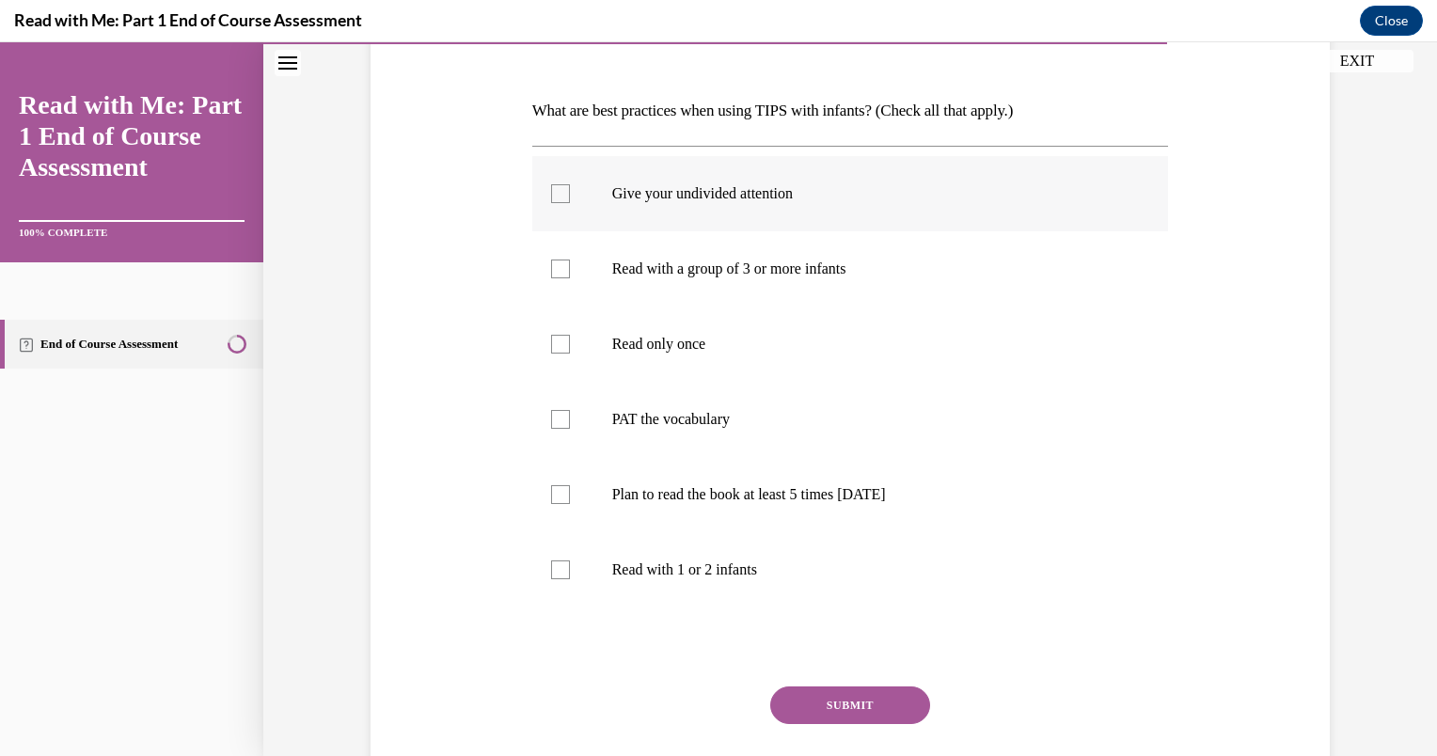
click at [558, 193] on div at bounding box center [560, 193] width 19 height 19
click at [558, 193] on input "Give your undivided attention" at bounding box center [560, 193] width 19 height 19
checkbox input "true"
click at [551, 267] on div at bounding box center [560, 269] width 19 height 19
click at [551, 267] on input "Read with a group of 3 or more infants" at bounding box center [560, 269] width 19 height 19
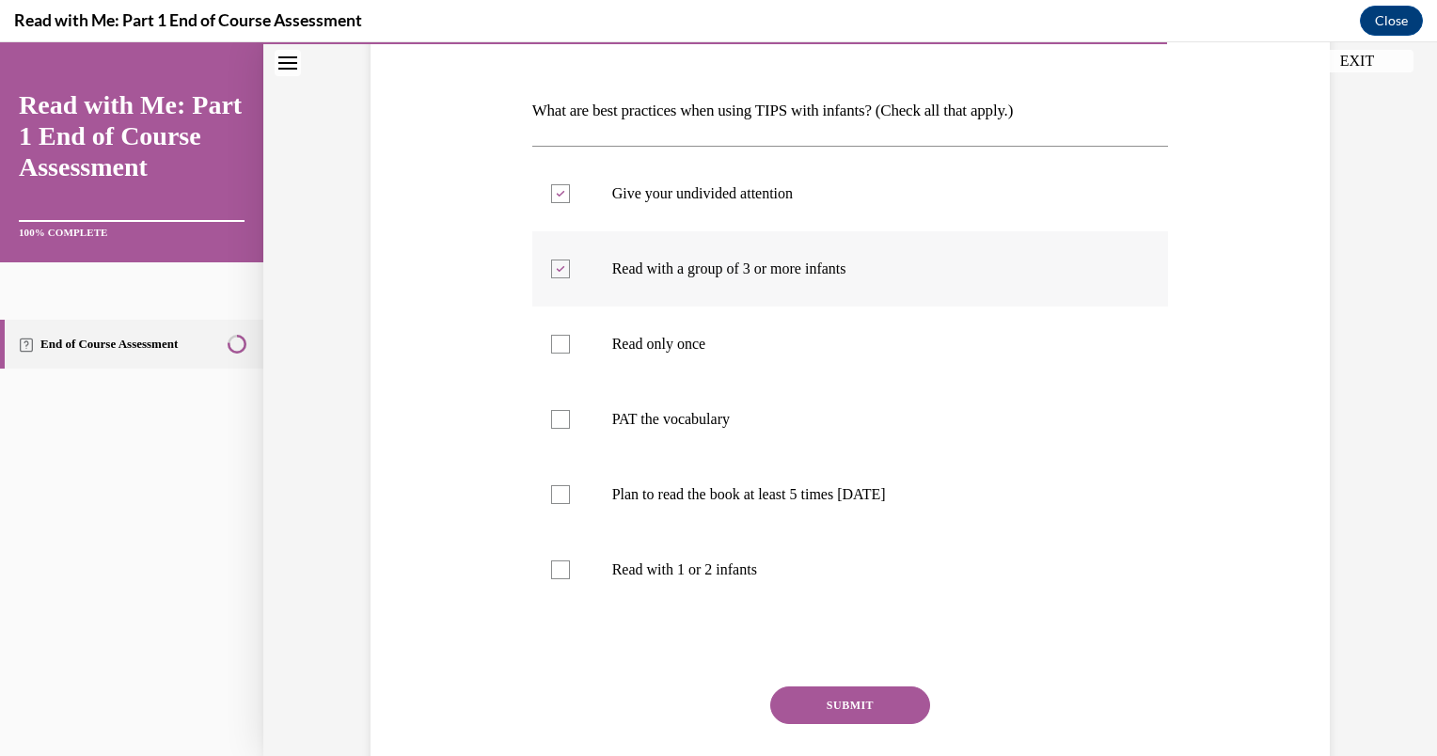
click at [556, 267] on icon at bounding box center [560, 269] width 8 height 7
click at [551, 267] on input "Read with a group of 3 or more infants" at bounding box center [560, 269] width 19 height 19
checkbox input "false"
click at [554, 413] on div at bounding box center [560, 419] width 19 height 19
click at [554, 413] on input "PAT the vocabulary" at bounding box center [560, 419] width 19 height 19
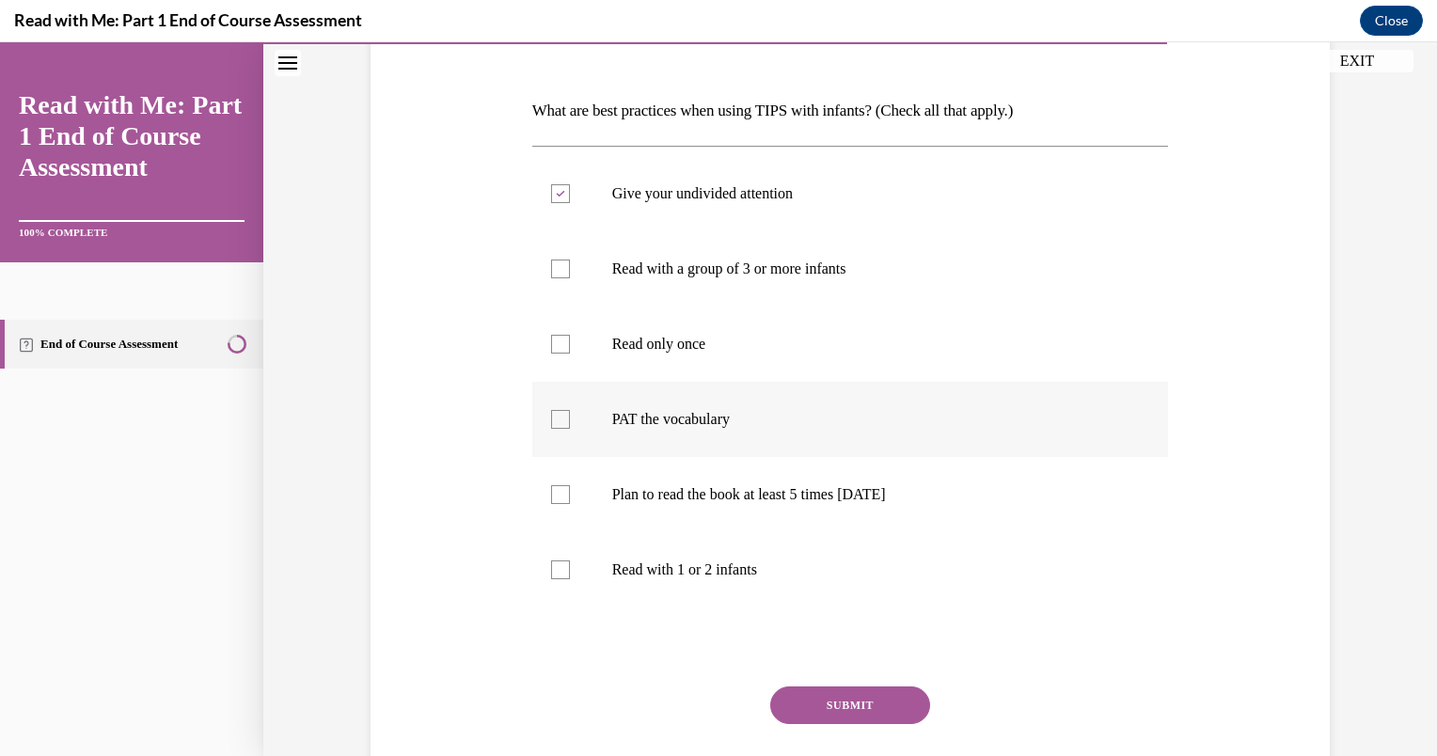
checkbox input "true"
click at [551, 497] on div at bounding box center [560, 494] width 19 height 19
click at [551, 497] on input "Plan to read the book at least 5 times in 2 weeks" at bounding box center [560, 494] width 19 height 19
checkbox input "true"
click at [553, 572] on div at bounding box center [560, 570] width 19 height 19
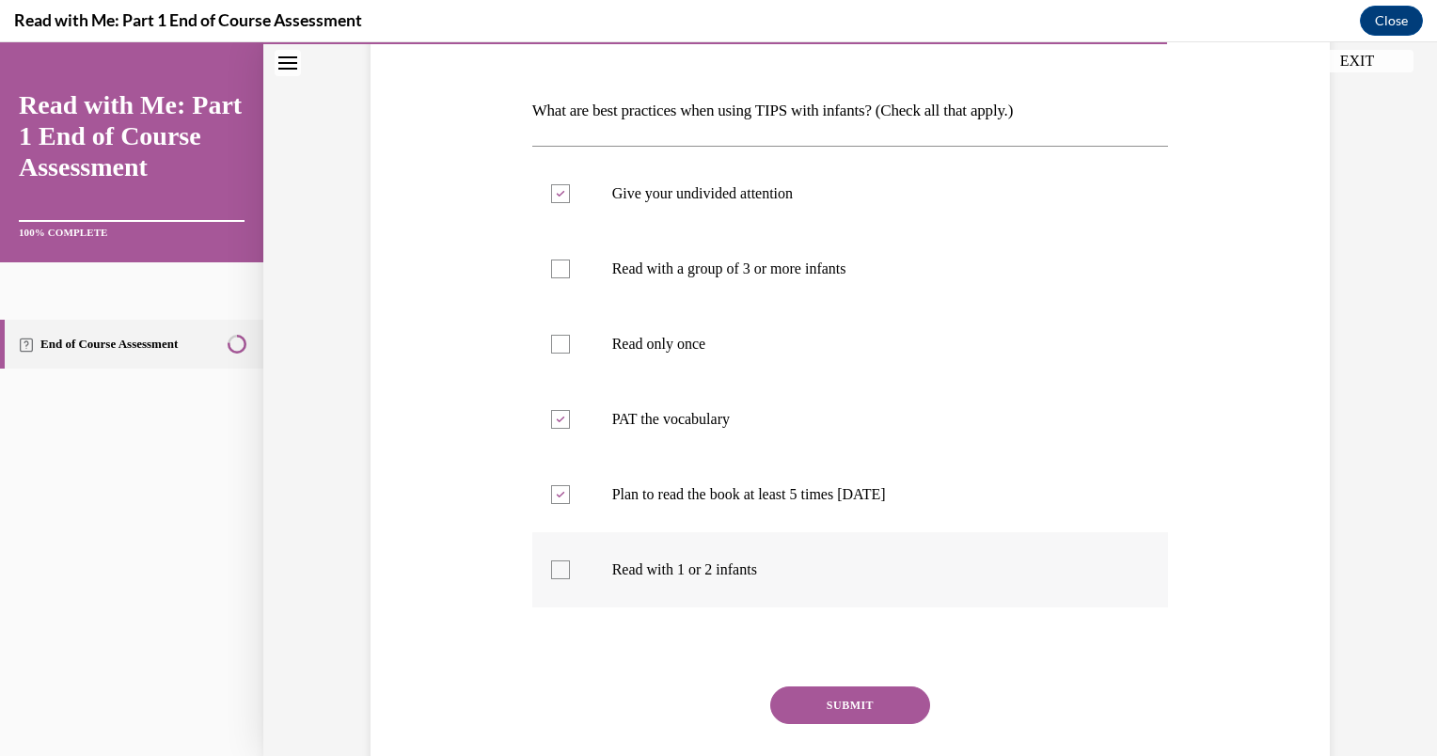
click at [553, 572] on input "Read with 1 or 2 infants" at bounding box center [560, 570] width 19 height 19
checkbox input "true"
click at [826, 705] on button "SUBMIT" at bounding box center [850, 706] width 160 height 38
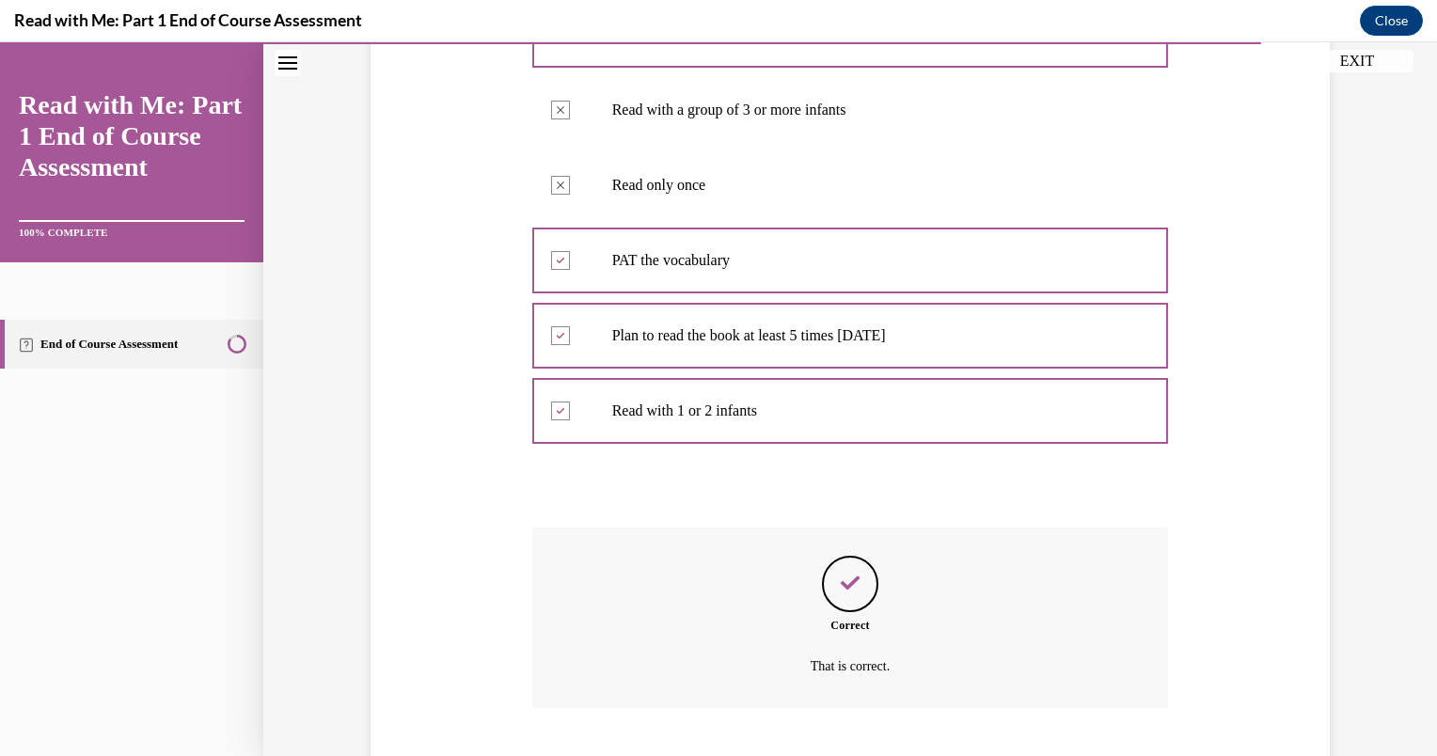
scroll to position [537, 0]
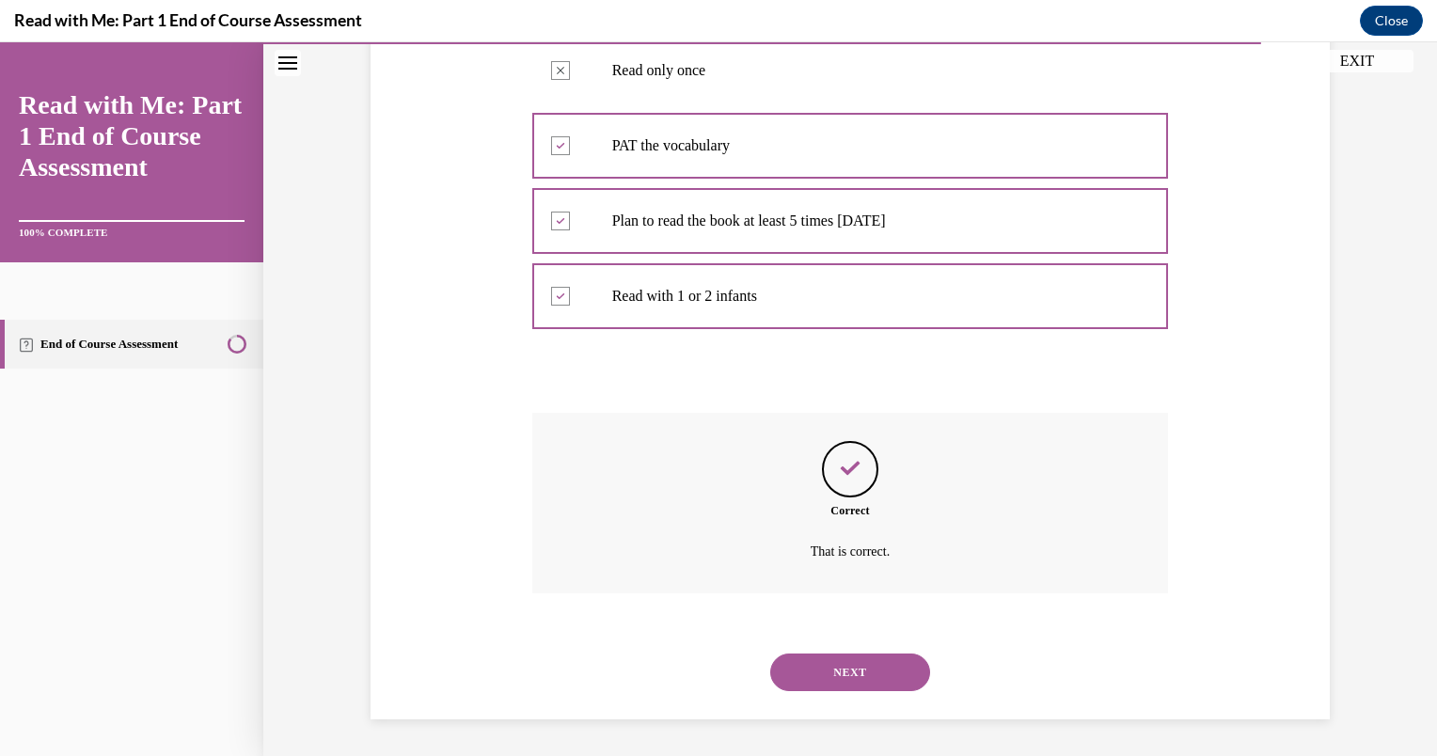
click at [847, 666] on button "NEXT" at bounding box center [850, 673] width 160 height 38
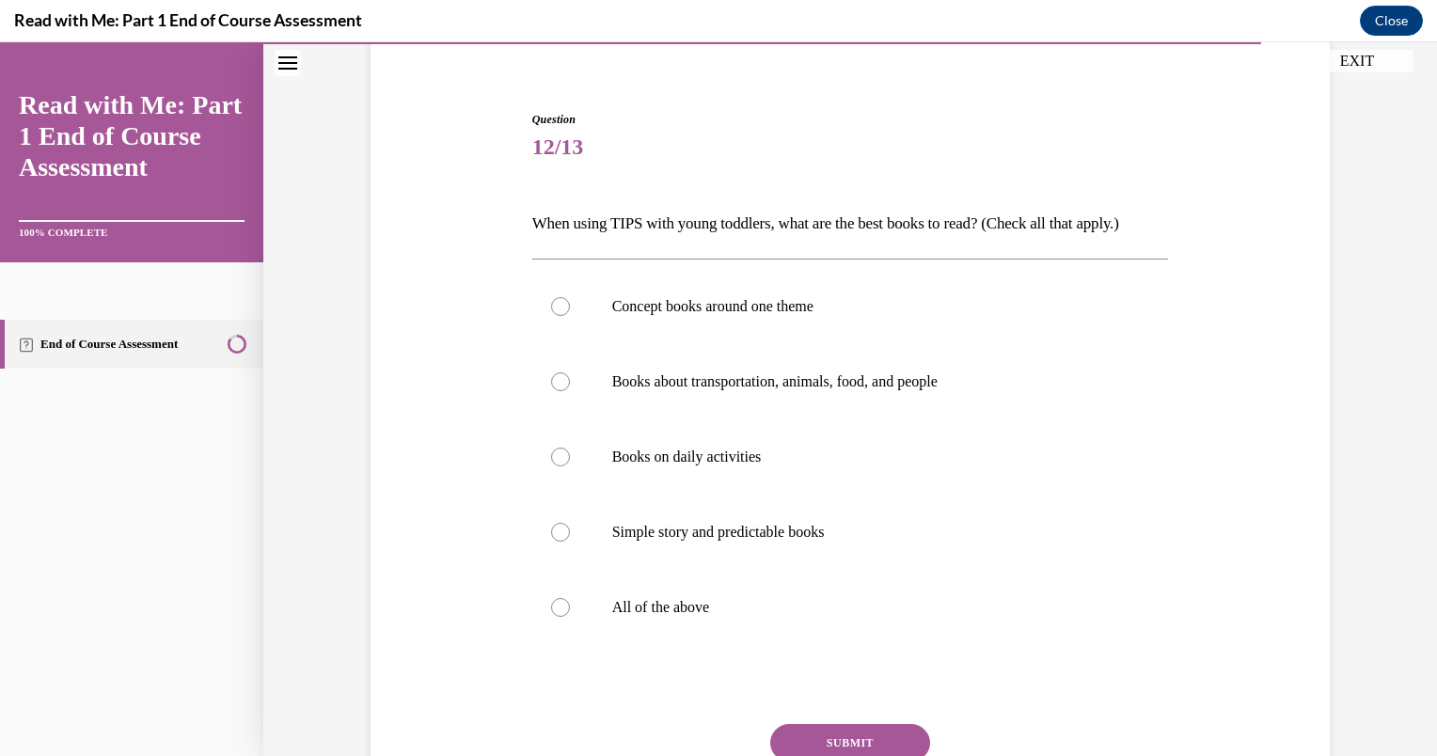
scroll to position [188, 0]
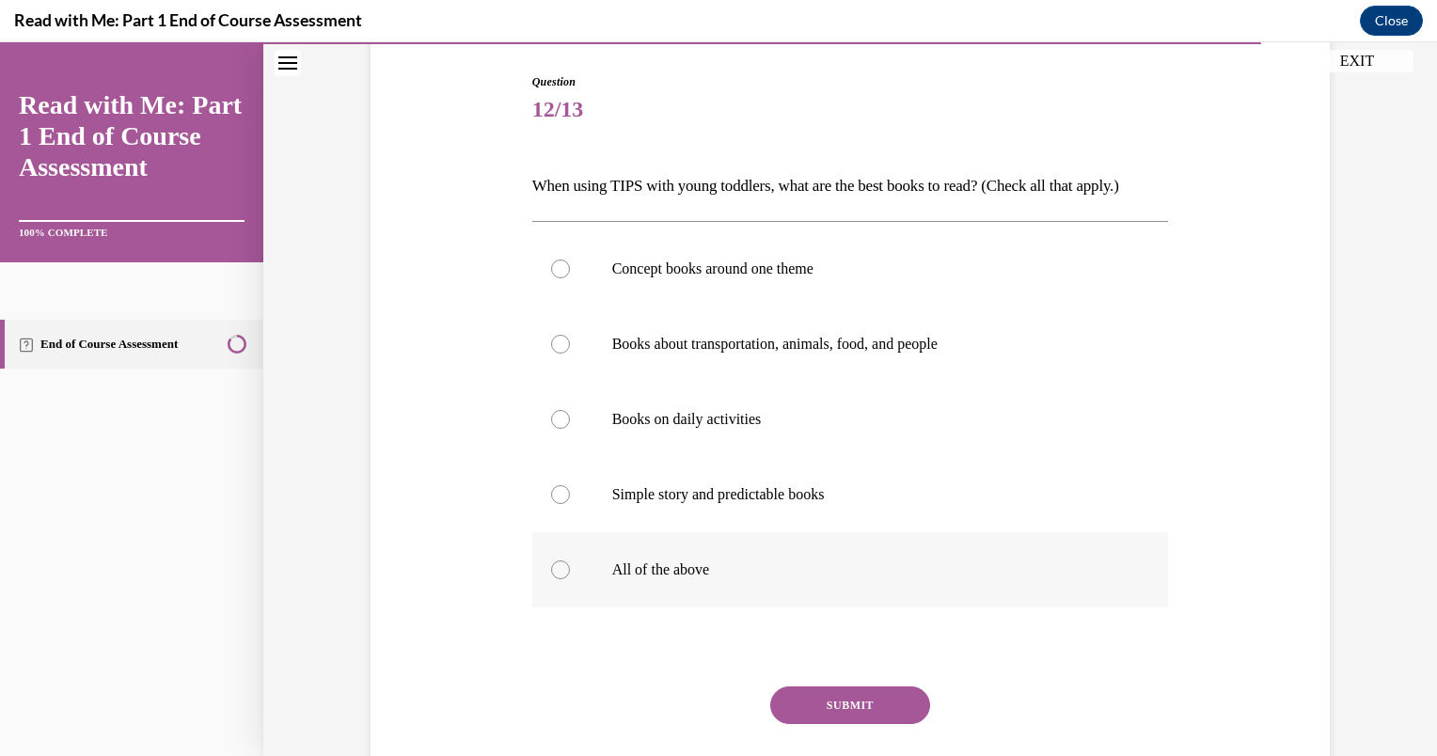
click at [579, 586] on label "All of the above" at bounding box center [850, 569] width 637 height 75
click at [570, 579] on input "All of the above" at bounding box center [560, 570] width 19 height 19
radio input "true"
click at [841, 711] on button "SUBMIT" at bounding box center [850, 706] width 160 height 38
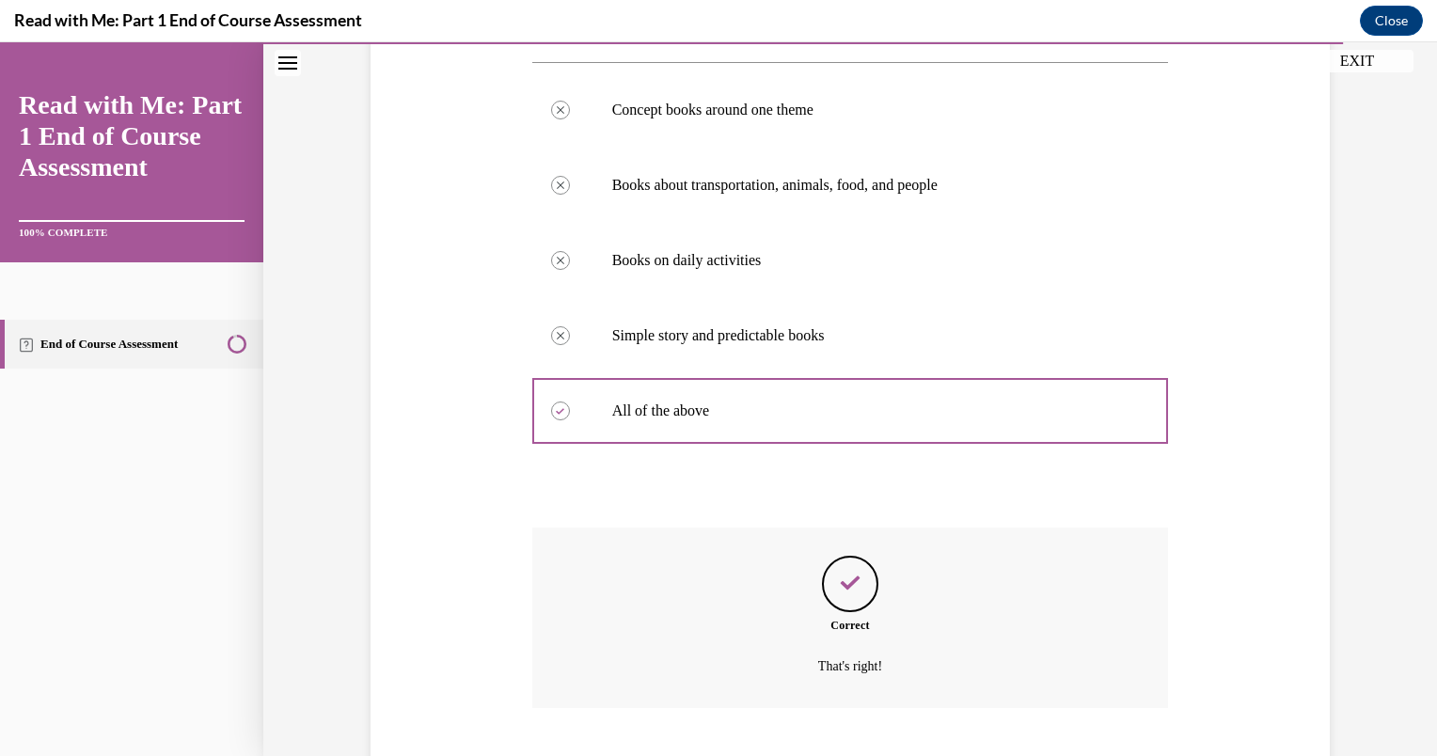
scroll to position [462, 0]
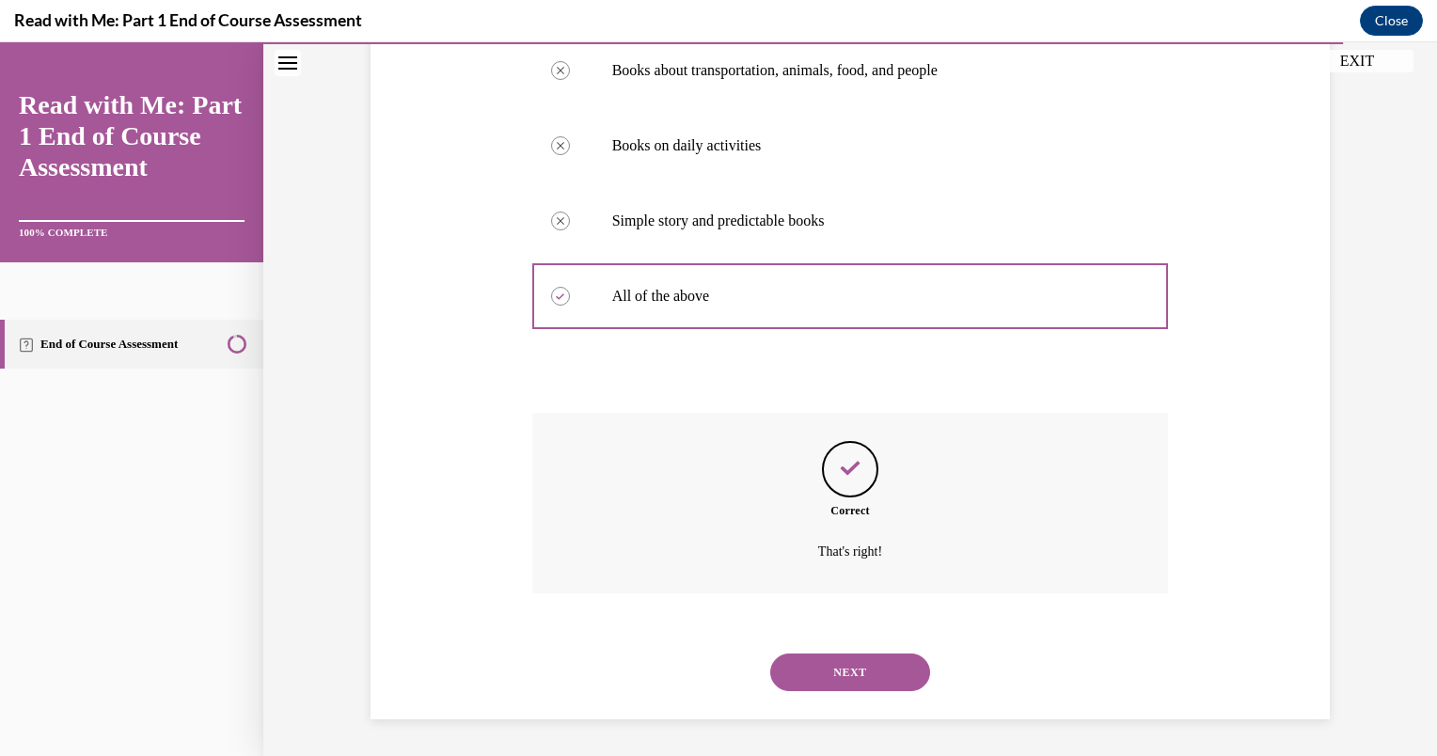
click at [854, 672] on button "NEXT" at bounding box center [850, 673] width 160 height 38
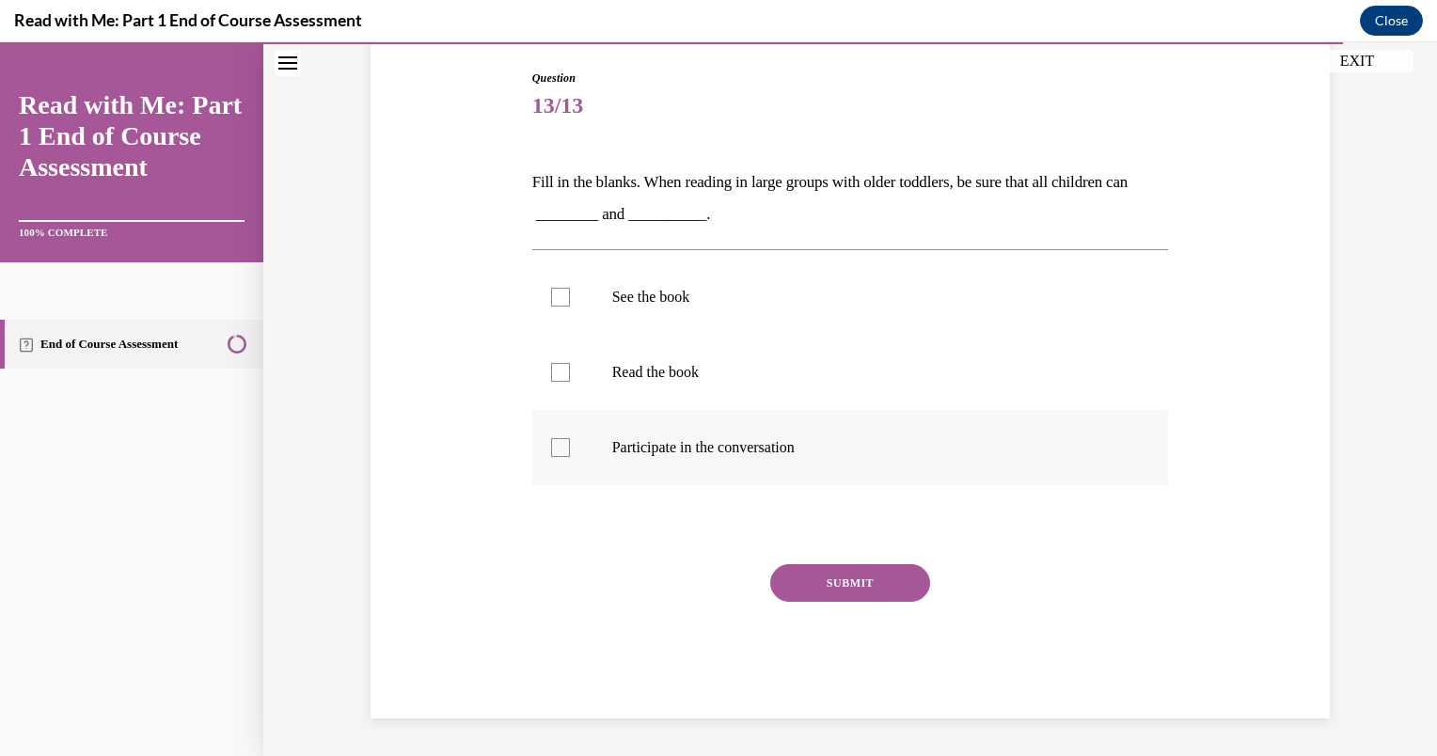
click at [551, 442] on div at bounding box center [560, 447] width 19 height 19
click at [551, 442] on input "Participate in the conversation" at bounding box center [560, 447] width 19 height 19
checkbox input "true"
click at [539, 303] on label "See the book" at bounding box center [850, 297] width 637 height 75
click at [551, 303] on input "See the book" at bounding box center [560, 297] width 19 height 19
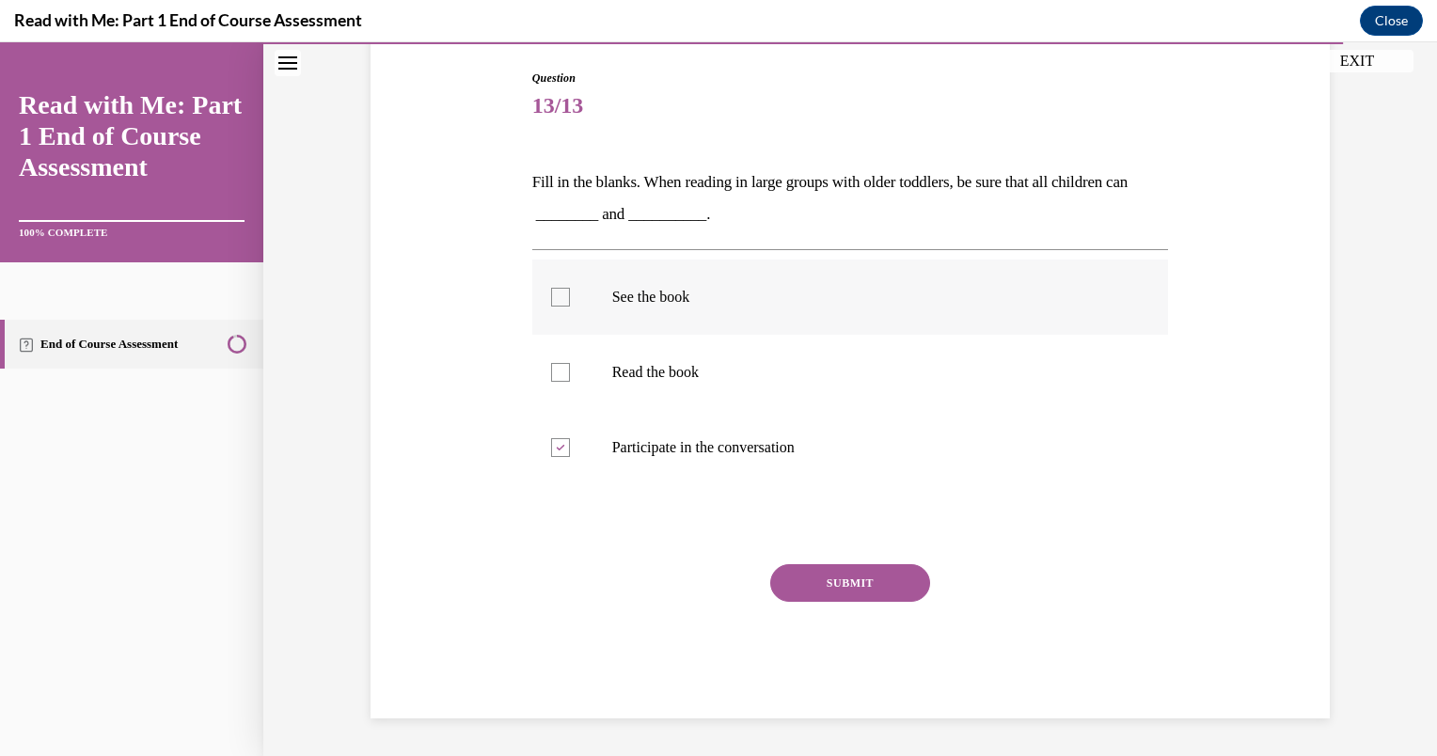
checkbox input "true"
click at [839, 587] on button "SUBMIT" at bounding box center [850, 583] width 160 height 38
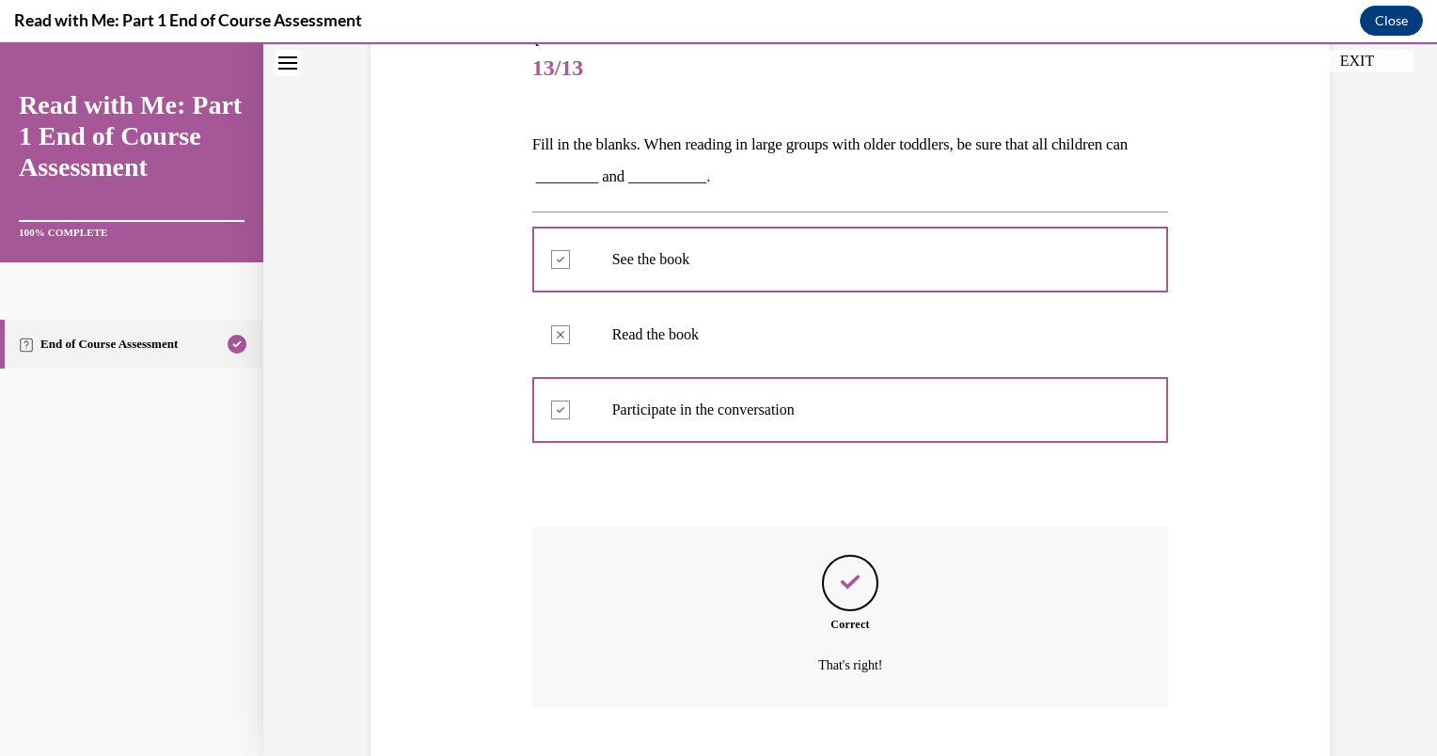
scroll to position [343, 0]
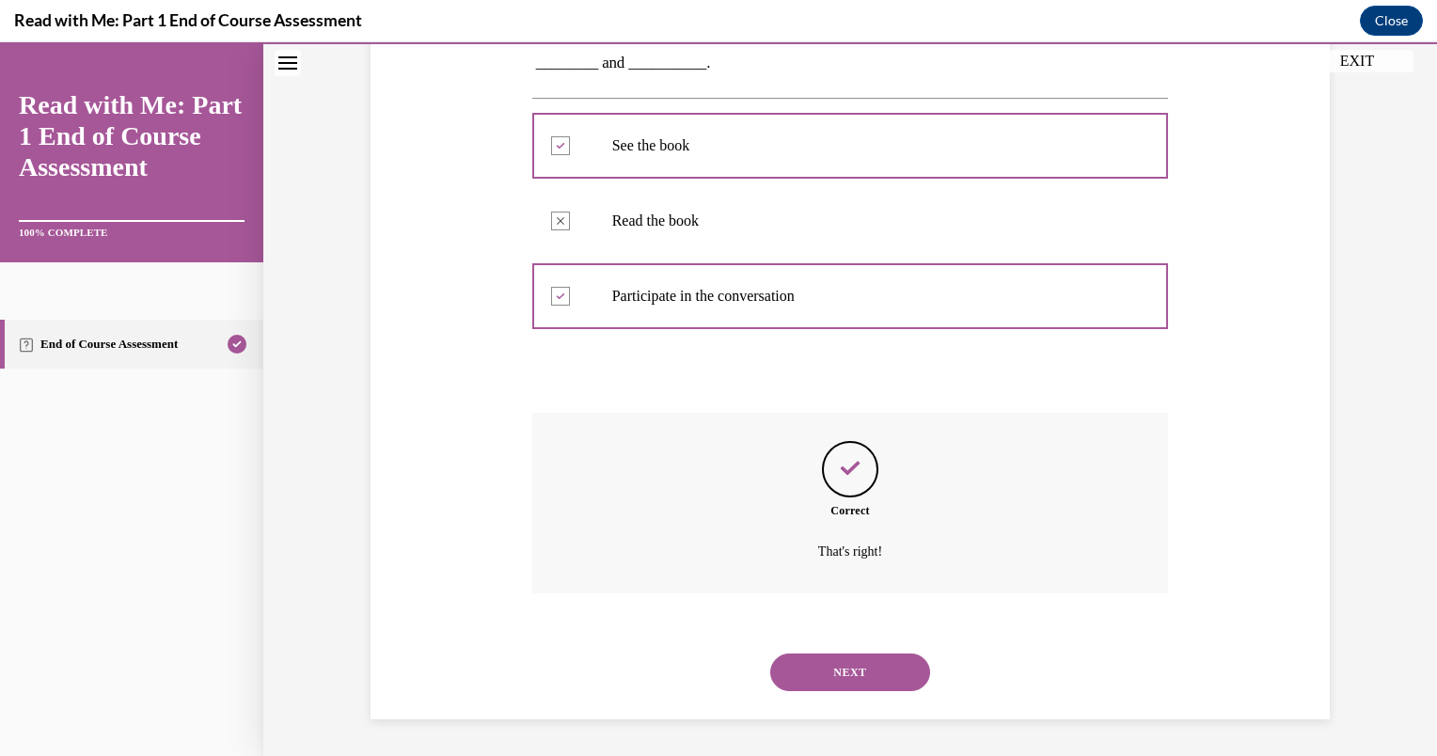
click at [846, 666] on button "NEXT" at bounding box center [850, 673] width 160 height 38
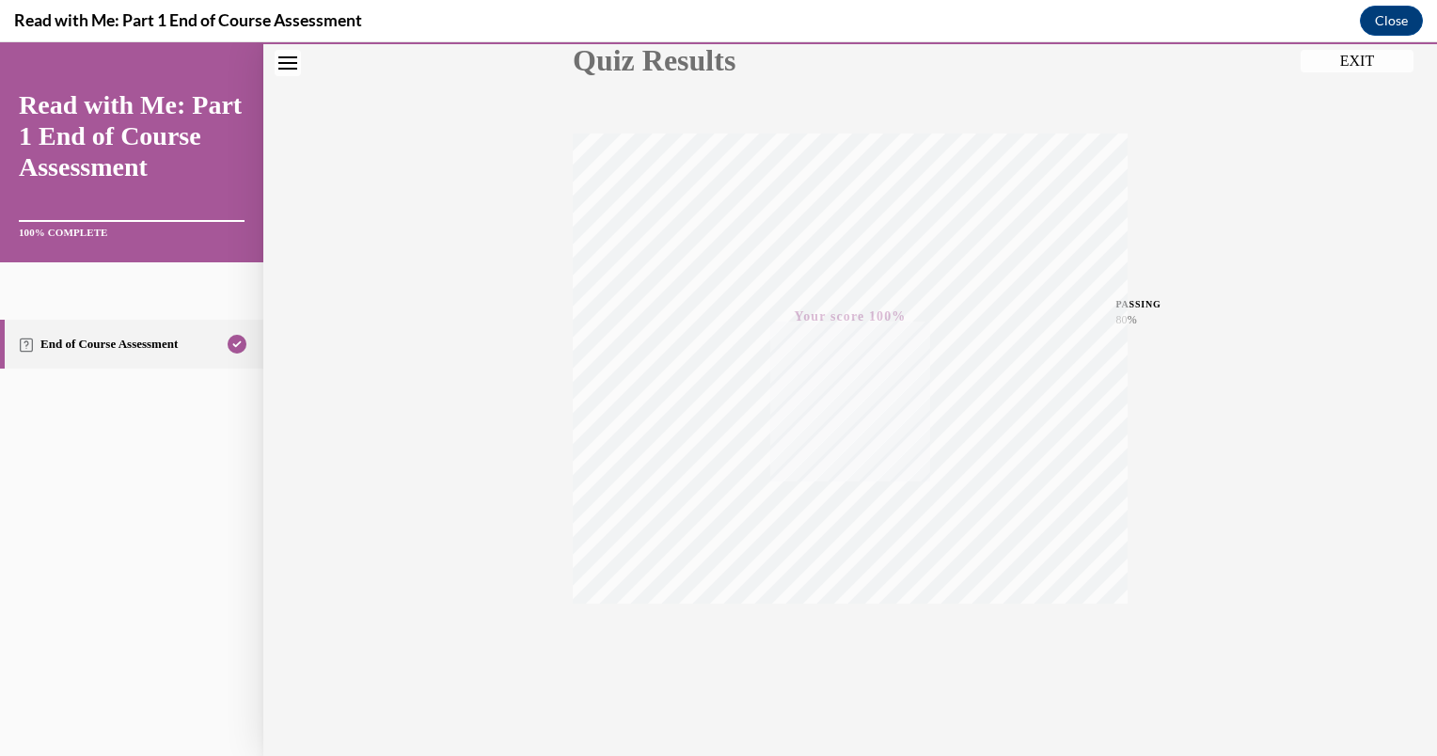
scroll to position [249, 0]
click at [1355, 64] on button "EXIT" at bounding box center [1357, 61] width 113 height 23
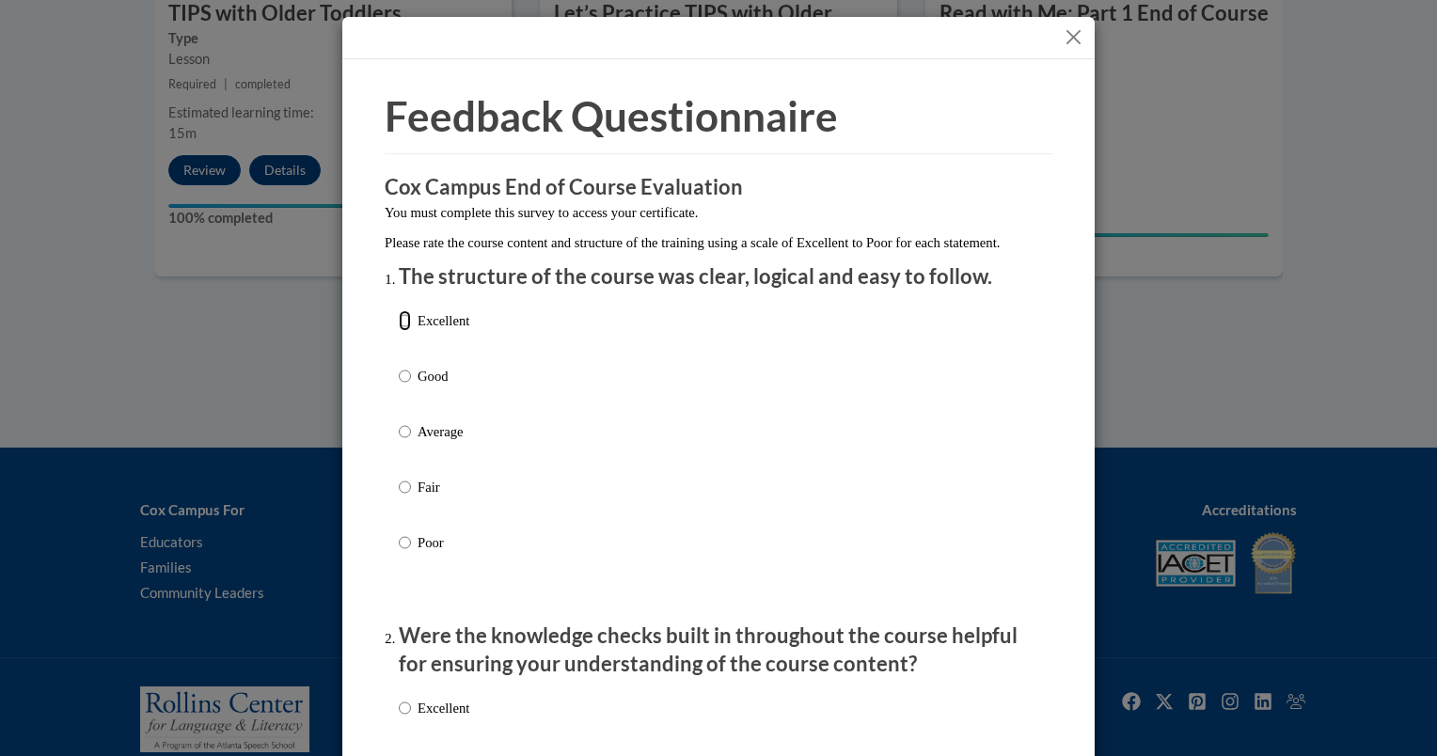
click at [399, 331] on input "Excellent" at bounding box center [405, 320] width 12 height 21
radio input "true"
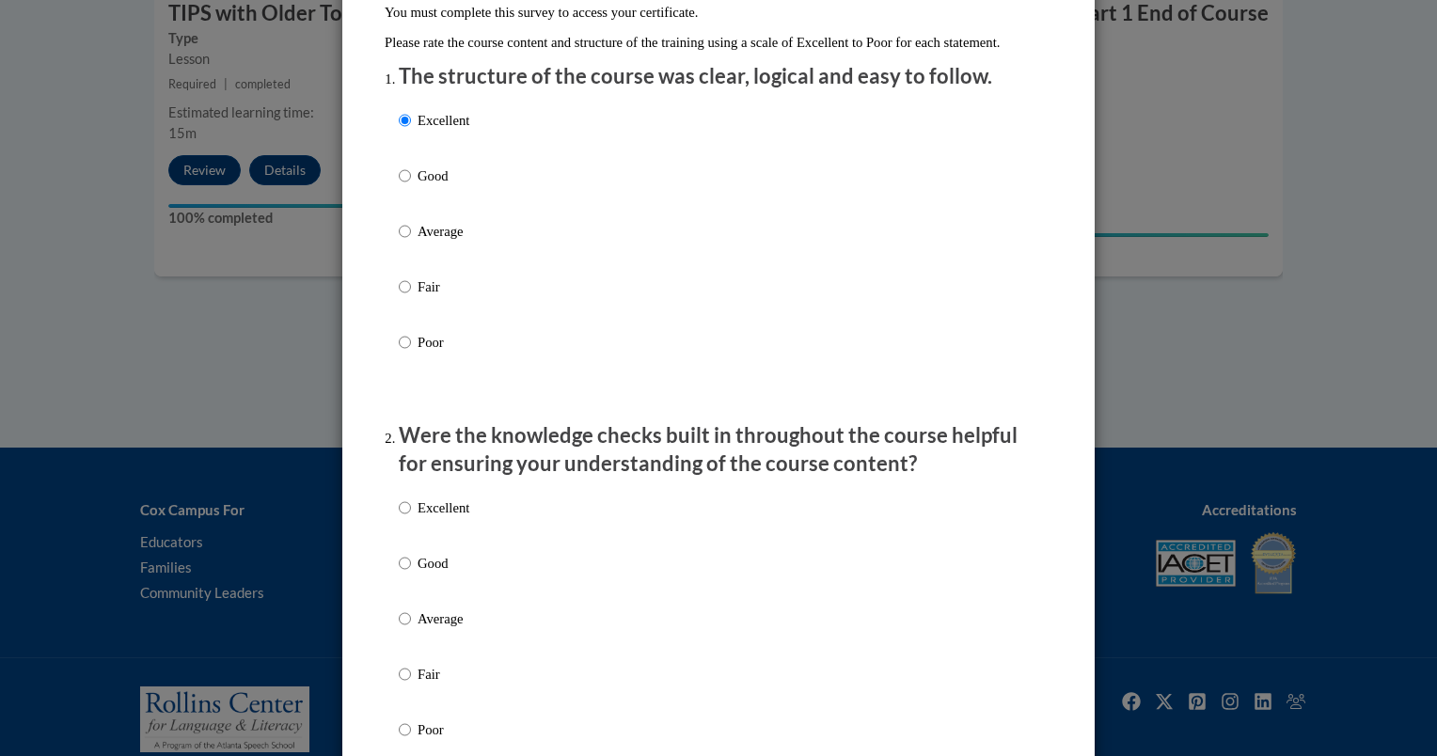
scroll to position [288, 0]
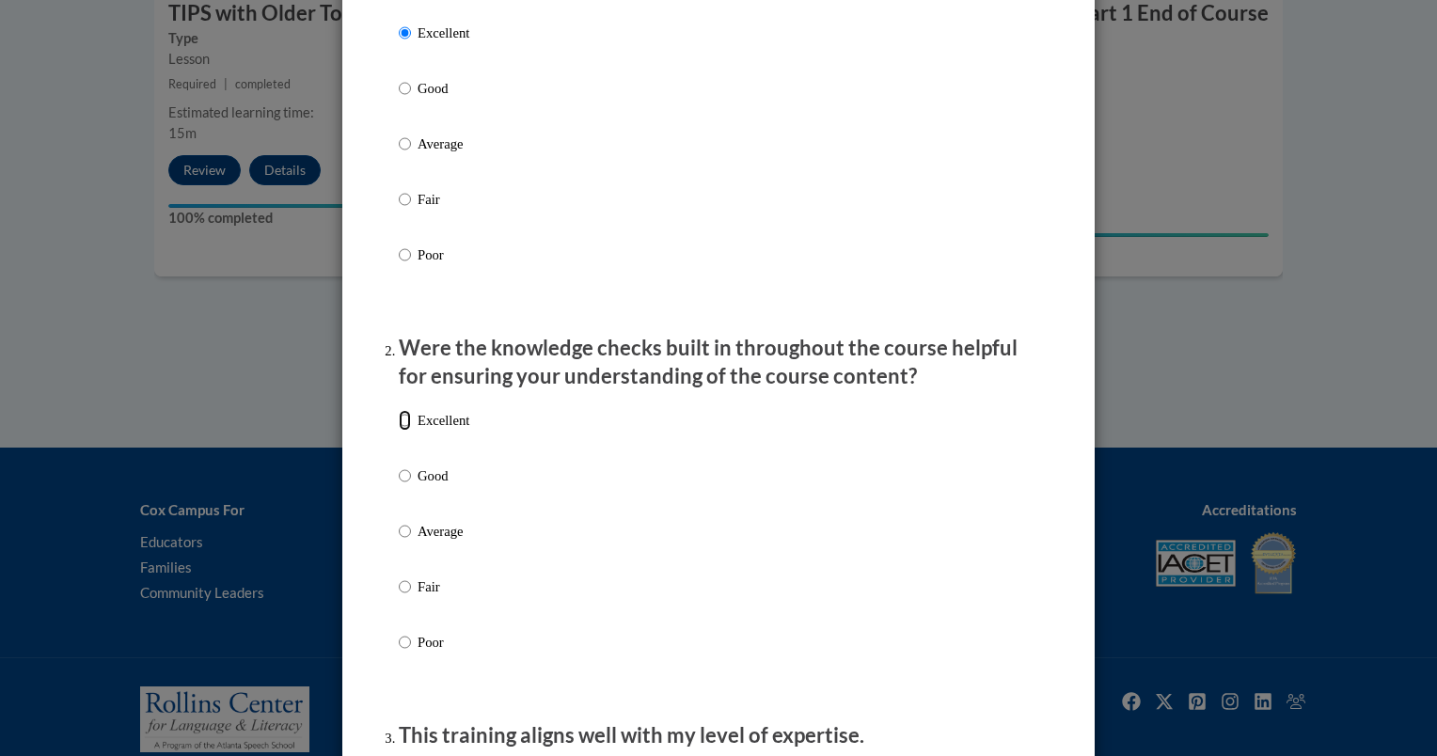
click at [399, 431] on input "Excellent" at bounding box center [405, 420] width 12 height 21
radio input "true"
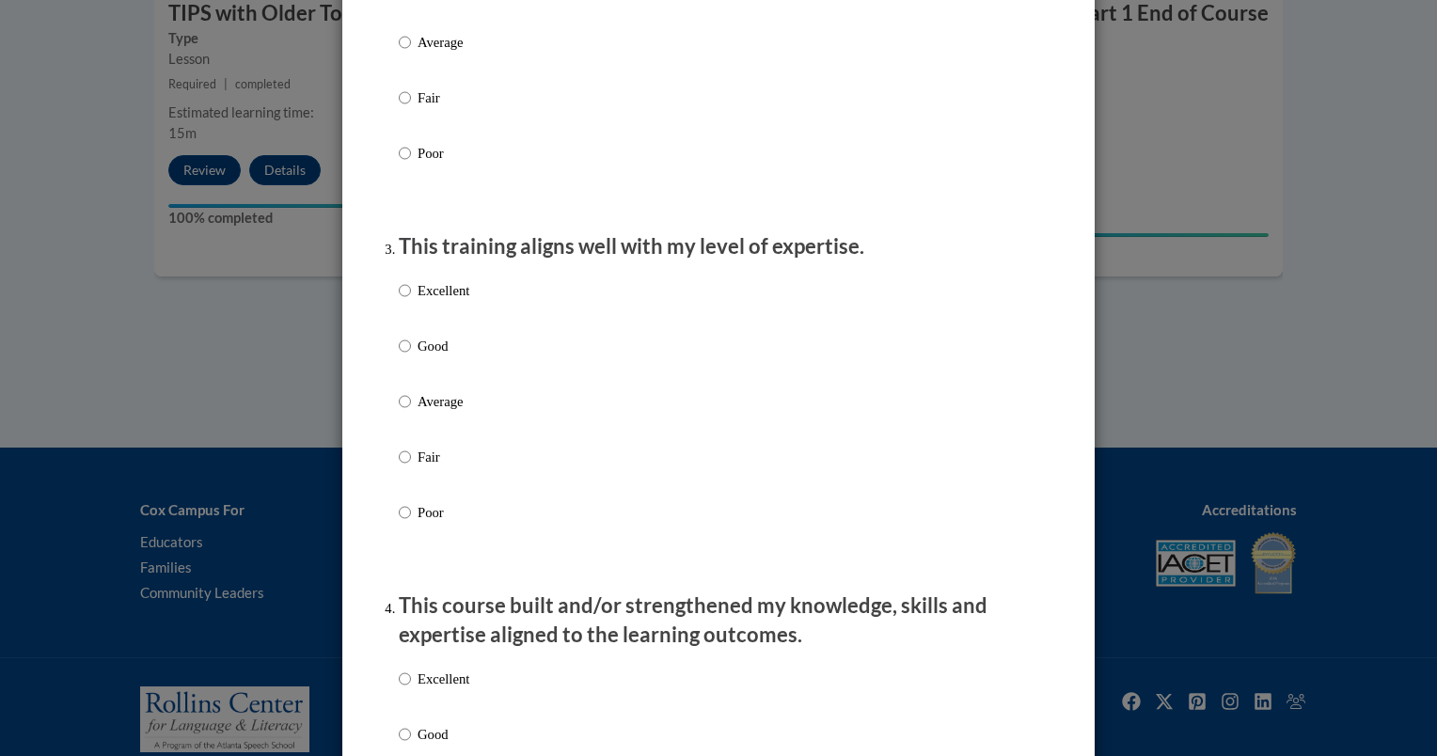
scroll to position [790, 0]
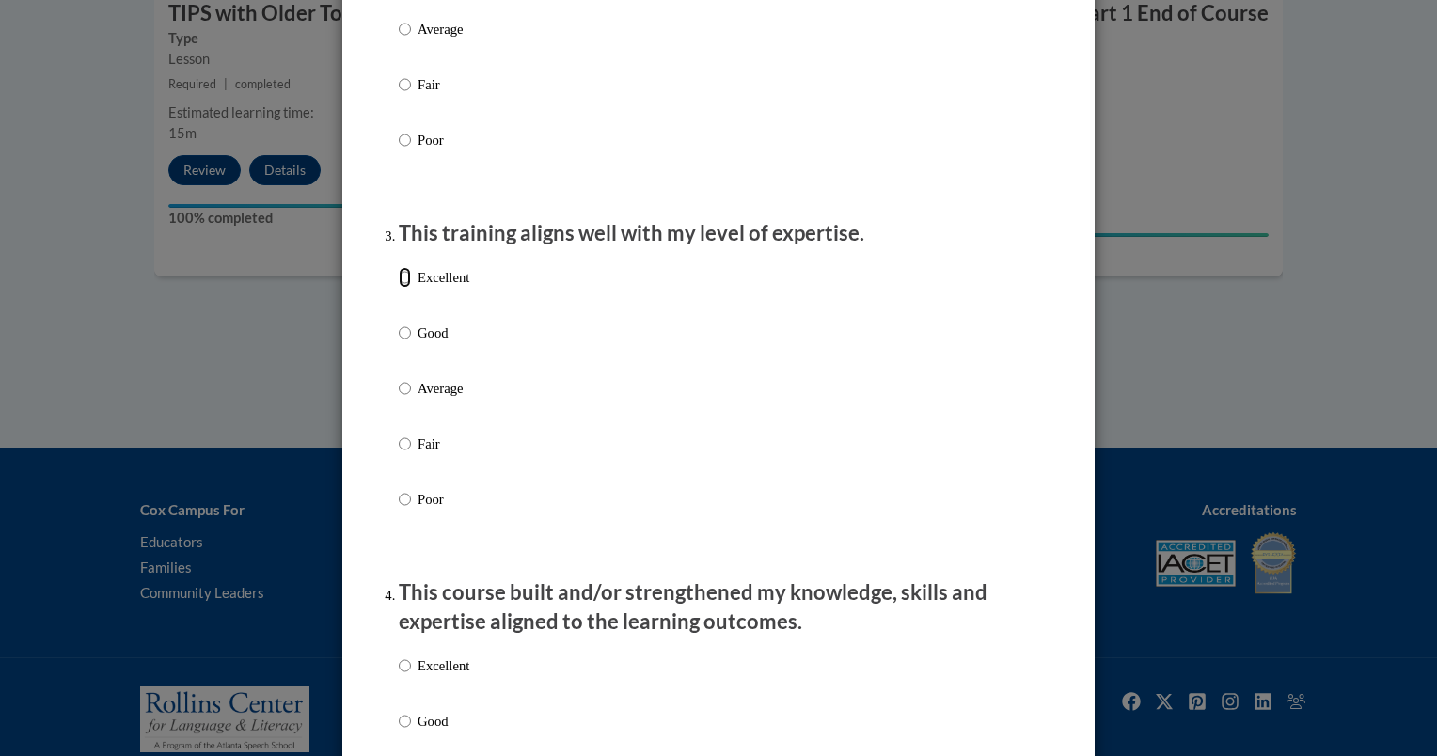
click at [399, 288] on input "Excellent" at bounding box center [405, 277] width 12 height 21
radio input "true"
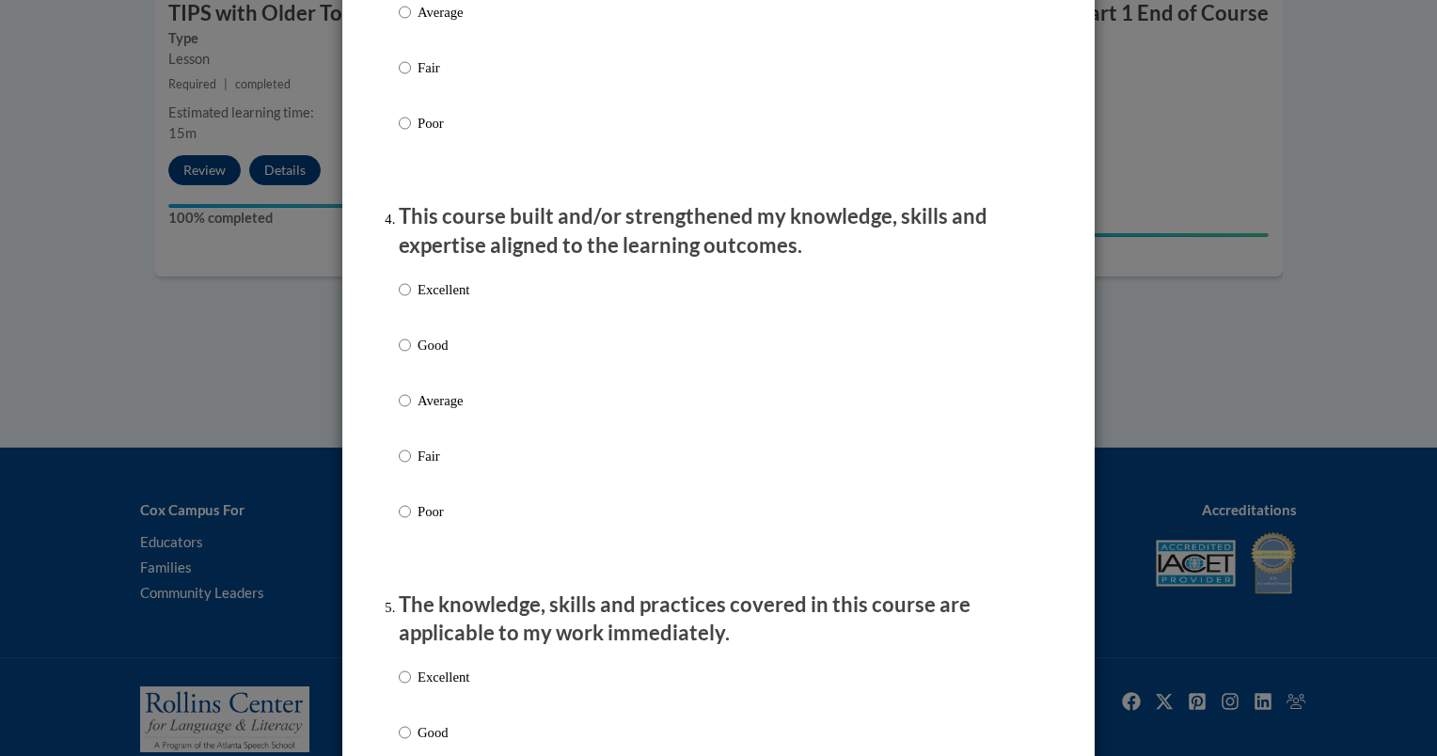
scroll to position [1253, 0]
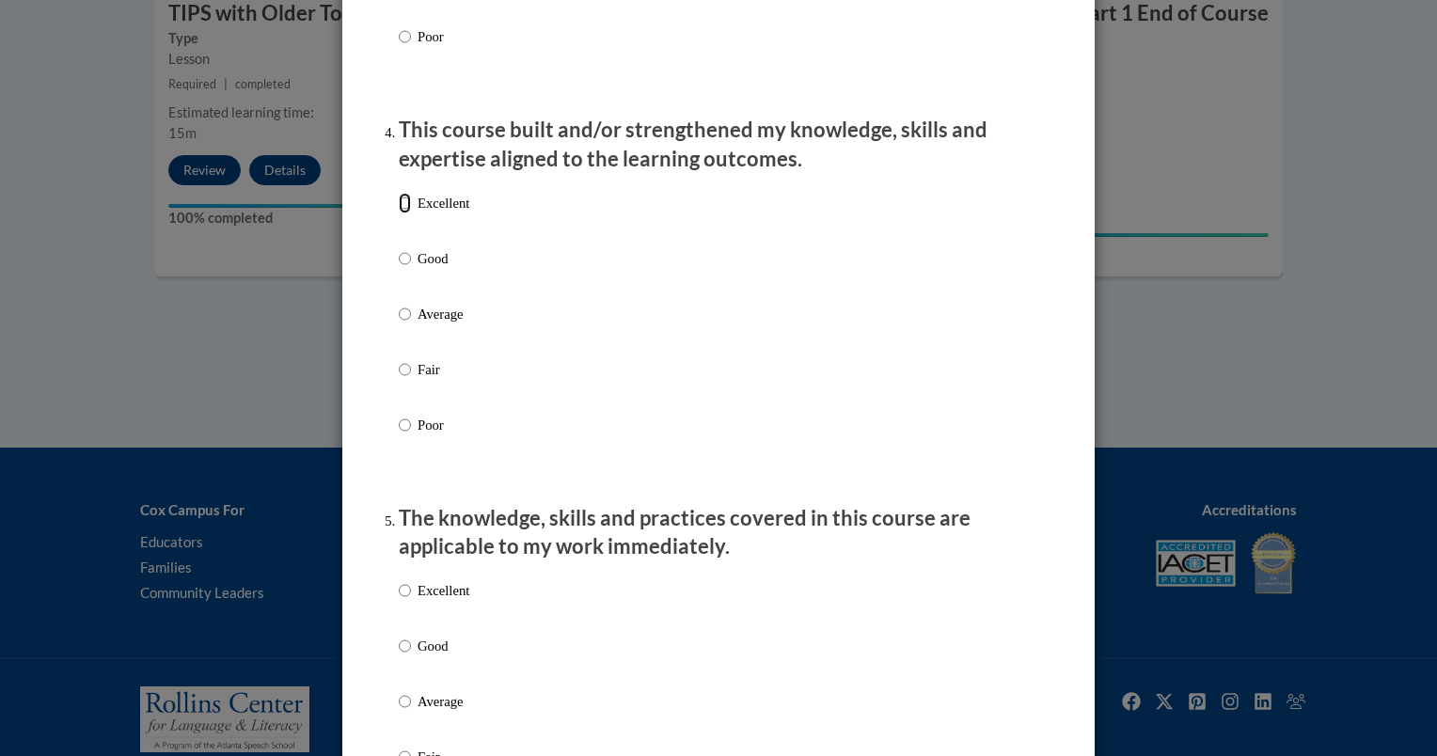
click at [399, 214] on input "Excellent" at bounding box center [405, 203] width 12 height 21
radio input "true"
click at [399, 601] on input "Excellent" at bounding box center [405, 590] width 12 height 21
radio input "true"
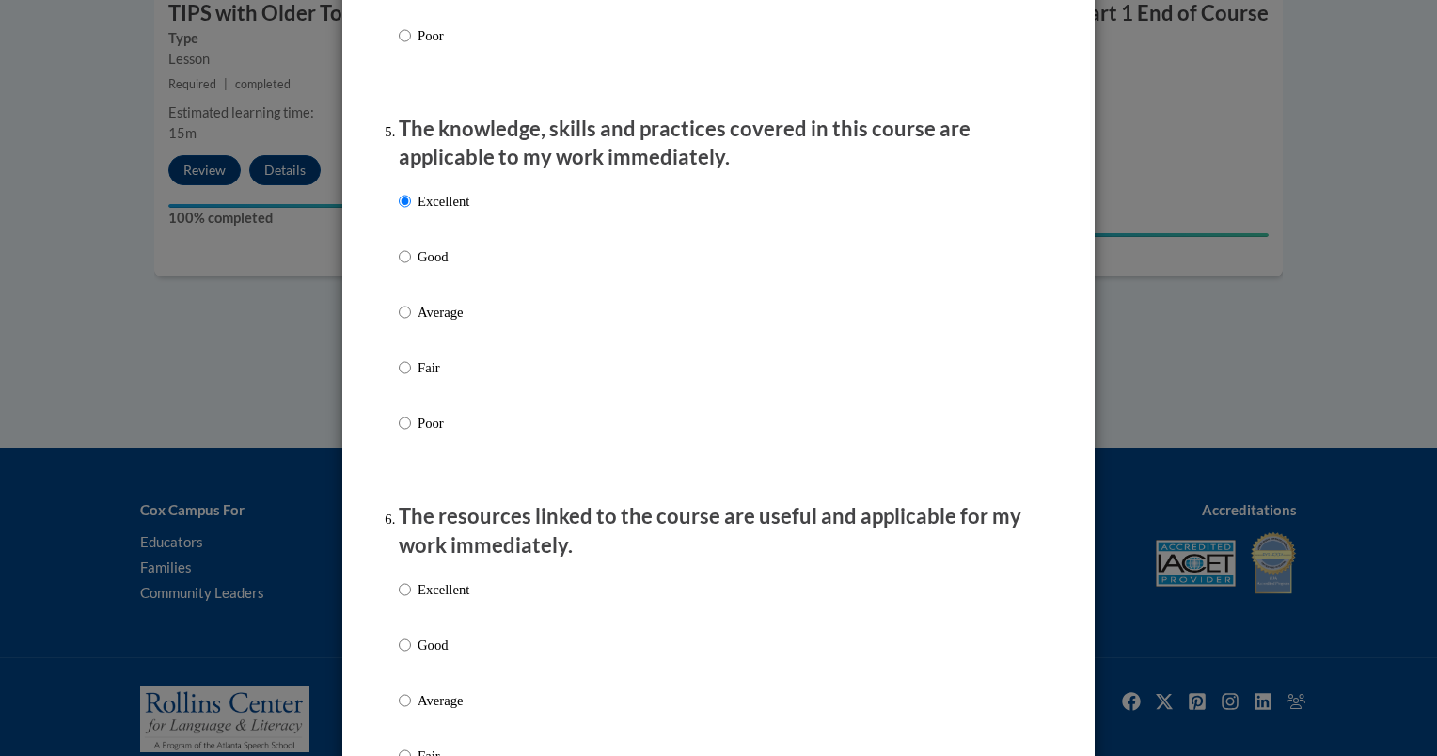
scroll to position [1718, 0]
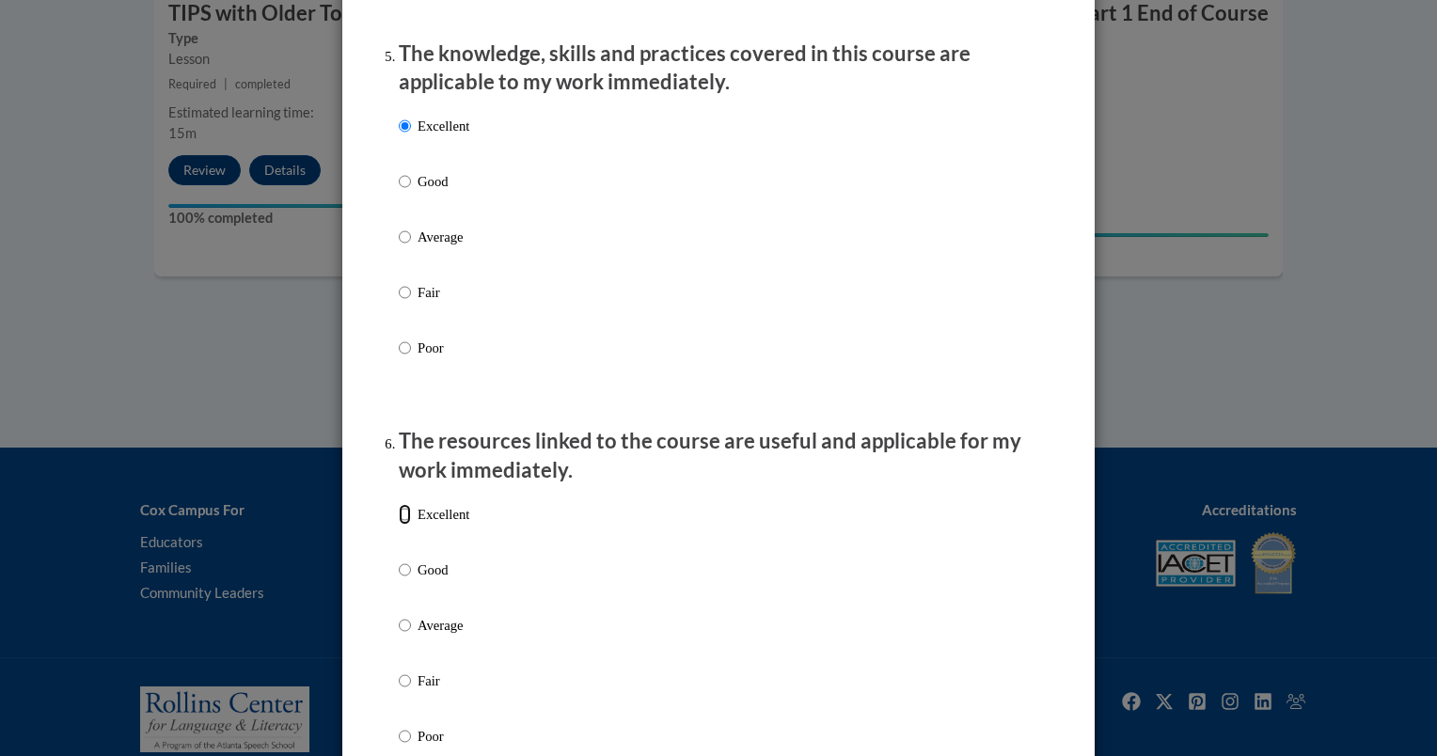
click at [399, 525] on input "Excellent" at bounding box center [405, 514] width 12 height 21
radio input "true"
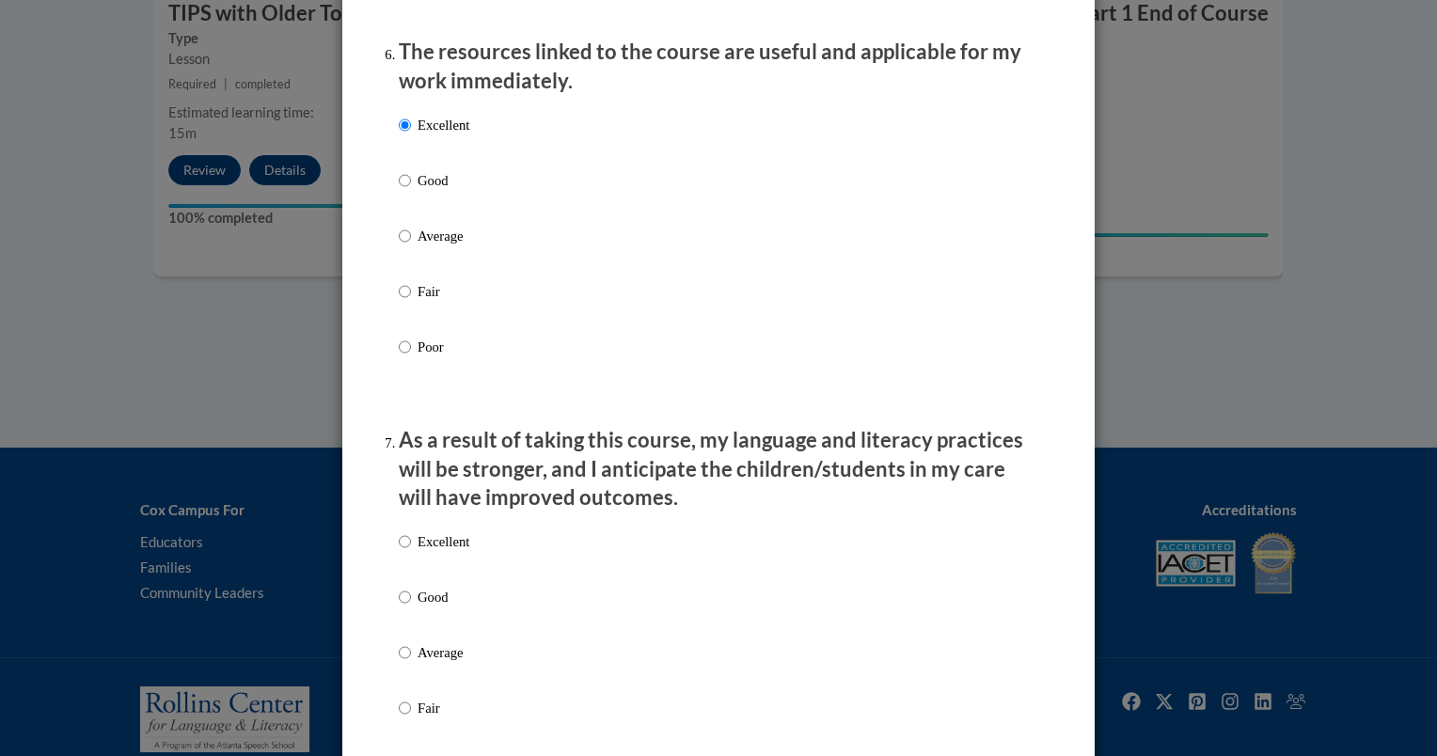
scroll to position [2282, 0]
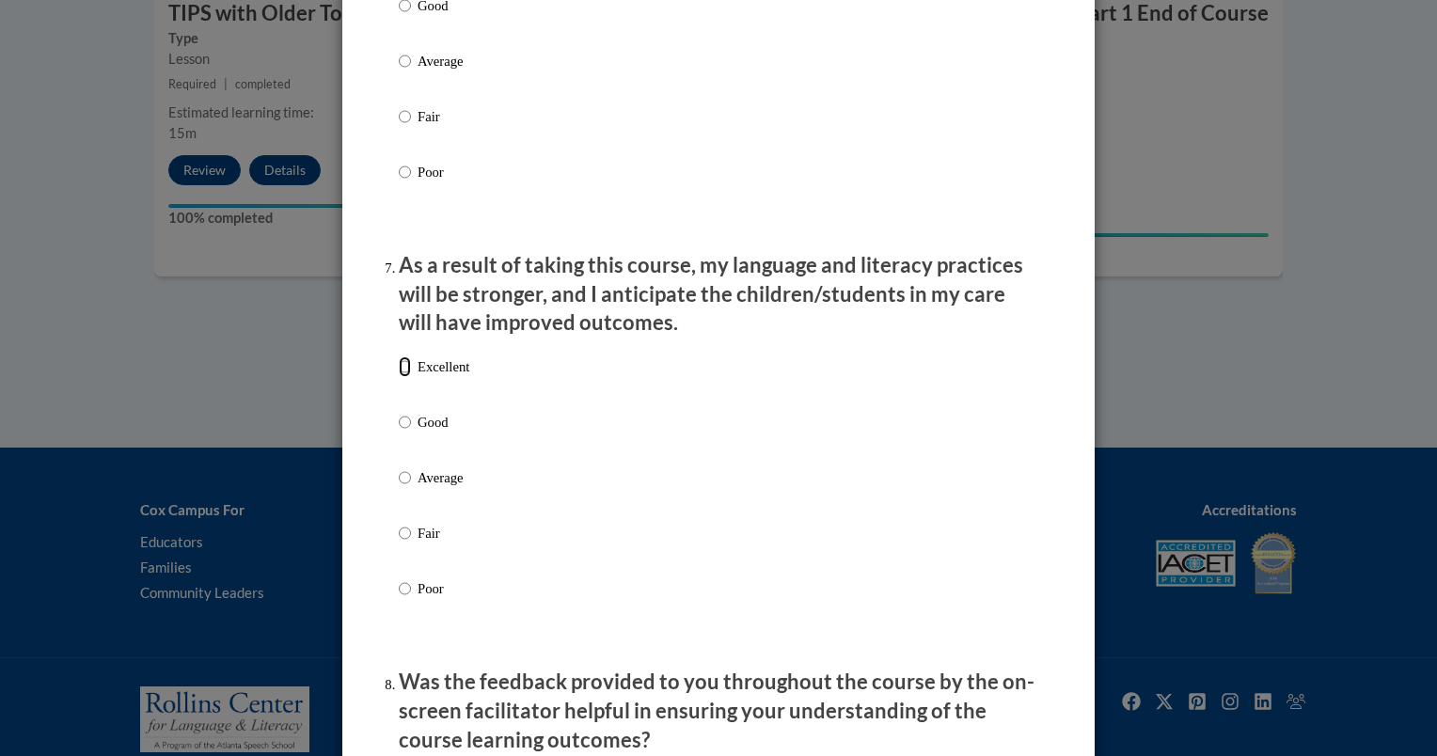
click at [399, 377] on input "Excellent" at bounding box center [405, 367] width 12 height 21
radio input "true"
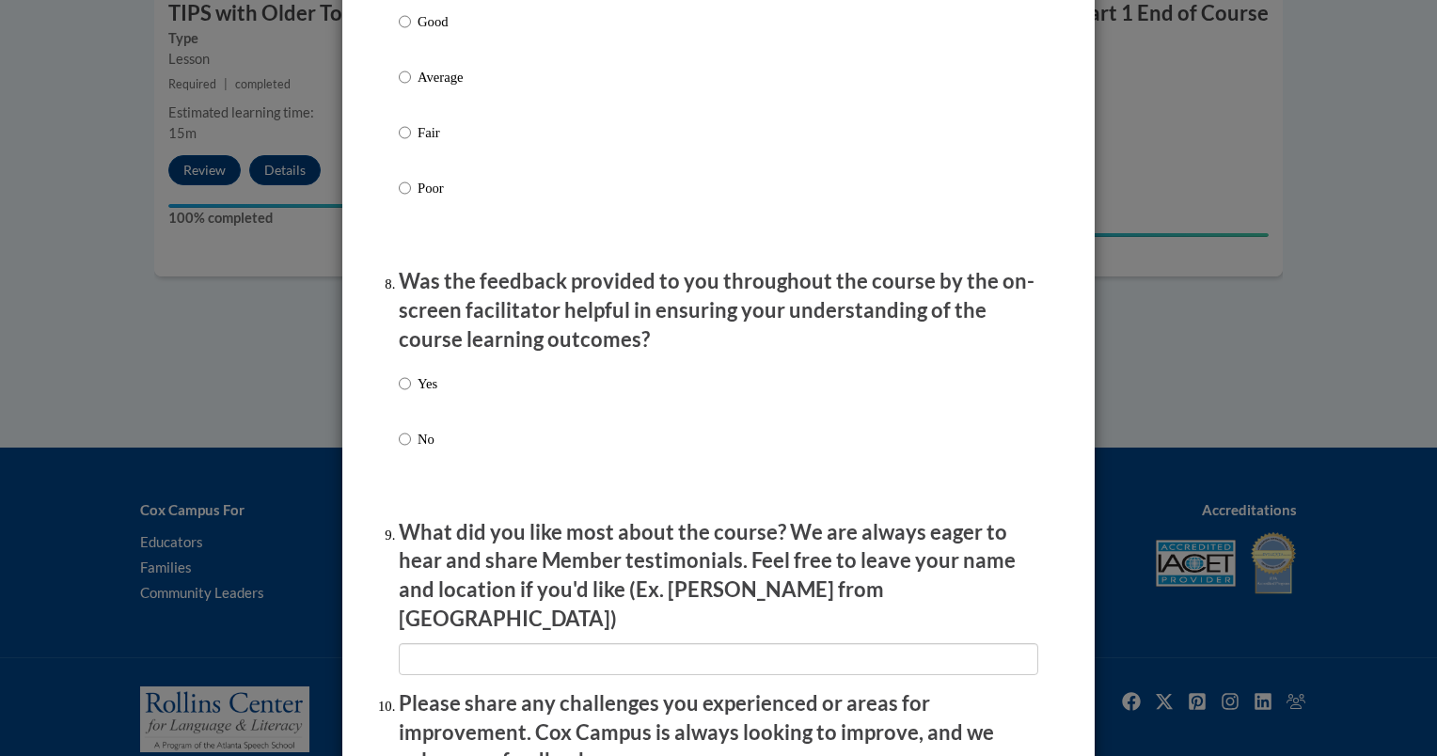
scroll to position [2721, 0]
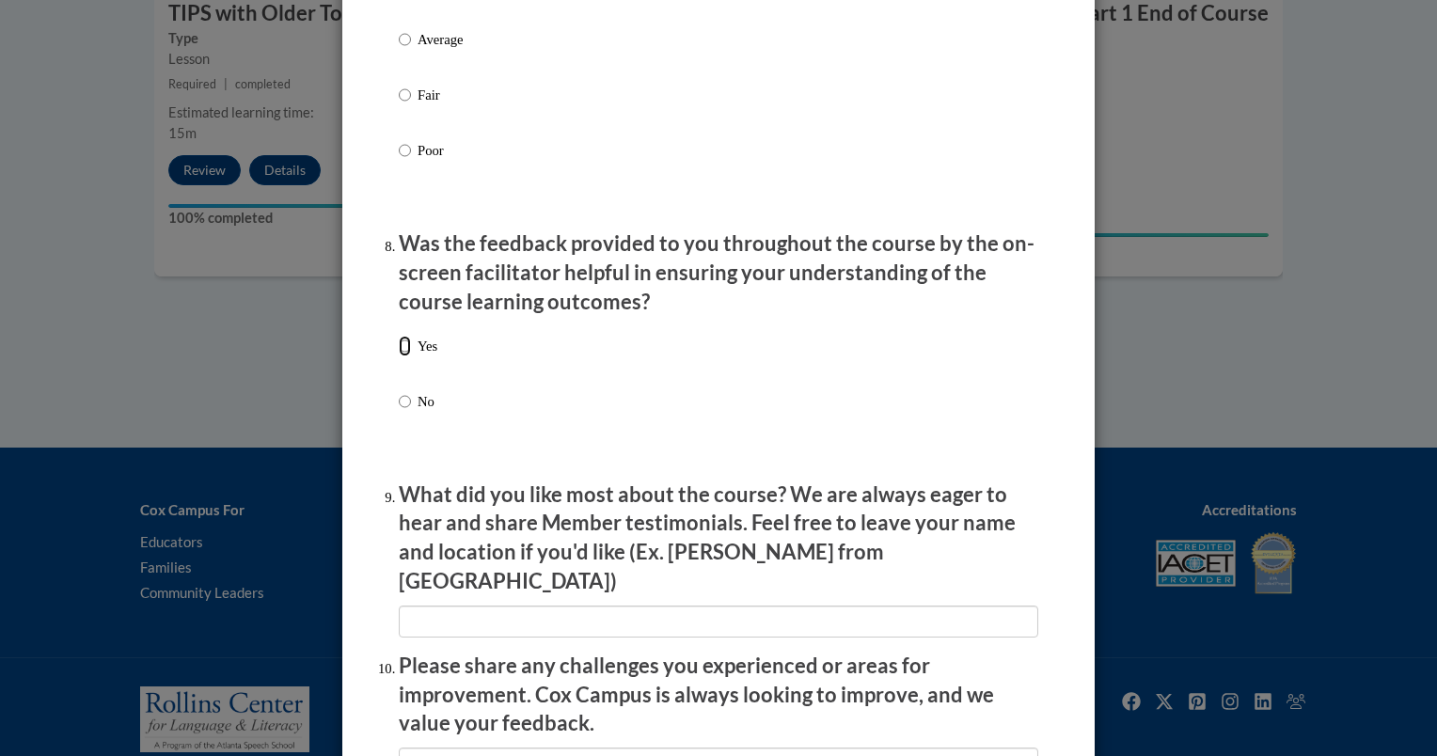
click at [400, 357] on input "Yes" at bounding box center [405, 346] width 12 height 21
radio input "true"
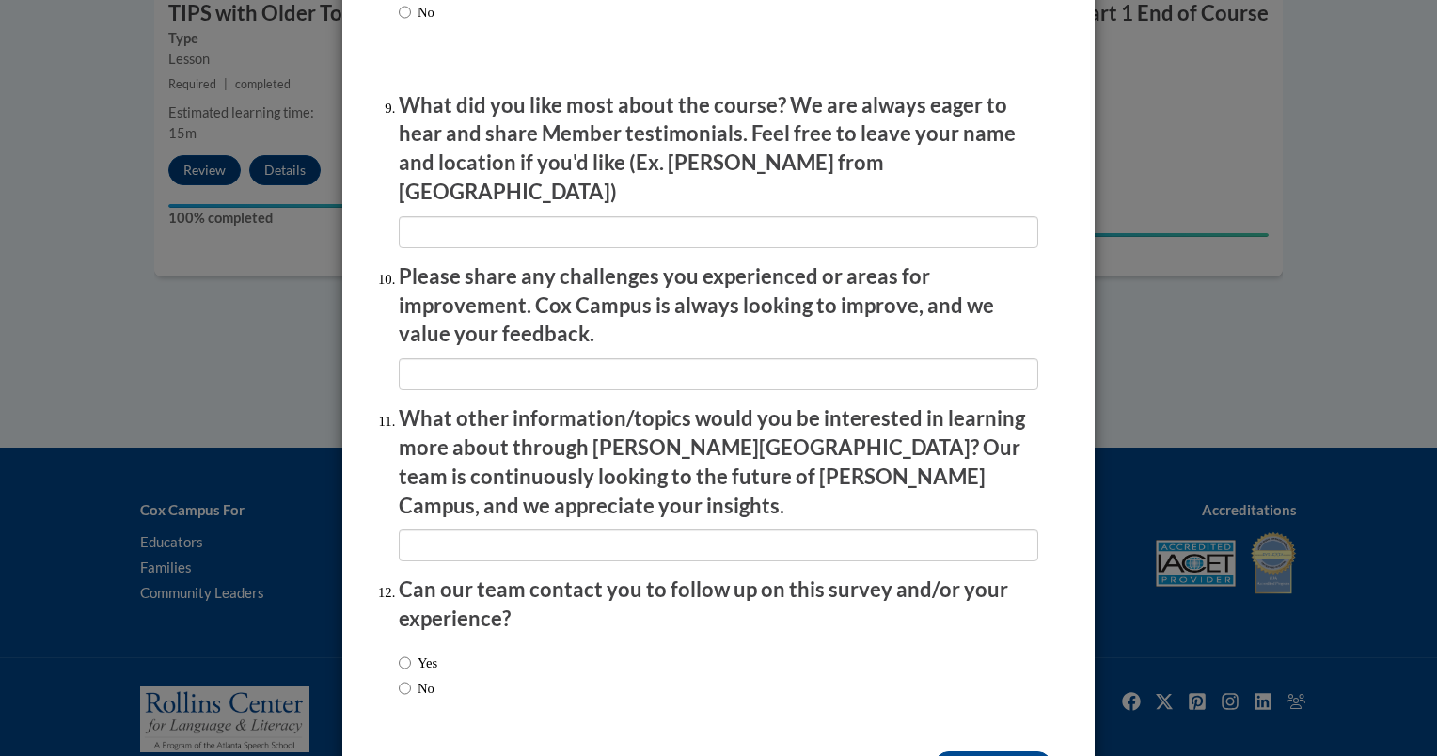
scroll to position [3160, 0]
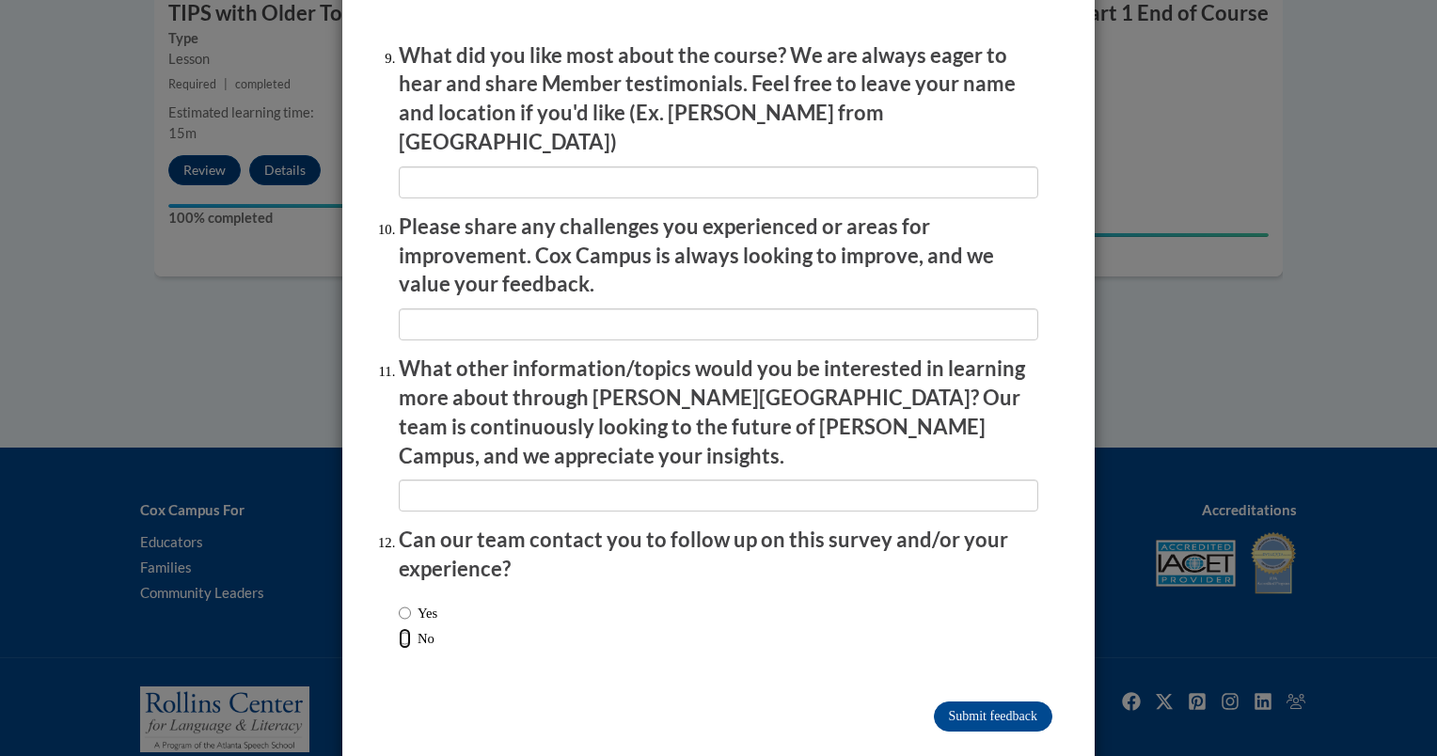
click at [399, 628] on input "No" at bounding box center [405, 638] width 12 height 21
radio input "true"
click at [995, 702] on input "Submit feedback" at bounding box center [993, 717] width 119 height 30
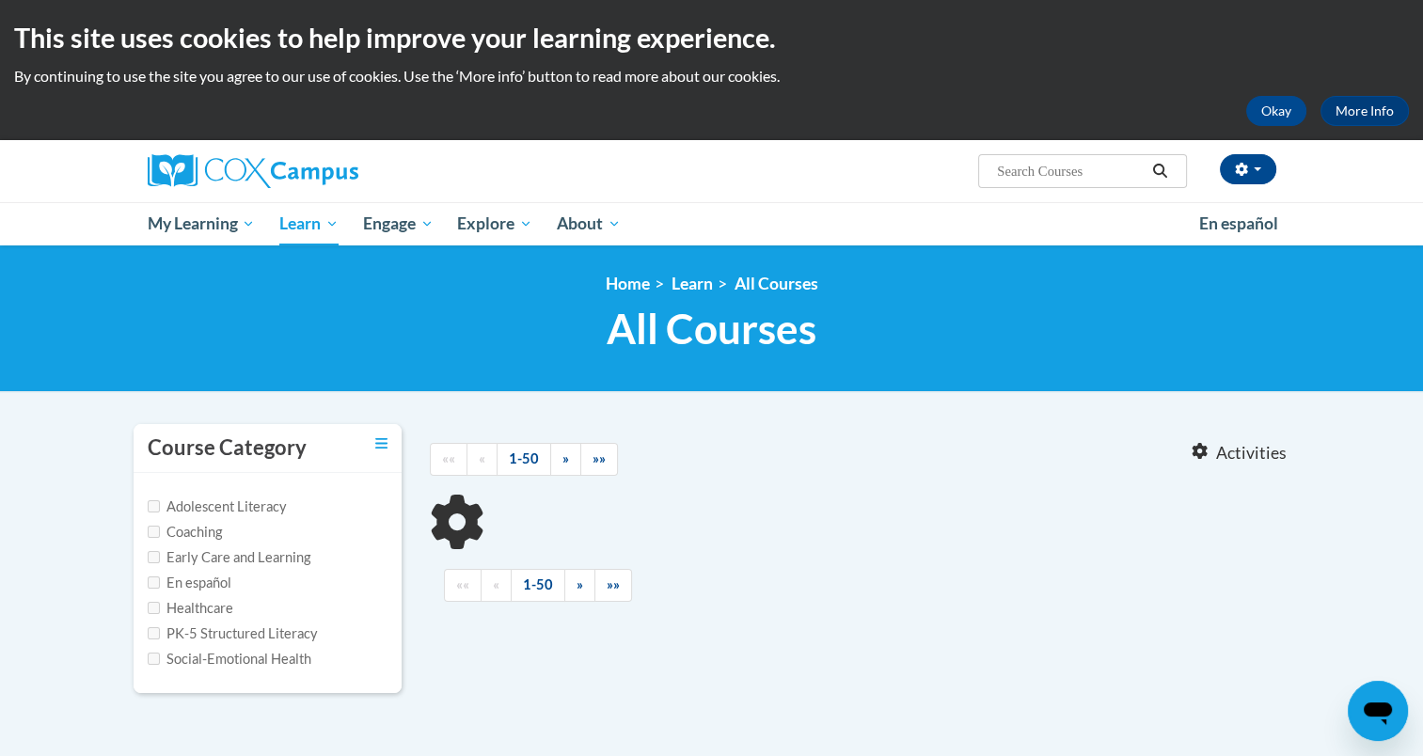
type input "read with me part 2"
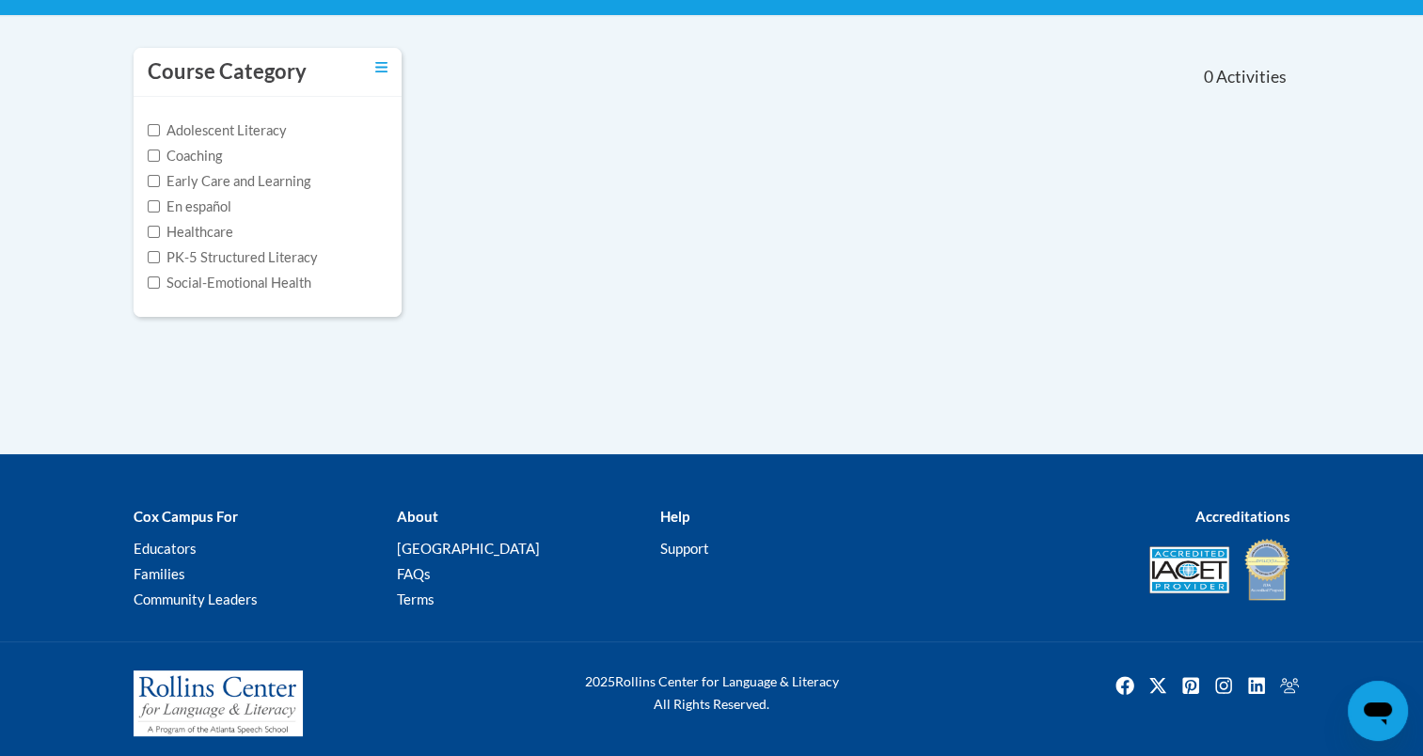
scroll to position [384, 0]
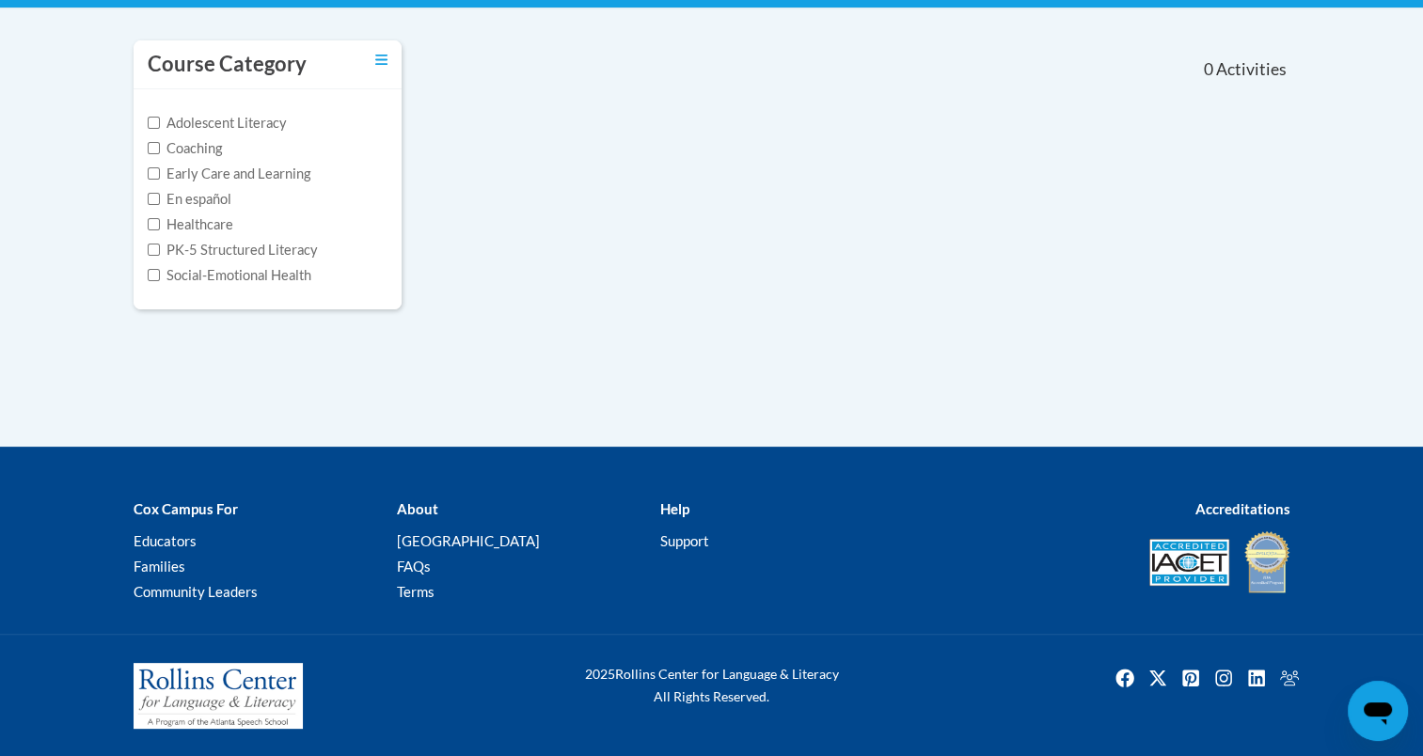
click at [277, 254] on label "PK-5 Structured Literacy" at bounding box center [233, 250] width 170 height 21
click at [160, 254] on input "PK-5 Structured Literacy" at bounding box center [154, 250] width 12 height 12
checkbox input "true"
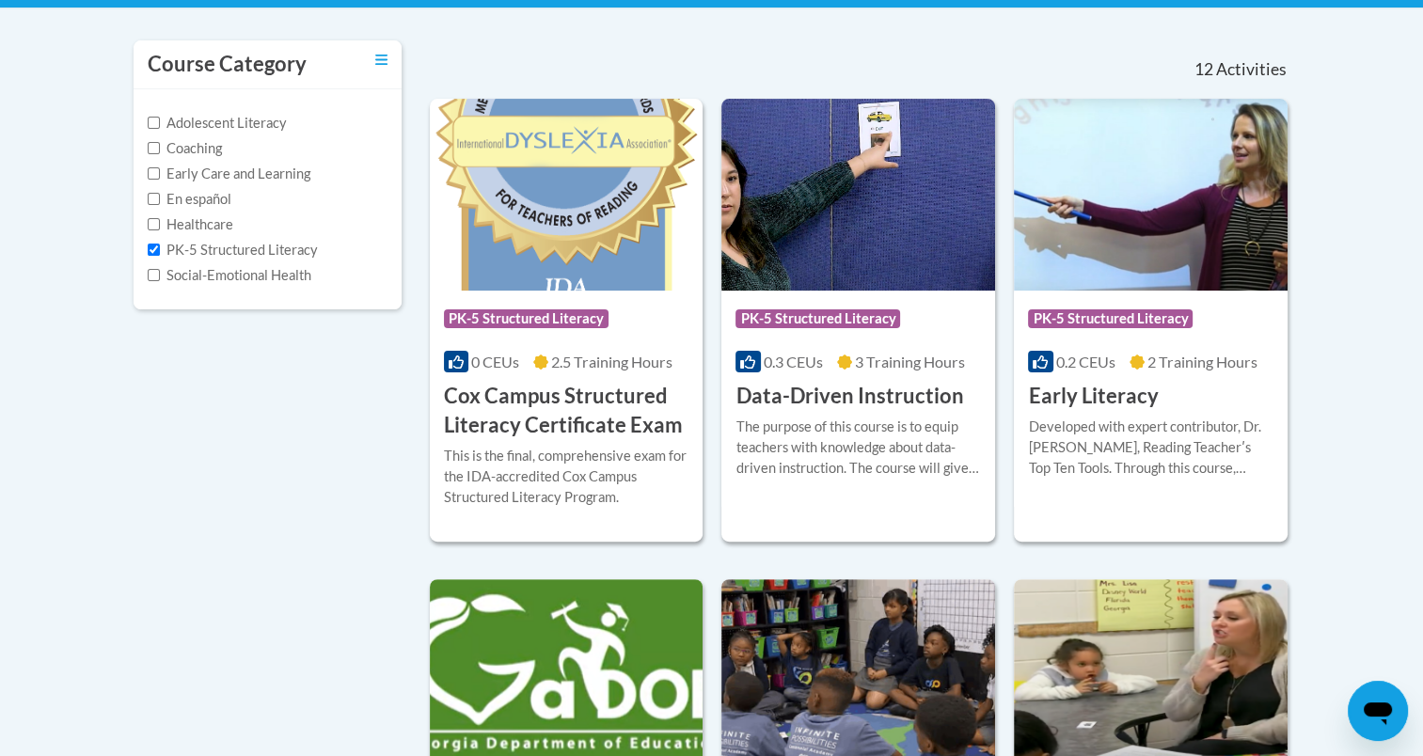
click at [245, 181] on label "Early Care and Learning" at bounding box center [229, 174] width 163 height 21
click at [160, 180] on input "Early Care and Learning" at bounding box center [154, 173] width 12 height 12
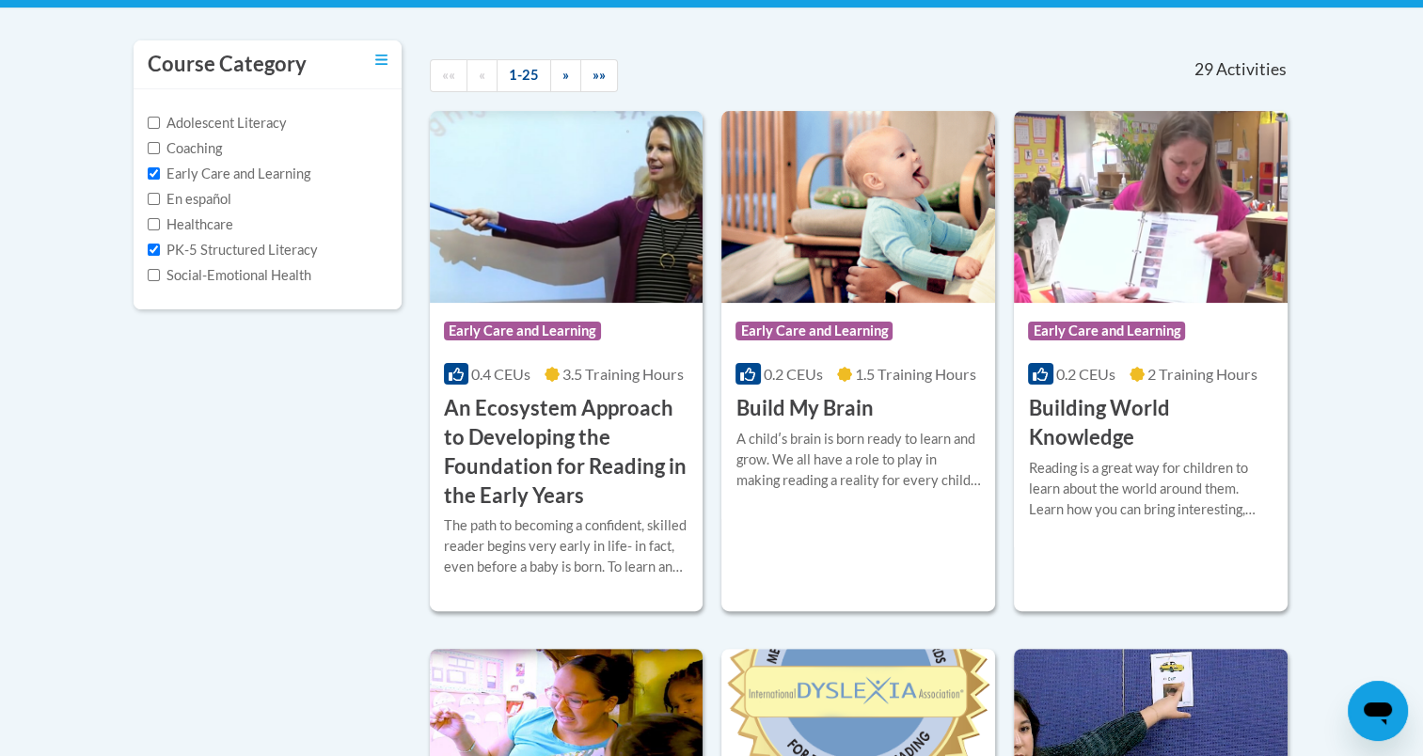
click at [252, 166] on label "Early Care and Learning" at bounding box center [229, 174] width 163 height 21
click at [160, 167] on input "Early Care and Learning" at bounding box center [154, 173] width 12 height 12
checkbox input "false"
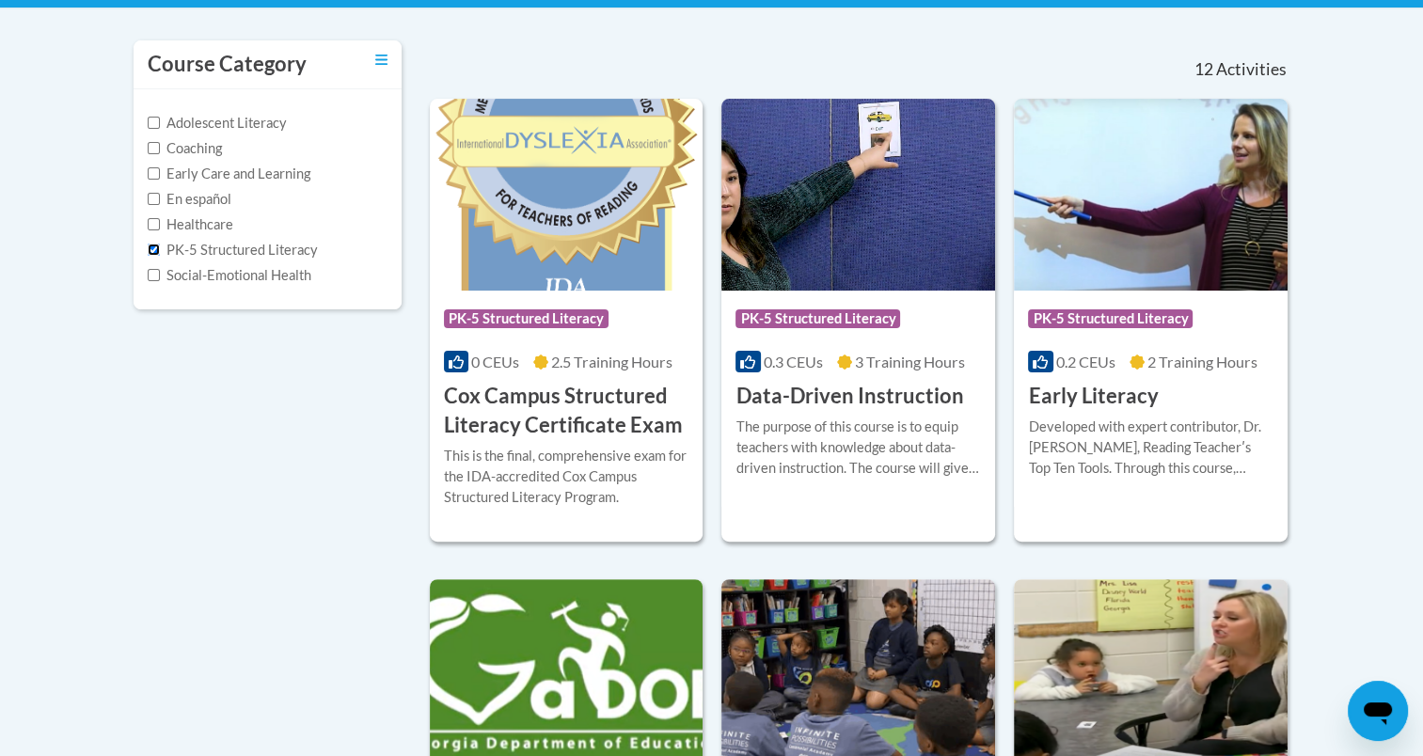
click at [155, 245] on input "PK-5 Structured Literacy" at bounding box center [154, 250] width 12 height 12
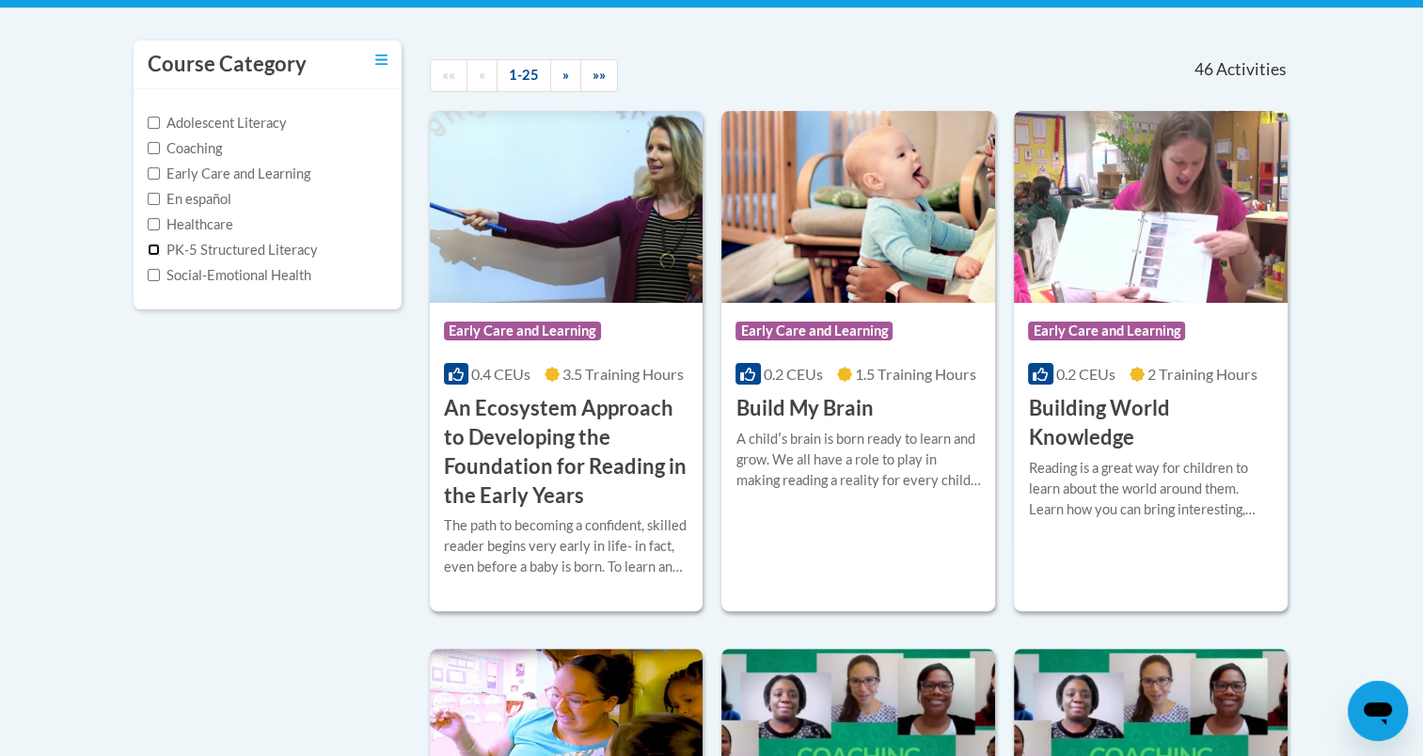
click at [155, 245] on input "PK-5 Structured Literacy" at bounding box center [154, 250] width 12 height 12
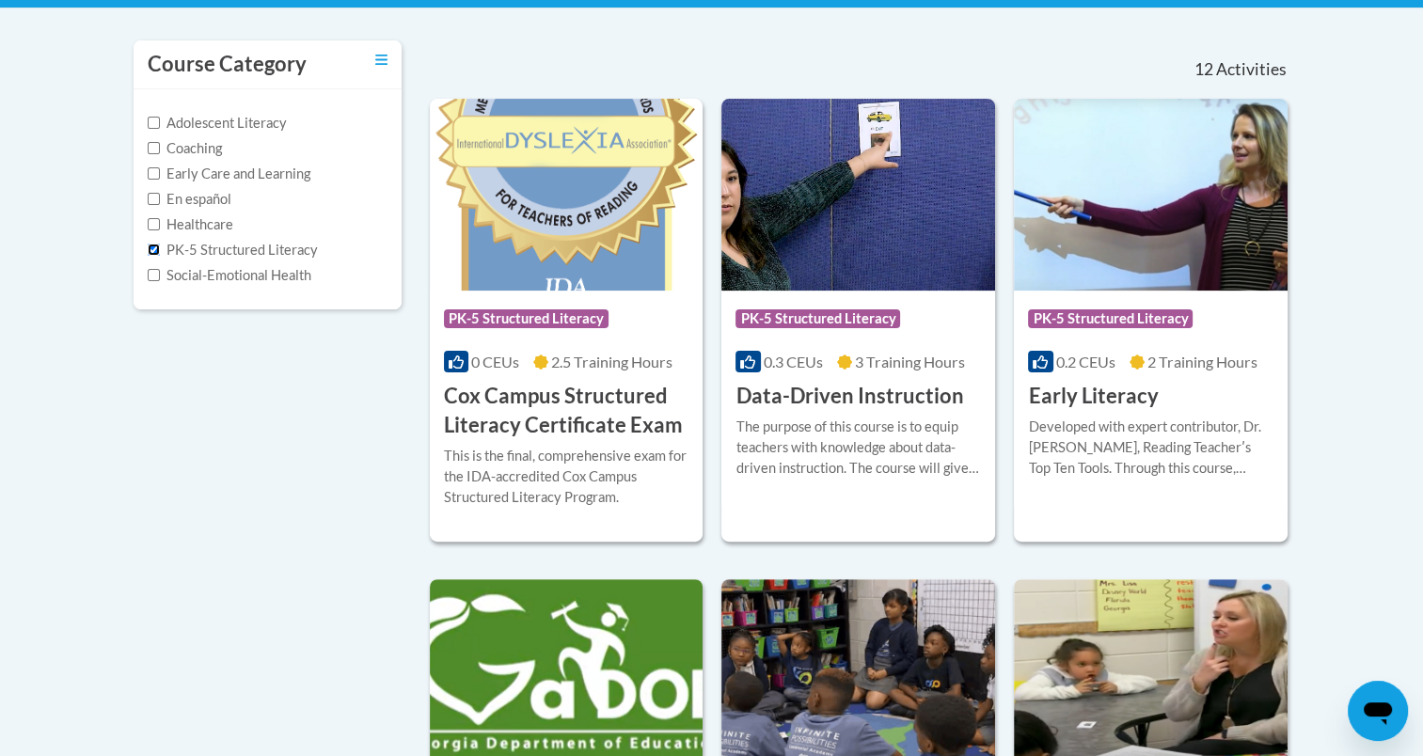
click at [155, 245] on input "PK-5 Structured Literacy" at bounding box center [154, 250] width 12 height 12
checkbox input "false"
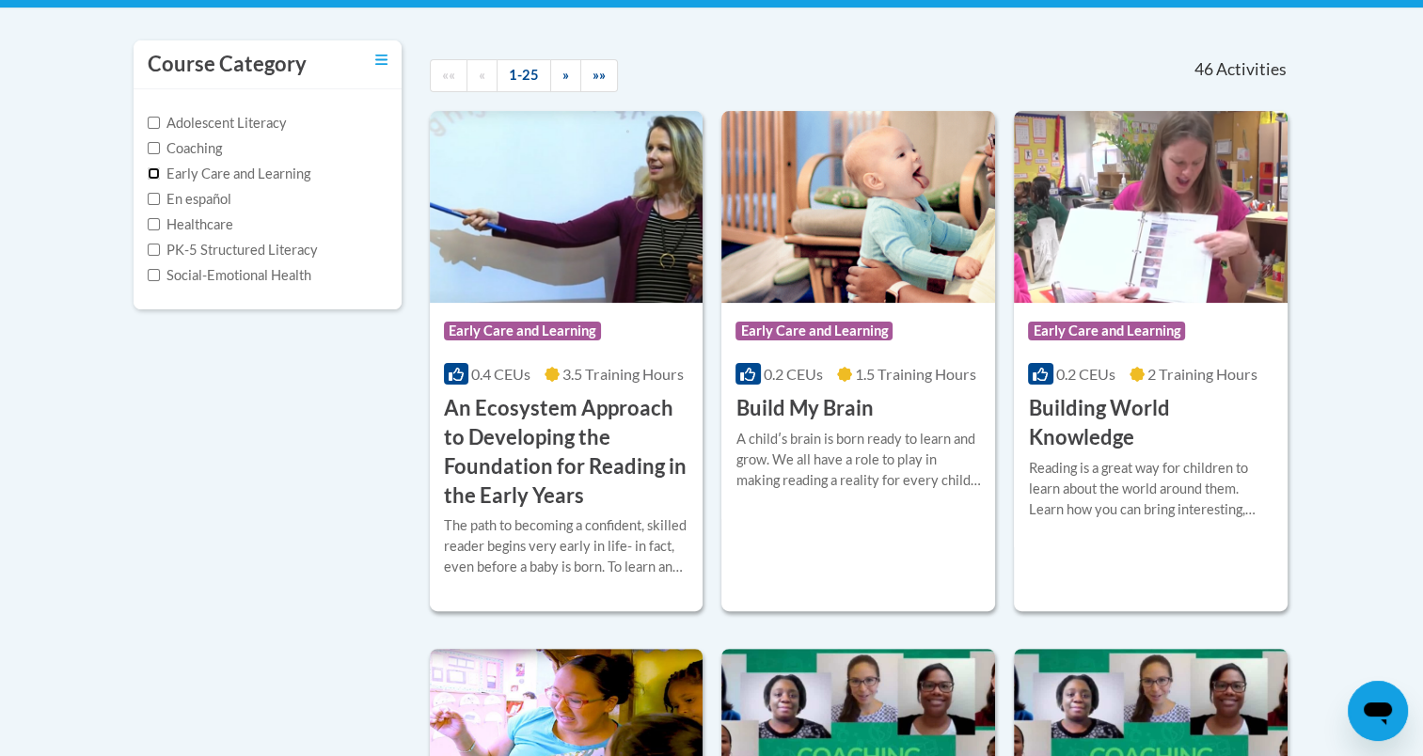
click at [154, 173] on input "Early Care and Learning" at bounding box center [154, 173] width 12 height 12
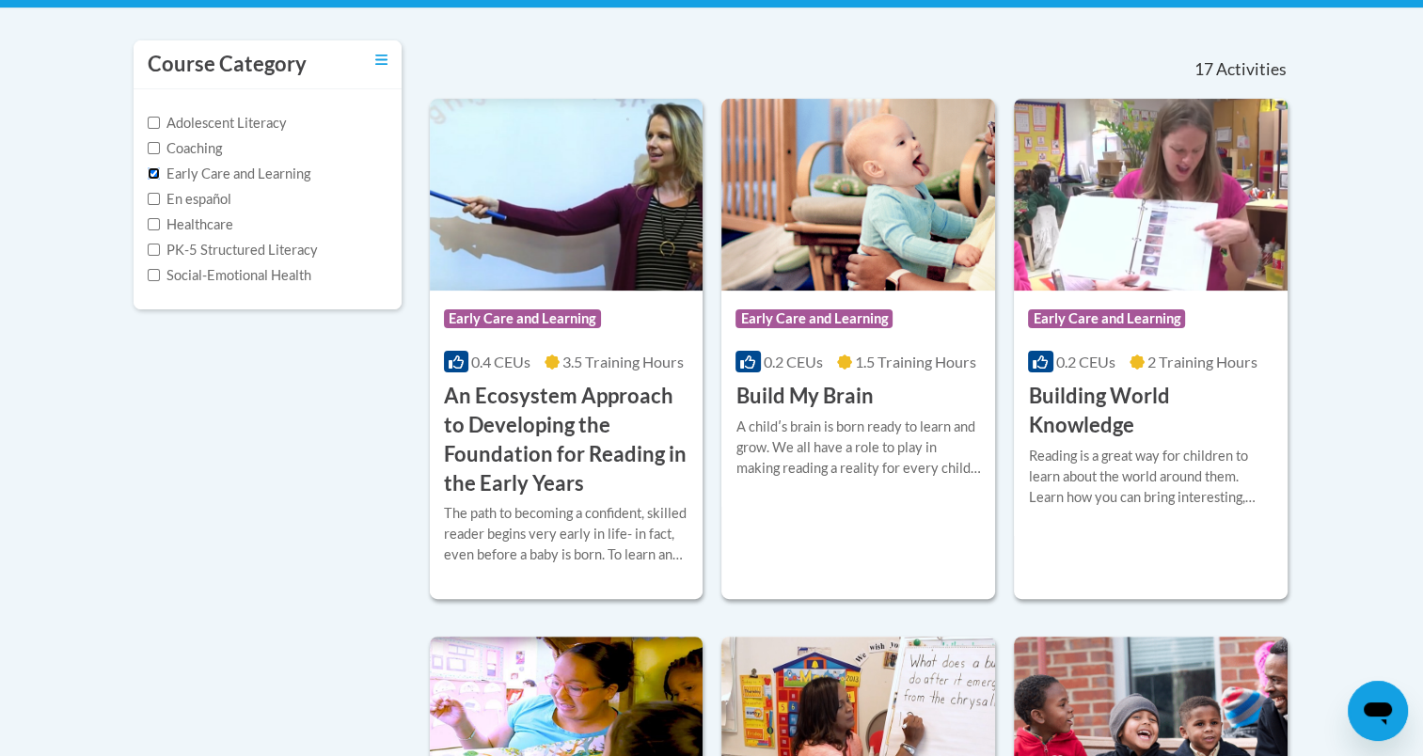
click at [154, 173] on input "Early Care and Learning" at bounding box center [154, 173] width 12 height 12
checkbox input "false"
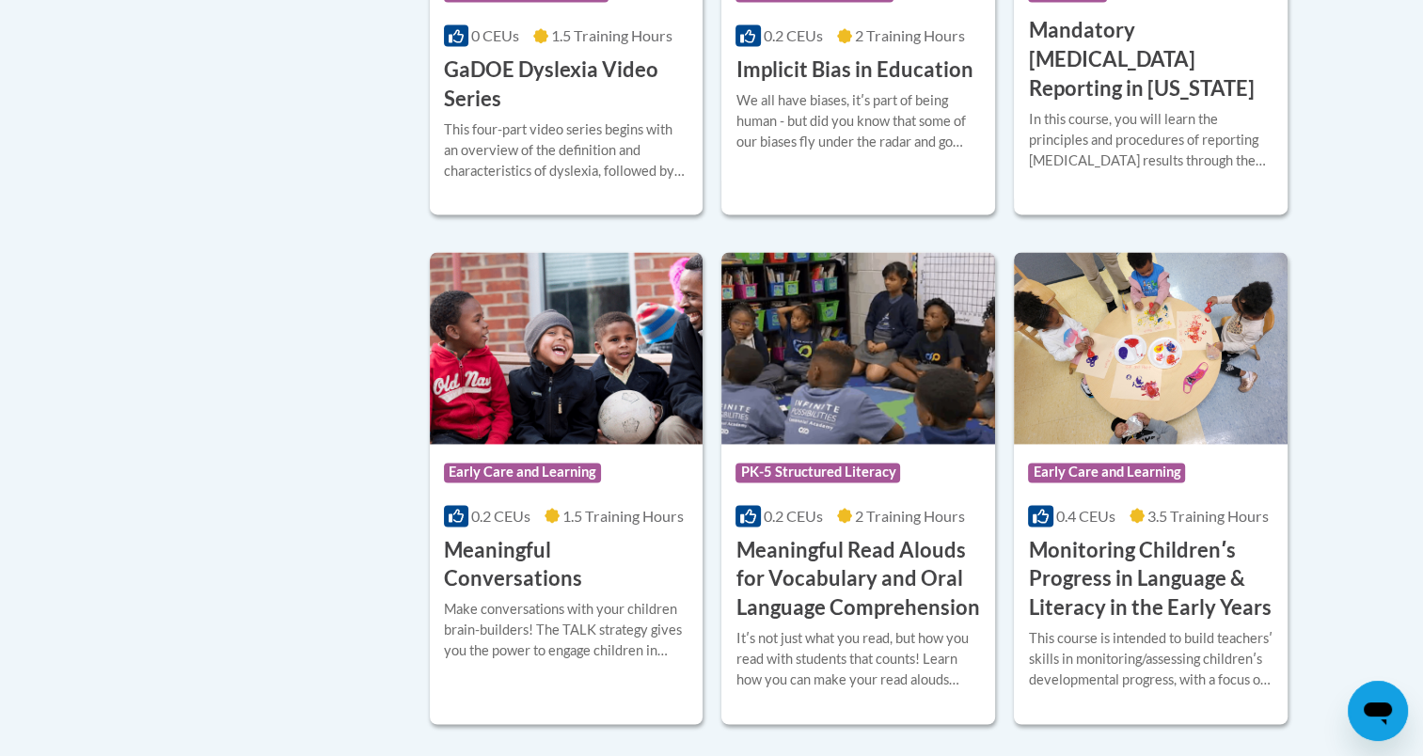
scroll to position [2667, 0]
